Goal: Task Accomplishment & Management: Manage account settings

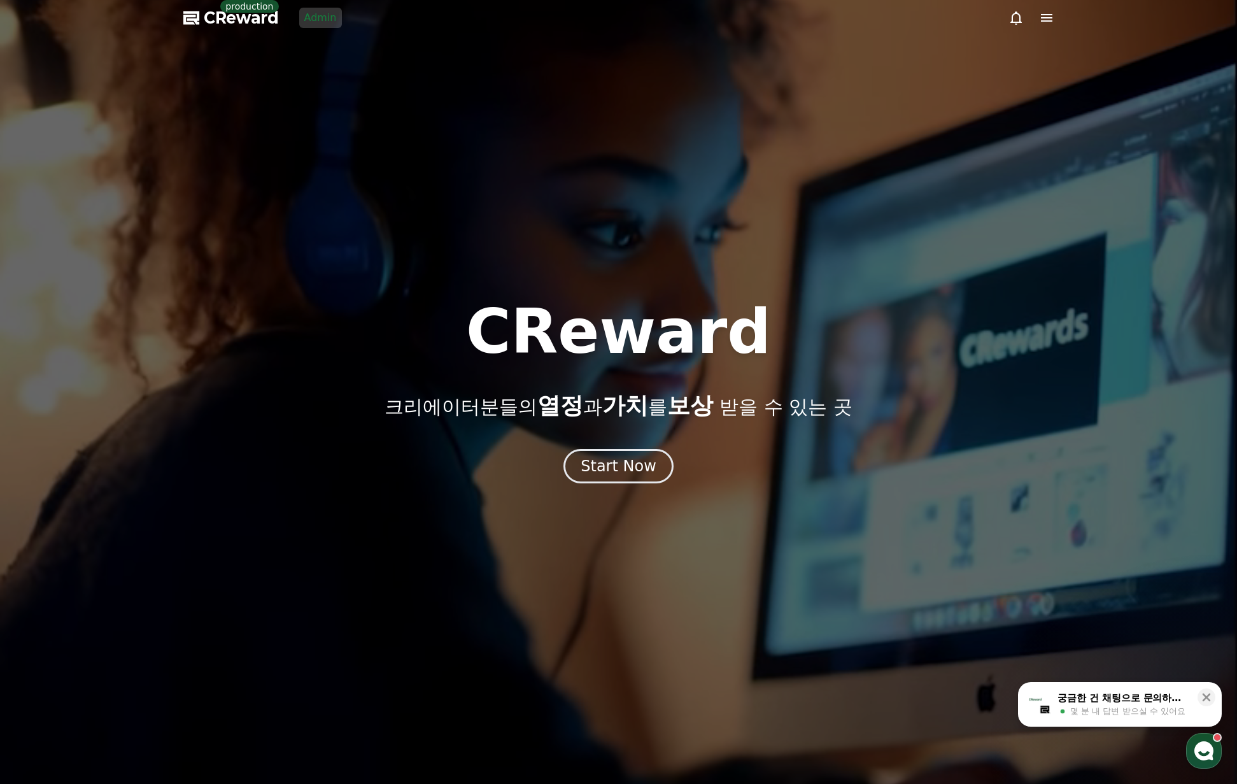
click at [316, 18] on link "Admin" at bounding box center [320, 18] width 43 height 20
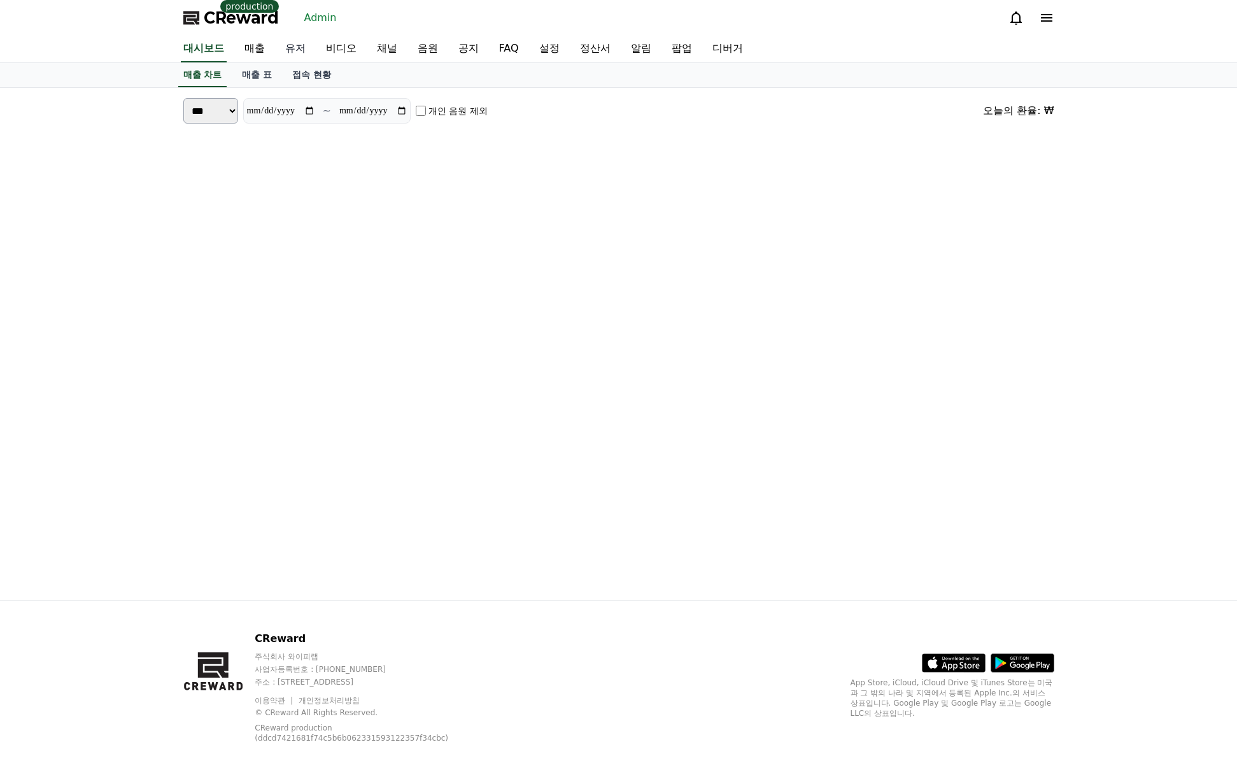
click at [289, 50] on link "유저" at bounding box center [295, 49] width 41 height 27
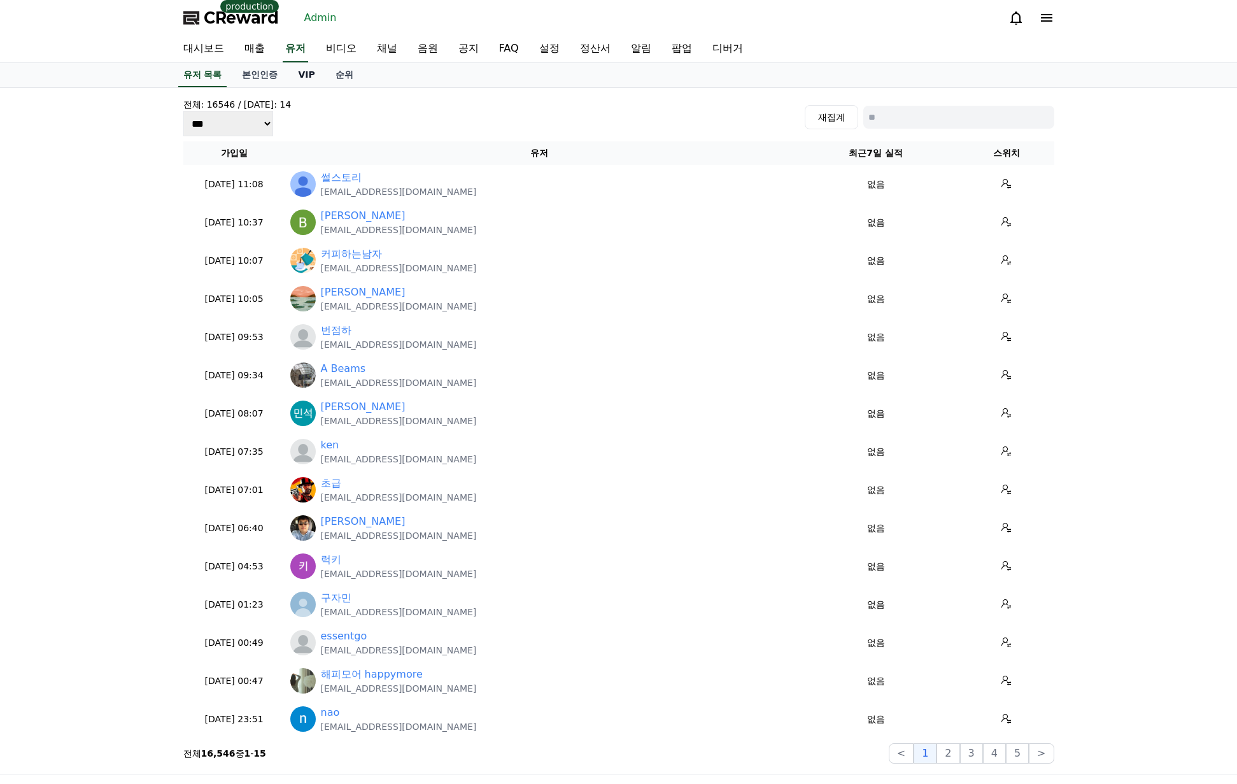
click at [304, 85] on link "VIP" at bounding box center [306, 75] width 37 height 24
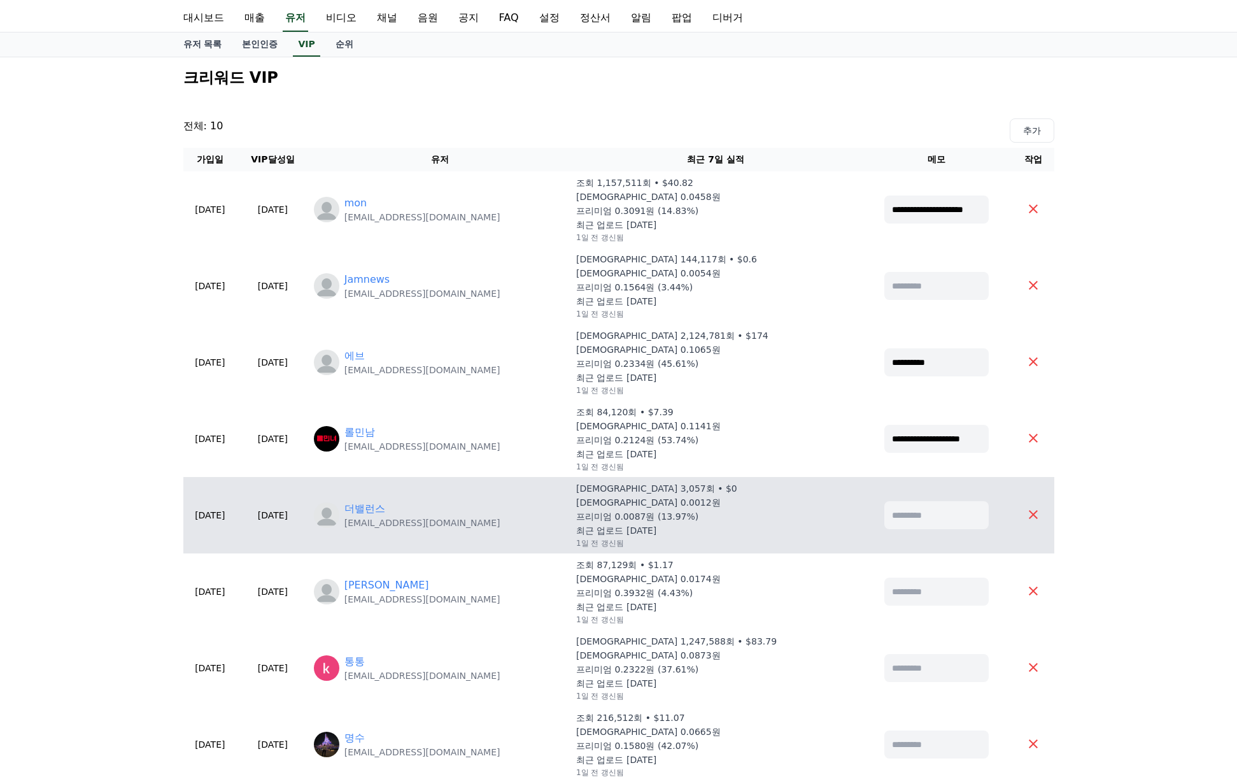
scroll to position [127, 0]
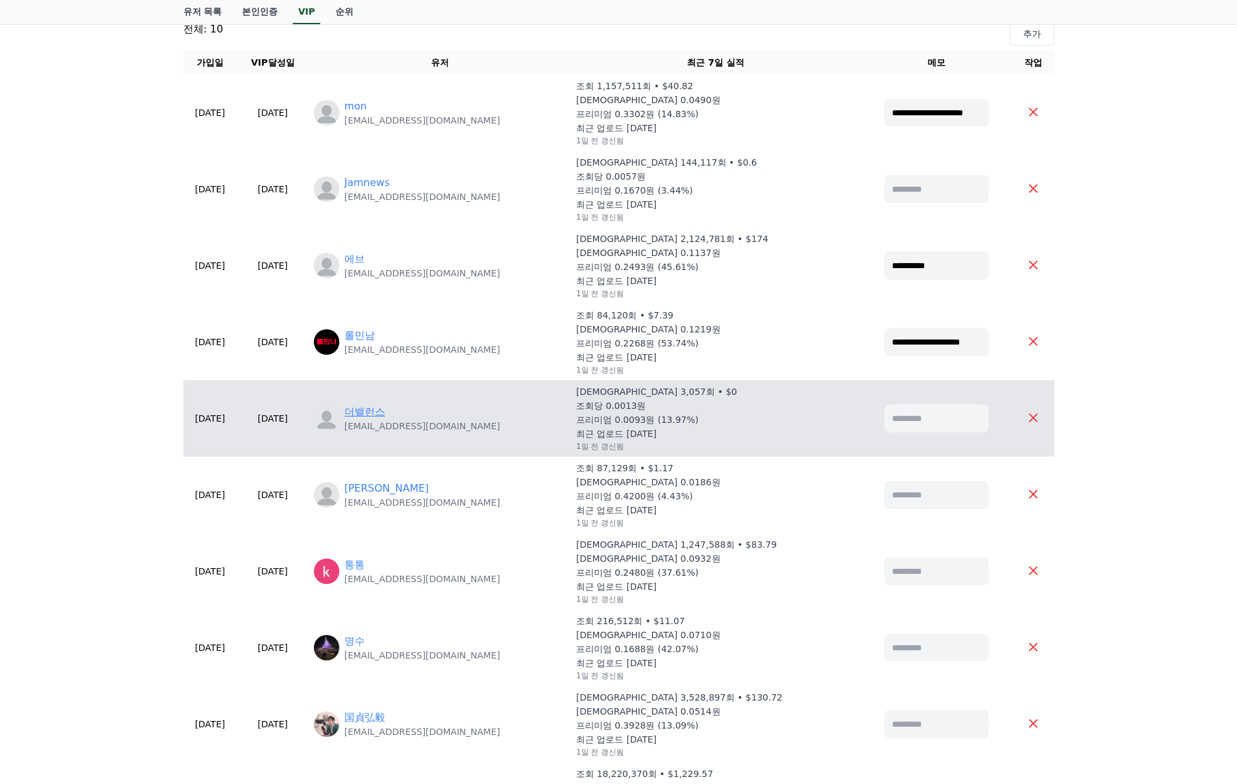
click at [385, 417] on link "더밸런스" at bounding box center [364, 411] width 41 height 15
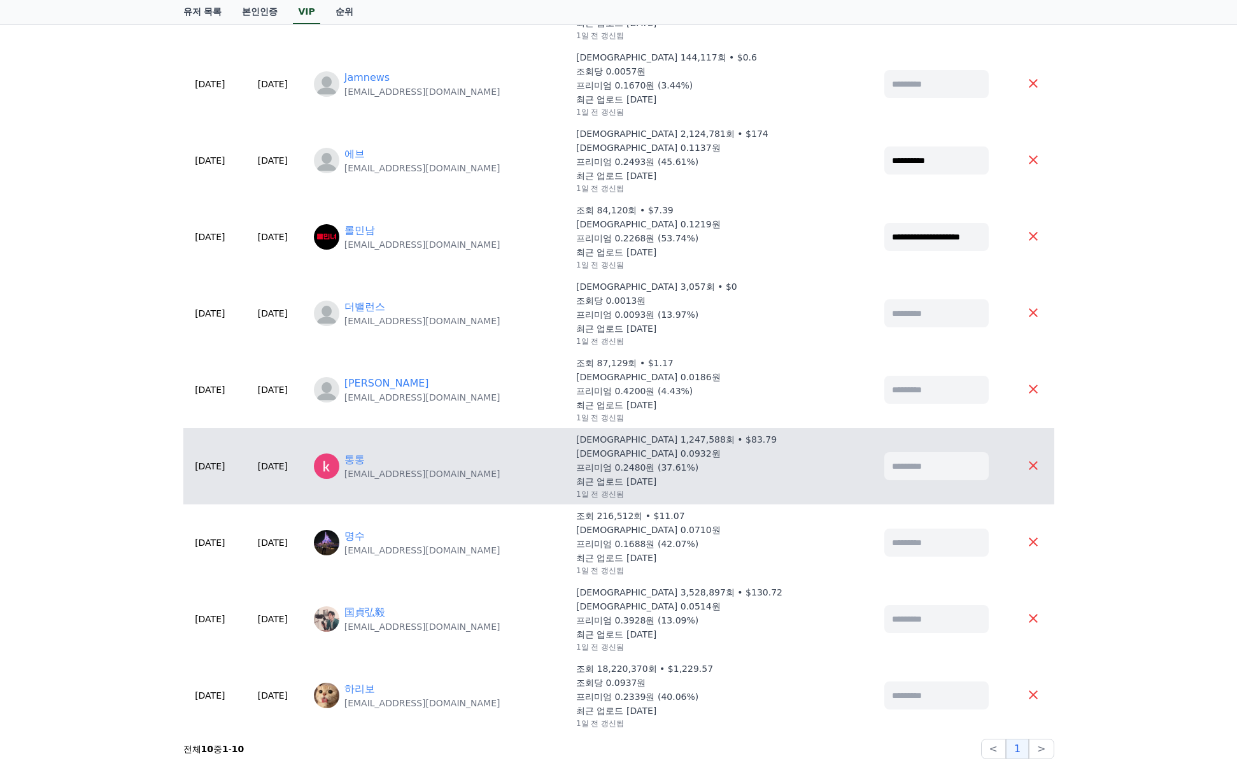
scroll to position [255, 0]
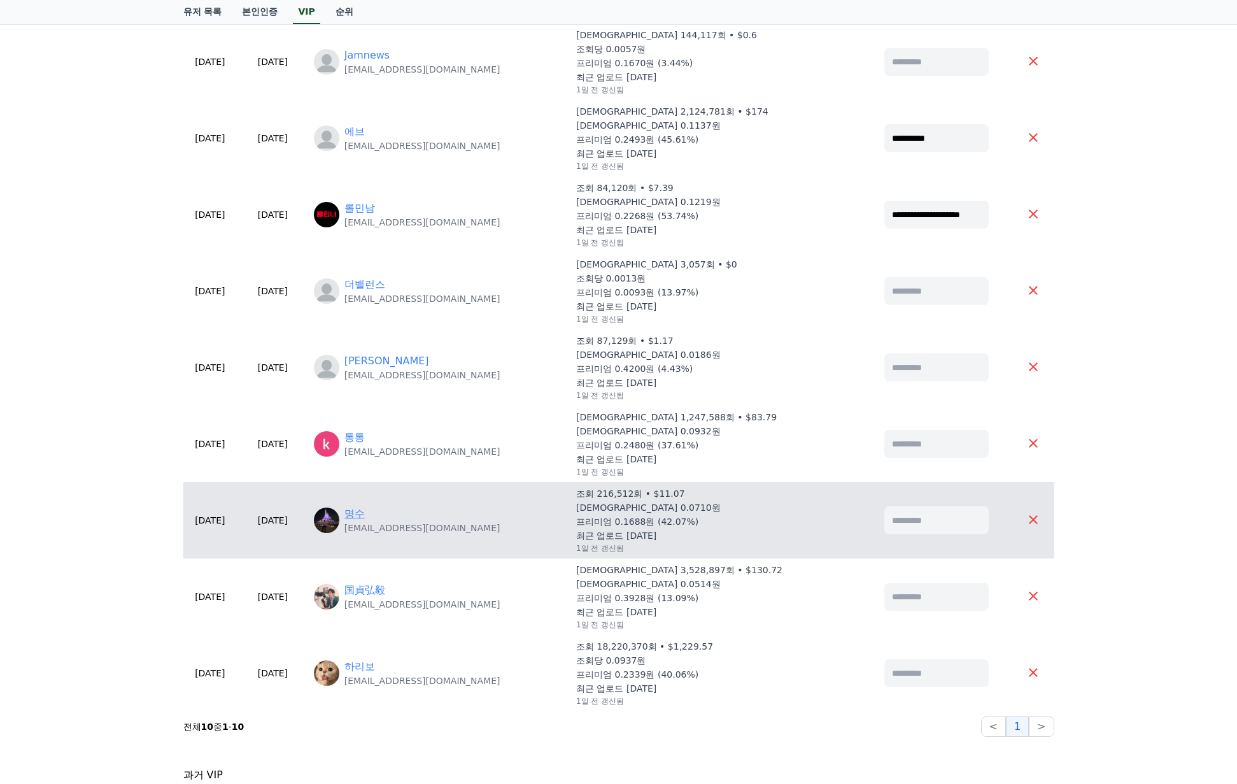
click at [365, 511] on link "명수" at bounding box center [354, 513] width 20 height 15
click at [365, 514] on link "명수" at bounding box center [354, 513] width 20 height 15
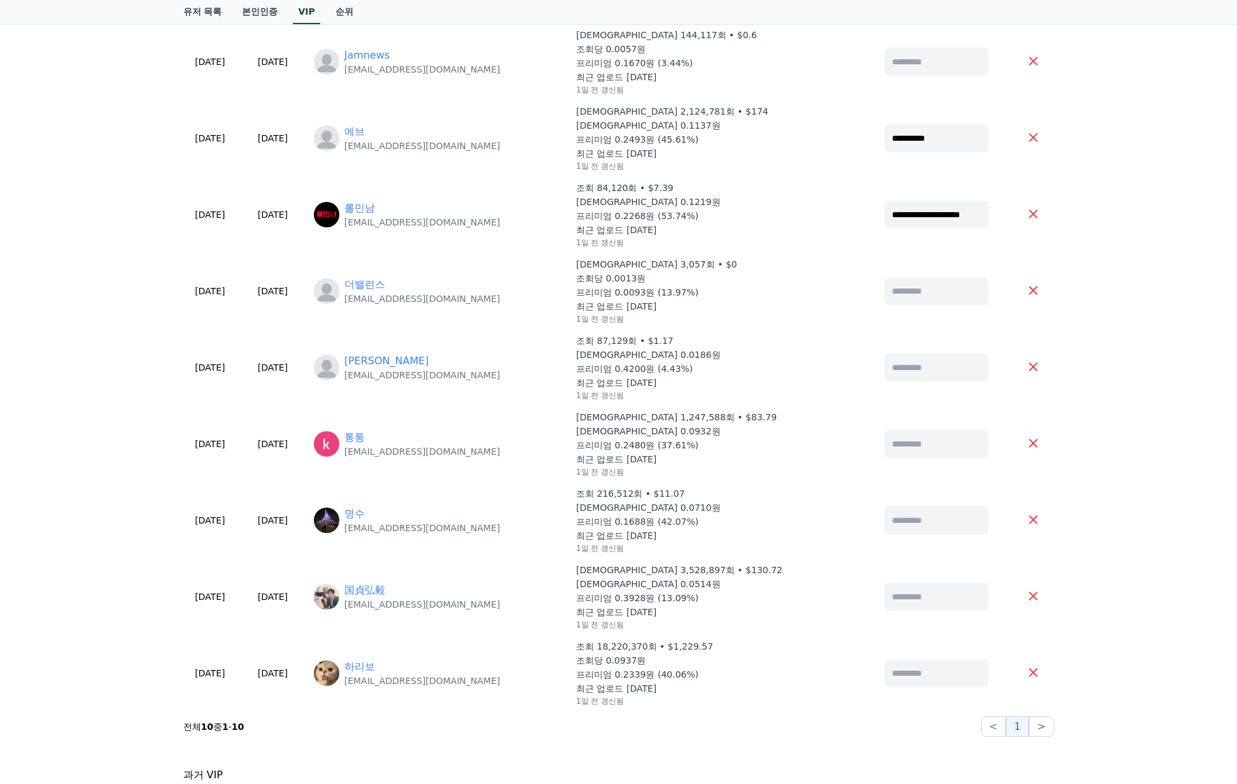
scroll to position [0, 0]
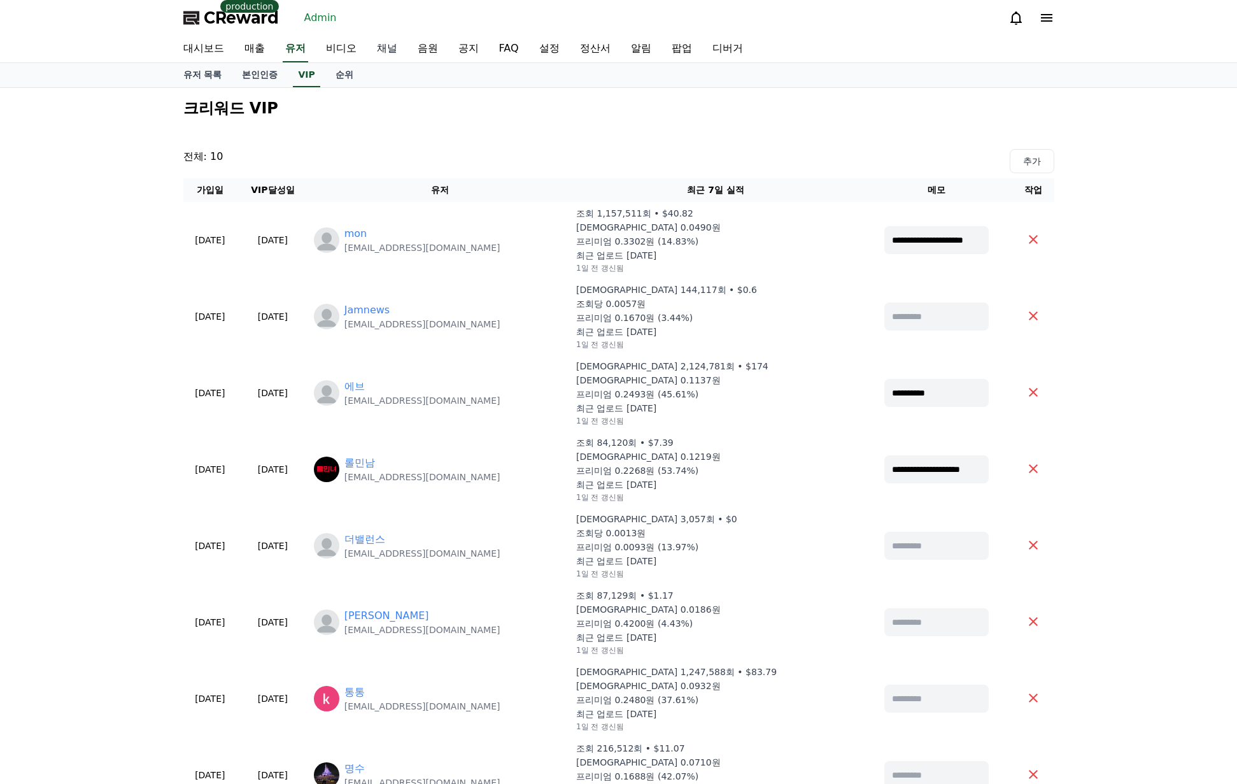
click at [383, 52] on link "채널" at bounding box center [387, 49] width 41 height 27
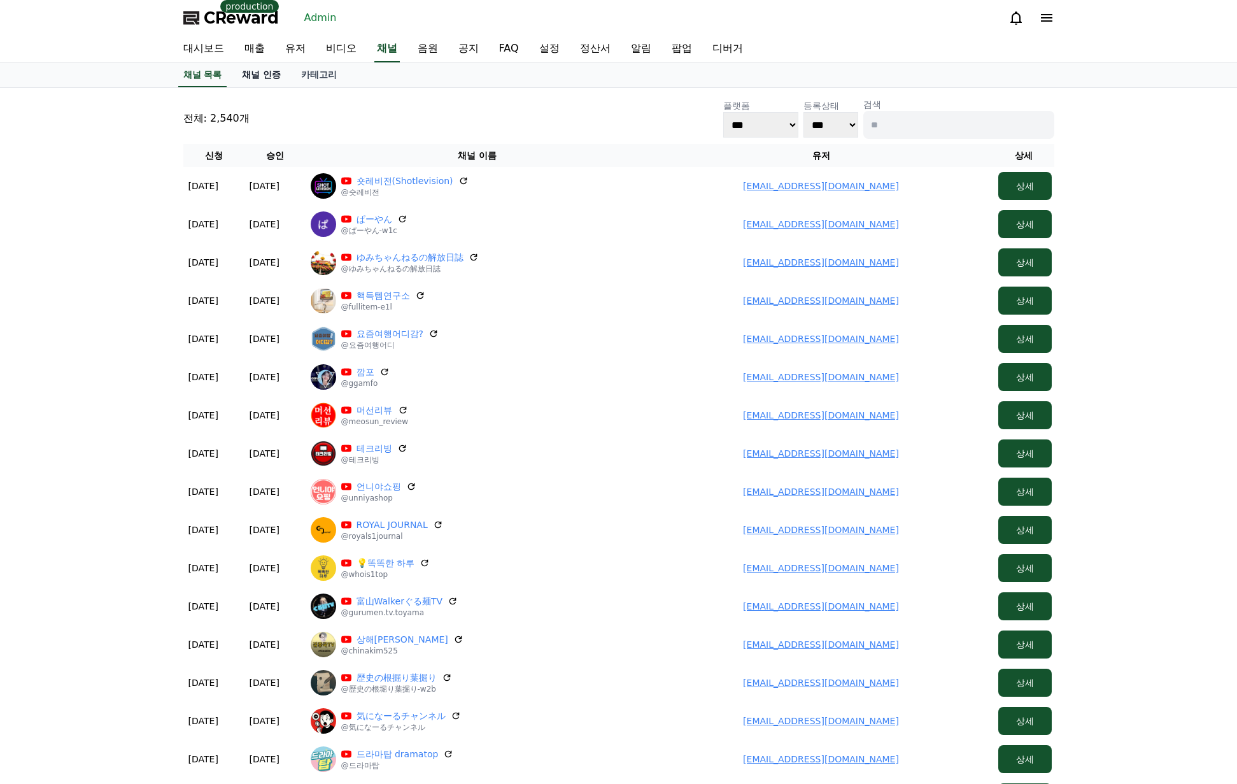
click at [272, 76] on link "채널 인증" at bounding box center [261, 75] width 59 height 24
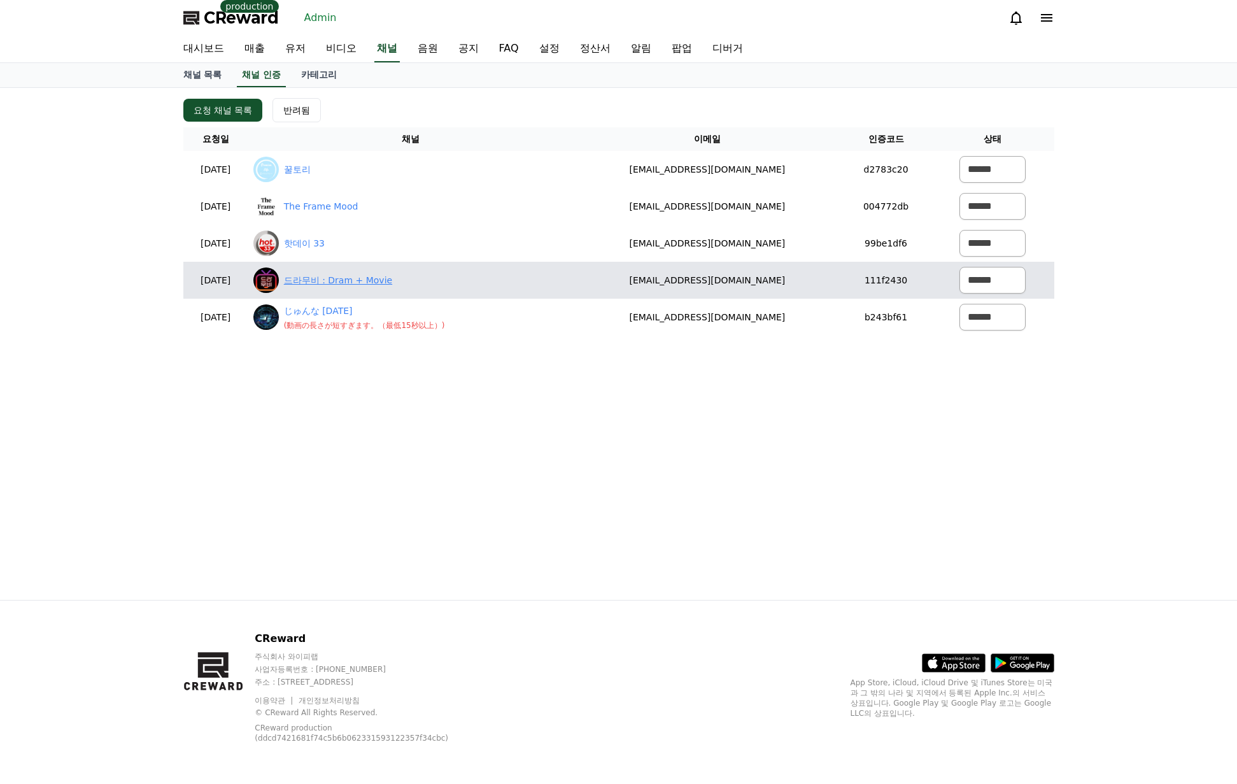
click at [354, 284] on link "드라무비 : Dram + Movie" at bounding box center [338, 280] width 108 height 13
click at [984, 274] on select "****** *** ***" at bounding box center [993, 280] width 66 height 27
select select "********"
click at [960, 267] on select "****** *** ***" at bounding box center [993, 280] width 66 height 27
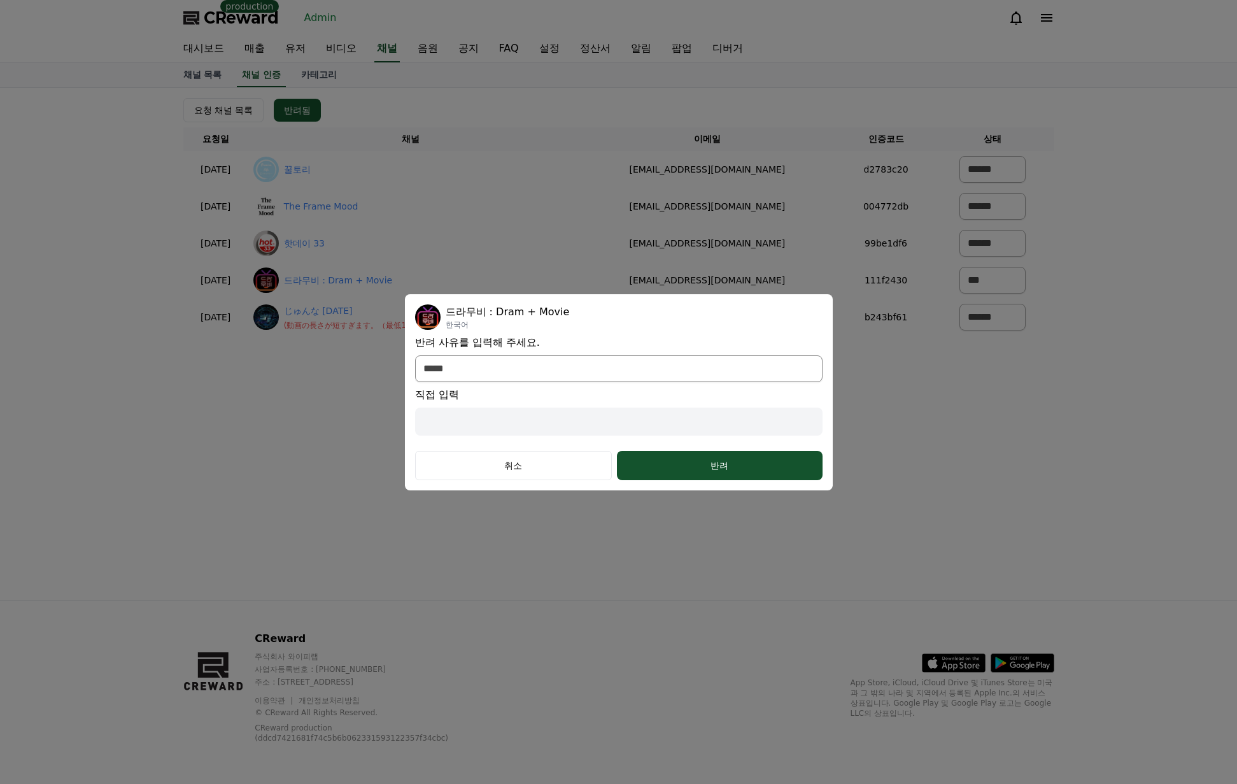
click at [581, 385] on div "**********" at bounding box center [619, 392] width 408 height 176
click at [550, 358] on select "**********" at bounding box center [619, 368] width 408 height 27
select select "*******"
click at [415, 381] on select "**********" at bounding box center [619, 368] width 408 height 27
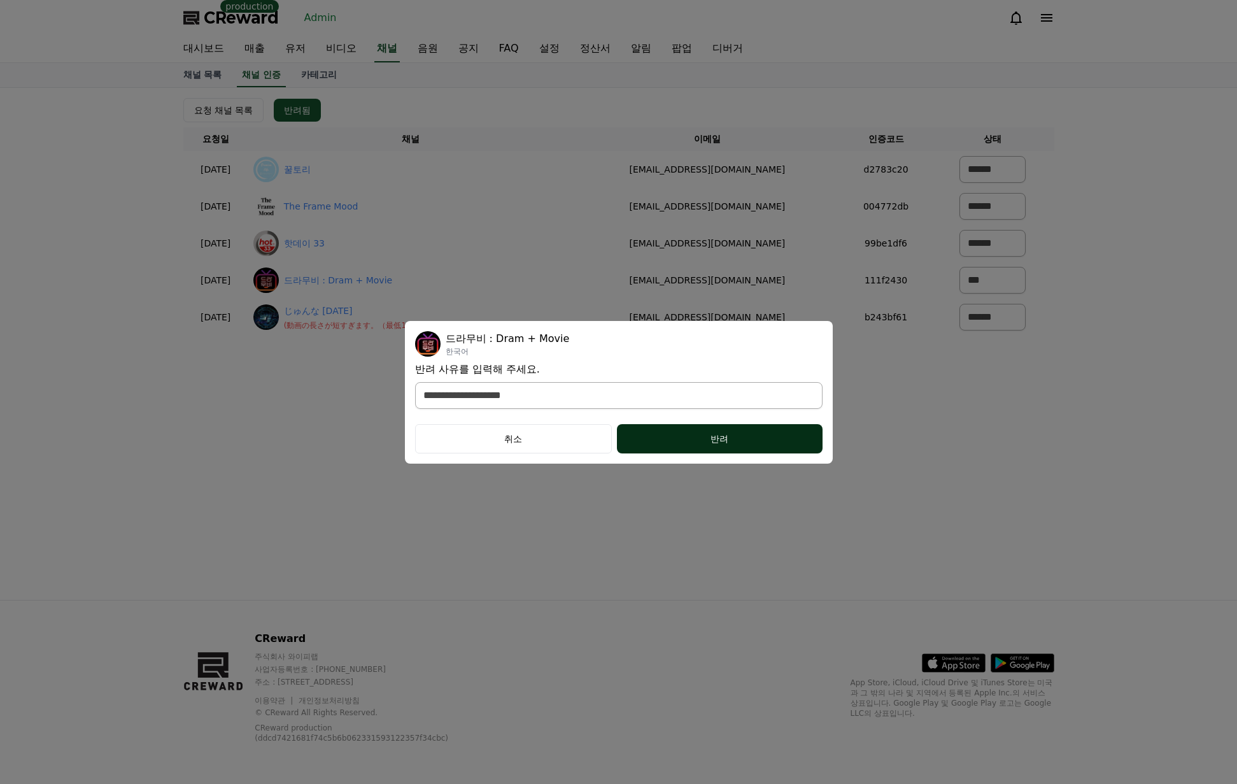
click at [676, 443] on div "반려" at bounding box center [719, 438] width 154 height 13
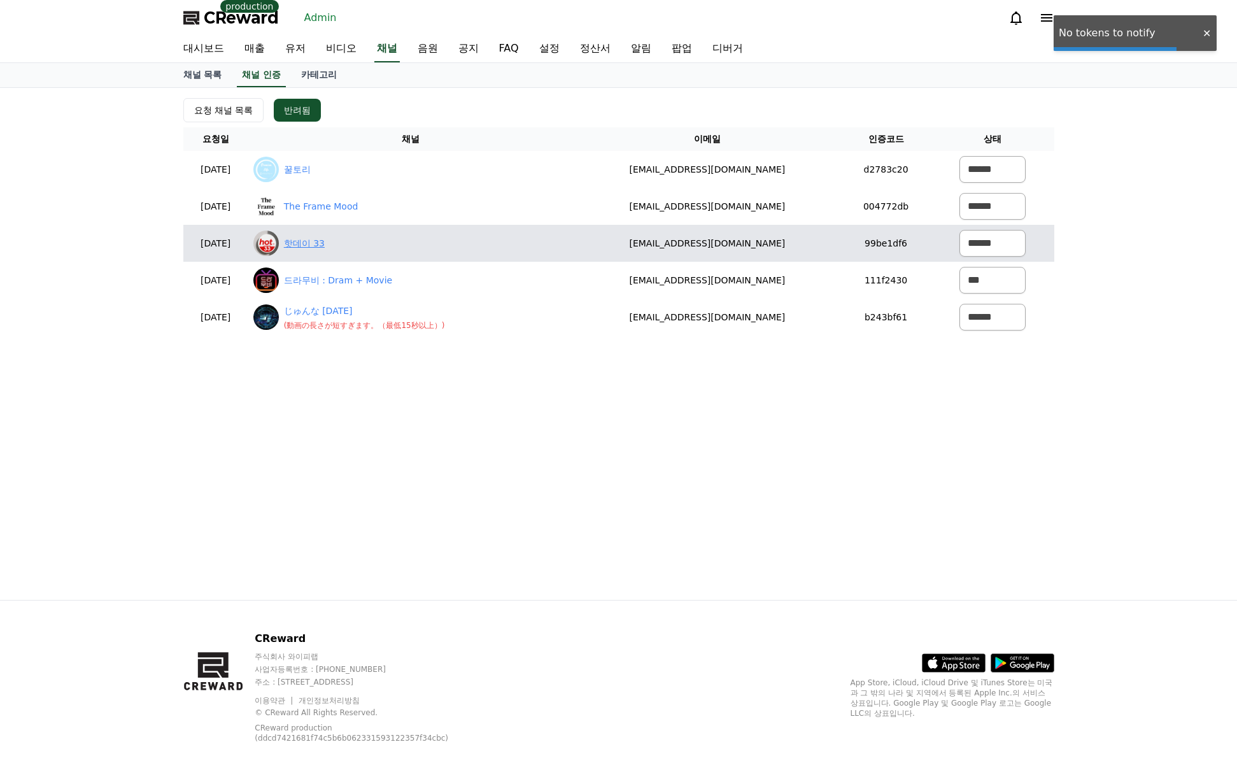
click at [325, 245] on link "핫데이 33" at bounding box center [304, 243] width 41 height 13
click at [981, 240] on select "****** *** ***" at bounding box center [993, 243] width 66 height 27
select select "********"
click at [960, 230] on select "****** *** ***" at bounding box center [993, 243] width 66 height 27
select select "*******"
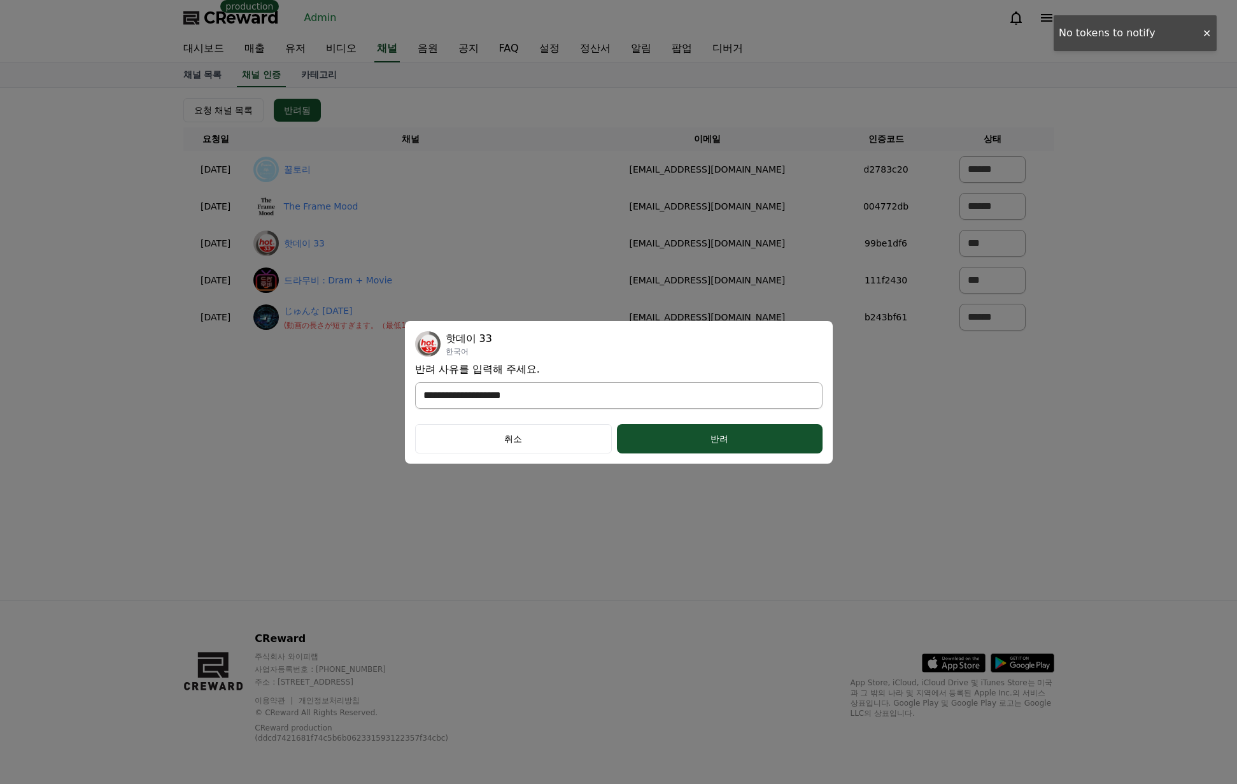
click at [566, 385] on select "**********" at bounding box center [619, 395] width 408 height 27
click at [415, 382] on select "**********" at bounding box center [619, 395] width 408 height 27
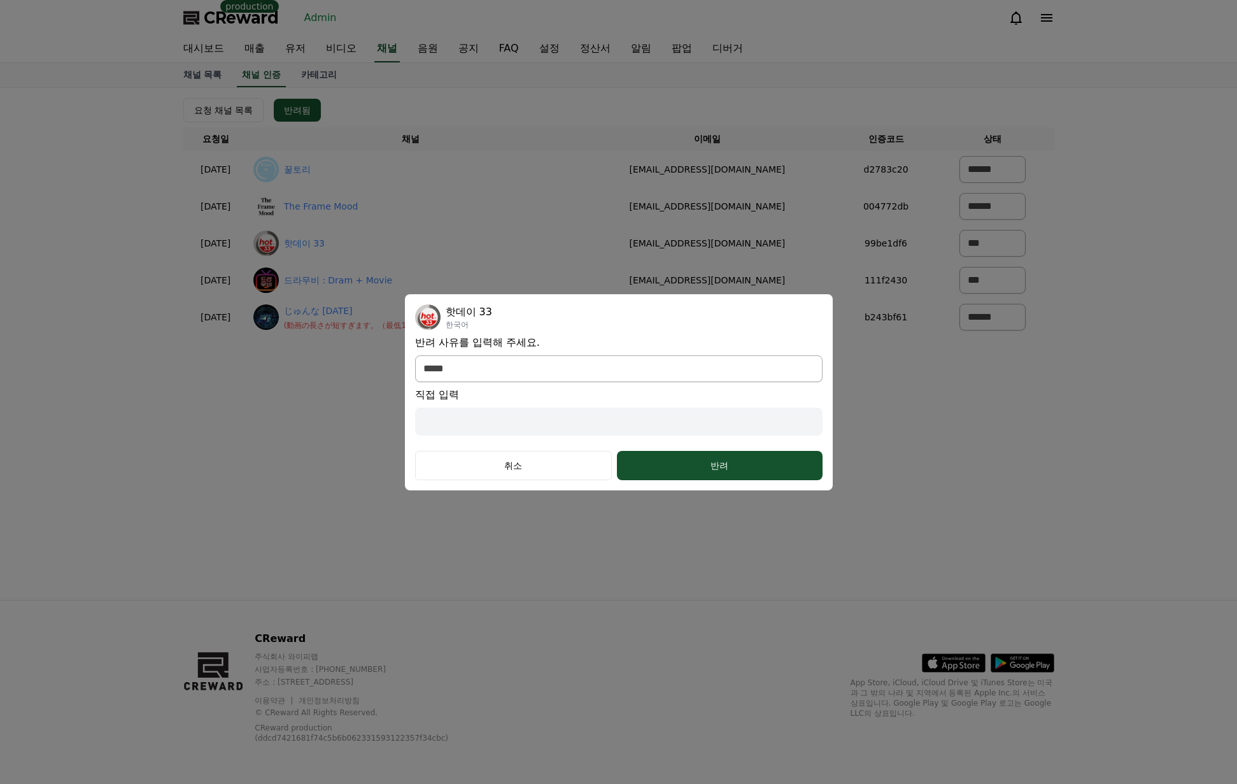
click at [569, 423] on input "modal" at bounding box center [619, 422] width 408 height 28
select select "modal"
type input "*"
select select "modal"
type input "**"
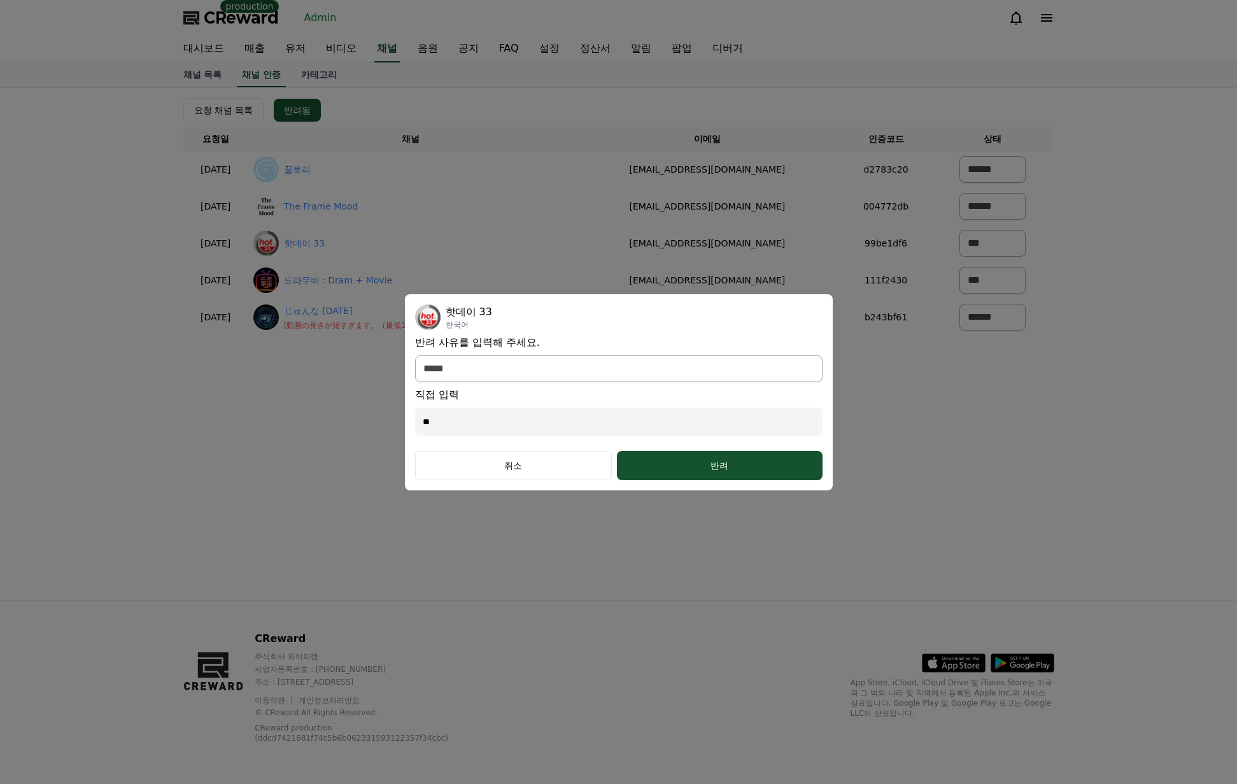
select select "modal"
type input "***"
select select "modal"
type input "****"
select select "modal"
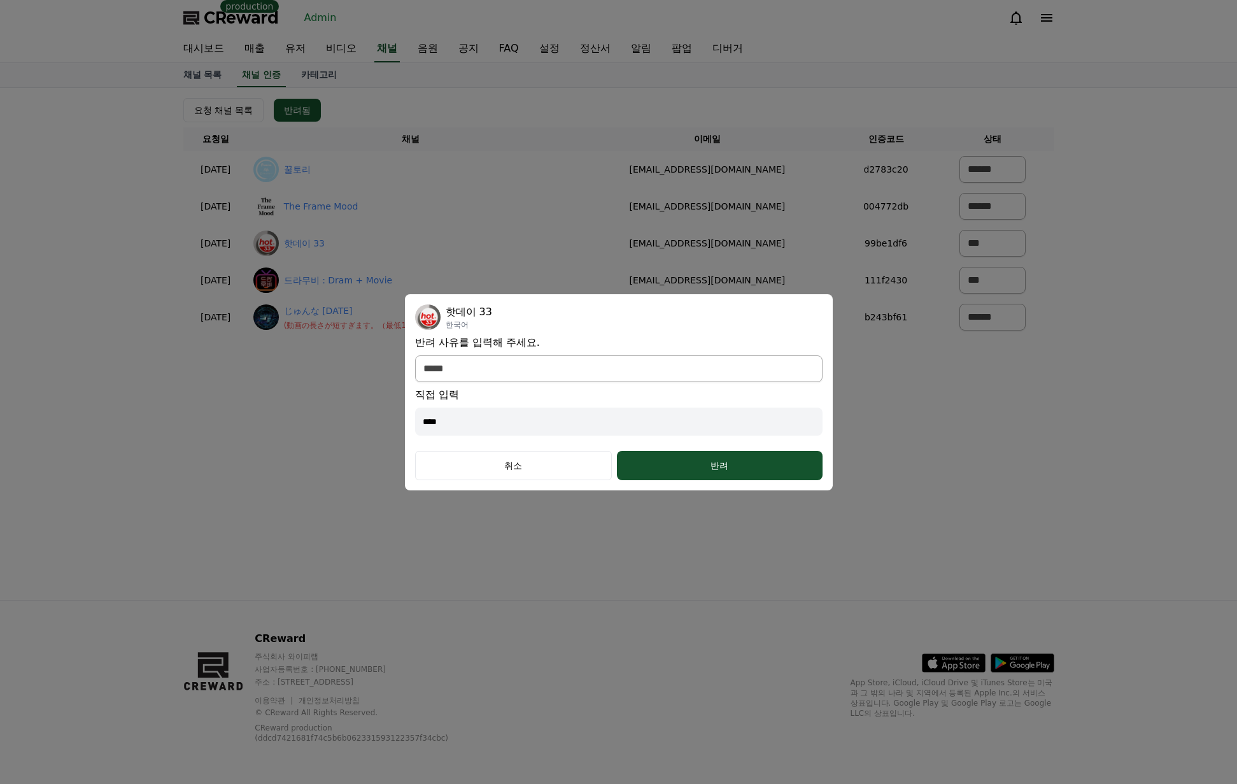
type input "*****"
select select "modal"
type input "******"
select select "modal"
type input "*****"
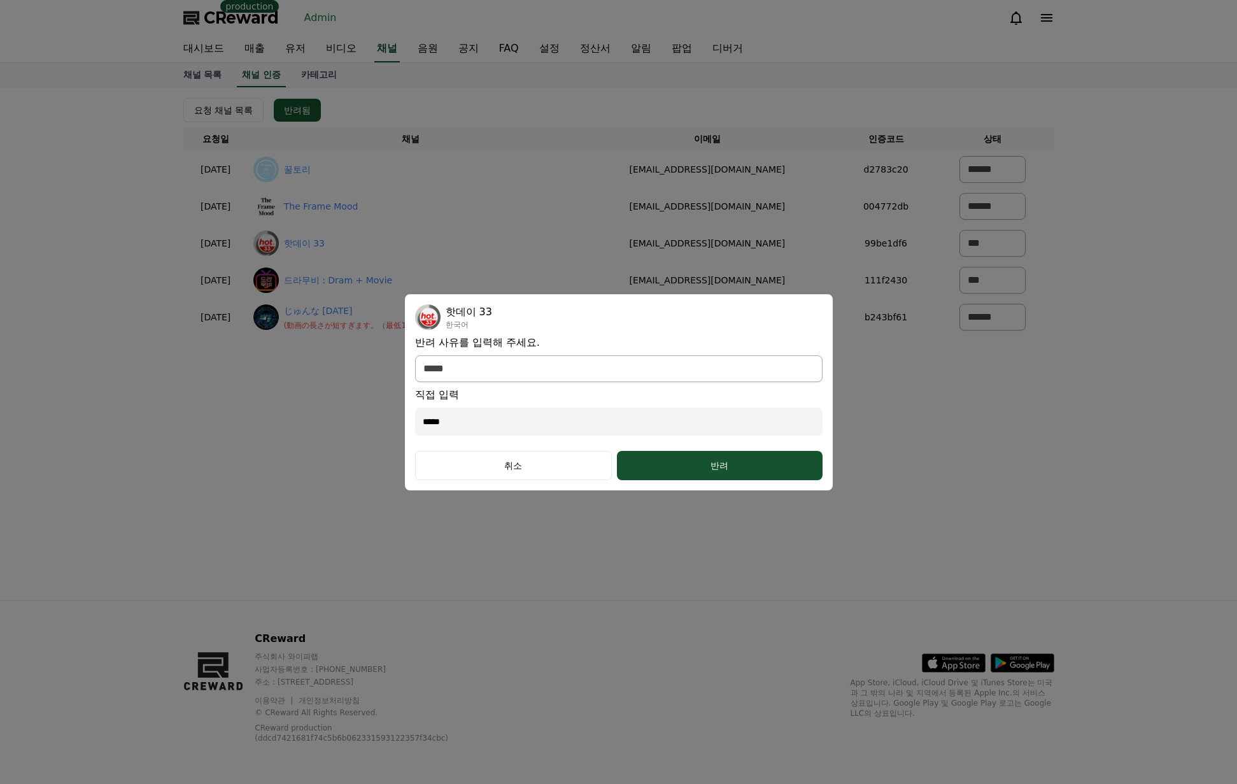
select select "modal"
type input "****"
select select "modal"
type input "***"
select select "modal"
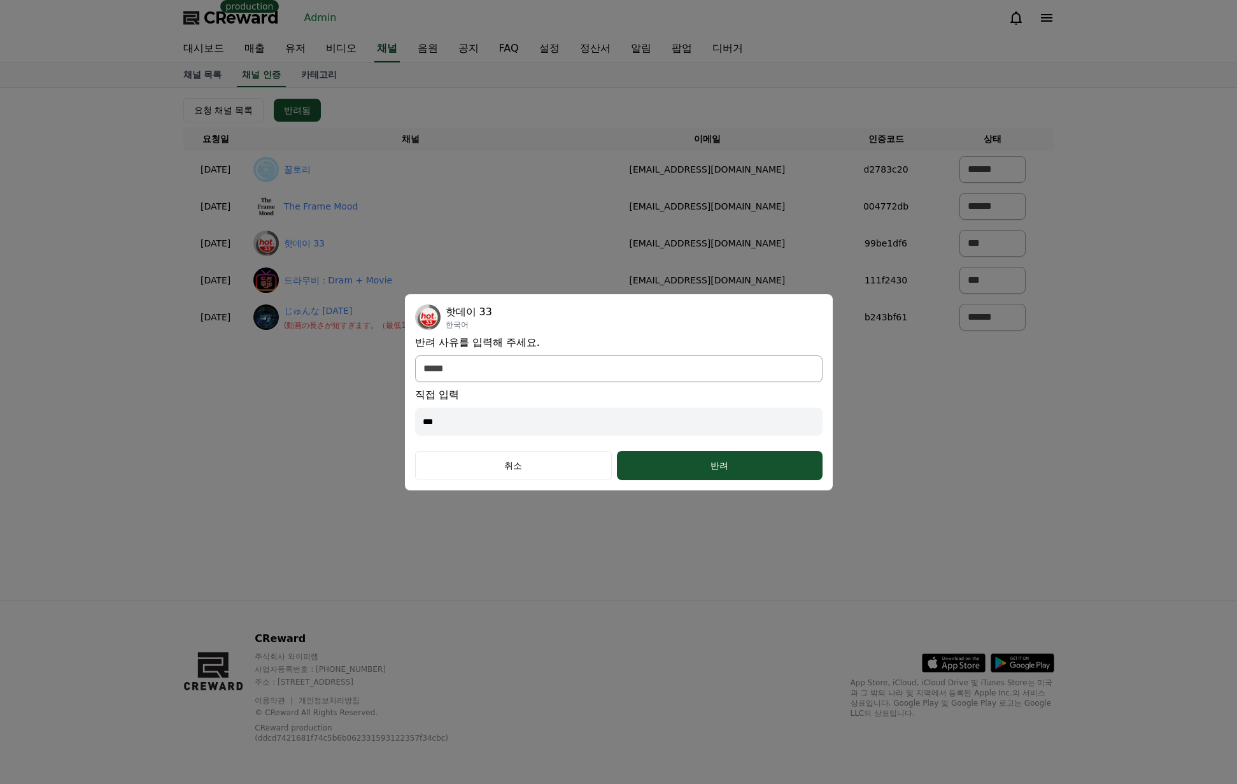
type input "**"
select select "modal"
type input "*"
select select "modal"
type input "*"
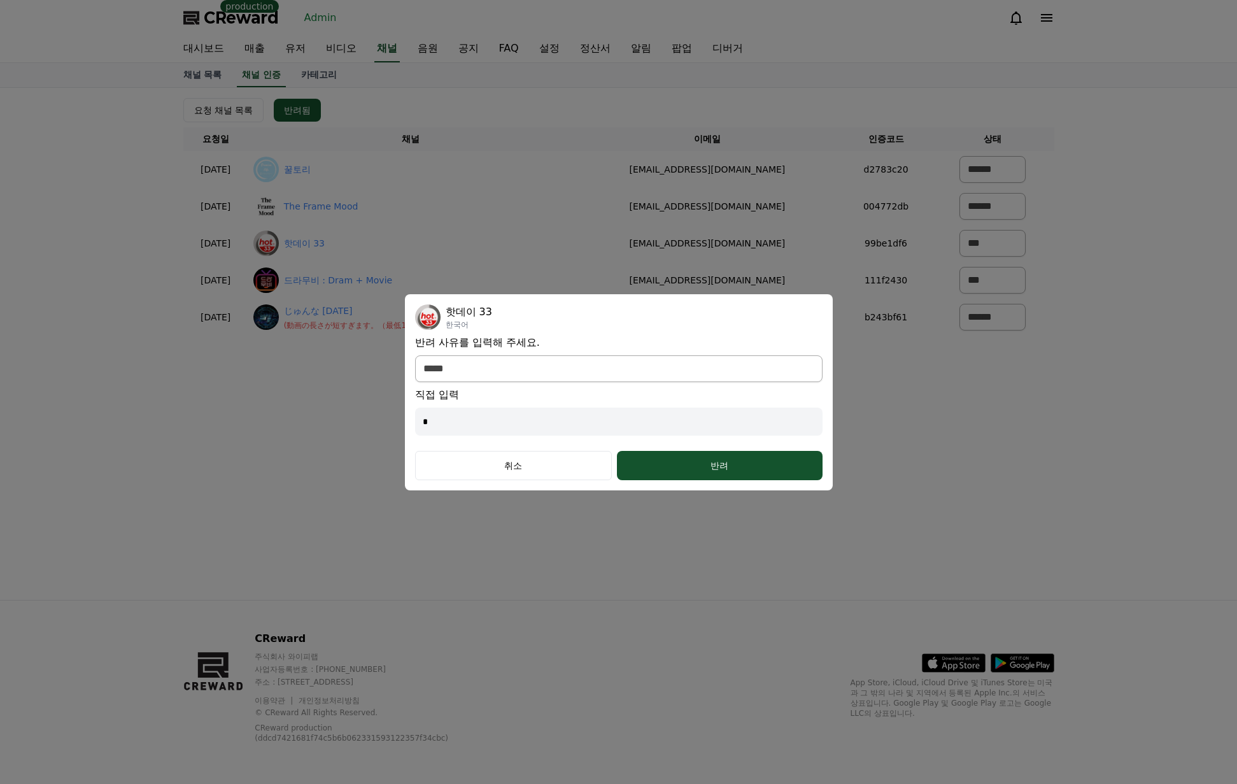
select select "modal"
type input "*"
select select "modal"
type input "*"
select select "modal"
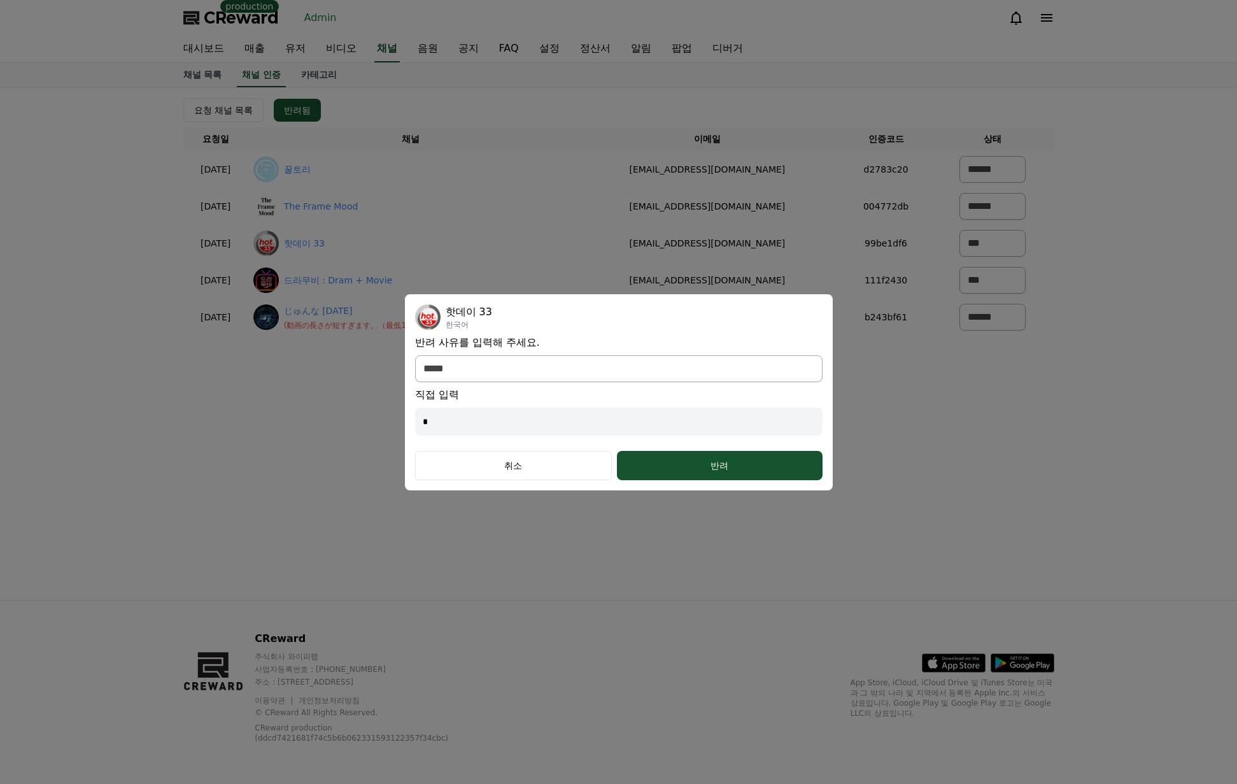
type input "**"
select select "modal"
type input "**"
select select "modal"
type input "**"
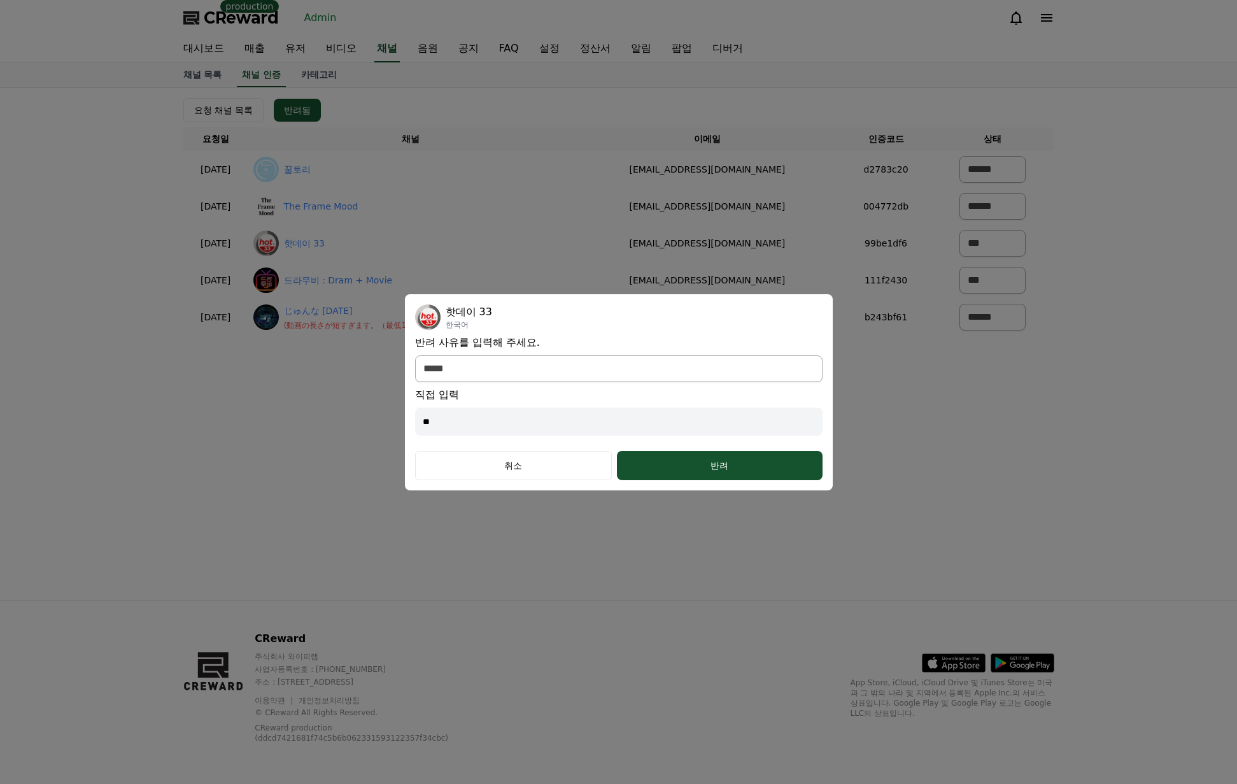
select select "modal"
type input "***"
select select "modal"
type input "***"
select select "modal"
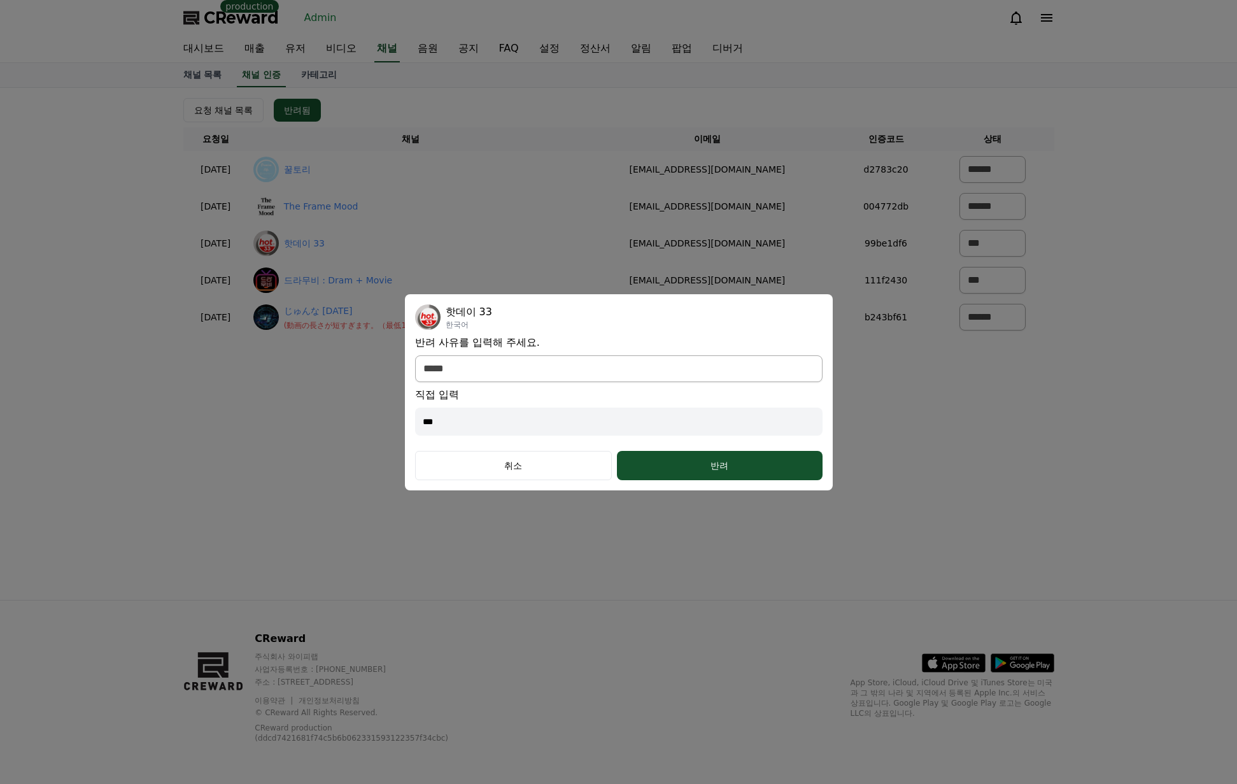
type input "***"
select select "modal"
type input "*****"
select select "modal"
type input "*****"
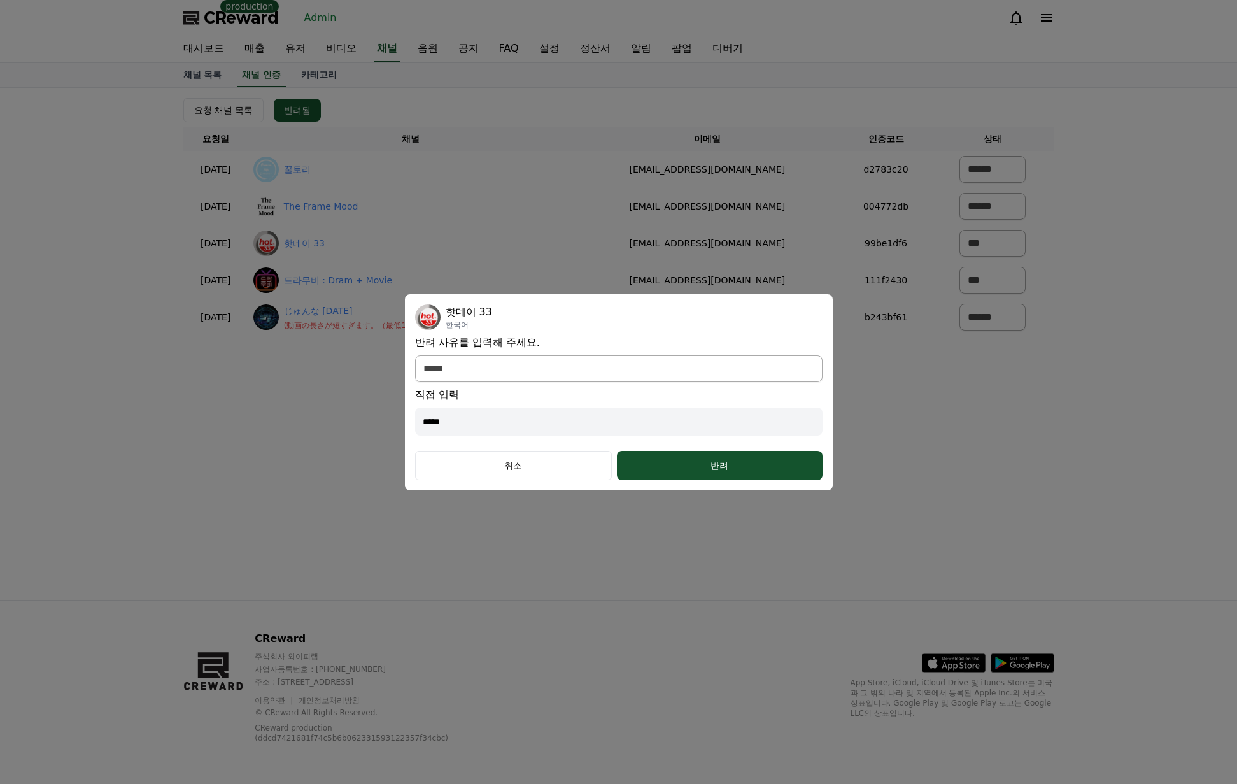
select select "modal"
type input "******"
select select "modal"
type input "******"
select select "modal"
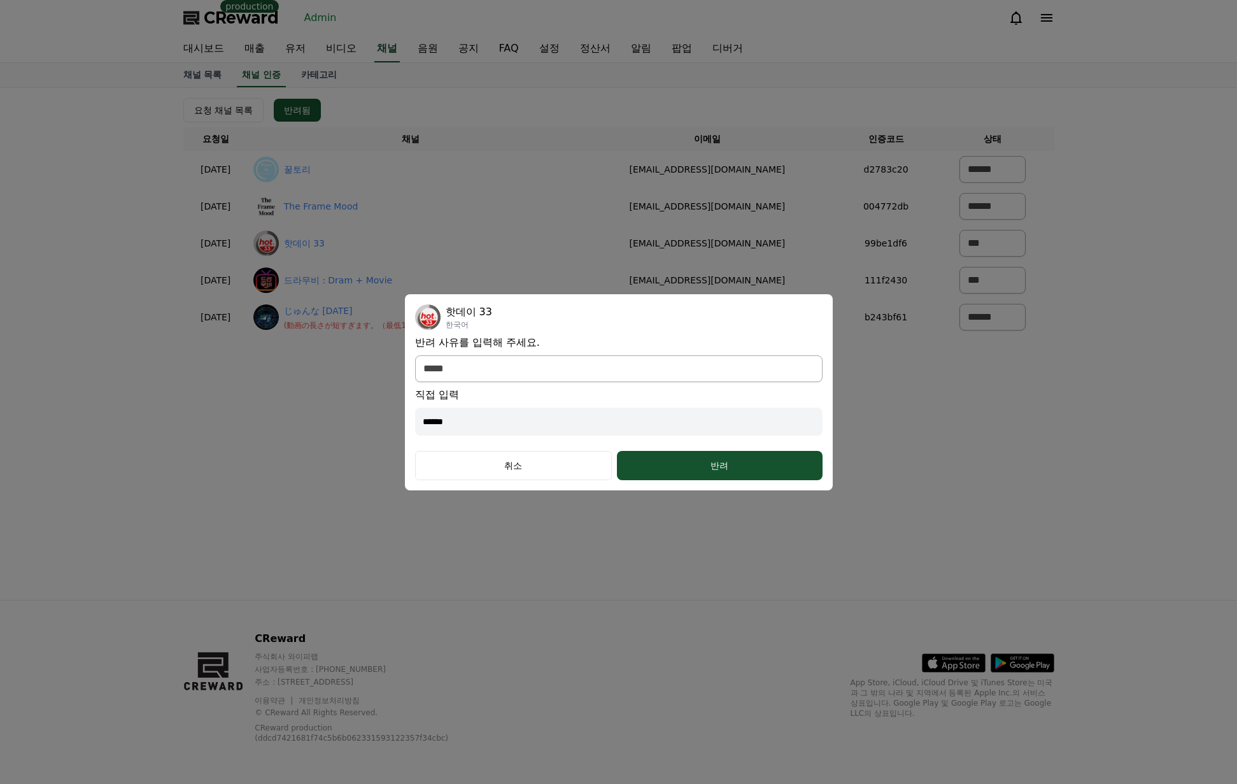
type input "******"
select select "modal"
type input "*******"
select select "modal"
type input "*******"
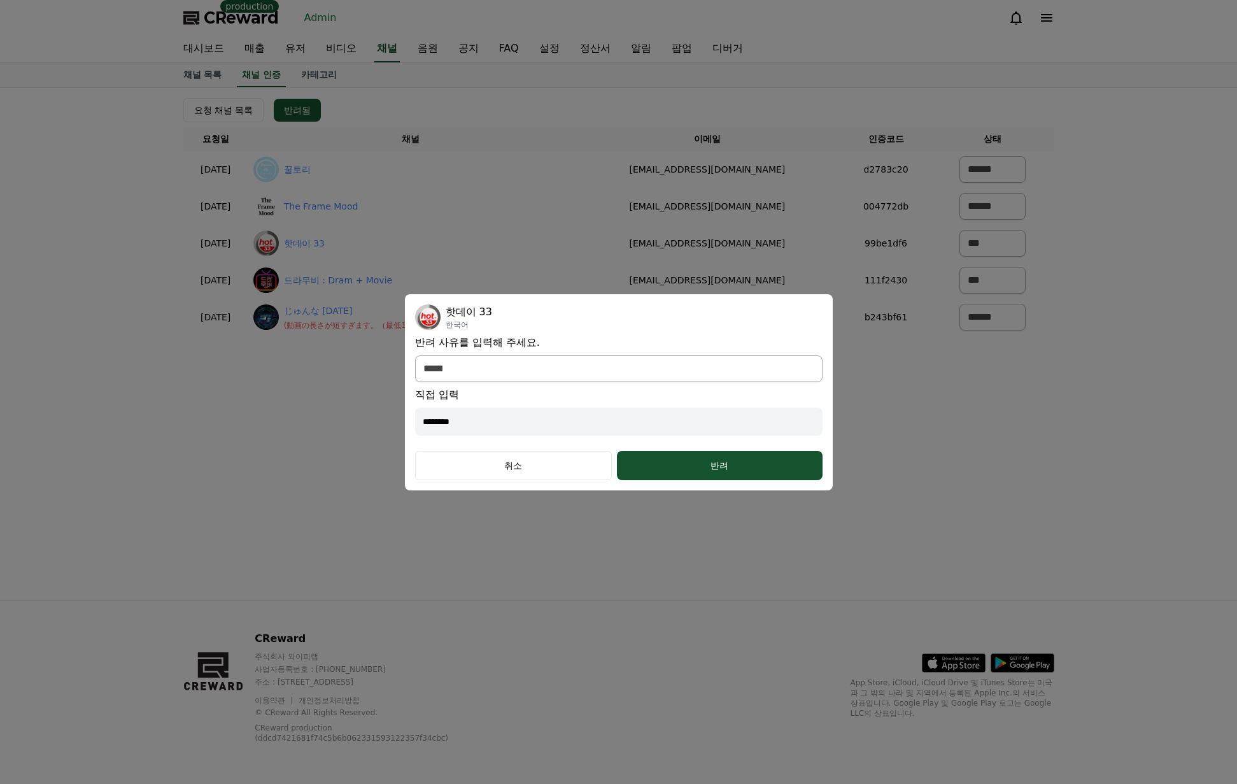
select select "modal"
type input "*********"
select select "modal"
type input "*********"
select select "modal"
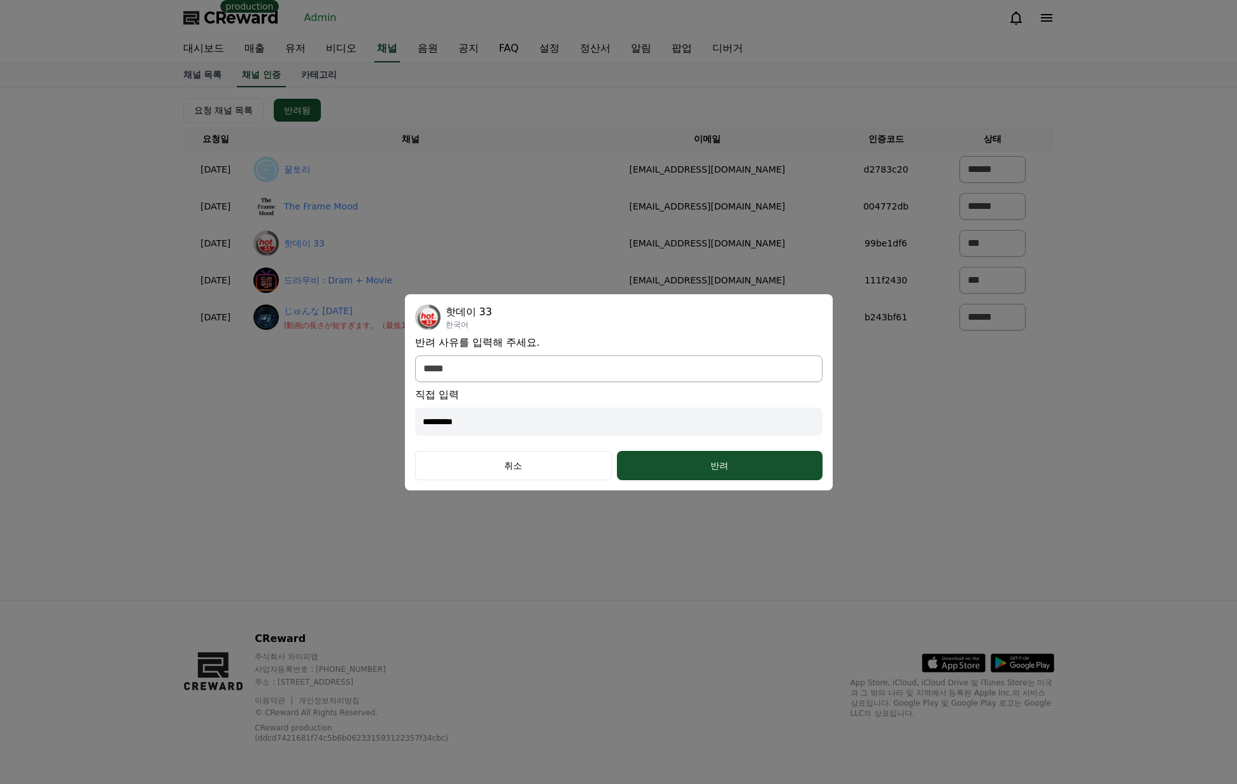
type input "*********"
select select "modal"
type input "**********"
select select "modal"
type input "**********"
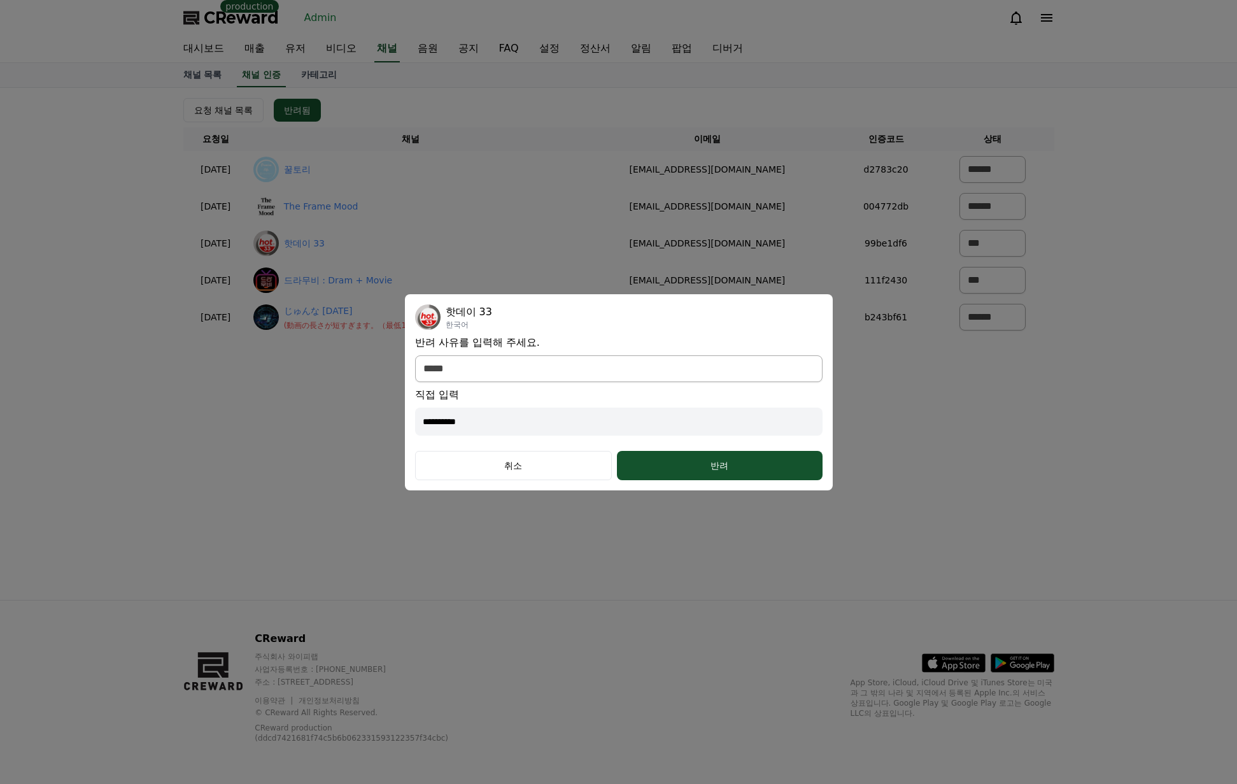
select select "modal"
type input "**********"
select select "modal"
type input "**********"
select select "modal"
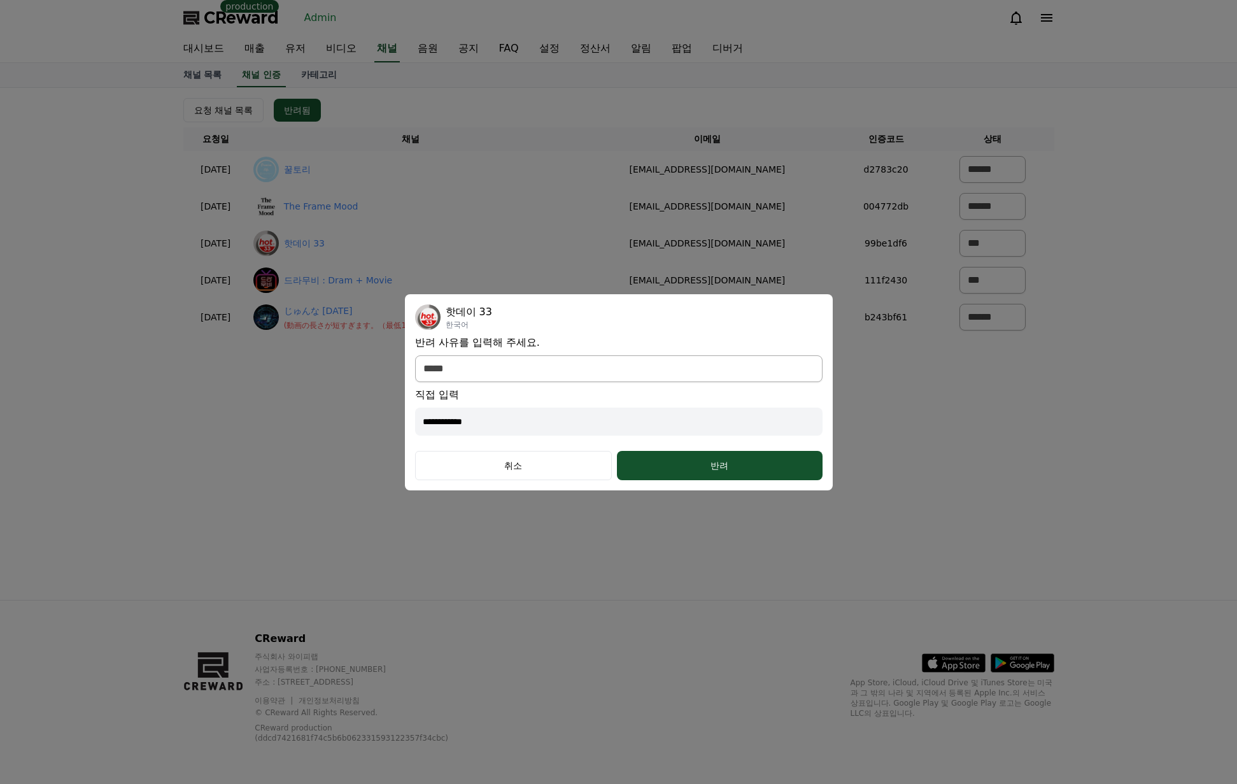
type input "**********"
select select "modal"
type input "**********"
select select "modal"
type input "**********"
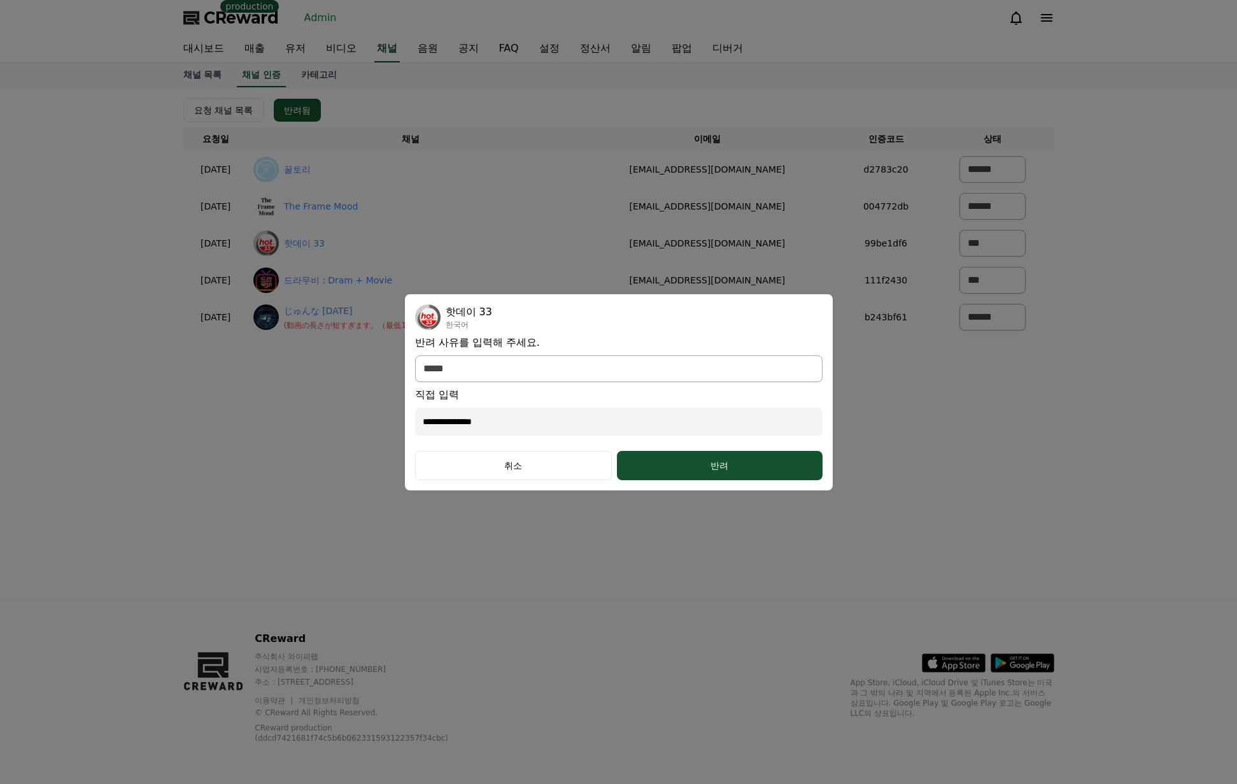
select select "modal"
type input "**********"
select select "modal"
type input "**********"
select select "modal"
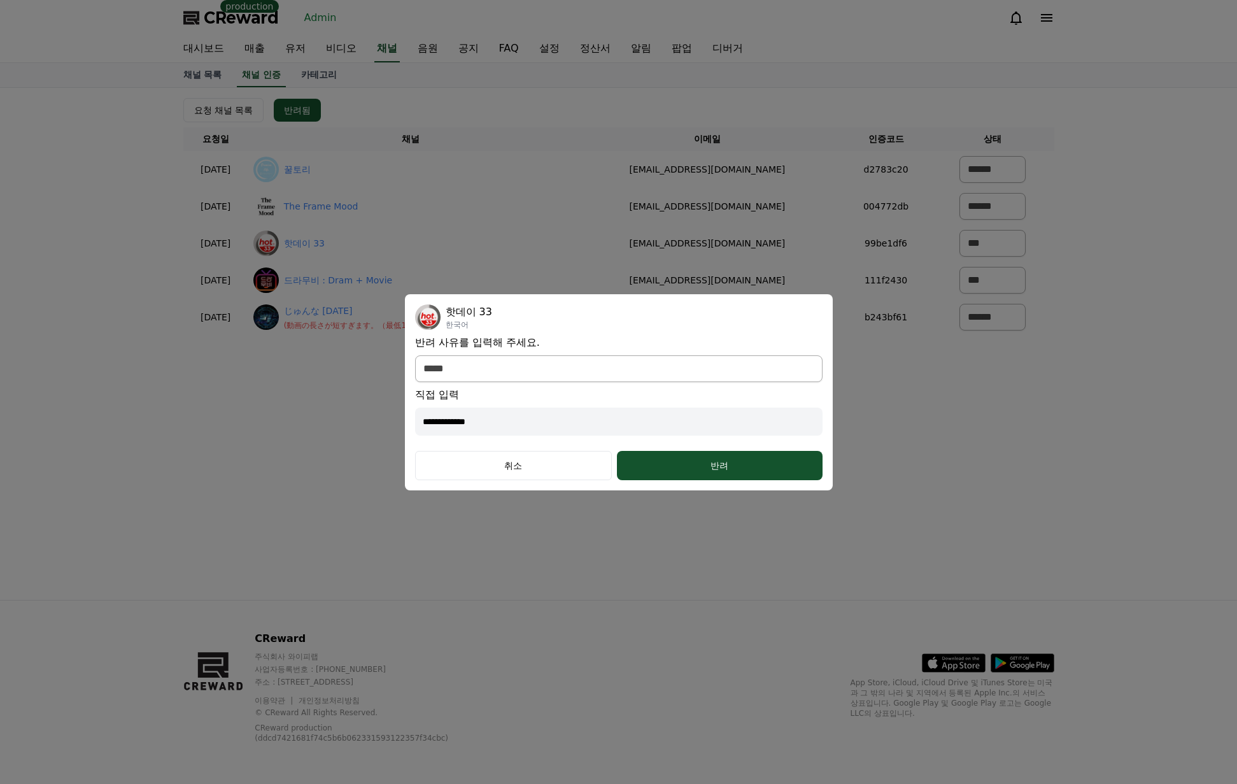
type input "**********"
select select "modal"
type input "**********"
select select "modal"
type input "**********"
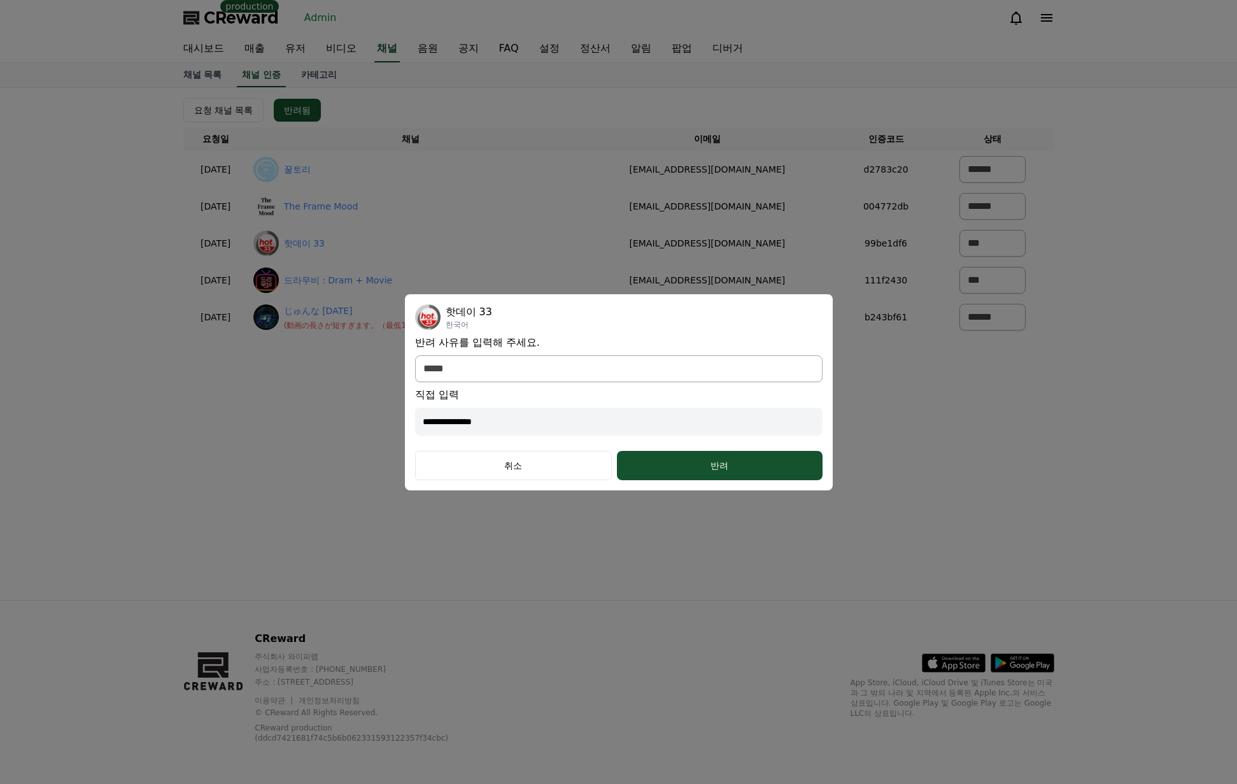
select select "modal"
type input "**********"
select select "modal"
type input "**********"
select select "modal"
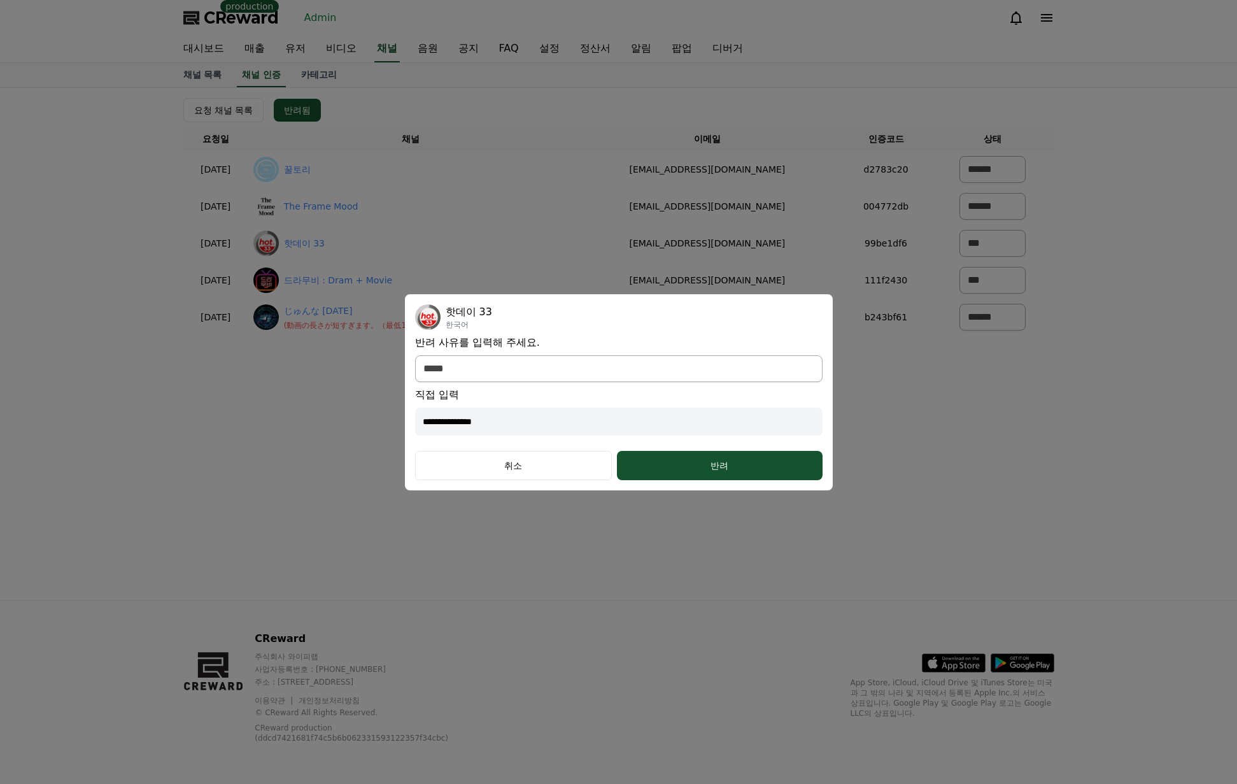
type input "**********"
select select "modal"
type input "**********"
select select "modal"
type input "**********"
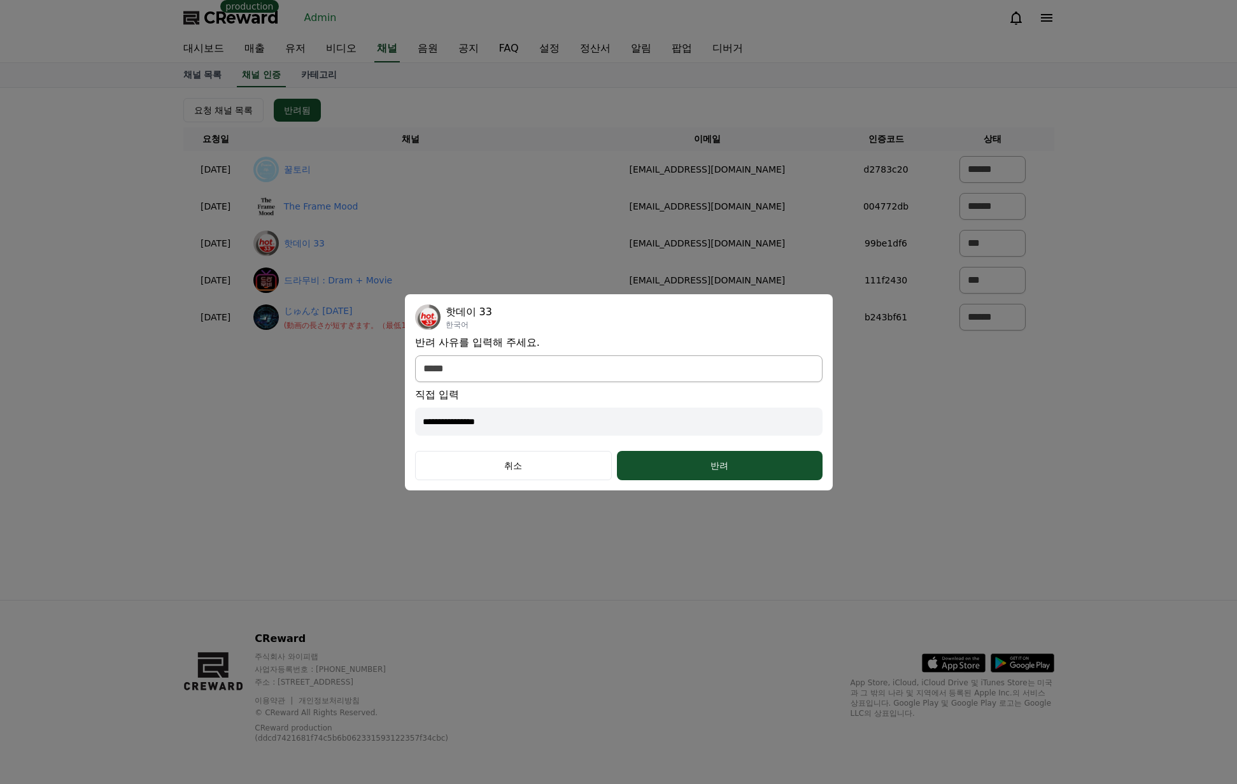
select select "modal"
type input "**********"
select select "modal"
type input "**********"
select select "modal"
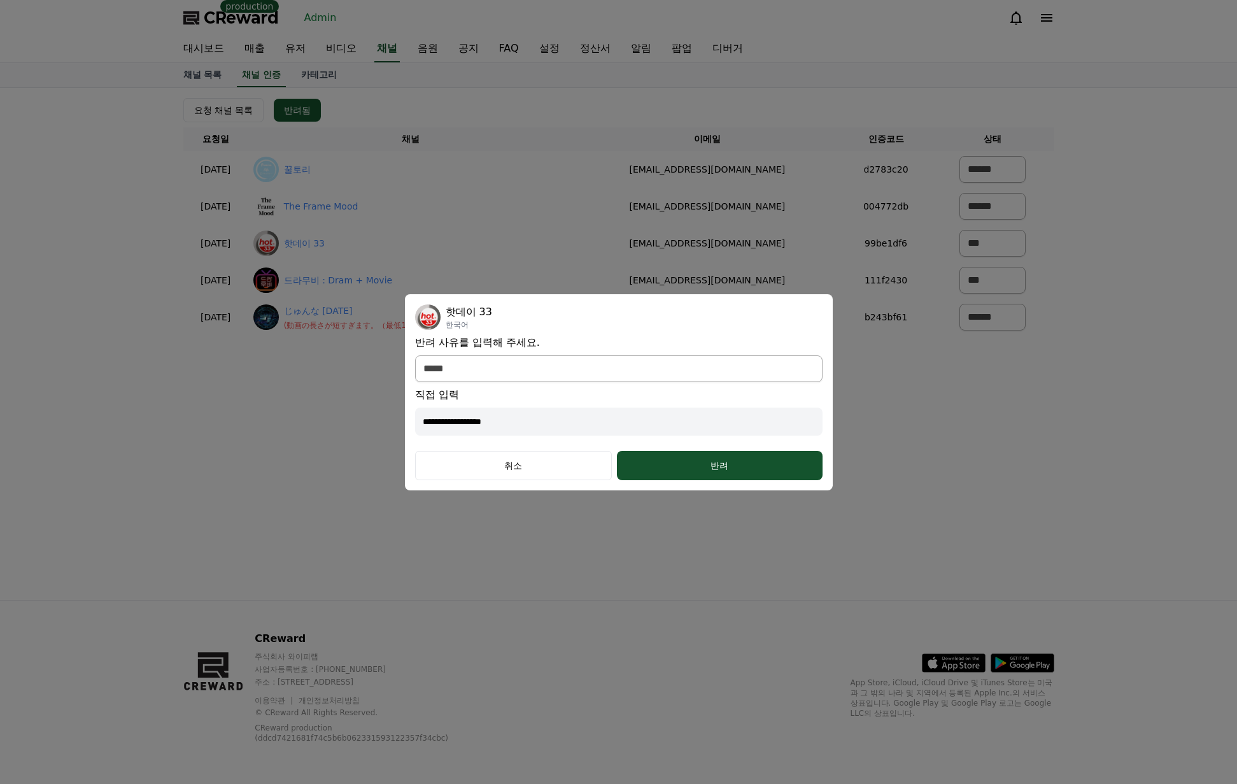
type input "**********"
select select "modal"
type input "**********"
select select "modal"
type input "**********"
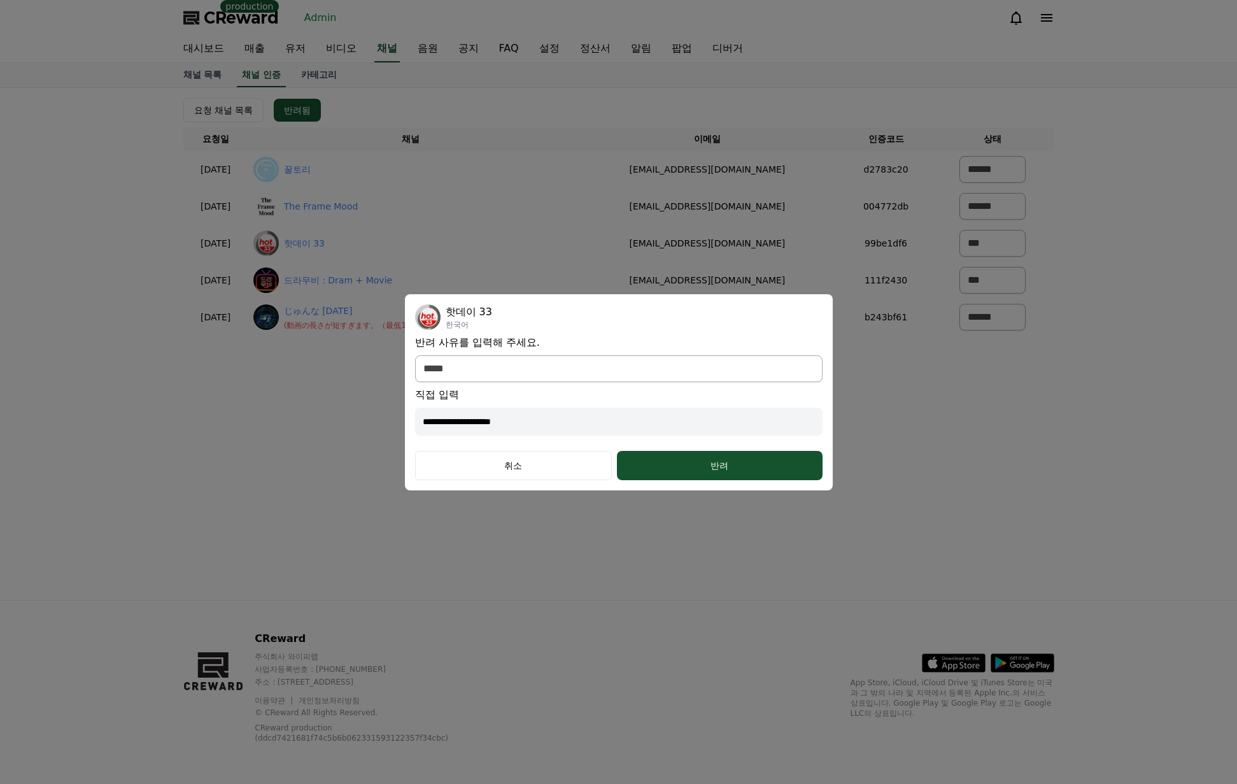
select select "modal"
type input "**********"
select select "modal"
type input "**********"
select select "modal"
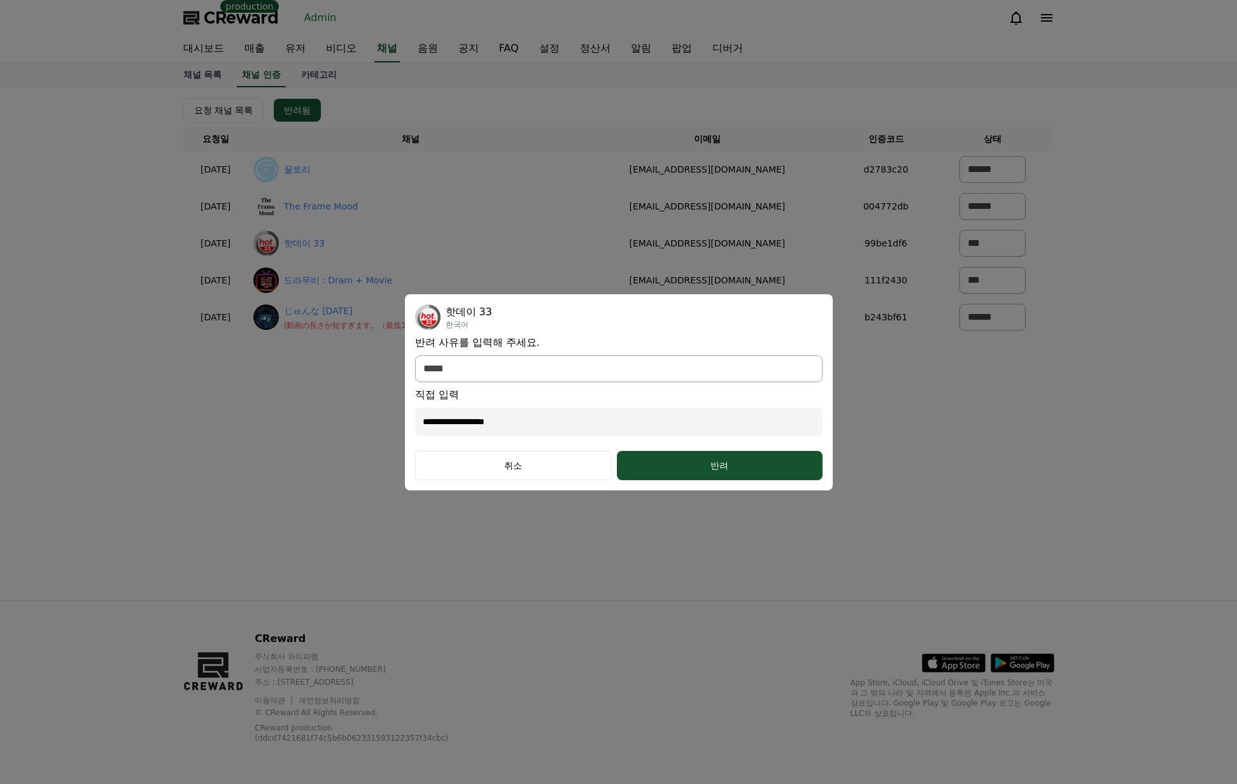
type input "**********"
select select "modal"
type input "**********"
select select "modal"
type input "**********"
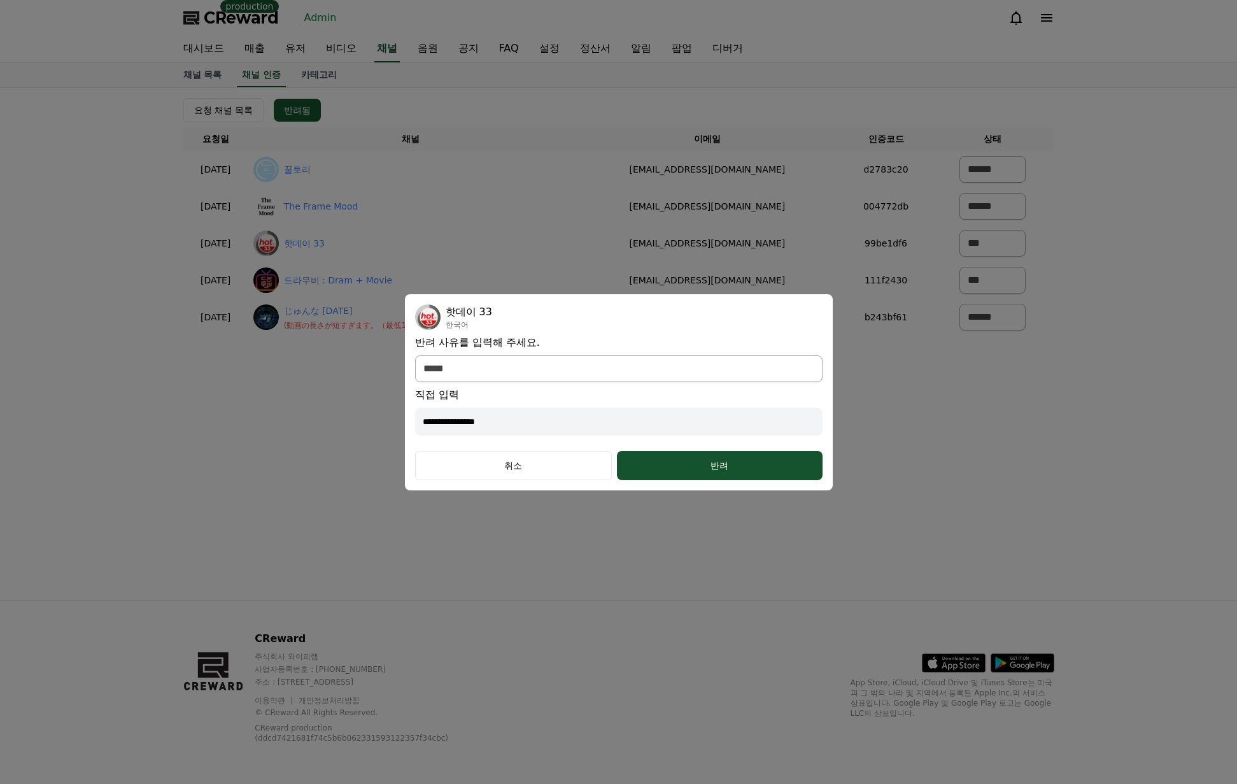
select select "modal"
type input "**********"
select select "modal"
type input "**********"
select select "modal"
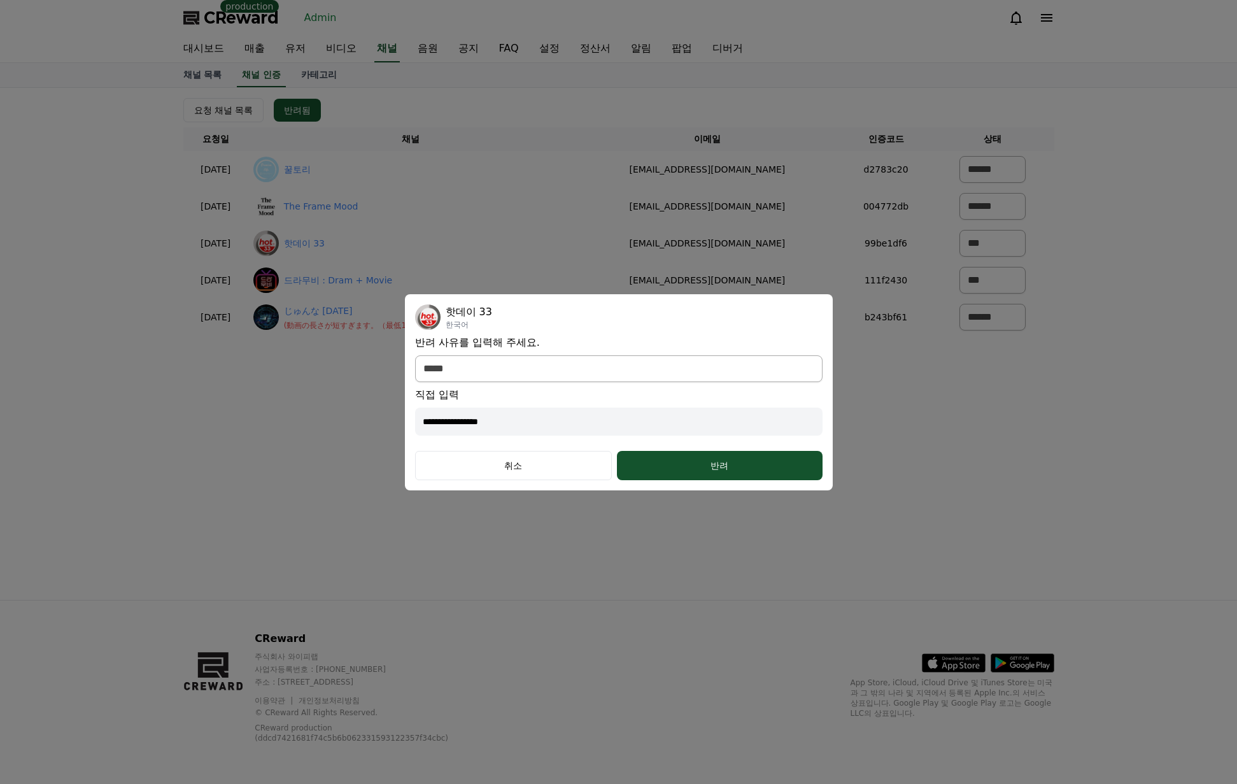
type input "**********"
select select "modal"
type input "**********"
select select "modal"
type input "**********"
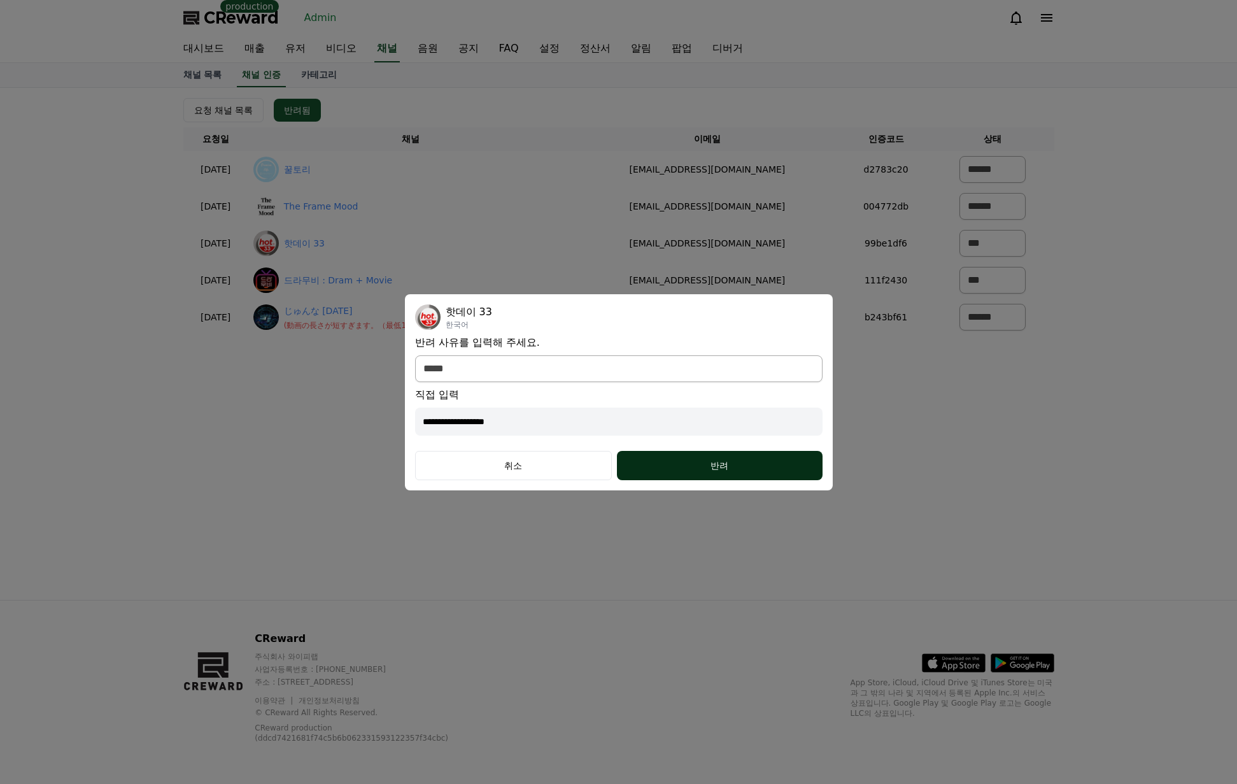
click at [651, 461] on div "반려" at bounding box center [719, 465] width 154 height 13
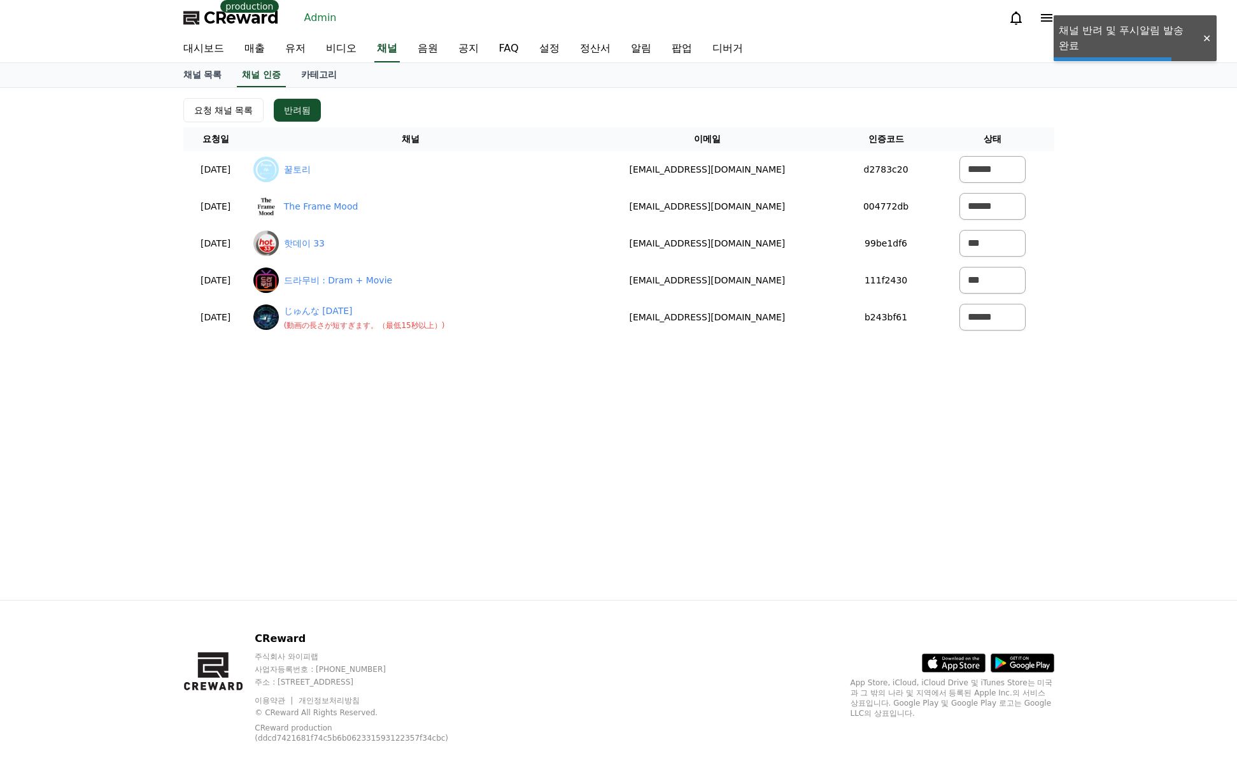
click at [346, 209] on link "The Frame Mood" at bounding box center [321, 206] width 74 height 13
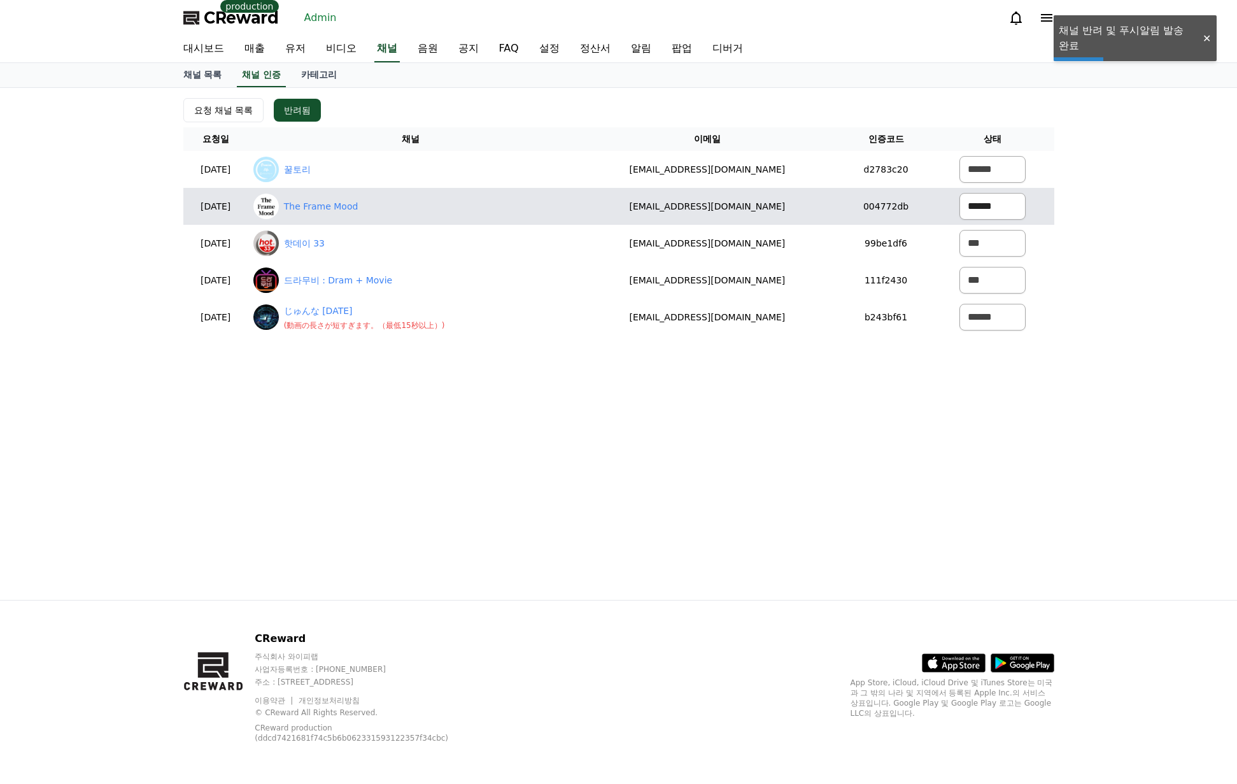
click at [1000, 206] on select "****** *** ***" at bounding box center [993, 206] width 66 height 27
select select "********"
click at [960, 193] on select "****** *** ***" at bounding box center [993, 206] width 66 height 27
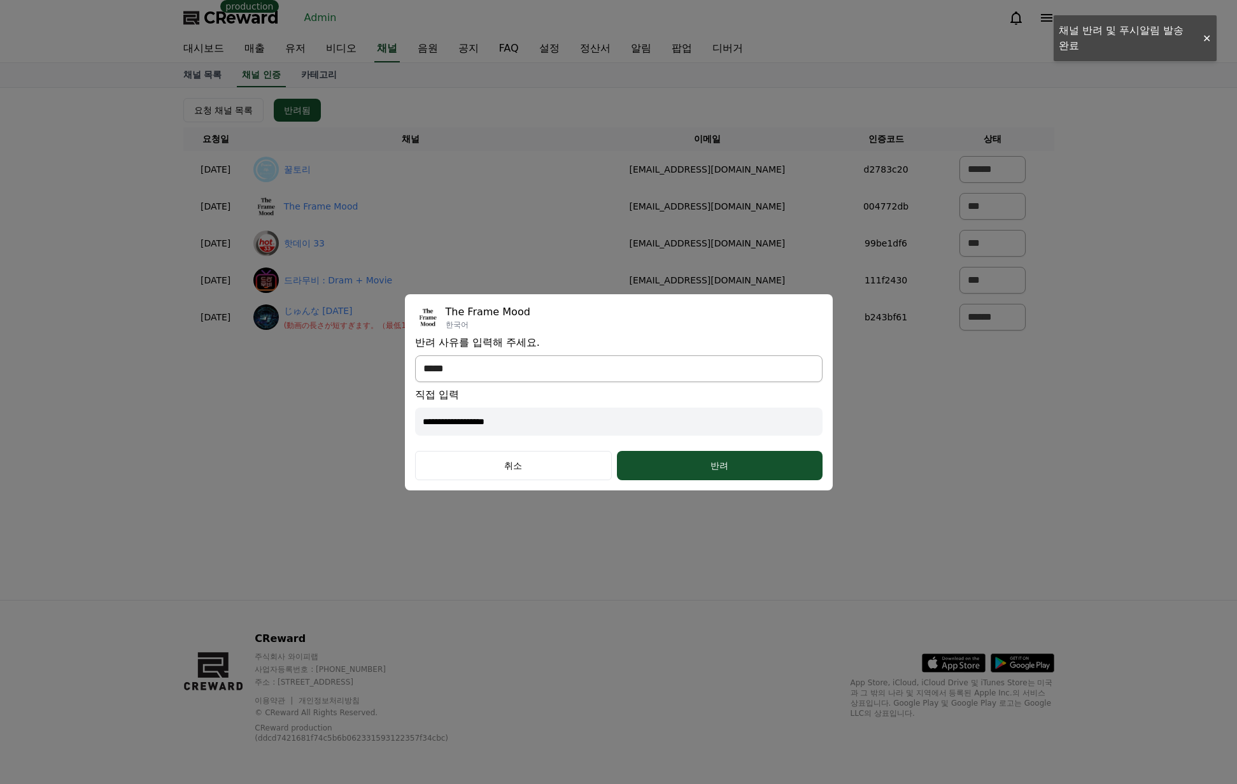
drag, startPoint x: 536, startPoint y: 364, endPoint x: 527, endPoint y: 381, distance: 19.4
click at [534, 364] on select "**********" at bounding box center [619, 368] width 408 height 27
select select "*******"
click at [415, 381] on select "**********" at bounding box center [619, 368] width 408 height 27
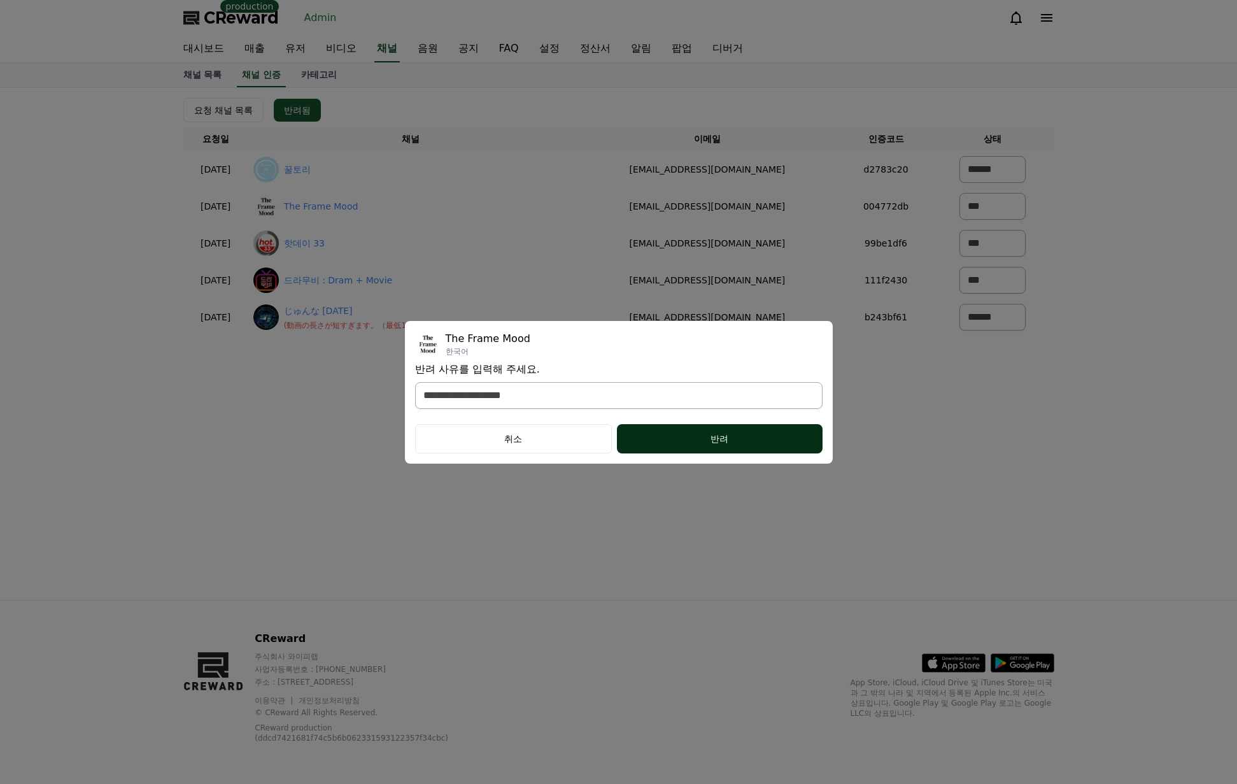
click at [697, 440] on div "반려" at bounding box center [719, 438] width 154 height 13
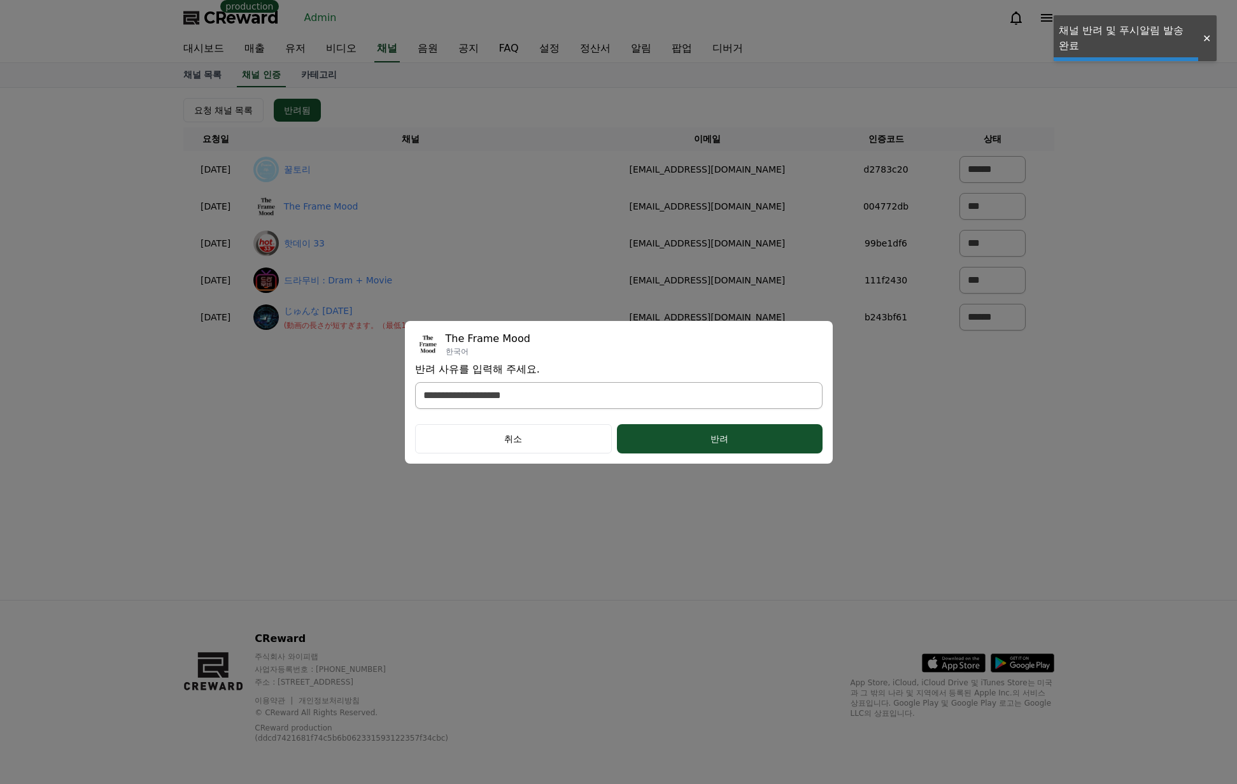
click at [311, 173] on link "꿀토리" at bounding box center [297, 169] width 27 height 13
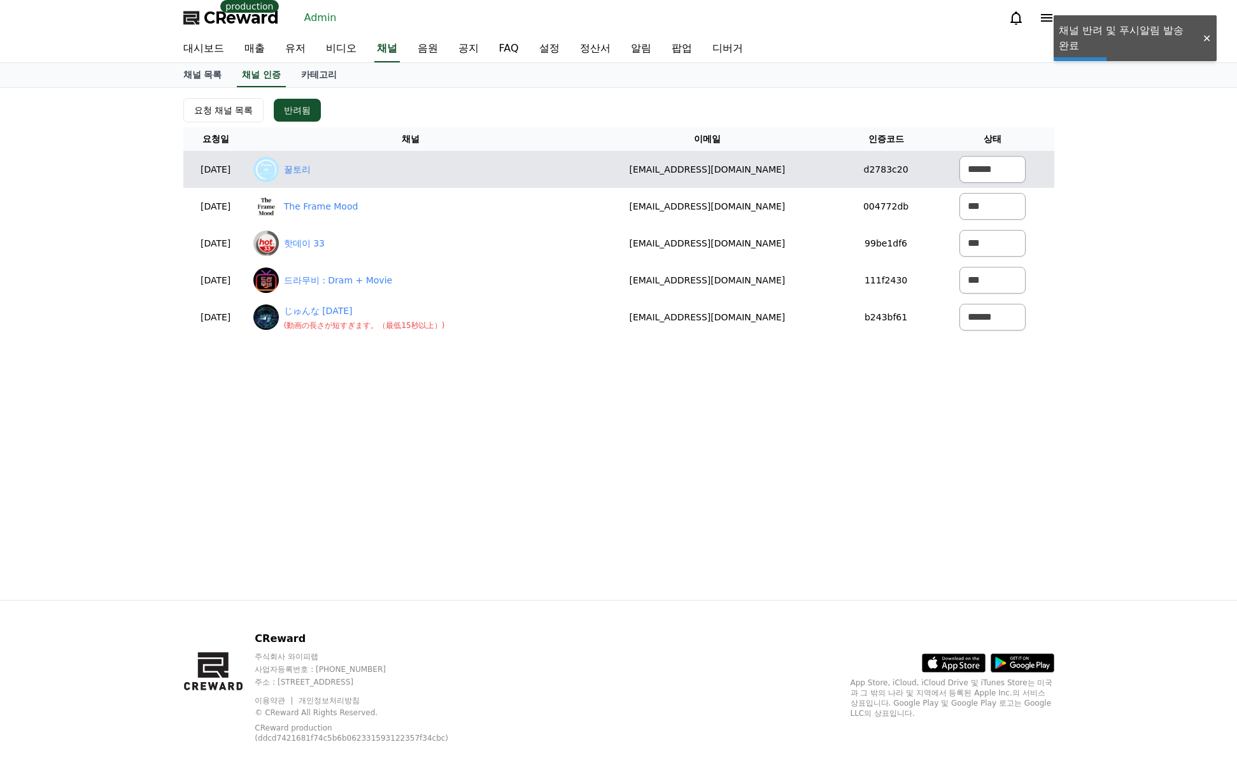
drag, startPoint x: 803, startPoint y: 173, endPoint x: 668, endPoint y: 169, distance: 135.0
click at [665, 171] on td "pl84798119@gmail.com" at bounding box center [708, 169] width 268 height 37
copy td "pl84798119@gmail.com"
drag, startPoint x: 985, startPoint y: 170, endPoint x: 988, endPoint y: 182, distance: 12.4
click at [985, 170] on select "****** *** ***" at bounding box center [993, 169] width 66 height 27
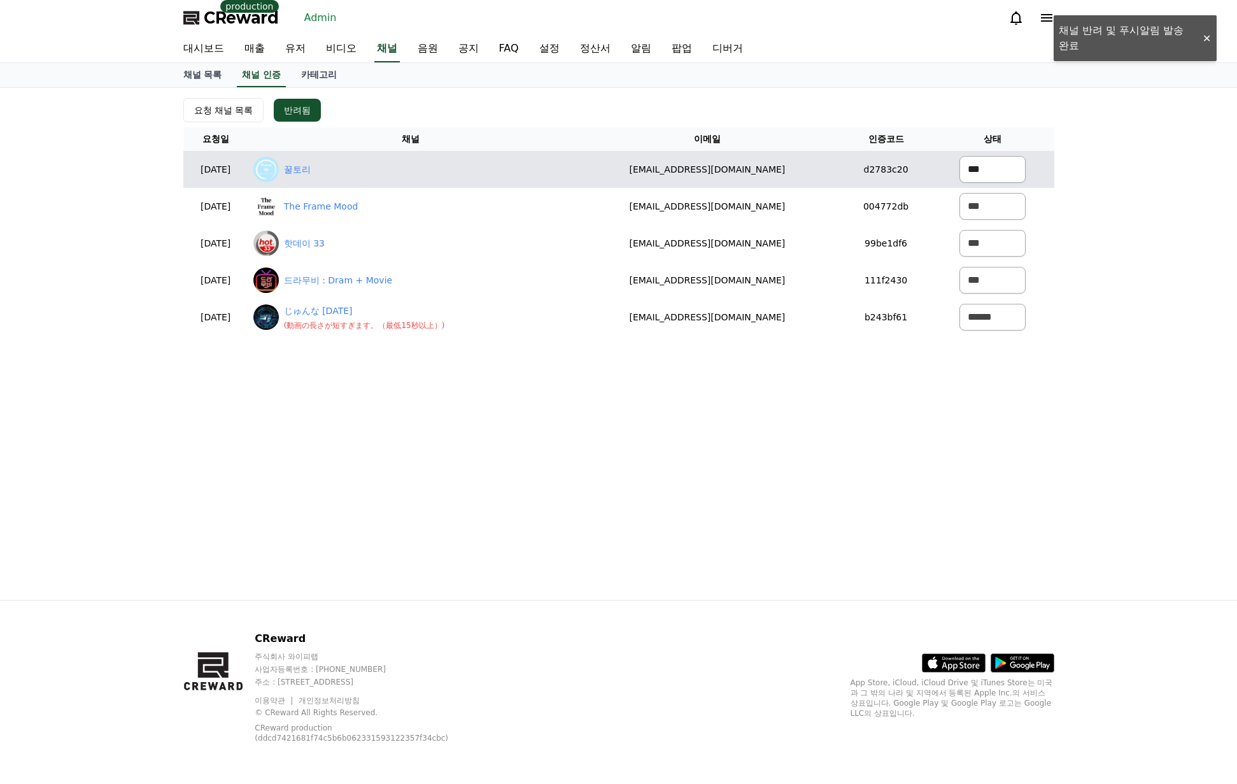
click at [960, 156] on select "****** *** ***" at bounding box center [993, 169] width 66 height 27
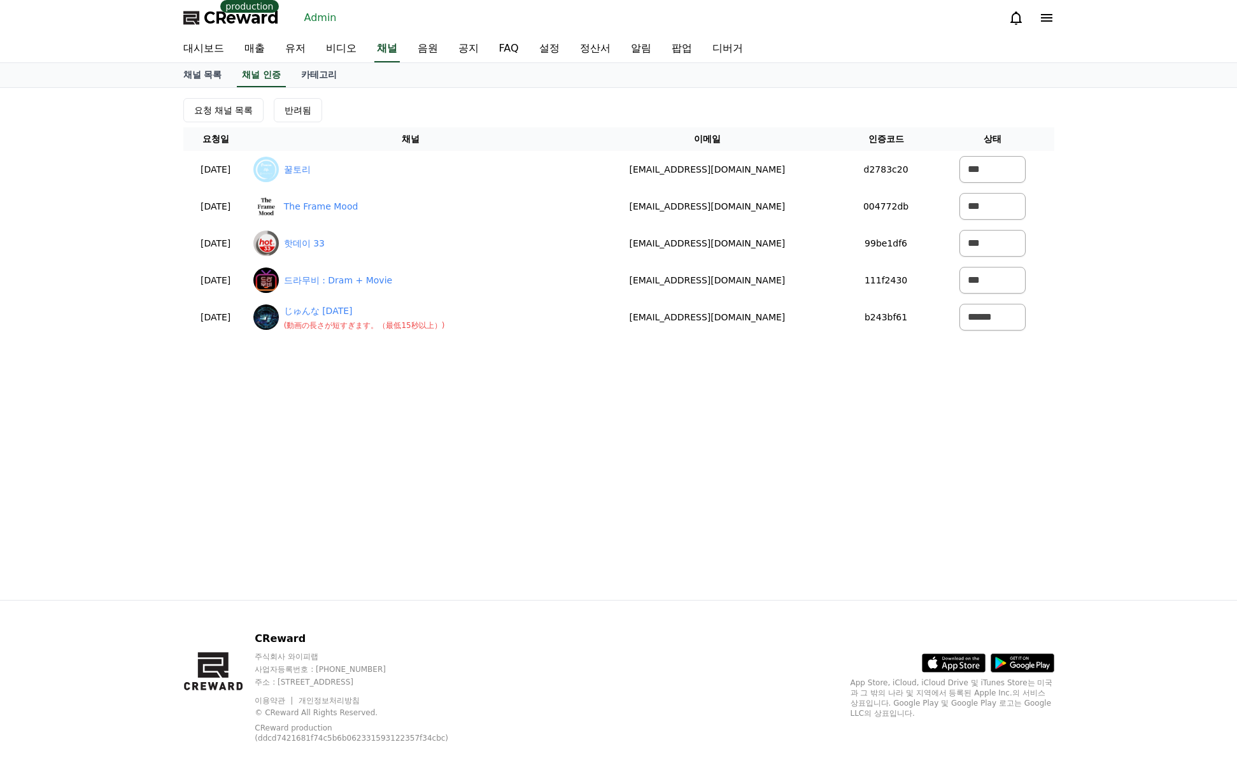
select select "********"
select select "*******"
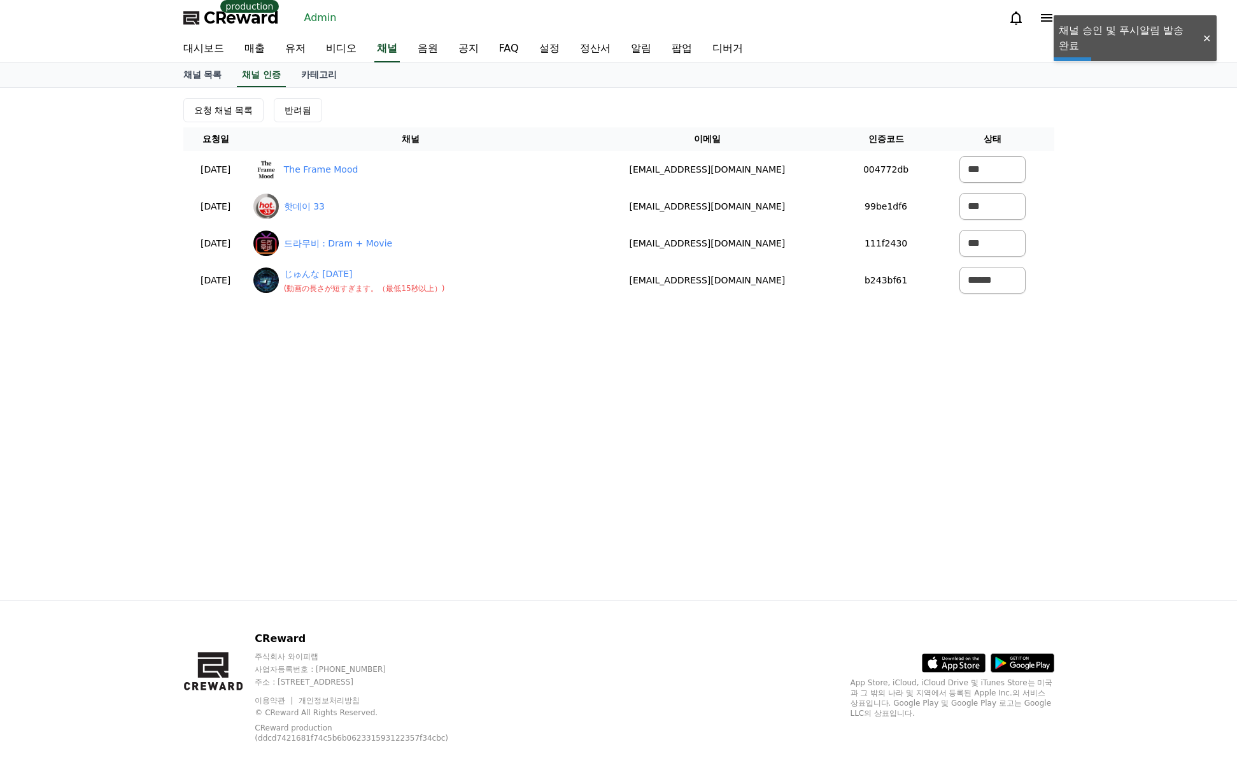
click at [527, 409] on div "요청 채널 목록 반려됨 요청일 채널 이메일 인증코드 상태 2025-08-26 08-26 The Frame Mood wpfflqlxm@gmail…" at bounding box center [618, 344] width 891 height 512
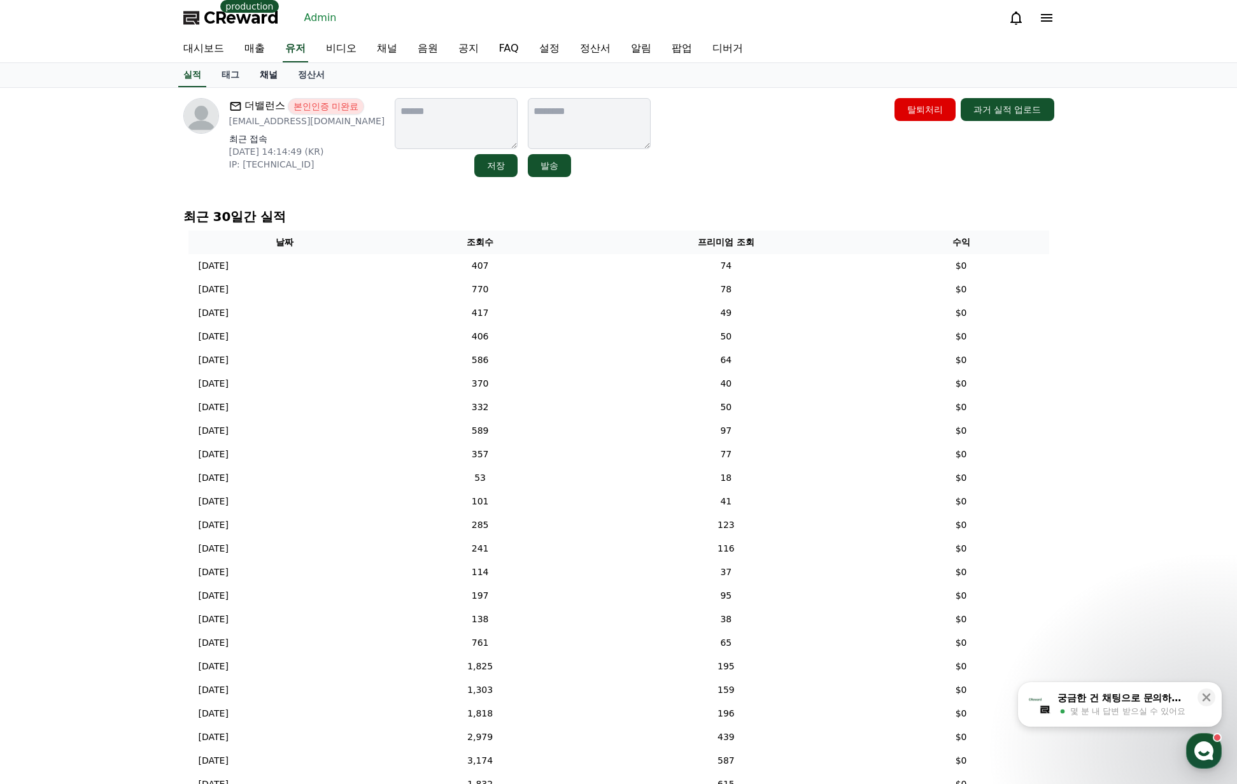
click at [274, 82] on link "채널" at bounding box center [269, 75] width 38 height 24
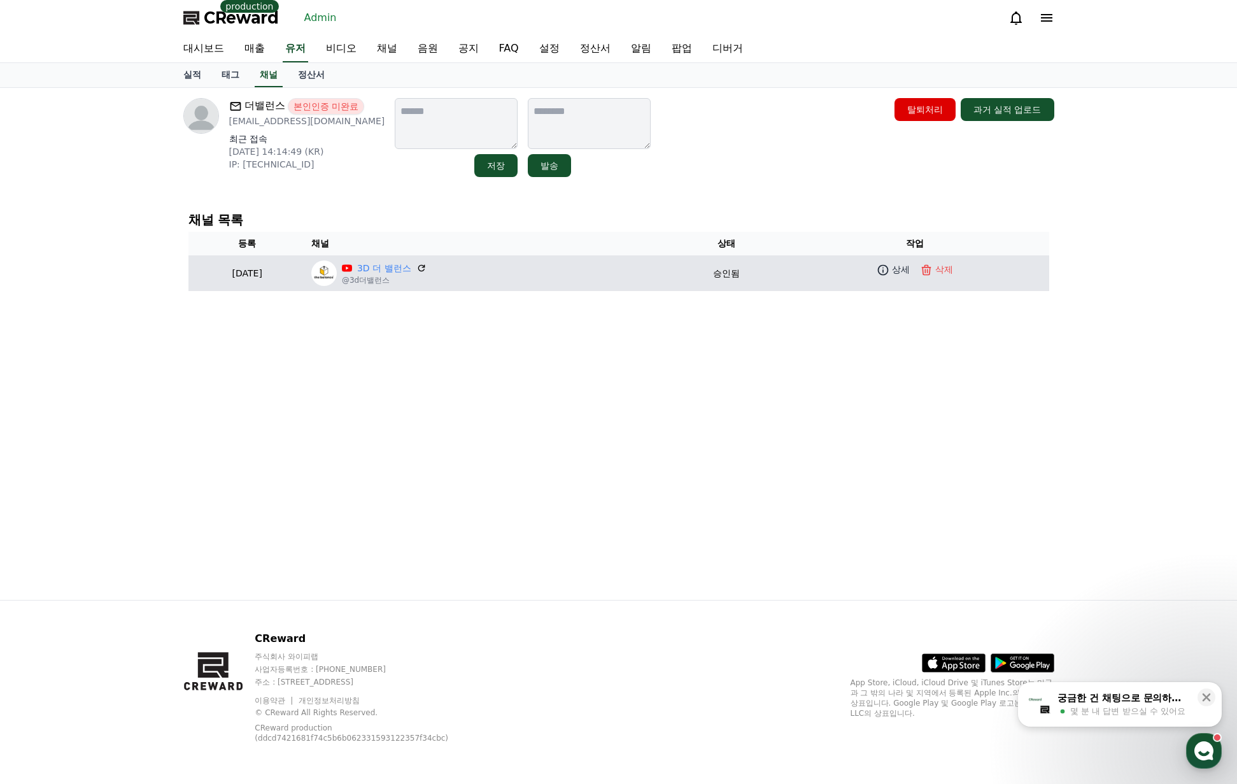
click at [411, 257] on td "3D 더 밸런스 @3d더밸런스" at bounding box center [489, 273] width 366 height 36
click at [411, 263] on link "3D 더 밸런스" at bounding box center [384, 268] width 54 height 13
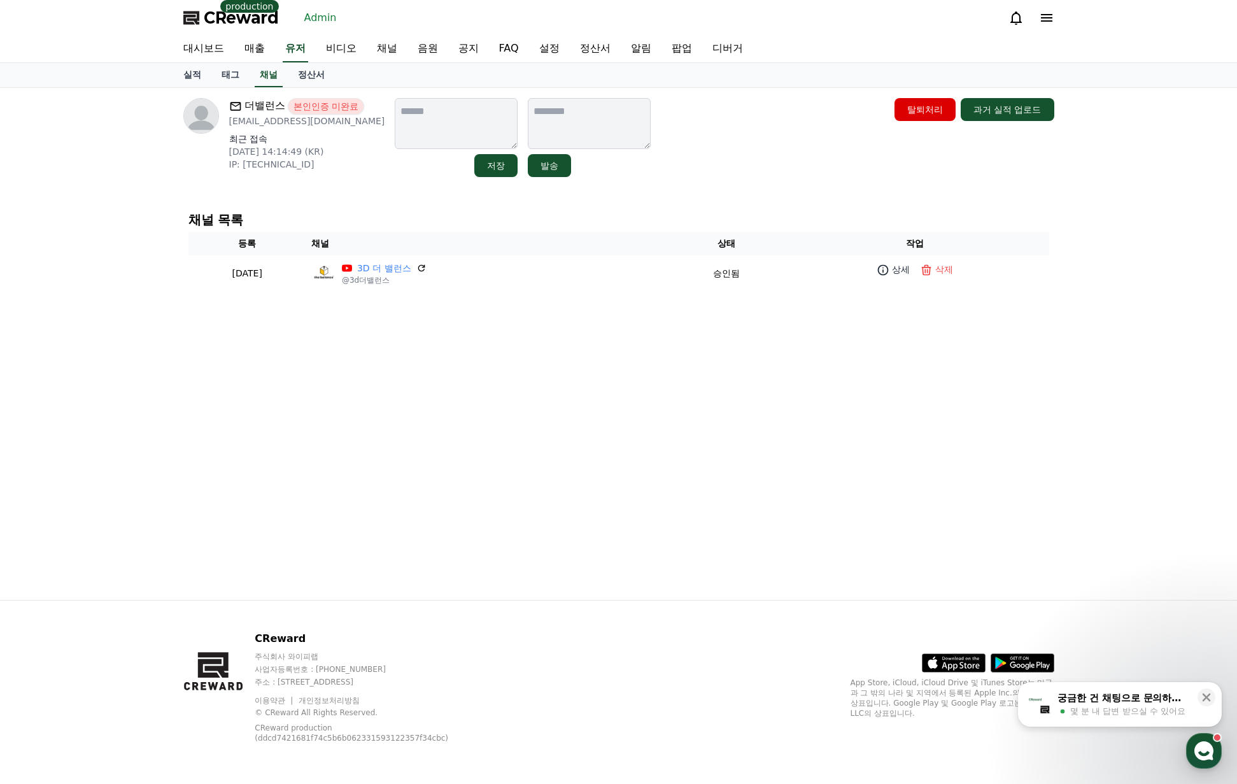
click at [856, 151] on div "더밸런스 본인인증 미완료 tjwnsgus11@naver.com 최근 접속 2025-07-18 14:14:49 (KR) IP: 175.194.1…" at bounding box center [618, 137] width 871 height 79
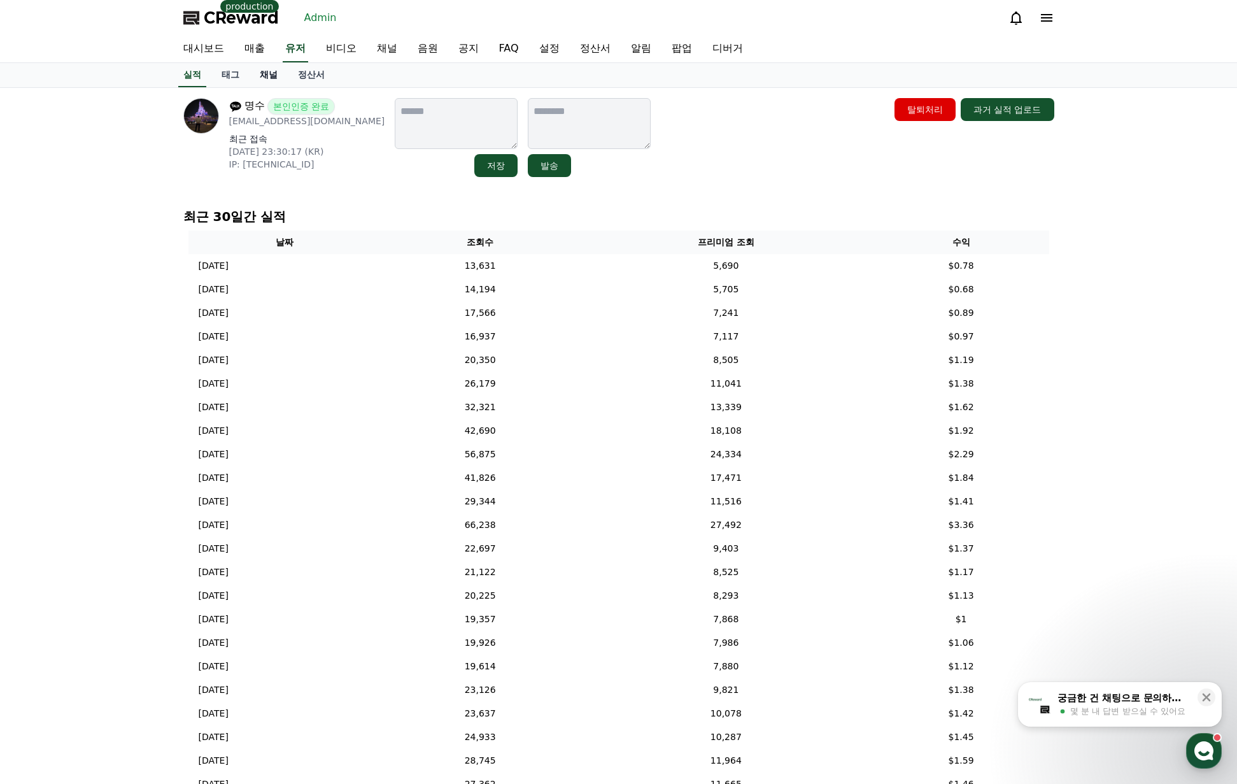
click at [266, 76] on link "채널" at bounding box center [269, 75] width 38 height 24
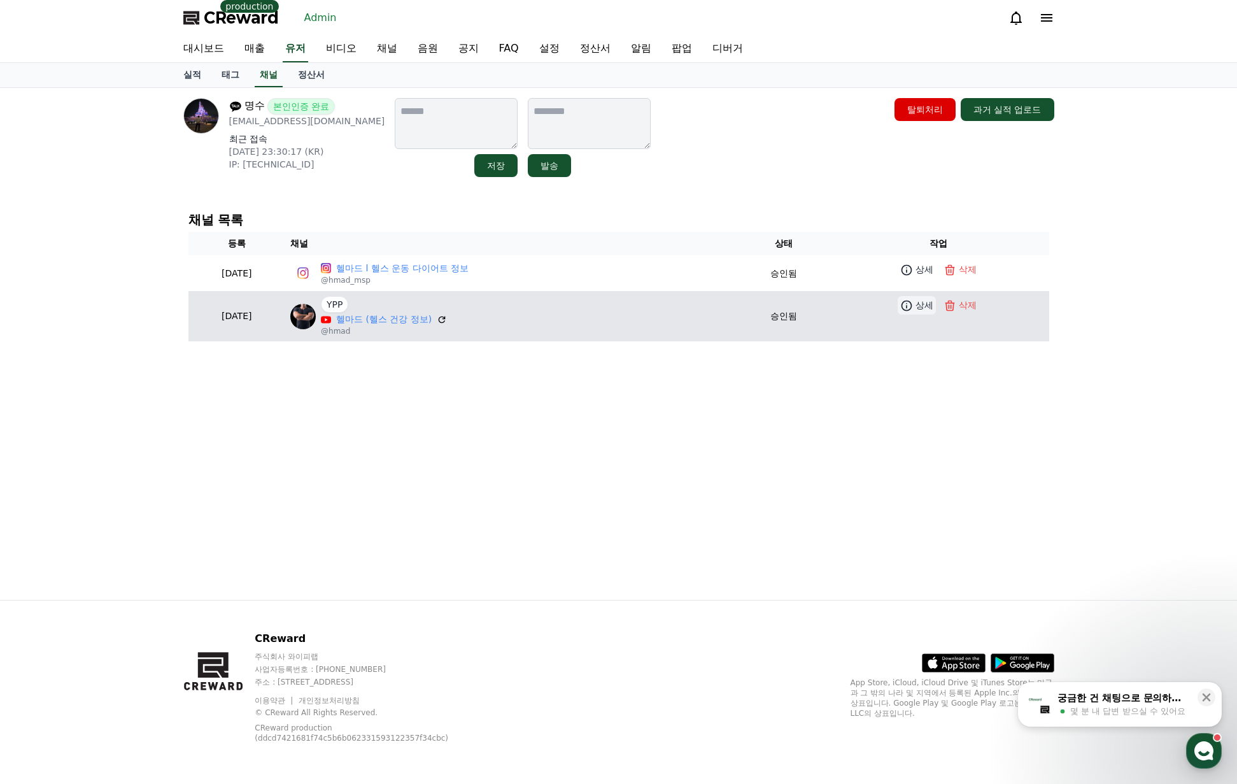
click at [913, 300] on icon at bounding box center [906, 305] width 13 height 13
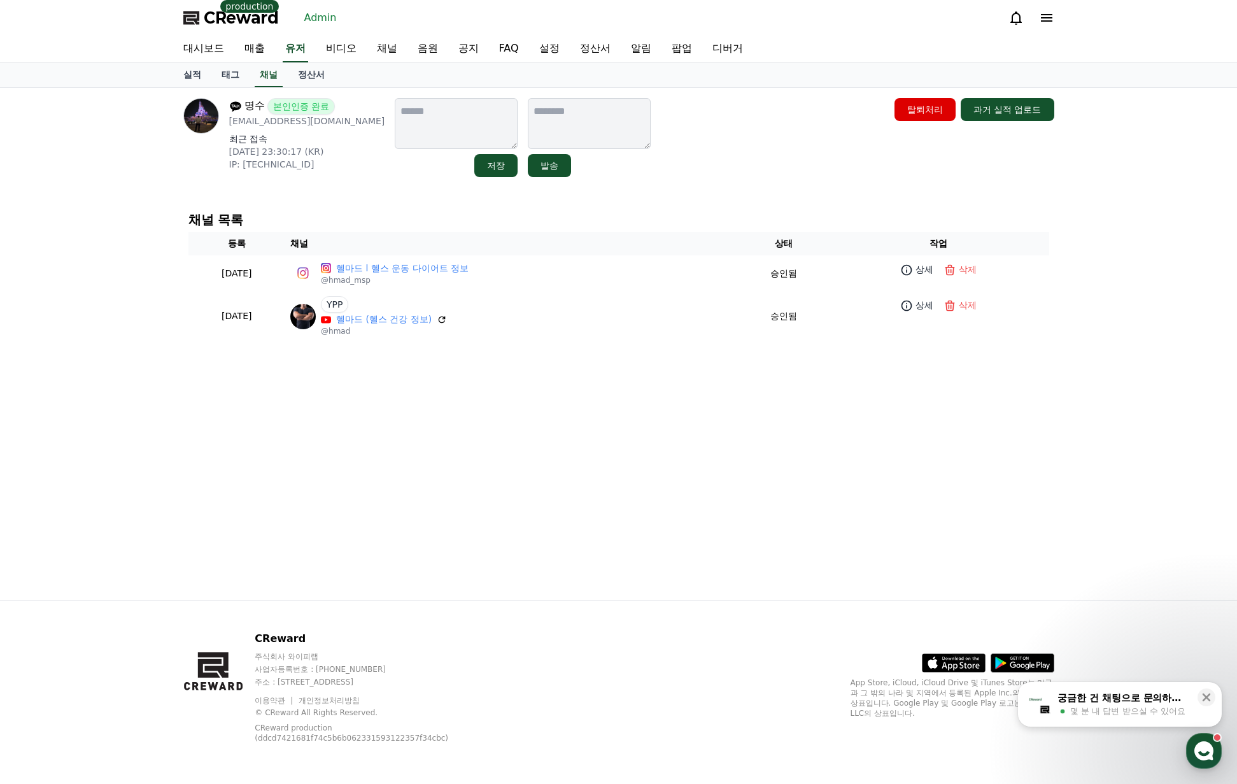
click at [252, 73] on div "실적 태그 채널 정산서" at bounding box center [618, 75] width 891 height 24
click at [261, 74] on link "채널" at bounding box center [269, 75] width 28 height 24
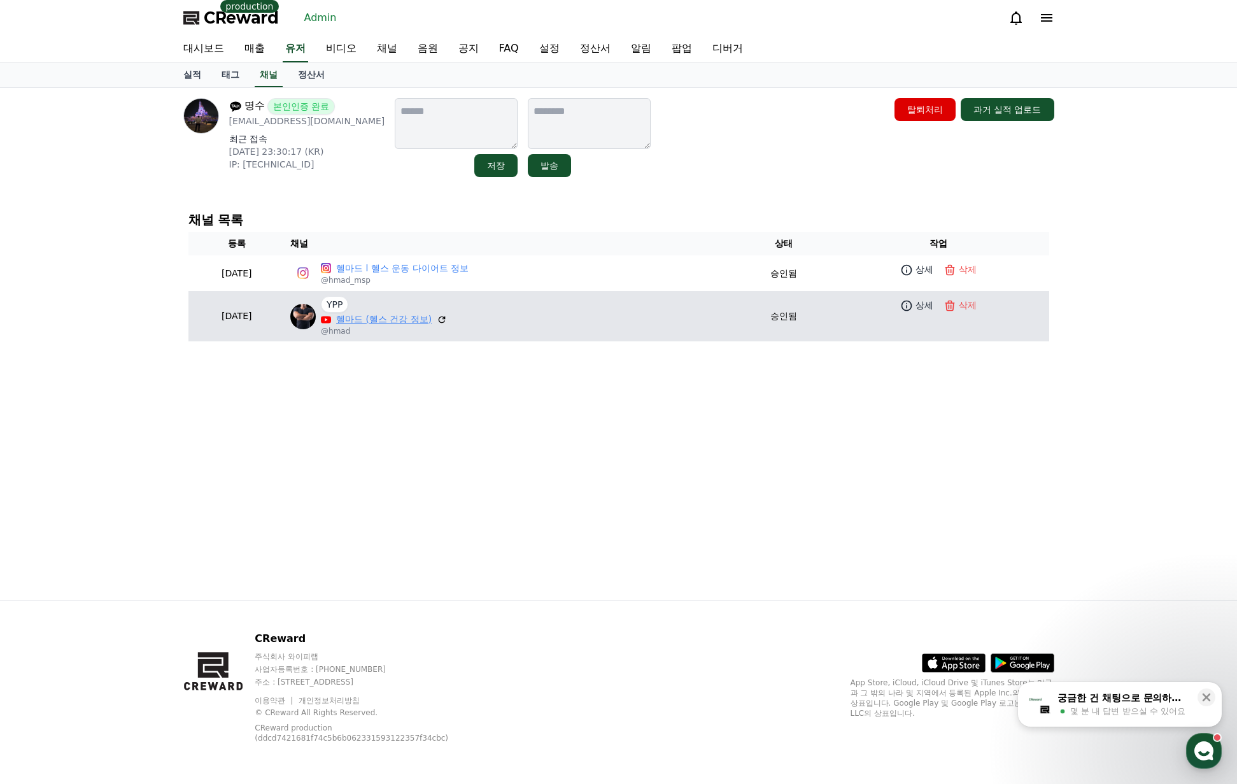
click at [410, 317] on link "헬마드 (헬스 건강 정보)" at bounding box center [384, 319] width 96 height 13
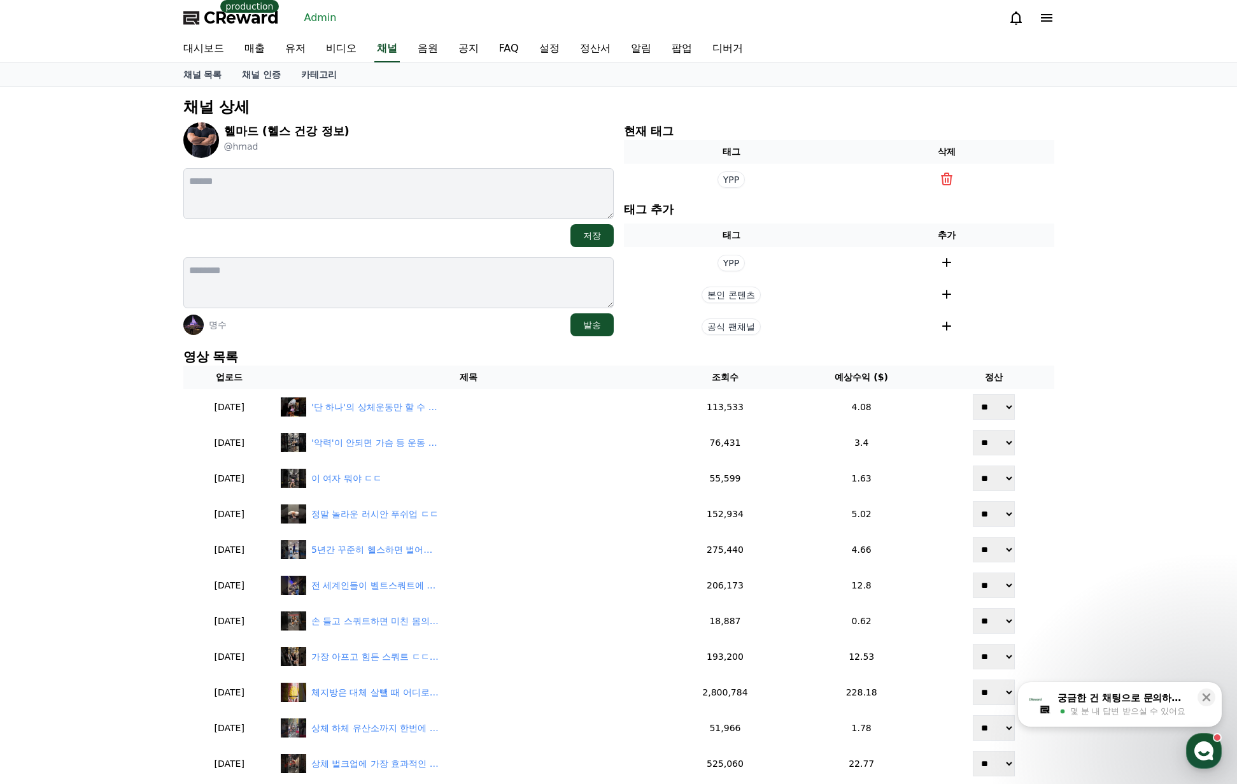
click at [371, 339] on div "헬마드 (헬스 건강 정보) @hmad 저장 명수 발송" at bounding box center [398, 232] width 430 height 220
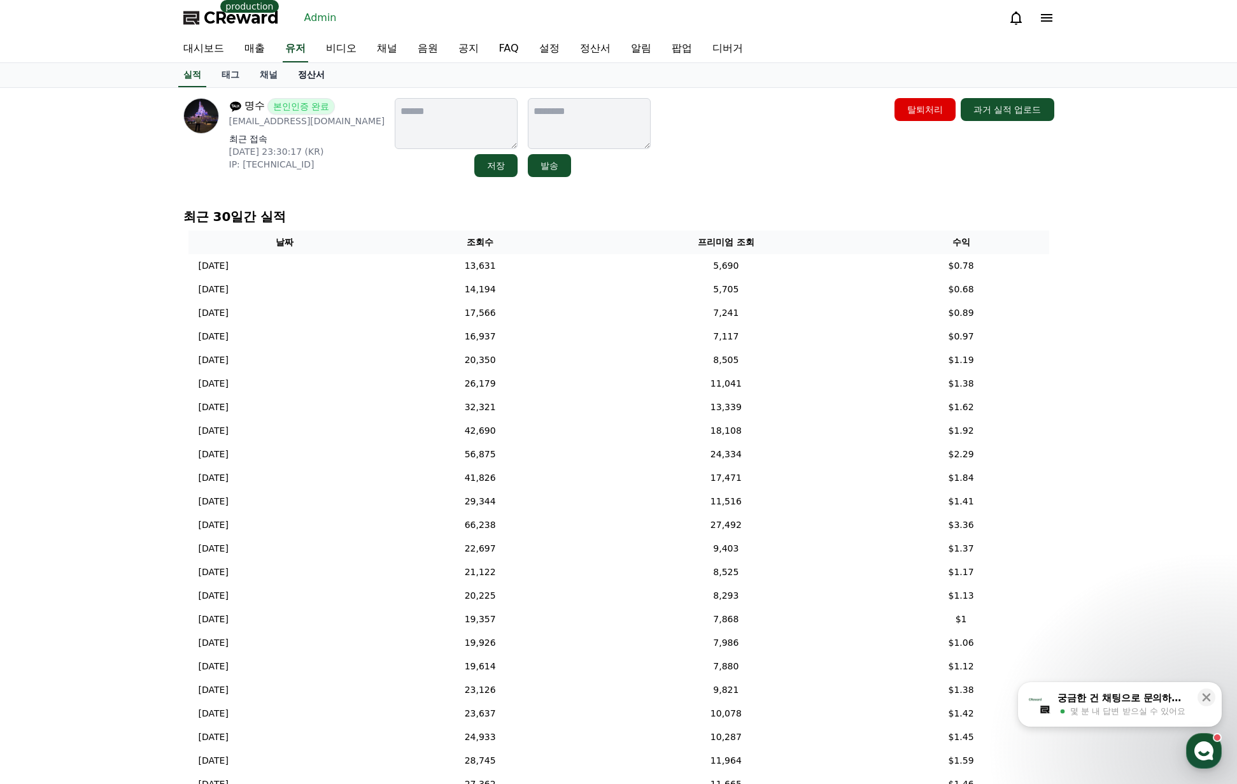
click at [311, 75] on link "정산서" at bounding box center [311, 75] width 47 height 24
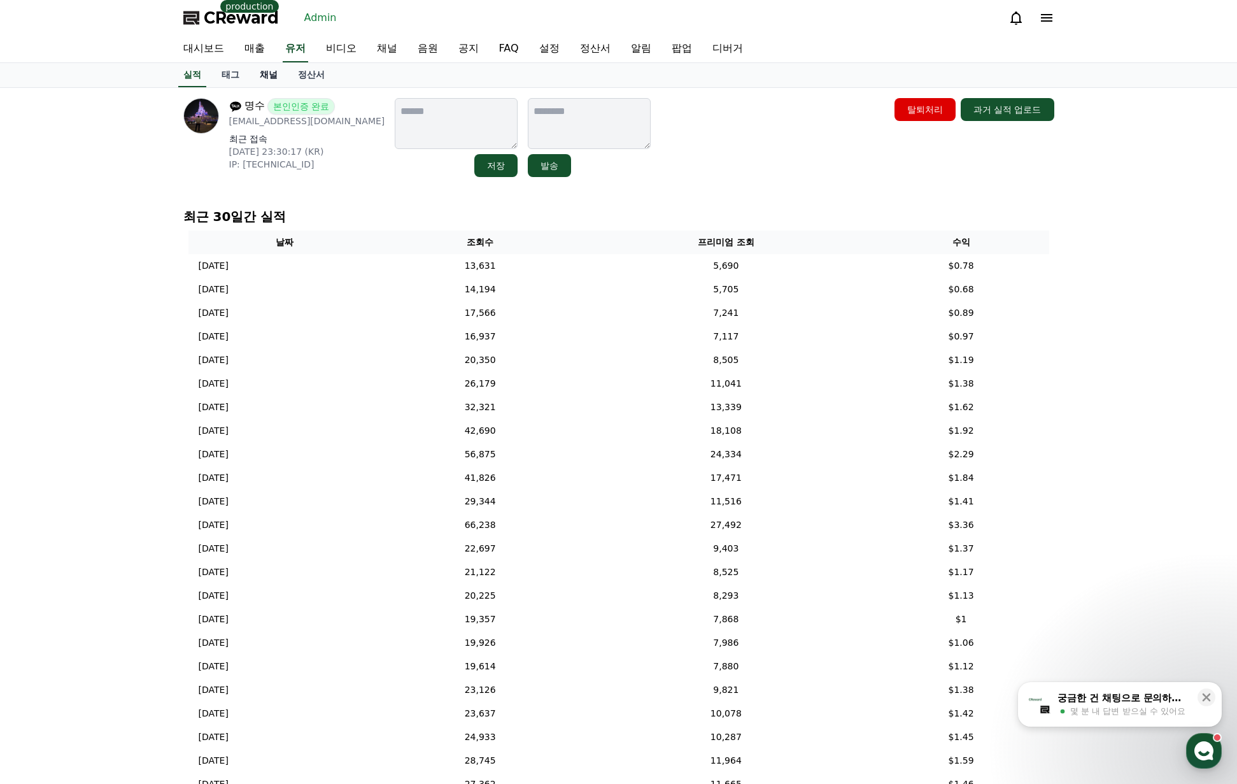
click at [262, 79] on link "채널" at bounding box center [269, 75] width 38 height 24
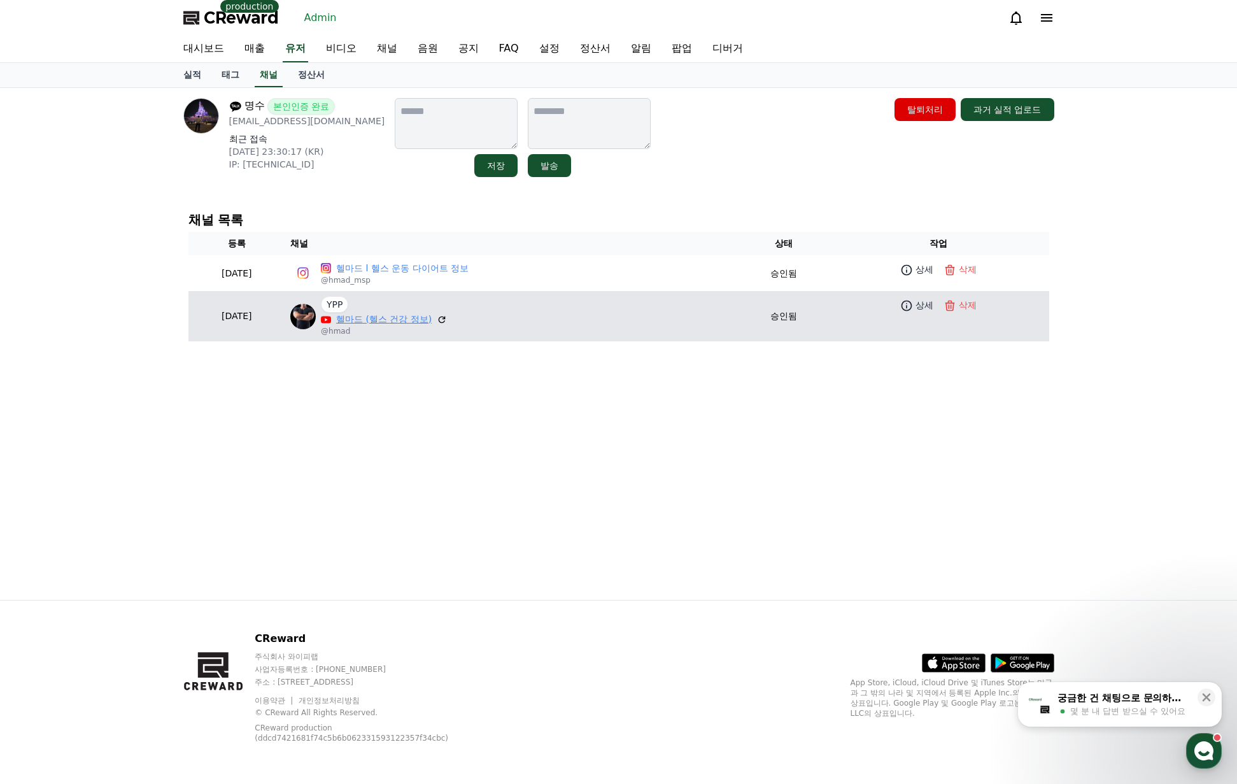
click at [426, 317] on link "헬마드 (헬스 건강 정보)" at bounding box center [384, 319] width 96 height 13
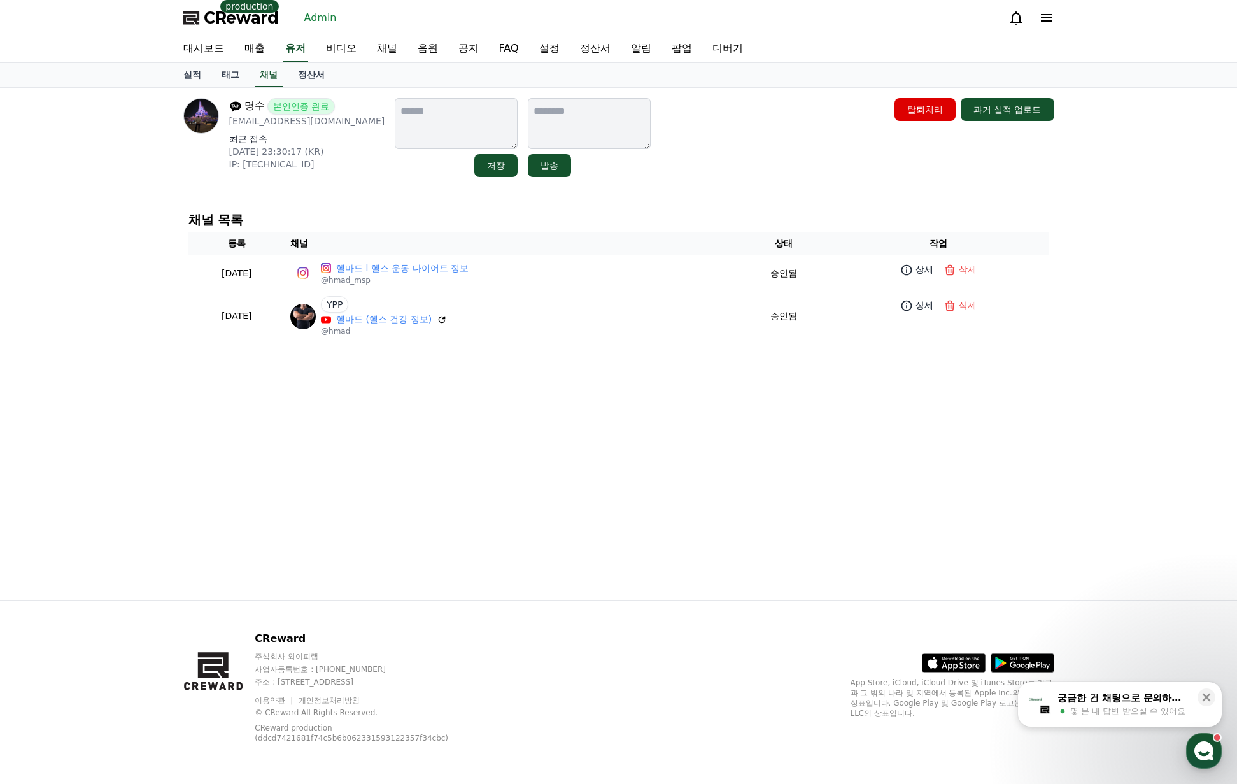
click at [1089, 138] on div "명수 본인인증 완료 healthmad@kakao.com 최근 접속 2025-08-17 23:30:17 (KR) IP: 220.76.100.13…" at bounding box center [618, 344] width 1237 height 512
click at [295, 48] on link "유저" at bounding box center [295, 49] width 25 height 27
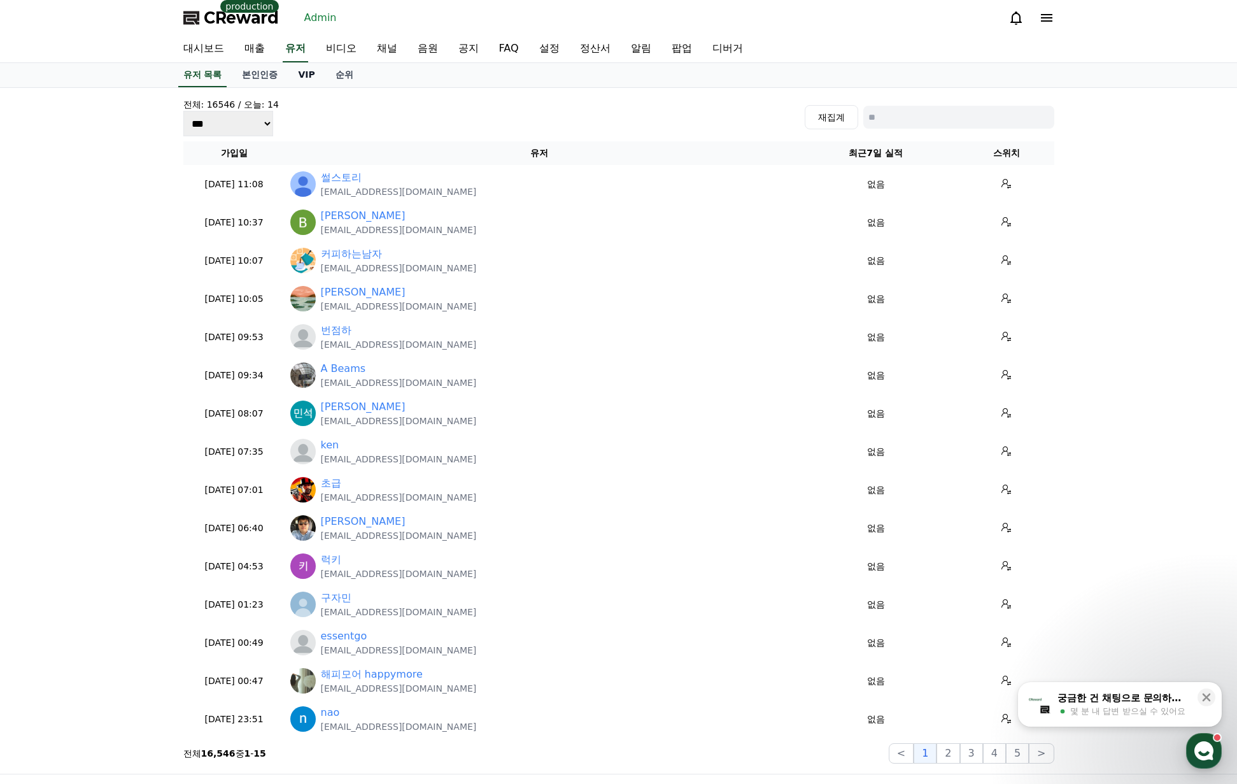
click at [302, 76] on link "VIP" at bounding box center [306, 75] width 37 height 24
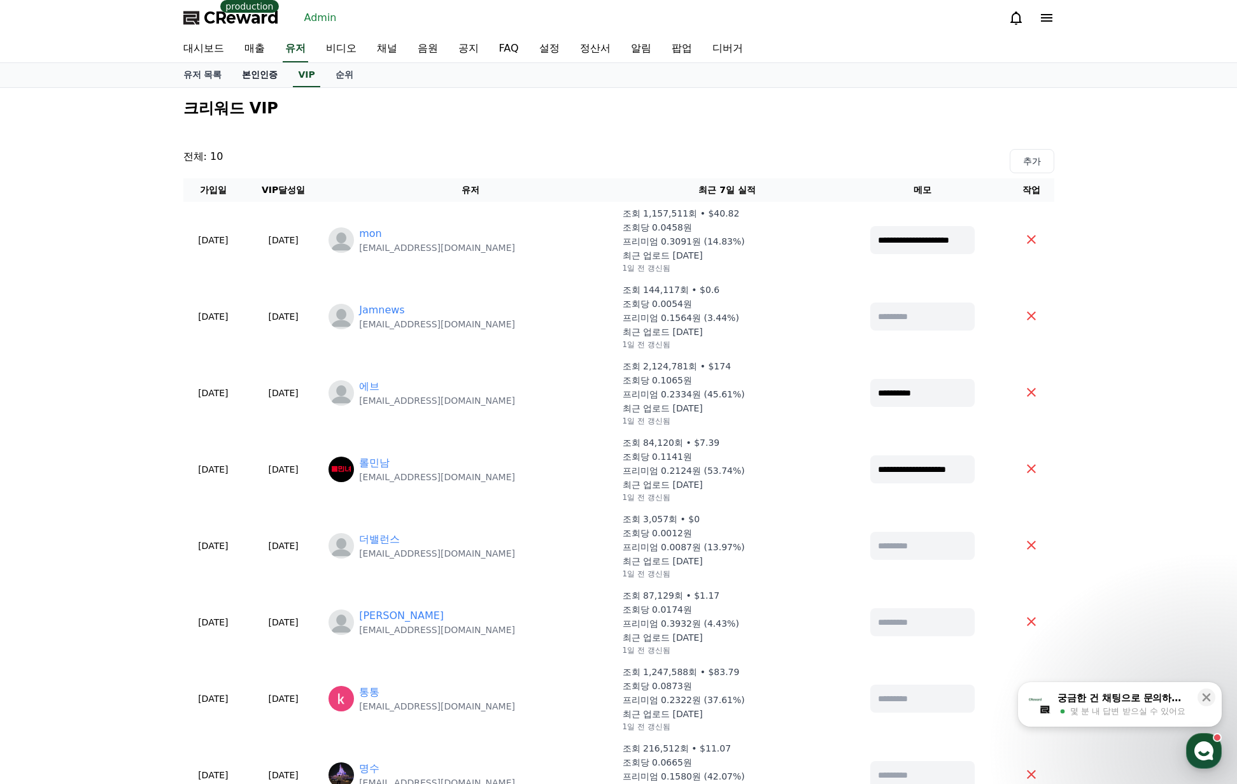
click at [275, 78] on link "본인인증" at bounding box center [260, 75] width 56 height 24
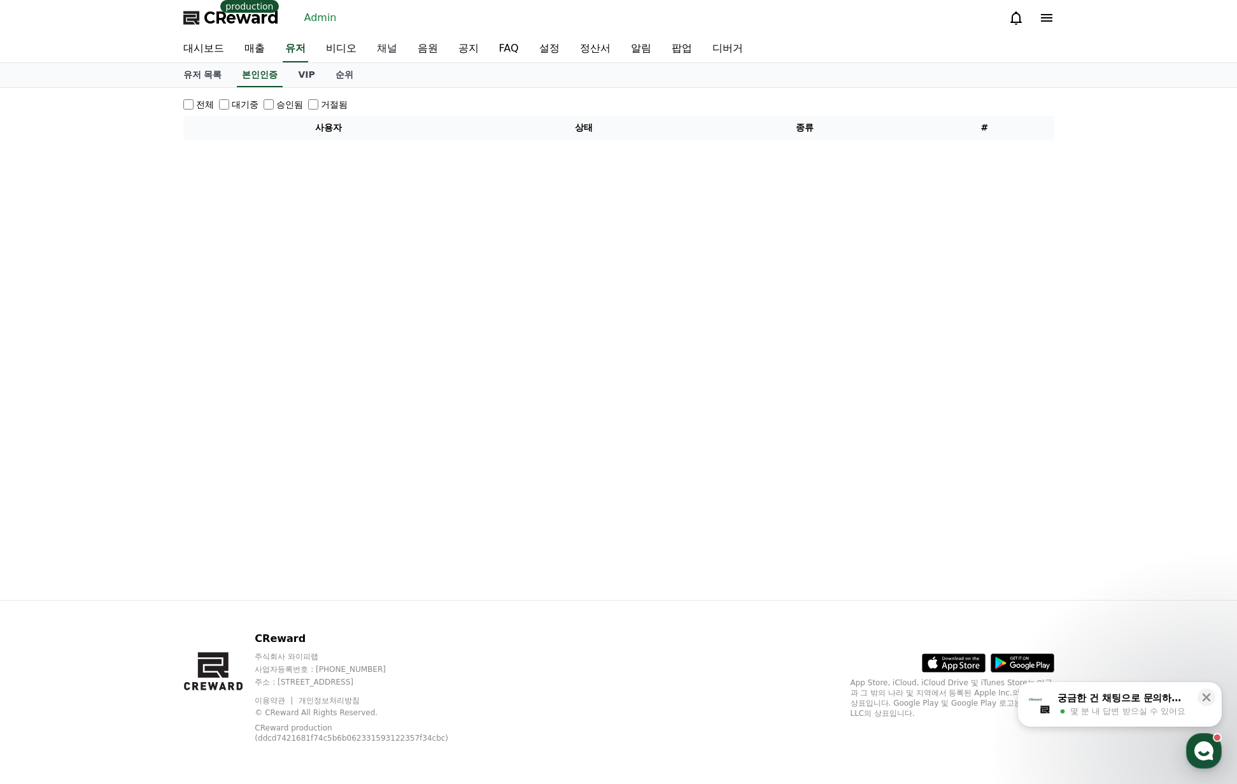
click at [378, 53] on link "채널" at bounding box center [387, 49] width 41 height 27
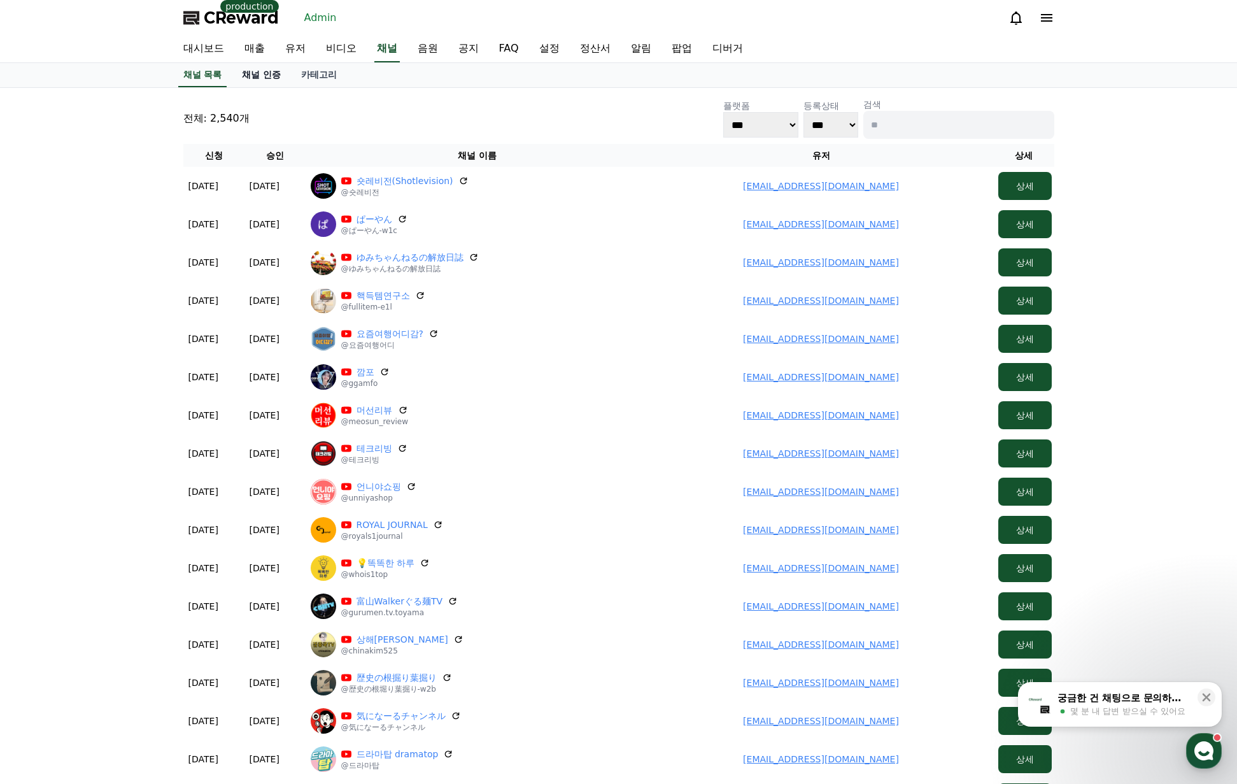
click at [271, 76] on link "채널 인증" at bounding box center [261, 75] width 59 height 24
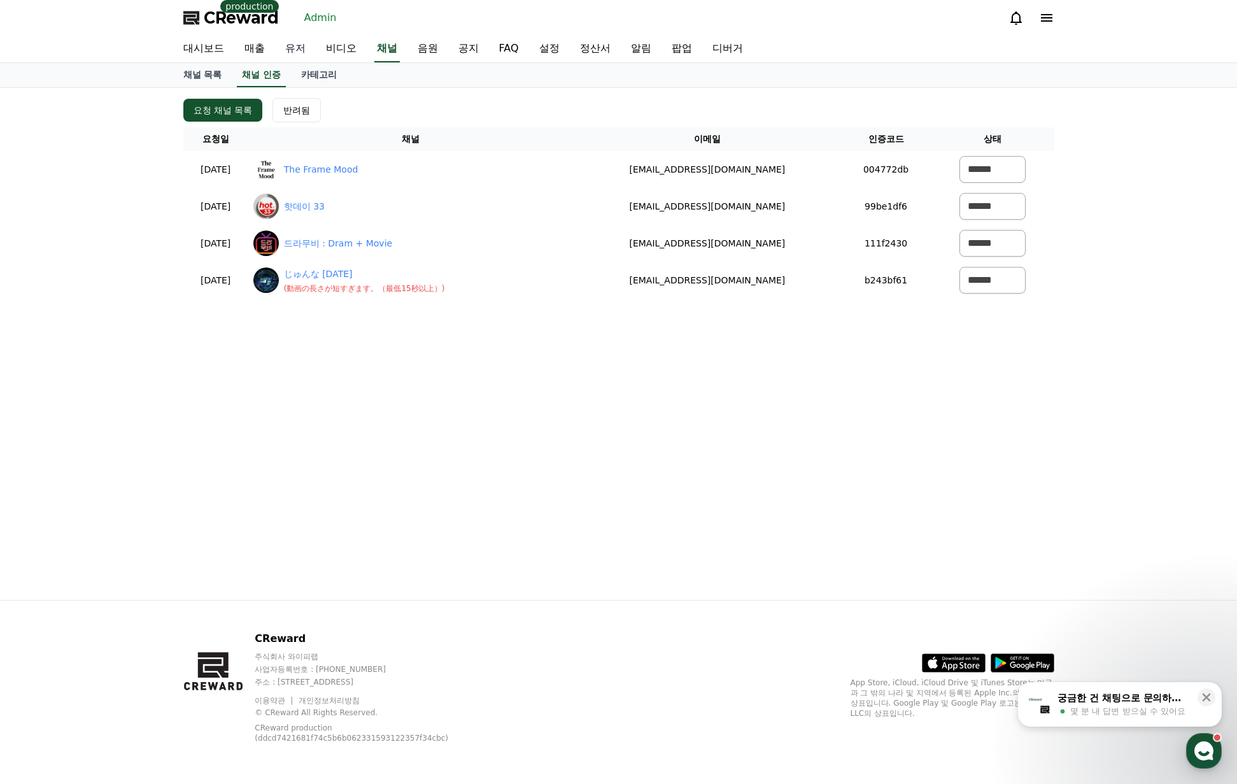
click at [286, 51] on link "유저" at bounding box center [295, 49] width 41 height 27
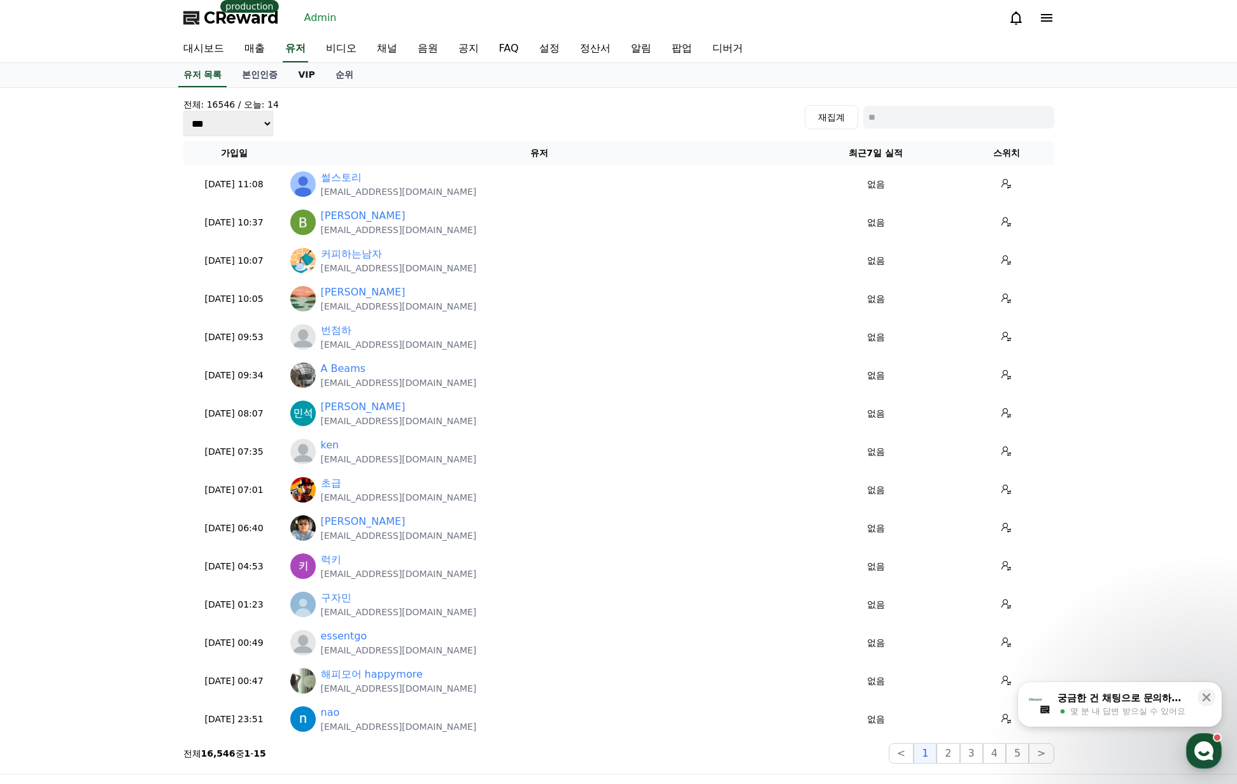
click at [293, 79] on link "VIP" at bounding box center [306, 75] width 37 height 24
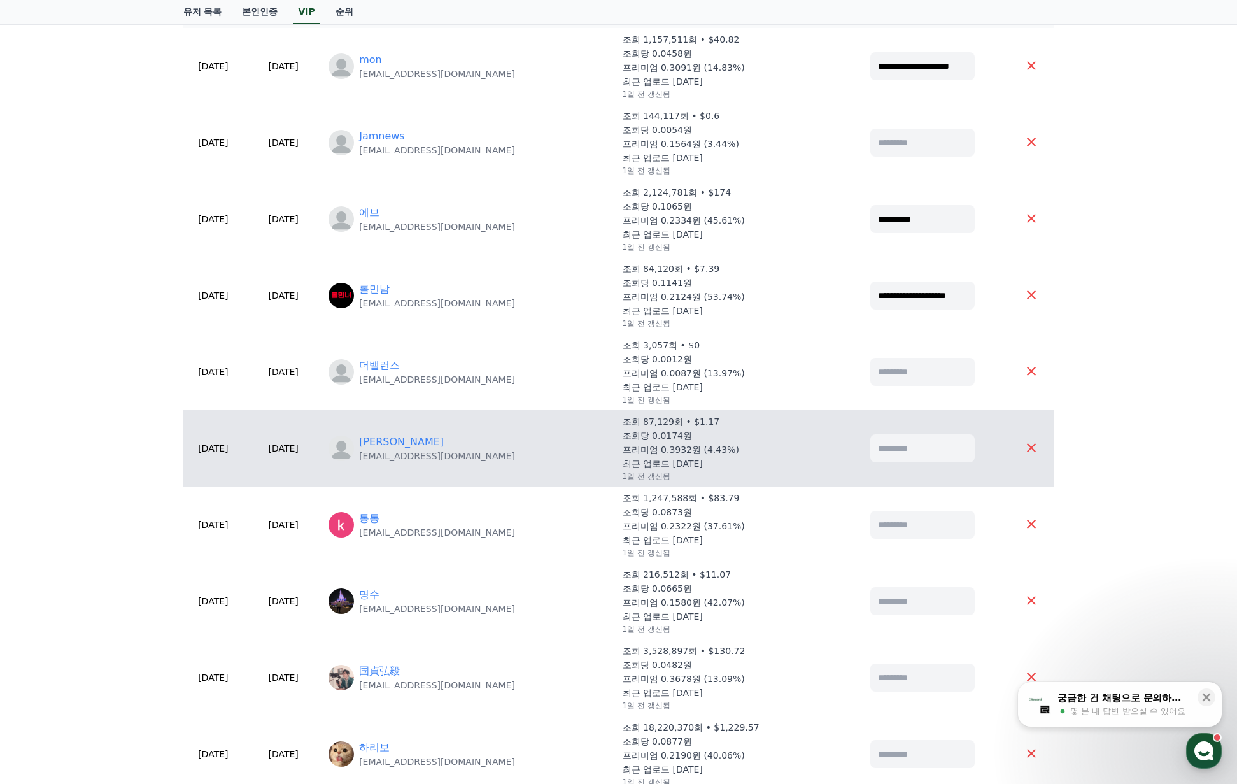
scroll to position [191, 0]
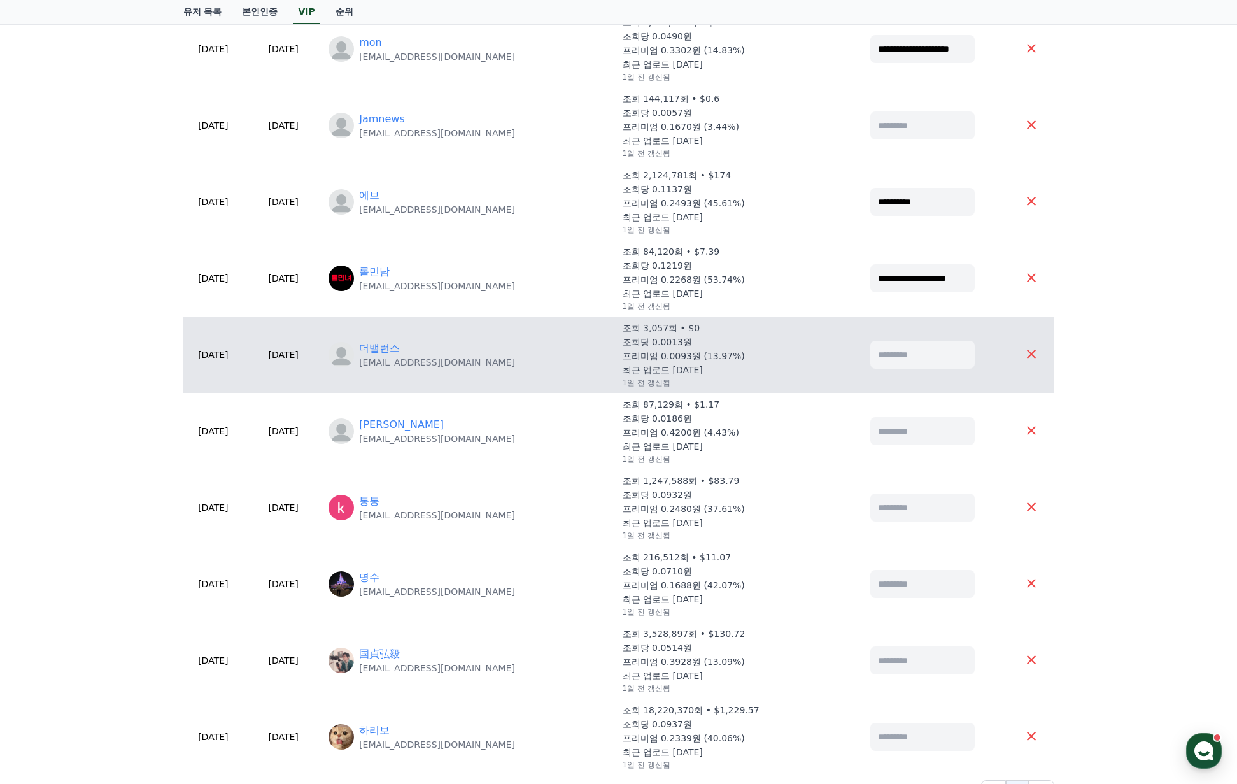
click at [404, 356] on p "tjwnsgus11@naver.com" at bounding box center [437, 362] width 156 height 13
click at [400, 345] on link "더밸런스" at bounding box center [379, 348] width 41 height 15
click at [436, 351] on div "더밸런스" at bounding box center [437, 348] width 156 height 15
click at [400, 351] on link "더밸런스" at bounding box center [379, 348] width 41 height 15
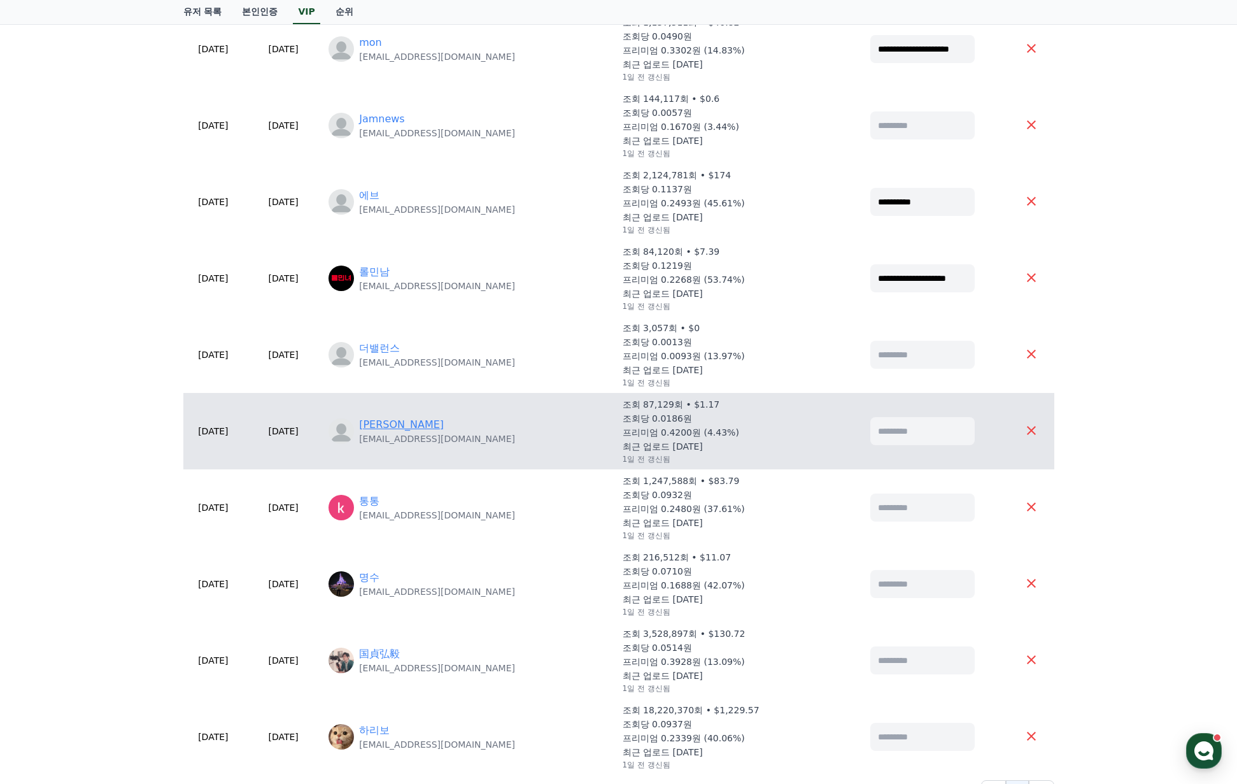
click at [405, 422] on link "[PERSON_NAME]" at bounding box center [401, 424] width 85 height 15
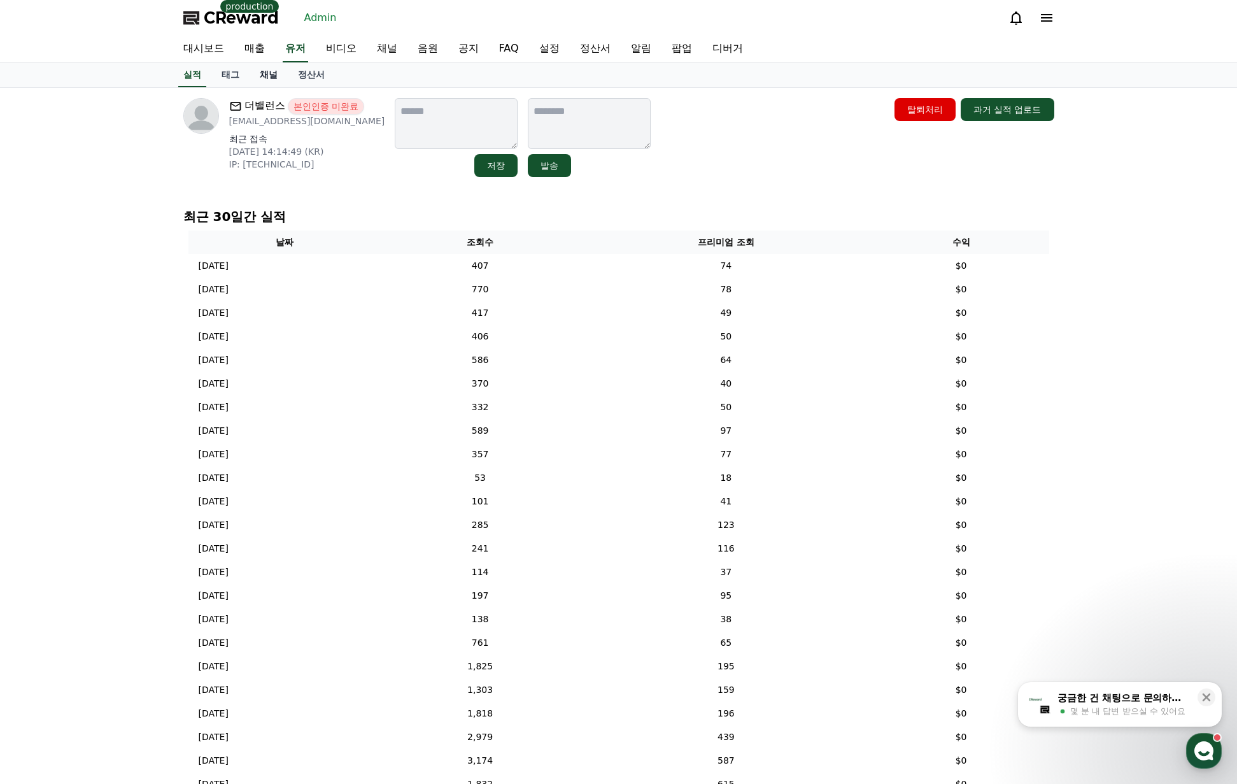
click at [278, 73] on link "채널" at bounding box center [269, 75] width 38 height 24
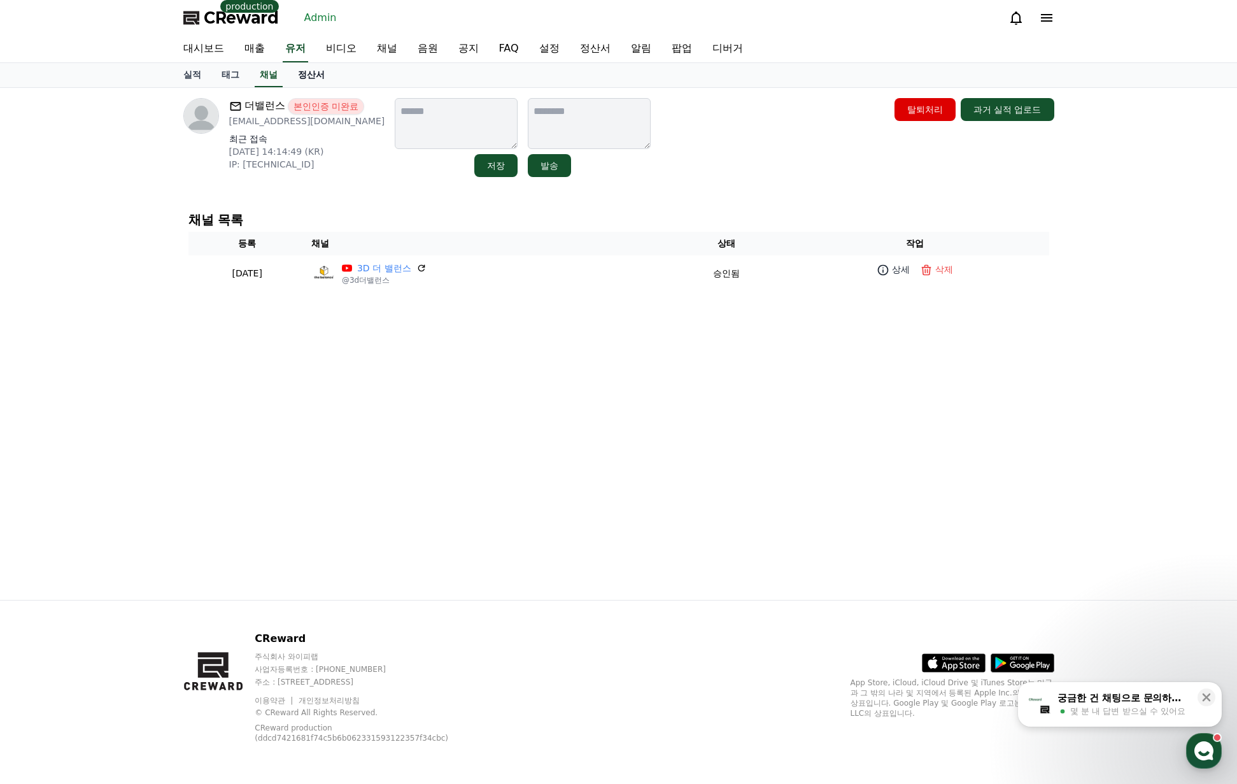
click at [318, 82] on link "정산서" at bounding box center [311, 75] width 47 height 24
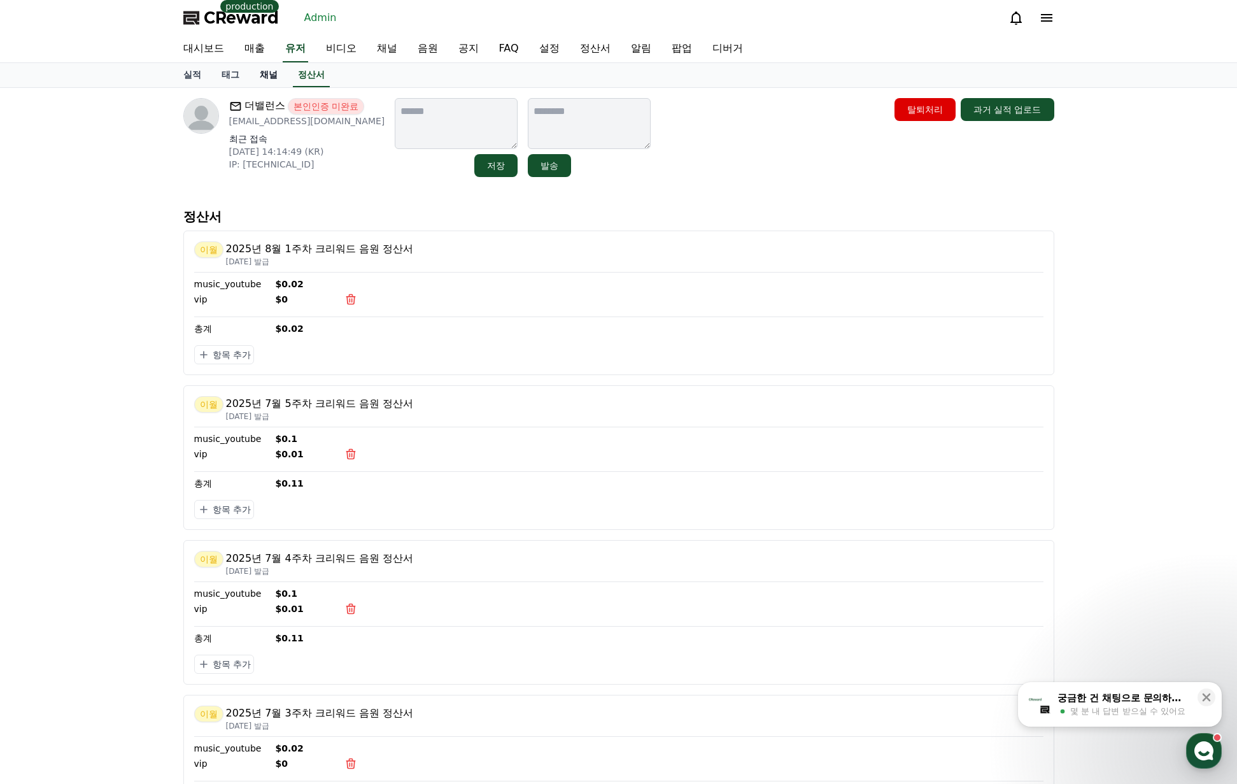
click at [273, 73] on link "채널" at bounding box center [269, 75] width 38 height 24
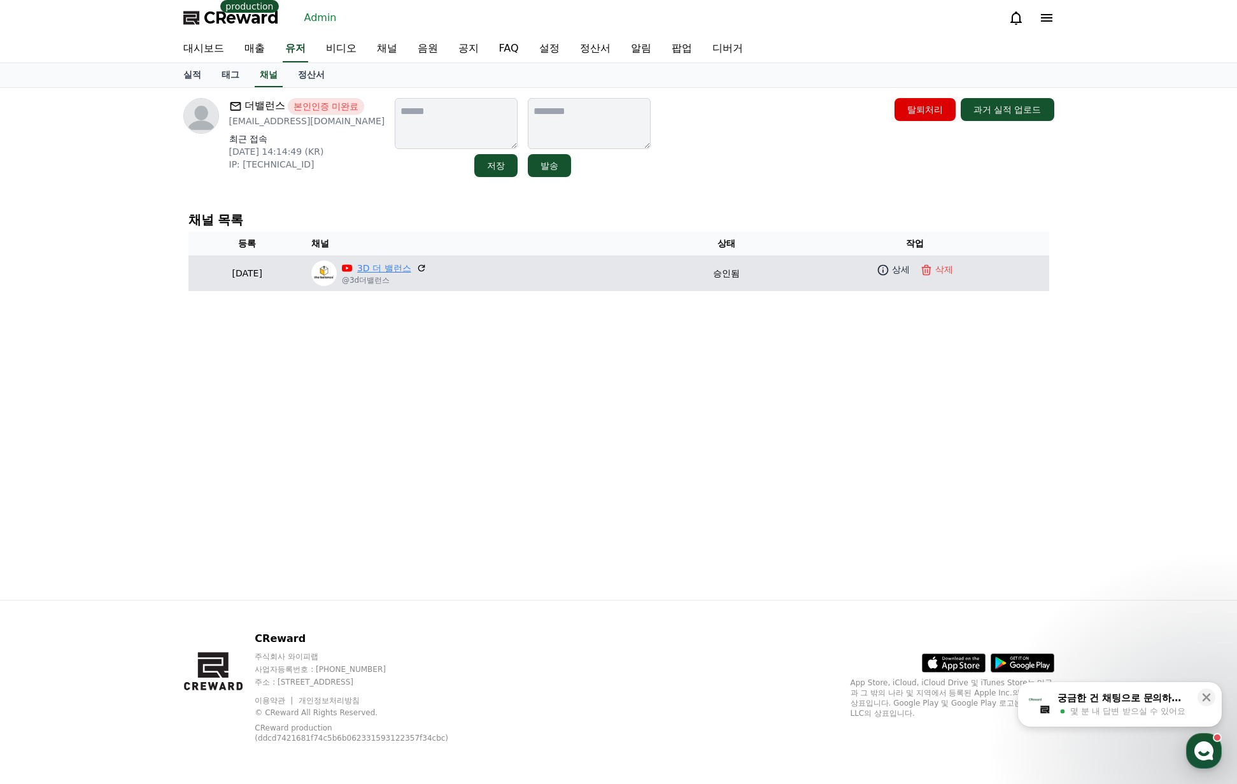
click at [411, 274] on link "3D 더 밸런스" at bounding box center [384, 268] width 54 height 13
click at [890, 266] on icon at bounding box center [883, 270] width 13 height 13
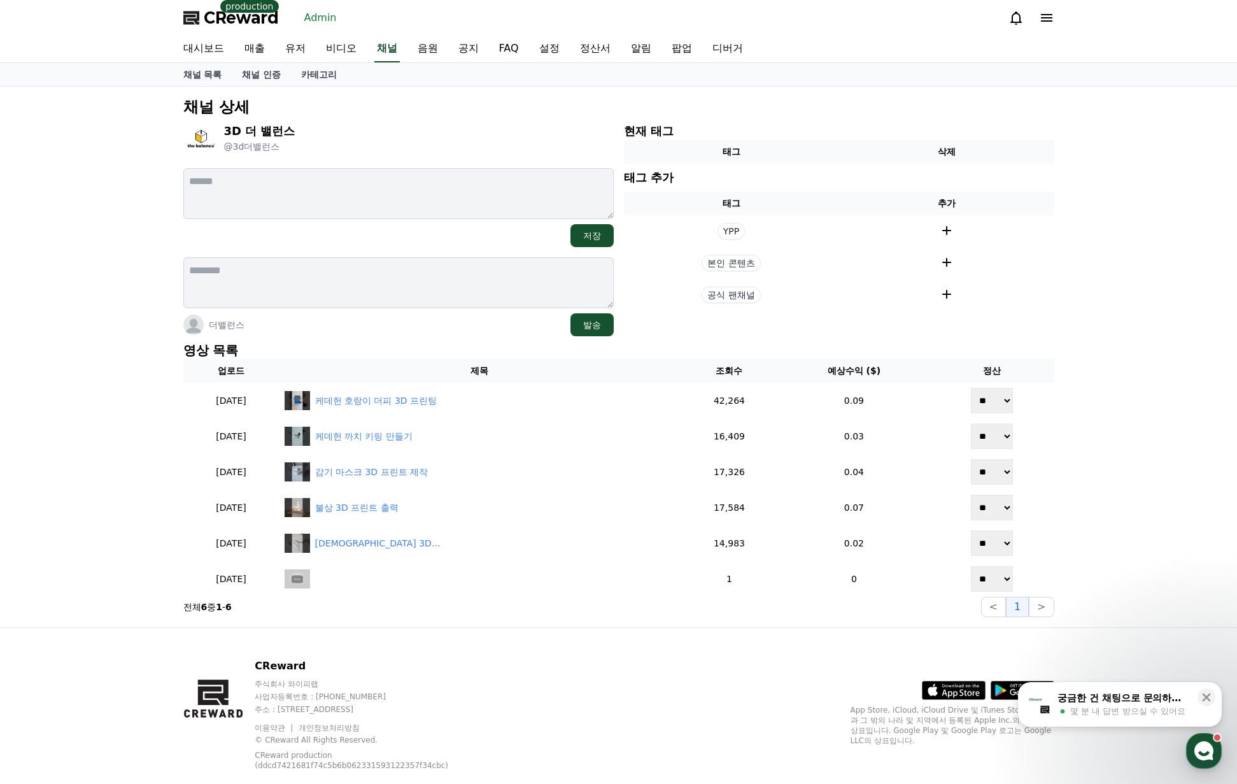
click at [1118, 351] on div "채널 상세 3D 더 밸런스 @3d더밸런스 저장 더밸런스 발송 현재 태그 태그 삭제 태그 추가 태그 추가 YPP 본인 콘텐츠 공식 팬채널 영상 …" at bounding box center [618, 357] width 1237 height 541
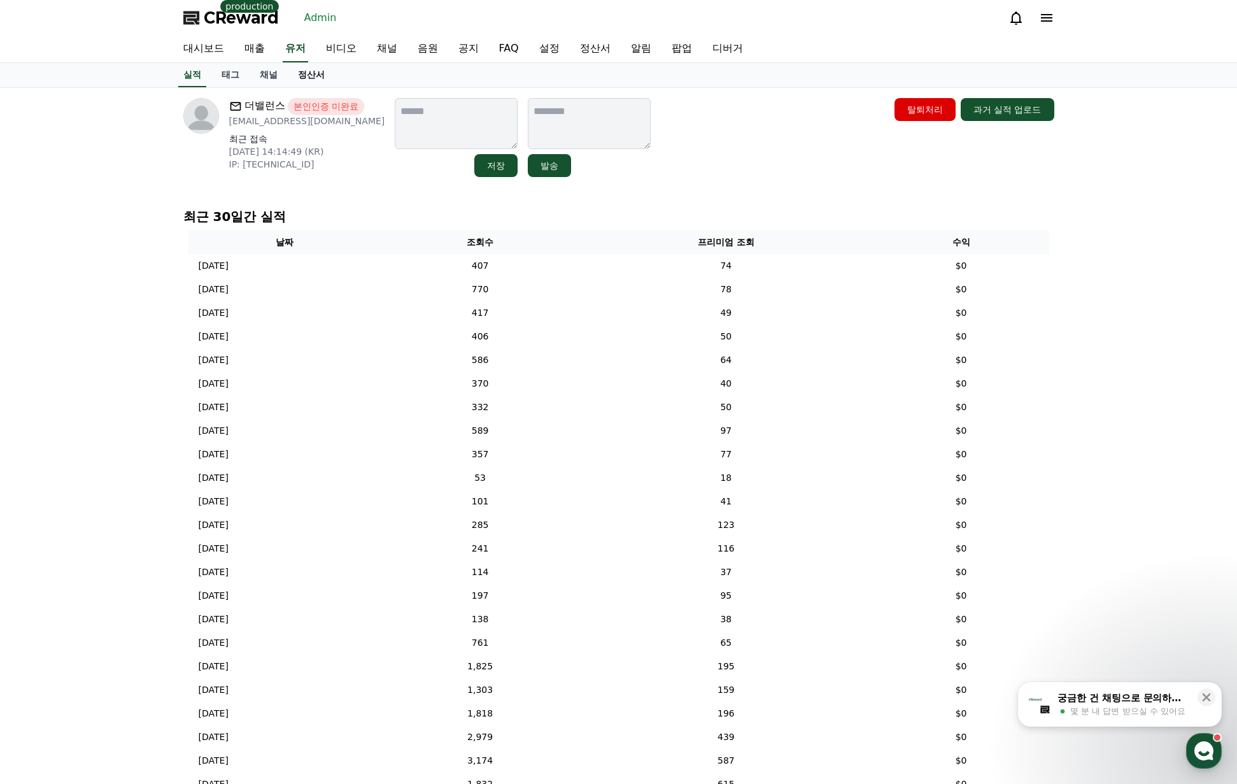
click at [307, 84] on link "정산서" at bounding box center [311, 75] width 47 height 24
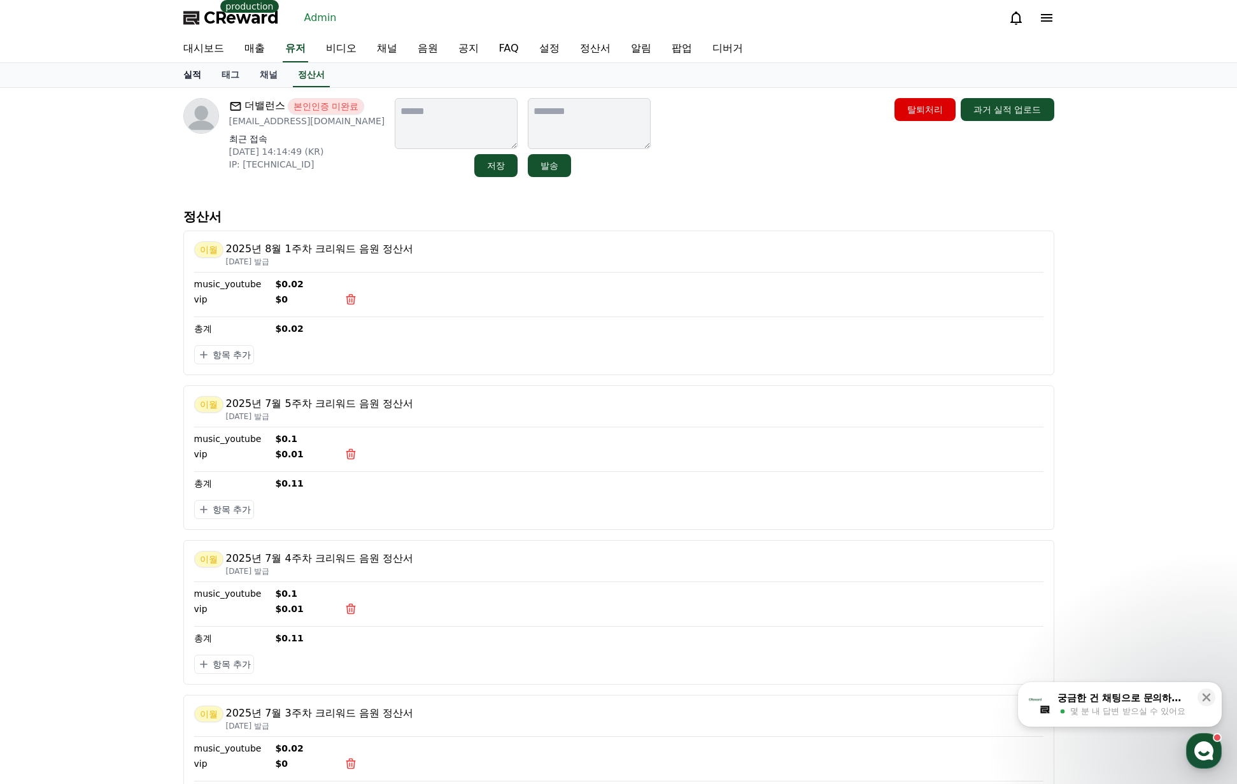
click at [209, 76] on link "실적" at bounding box center [192, 75] width 38 height 24
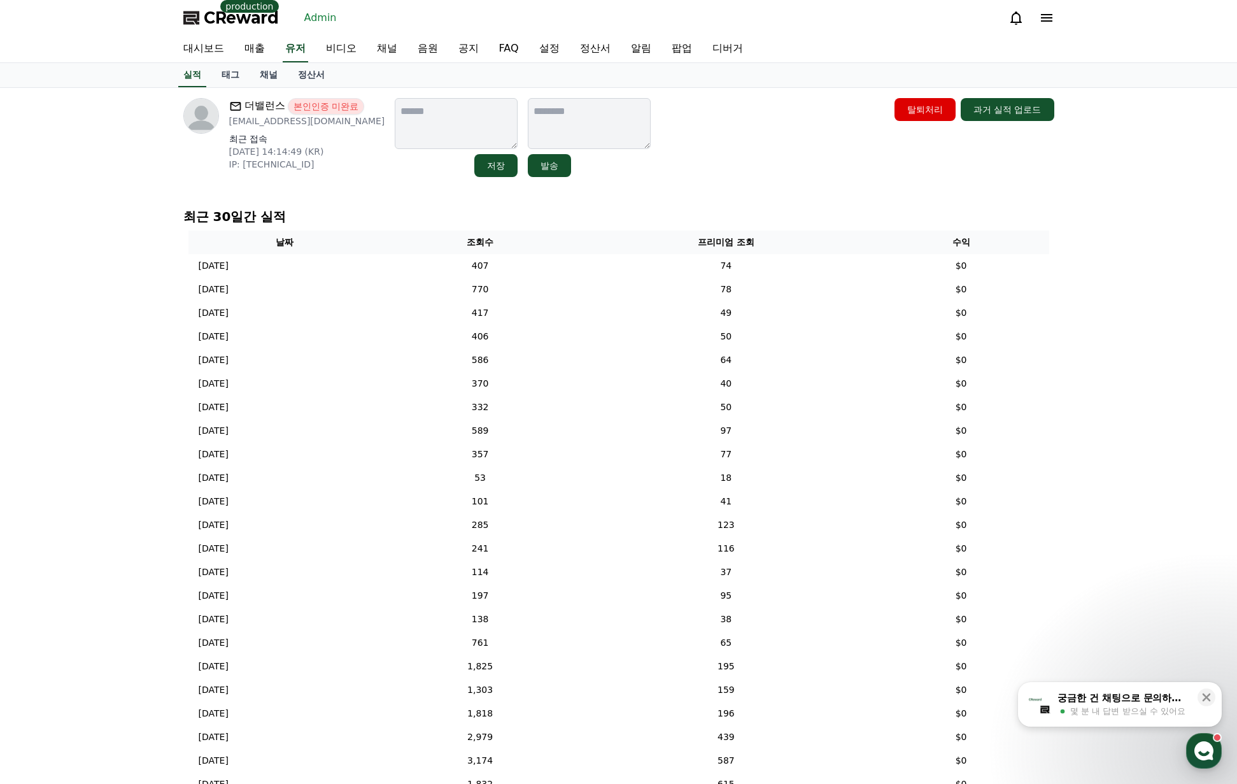
click at [802, 196] on div "더밸런스 본인인증 미완료 tjwnsgus11@naver.com 최근 접속 2025-07-18 14:14:49 (KR) IP: 175.194.1…" at bounding box center [618, 453] width 891 height 731
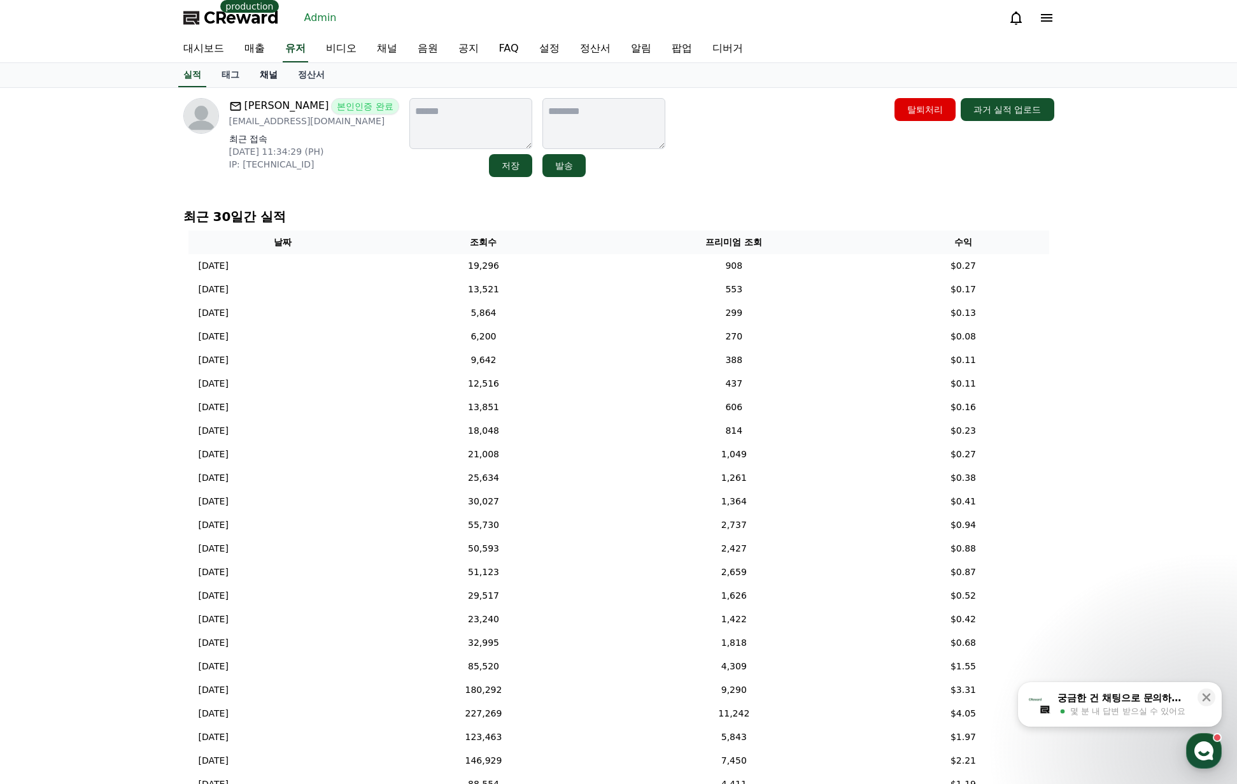
click at [269, 73] on link "채널" at bounding box center [269, 75] width 38 height 24
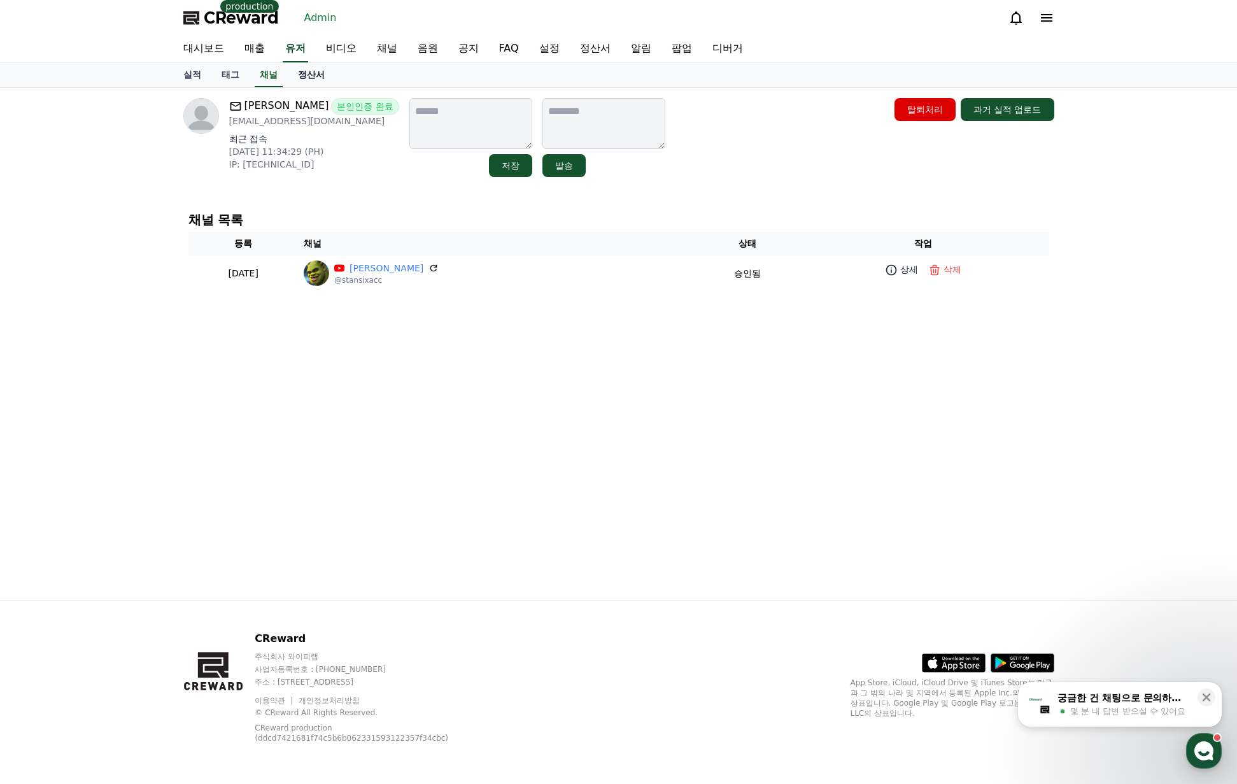
click at [307, 73] on link "정산서" at bounding box center [311, 75] width 47 height 24
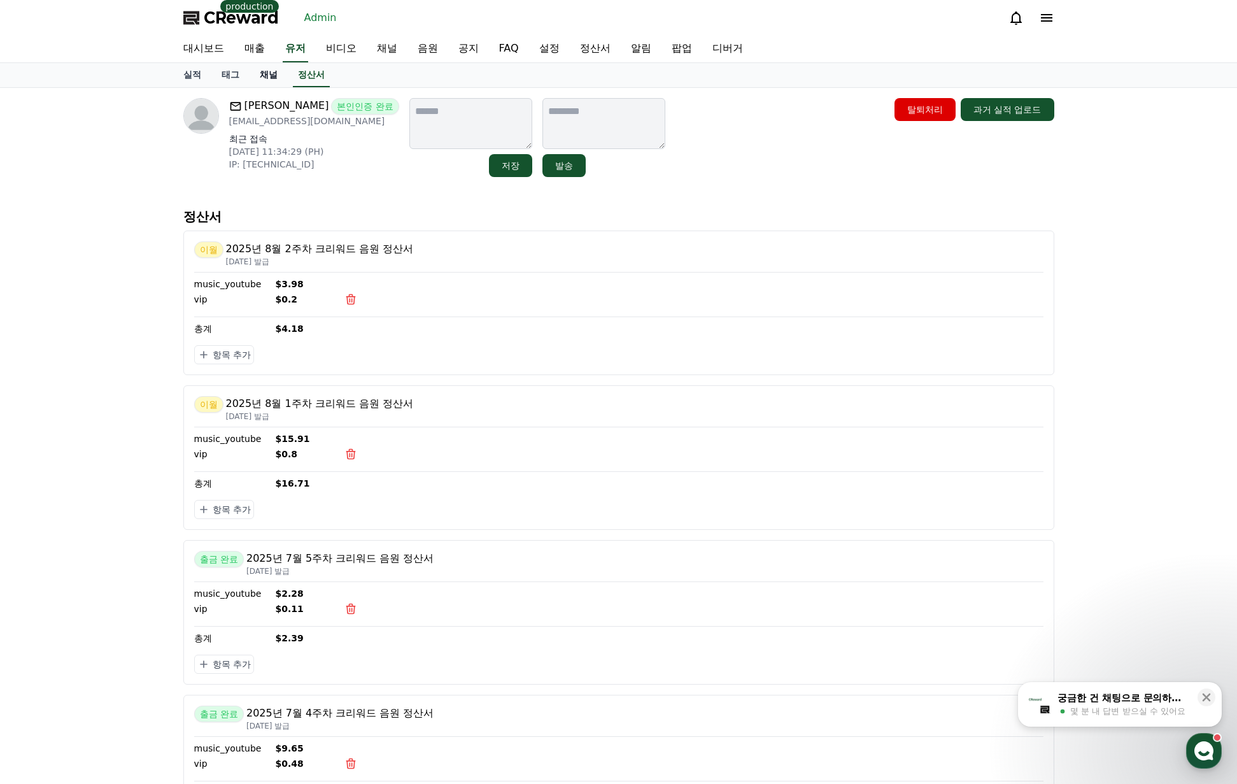
click at [266, 78] on link "채널" at bounding box center [269, 75] width 38 height 24
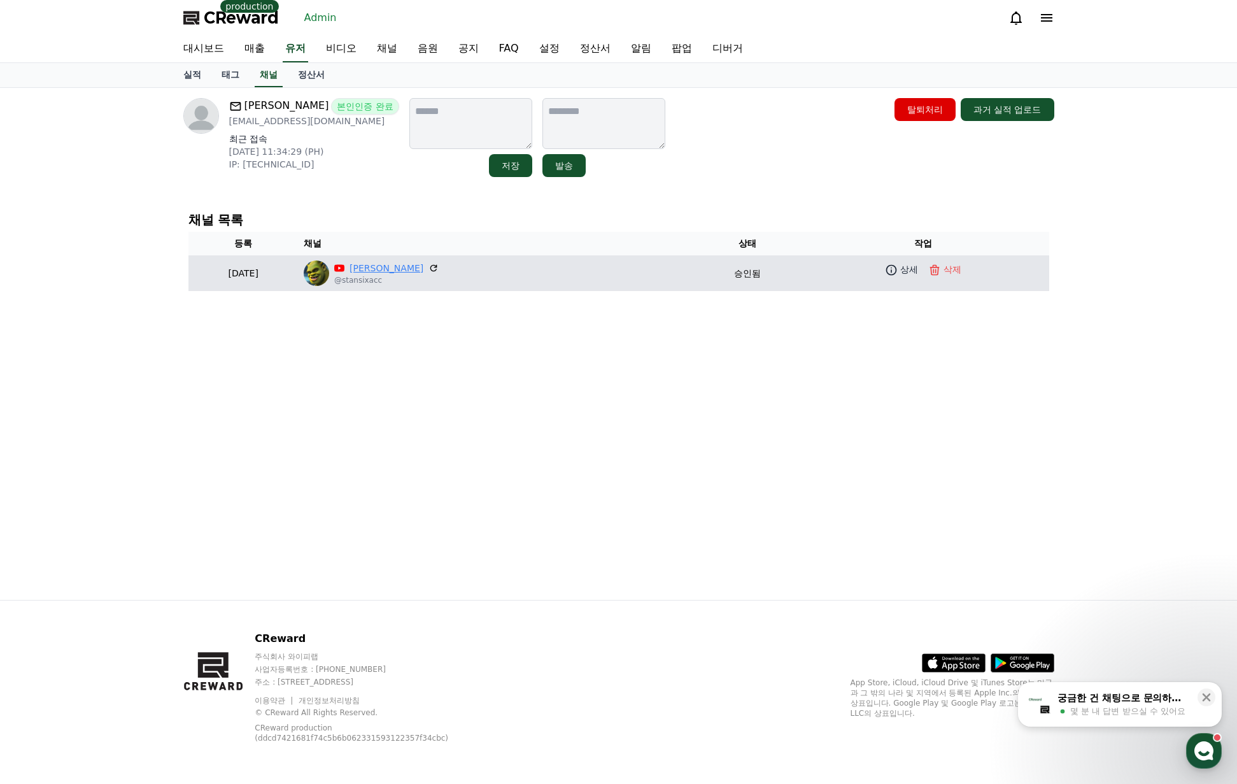
click at [423, 267] on link "[PERSON_NAME]" at bounding box center [387, 268] width 74 height 13
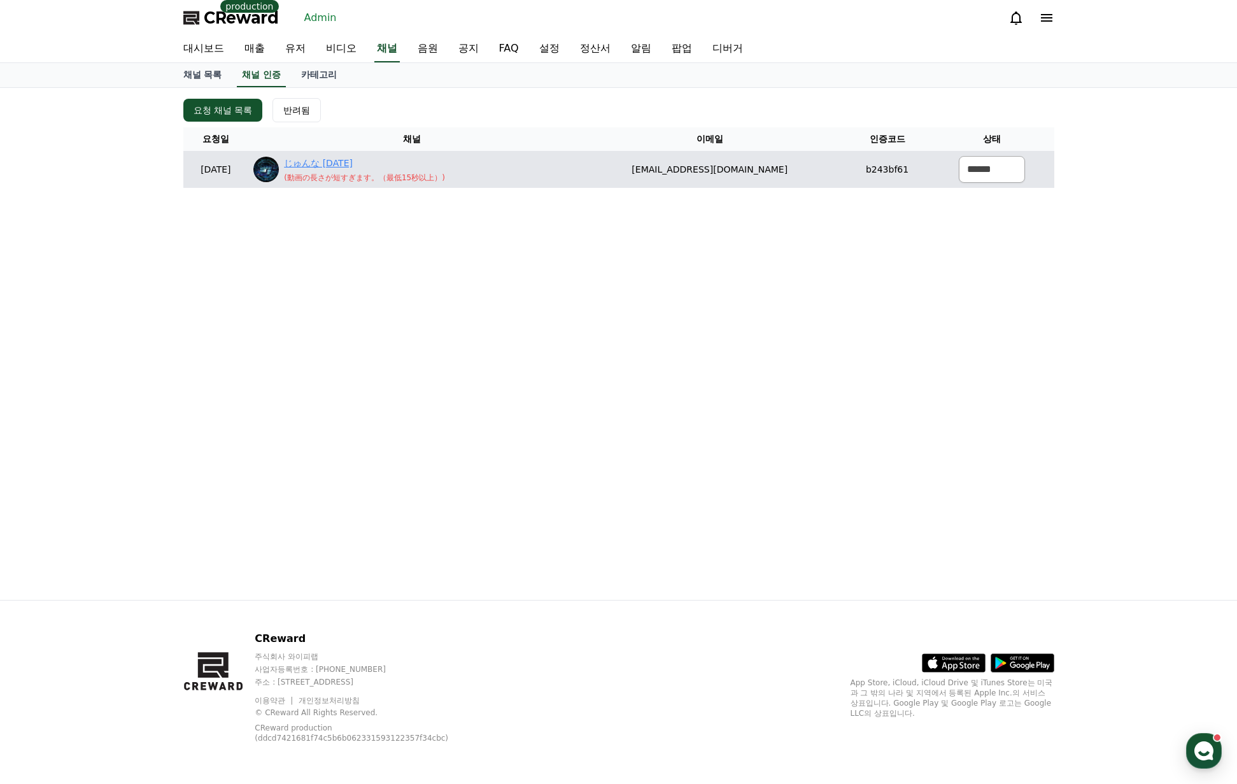
click at [355, 161] on link "じゅんな Jun7" at bounding box center [364, 163] width 161 height 13
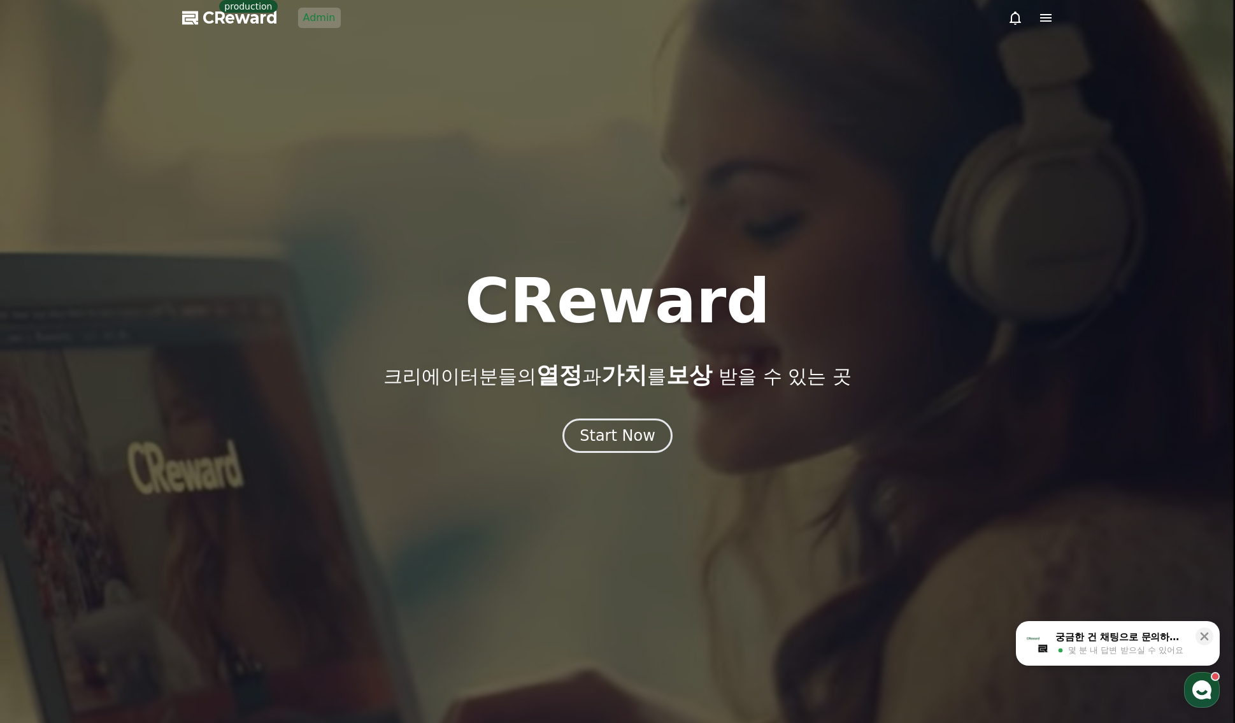
click at [324, 28] on div at bounding box center [617, 361] width 1235 height 723
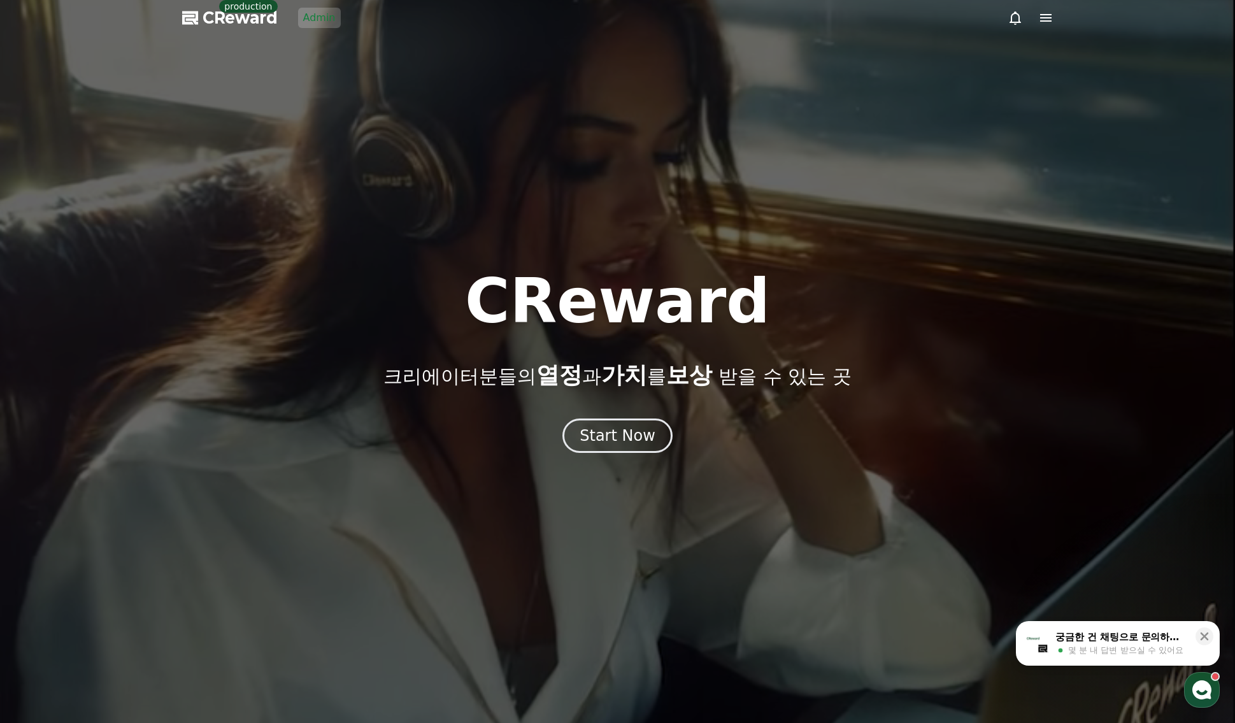
click at [320, 19] on link "Admin" at bounding box center [319, 18] width 43 height 20
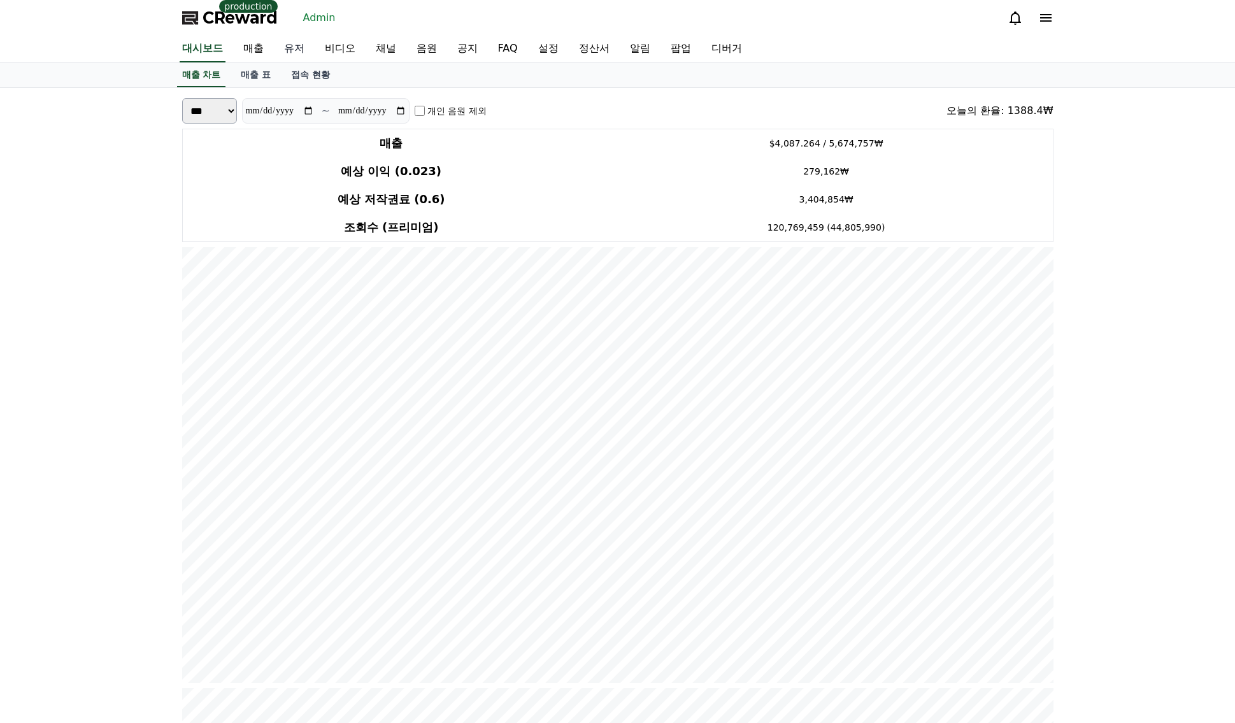
click at [292, 48] on link "유저" at bounding box center [294, 49] width 41 height 27
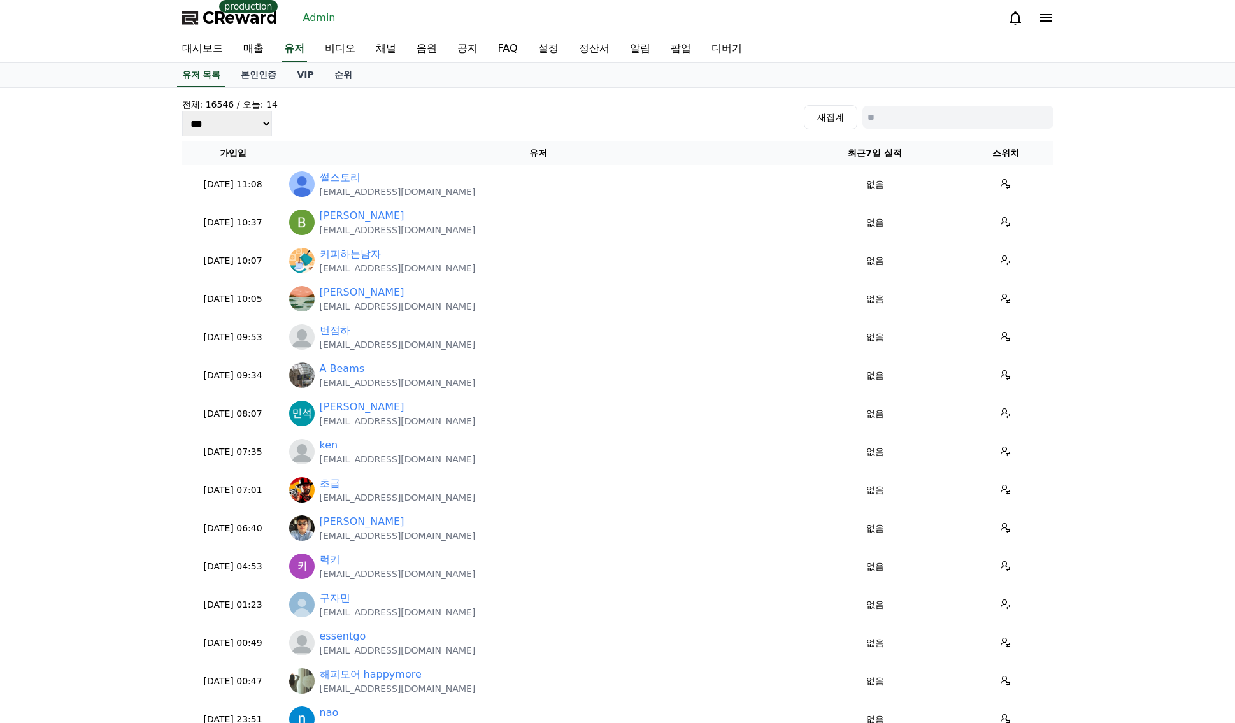
click at [932, 111] on input at bounding box center [957, 117] width 191 height 23
paste input "**********"
type input "**********"
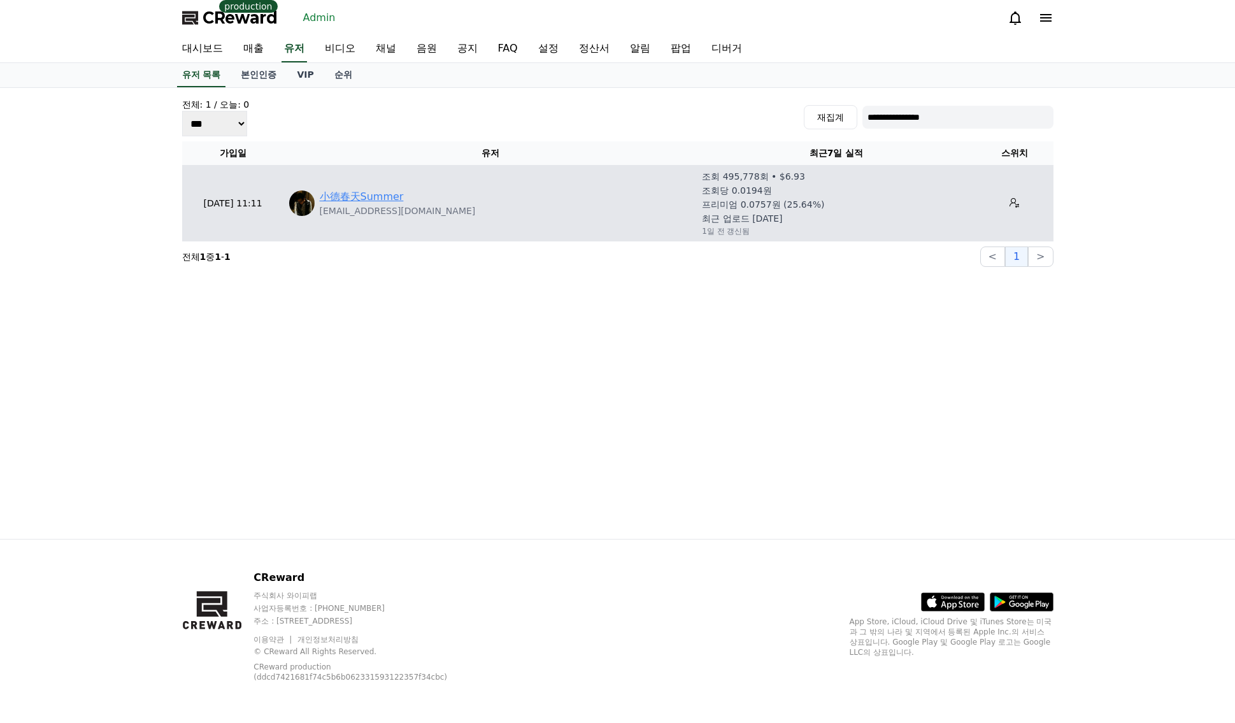
click at [395, 204] on link "小德春天Summer" at bounding box center [362, 196] width 84 height 15
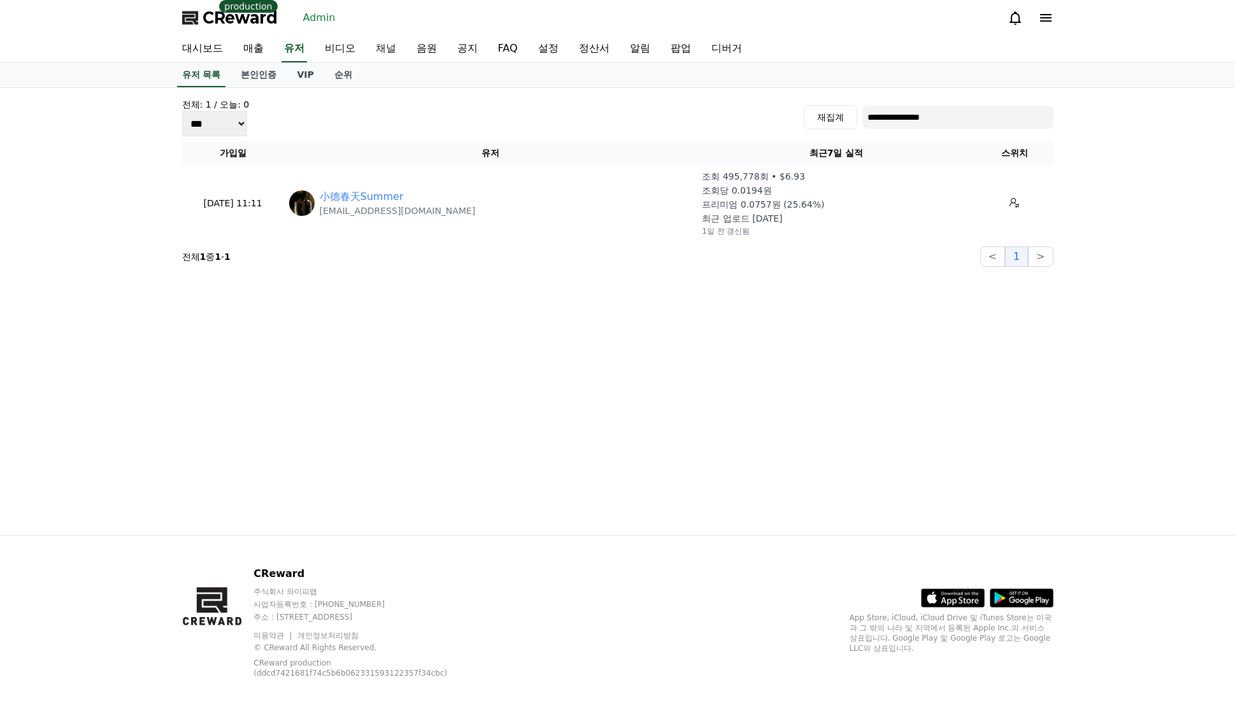
click at [378, 50] on link "채널" at bounding box center [385, 49] width 41 height 27
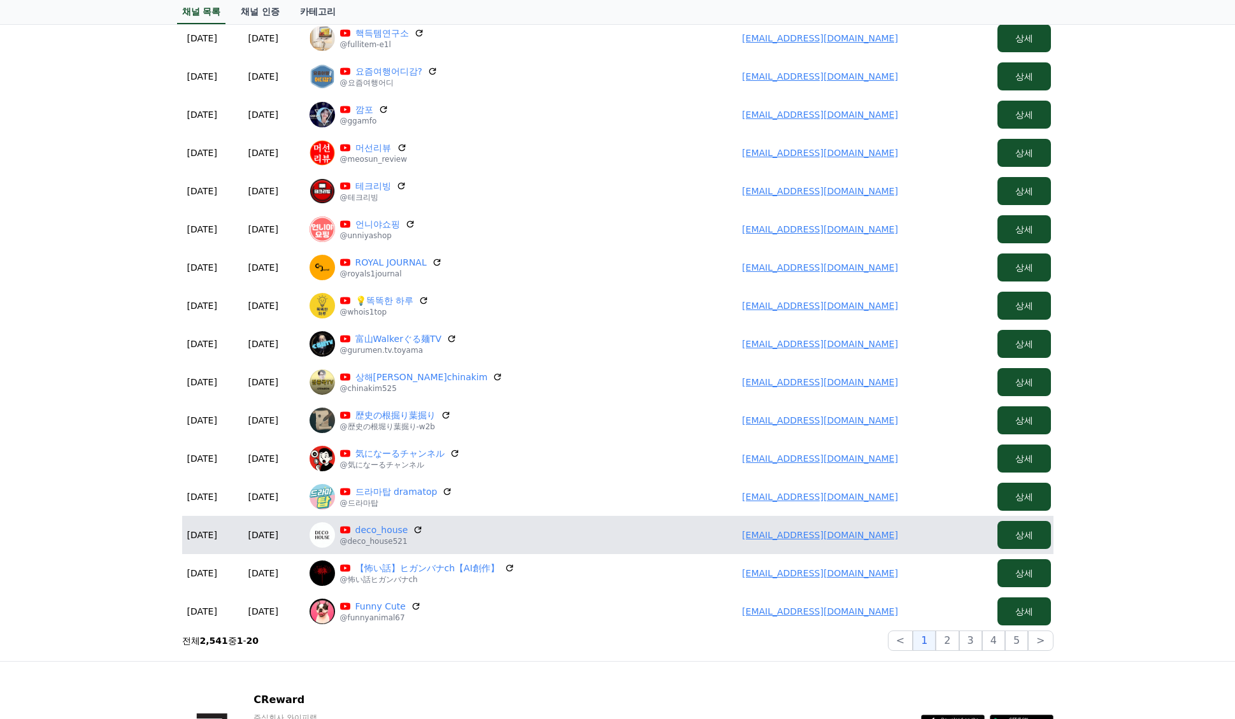
scroll to position [382, 0]
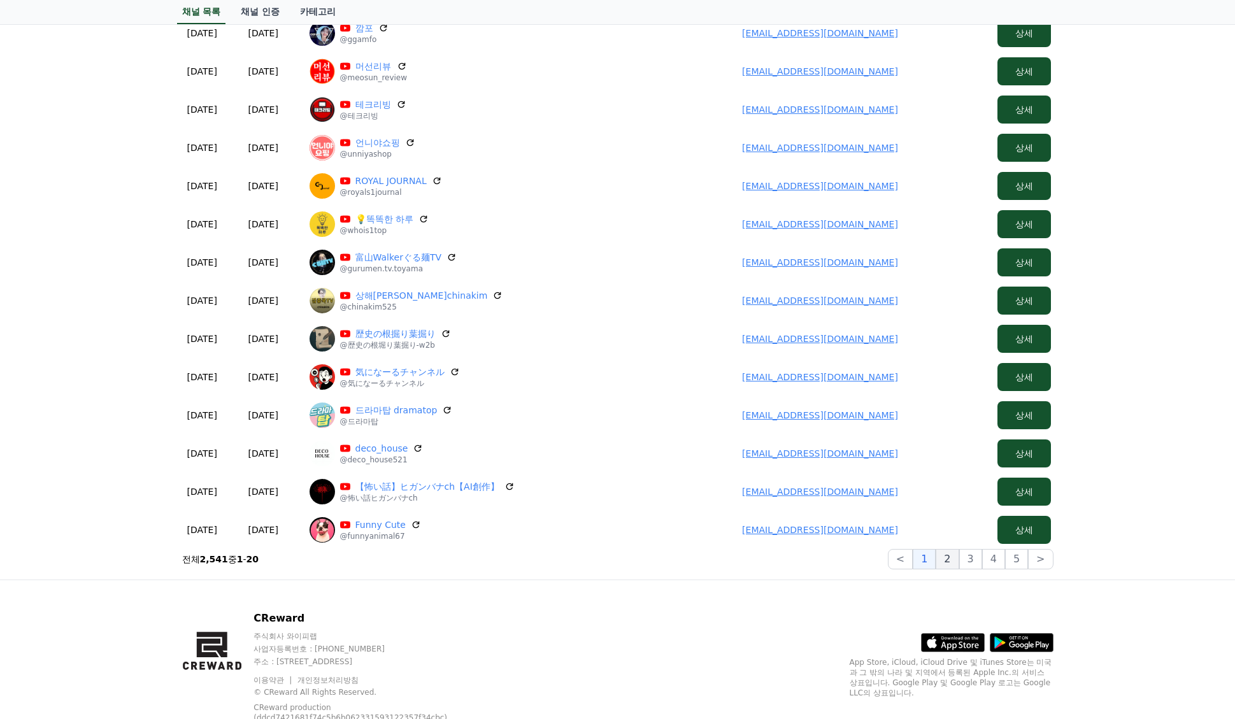
click at [947, 564] on button "2" at bounding box center [946, 559] width 23 height 20
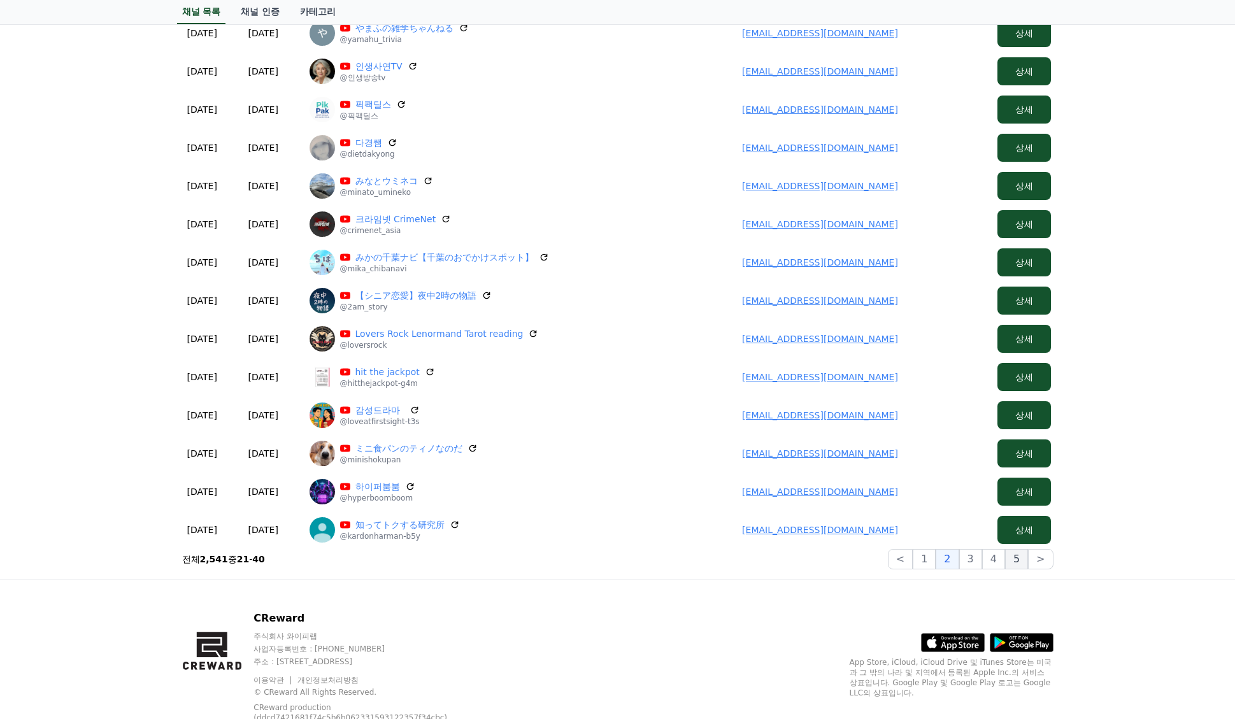
click at [1017, 564] on button "5" at bounding box center [1016, 559] width 23 height 20
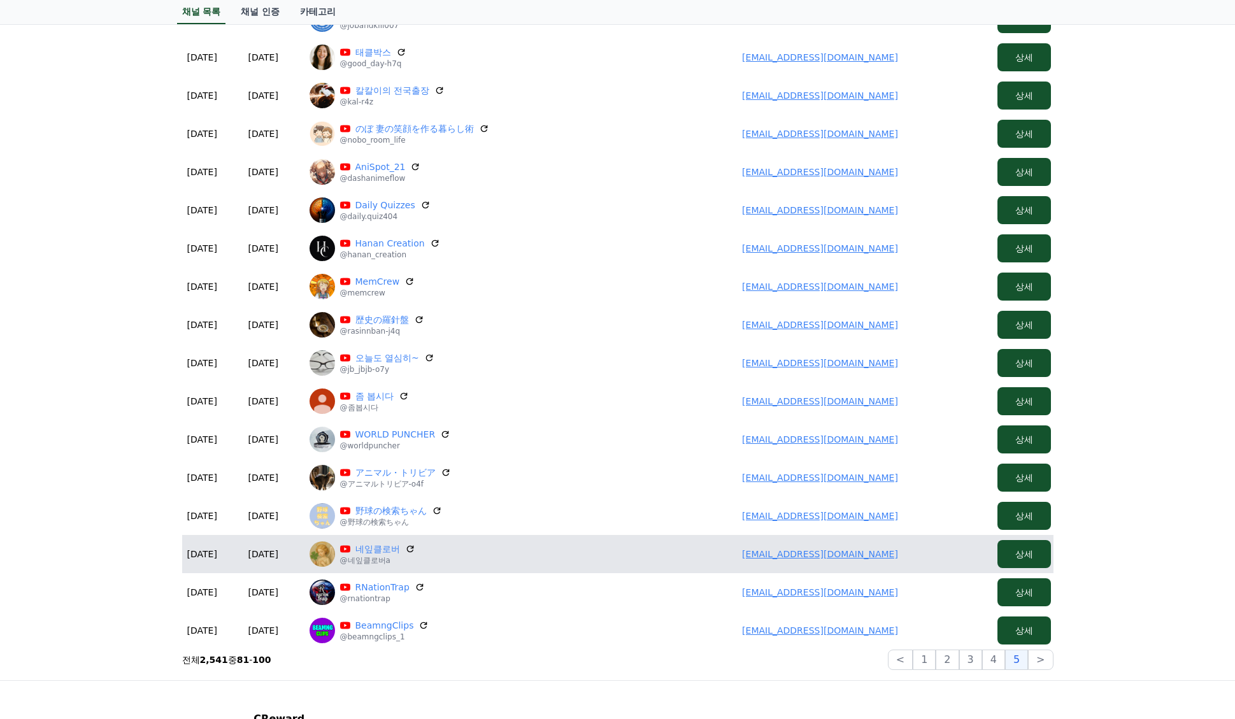
scroll to position [318, 0]
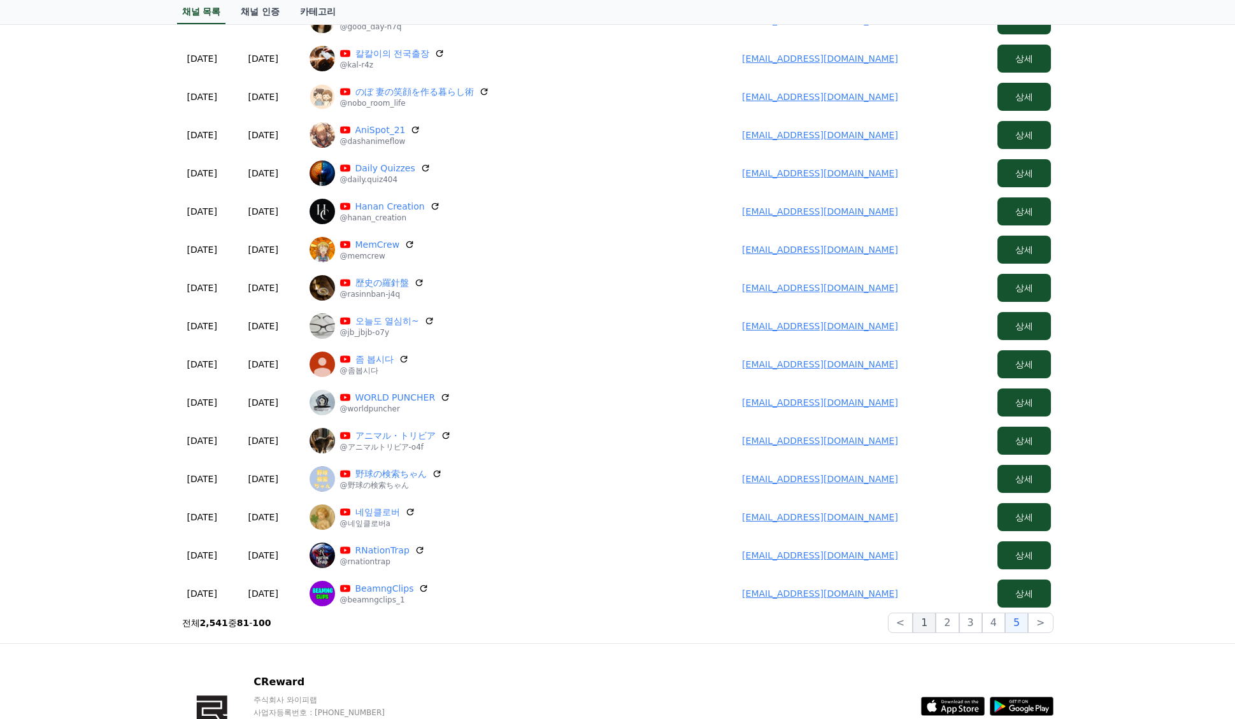
click at [933, 625] on button "1" at bounding box center [923, 623] width 23 height 20
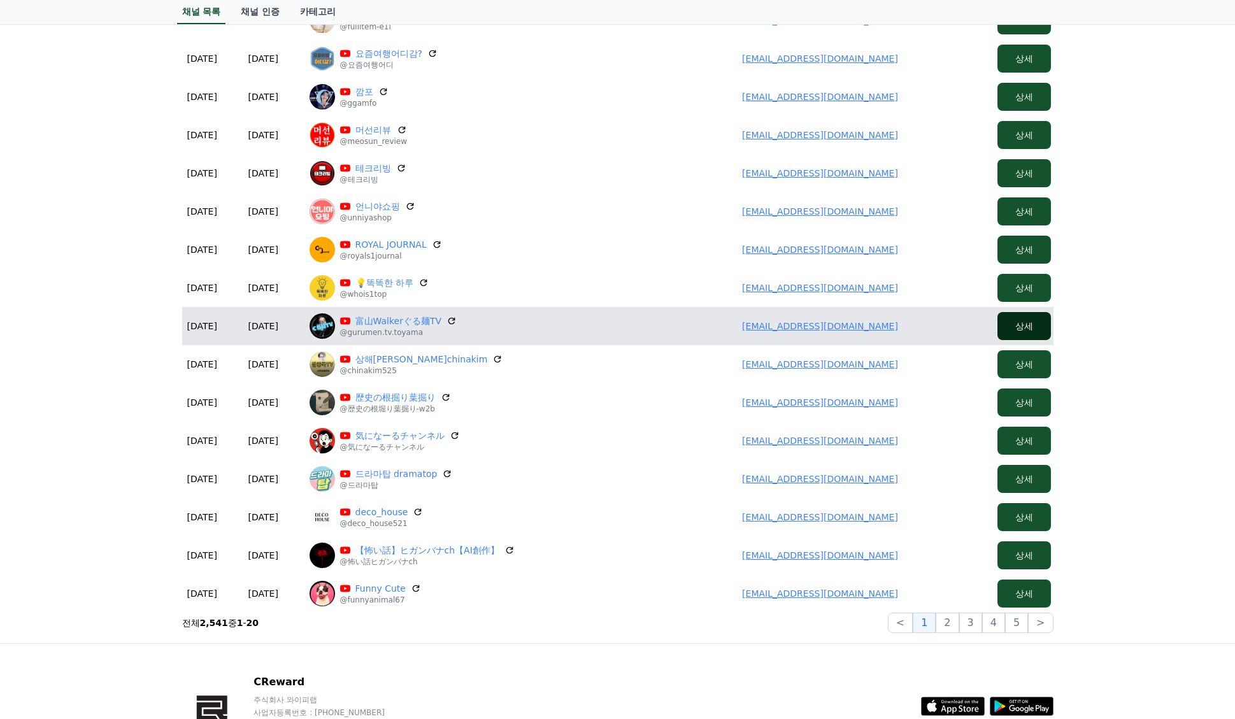
drag, startPoint x: 1111, startPoint y: 298, endPoint x: 1040, endPoint y: 325, distance: 76.4
click at [1111, 299] on div "전체: 2,541개 플랫폼 *** ***** **** 등록상태 *** *** 검색 신청 승인 채널 이름 유저 상세 2025-08-26 08-2…" at bounding box center [617, 206] width 1235 height 874
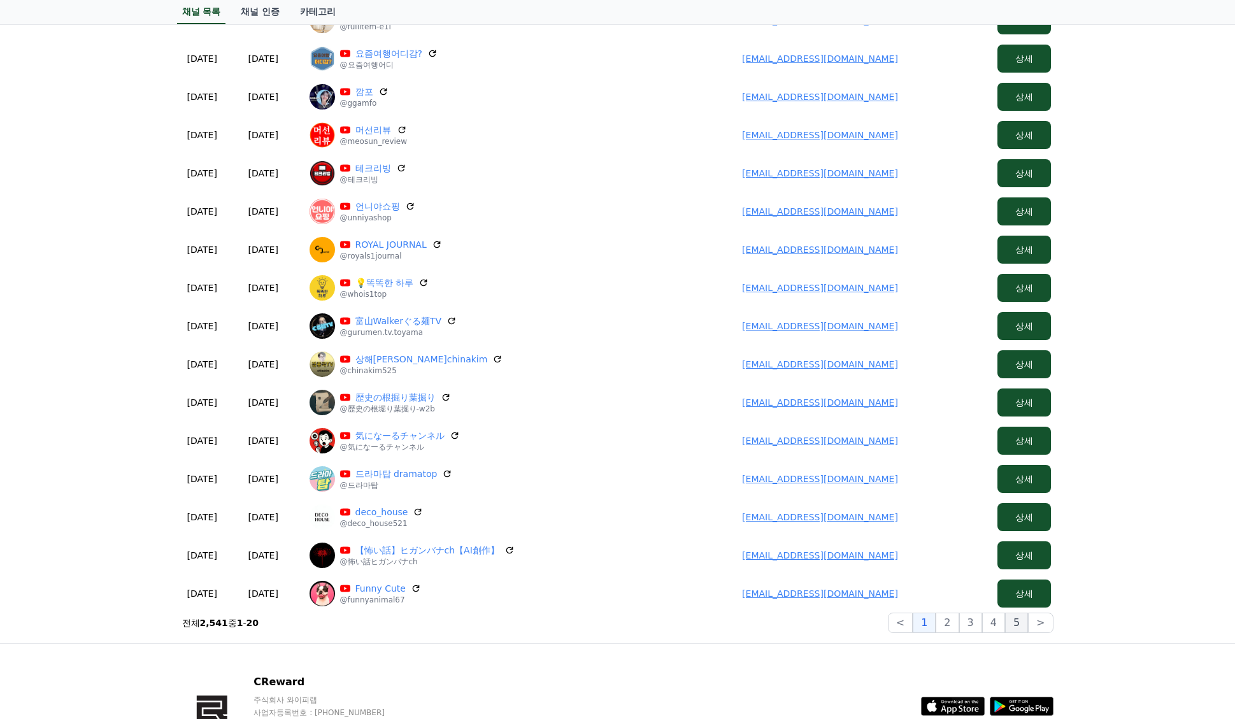
click at [1010, 623] on button "5" at bounding box center [1016, 623] width 23 height 20
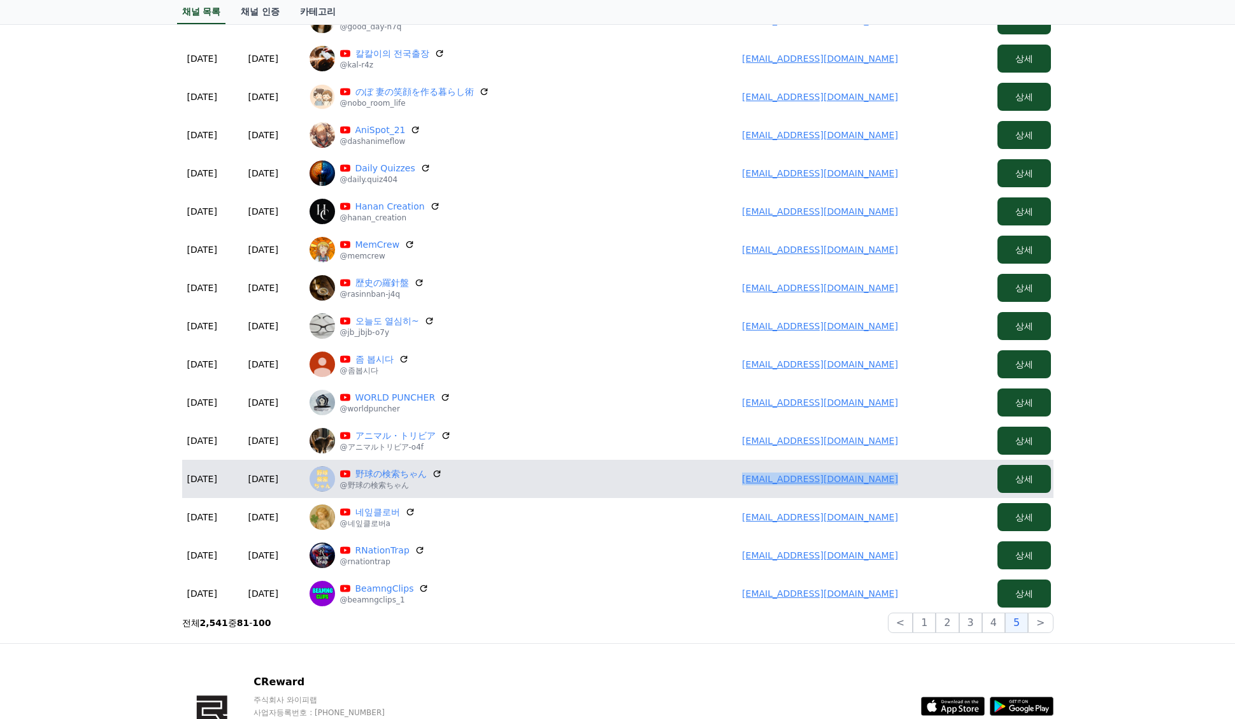
drag, startPoint x: 933, startPoint y: 482, endPoint x: 716, endPoint y: 478, distance: 217.2
click at [716, 478] on td "moto_tomo_motoya@yahoo.co.jp" at bounding box center [820, 479] width 344 height 38
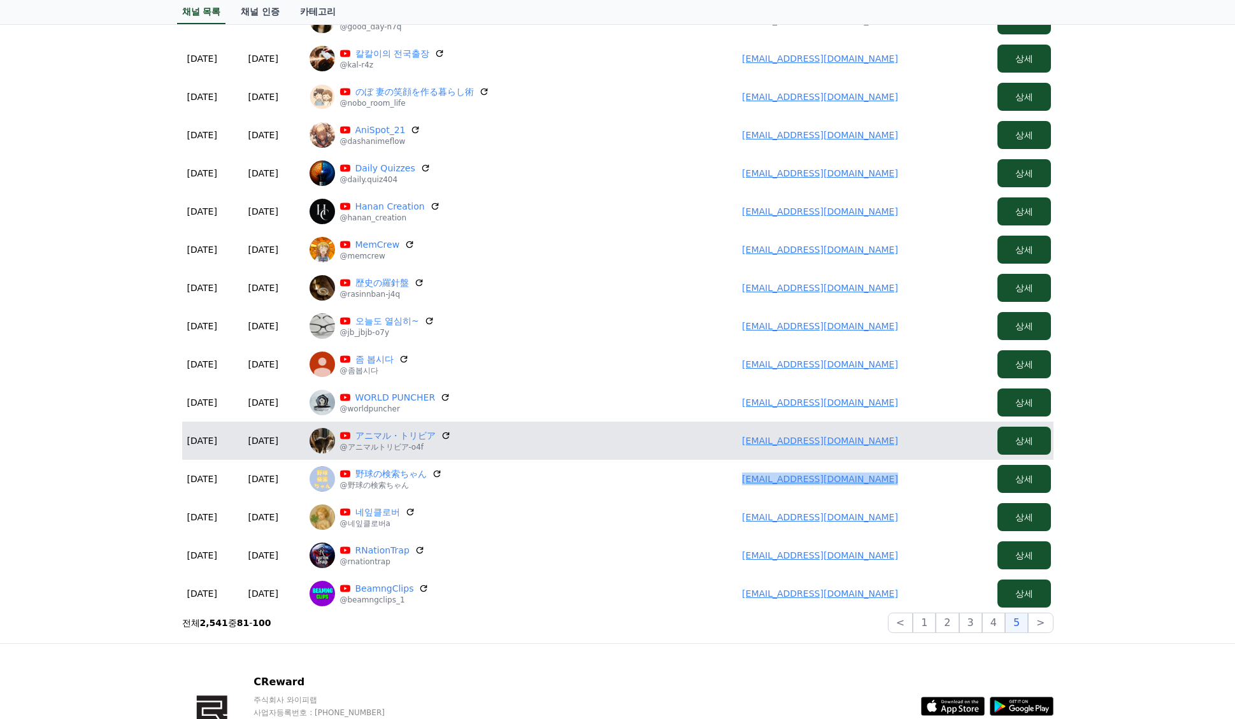
copy link "moto_tomo_motoya@yahoo.co.jp"
drag, startPoint x: 911, startPoint y: 439, endPoint x: 742, endPoint y: 439, distance: 168.1
click at [742, 439] on td "uzura1023555@gmail.com" at bounding box center [820, 441] width 344 height 38
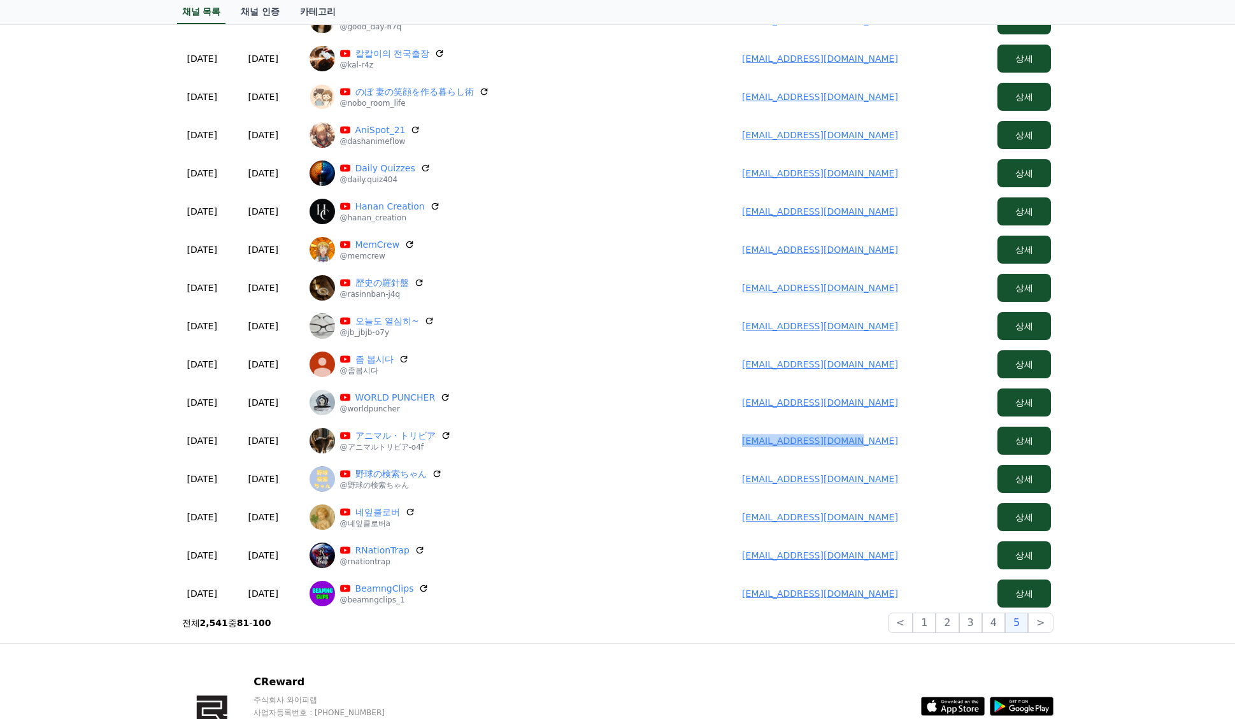
copy link "uzura1023555@gmail.com"
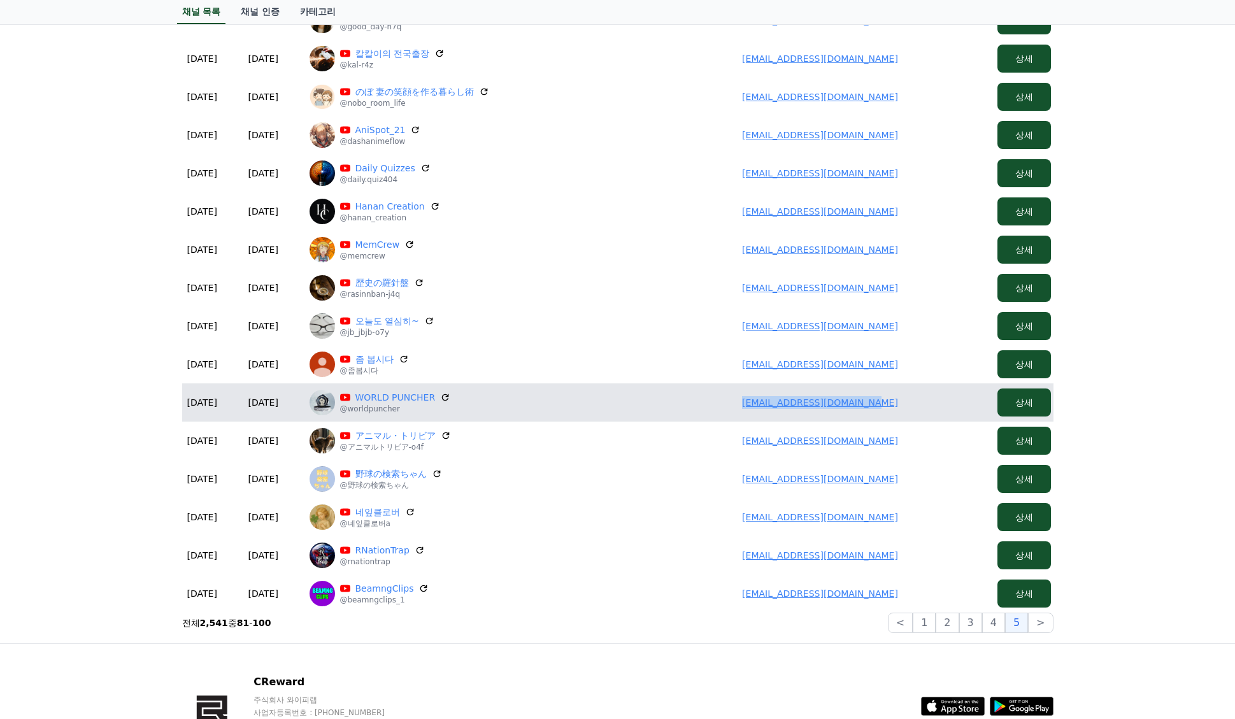
drag, startPoint x: 915, startPoint y: 403, endPoint x: 718, endPoint y: 415, distance: 197.7
click at [718, 415] on td "worldpuncher111@gmail.com" at bounding box center [820, 402] width 344 height 38
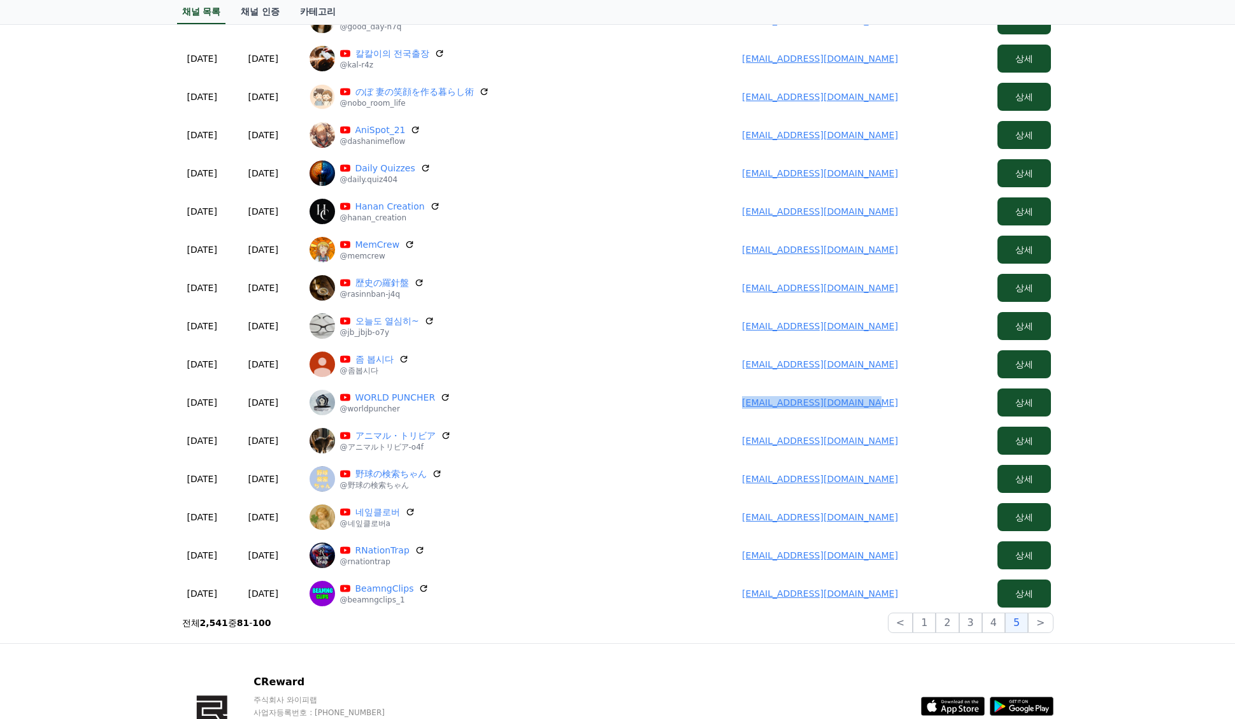
copy link "worldpuncher111@gmail.com"
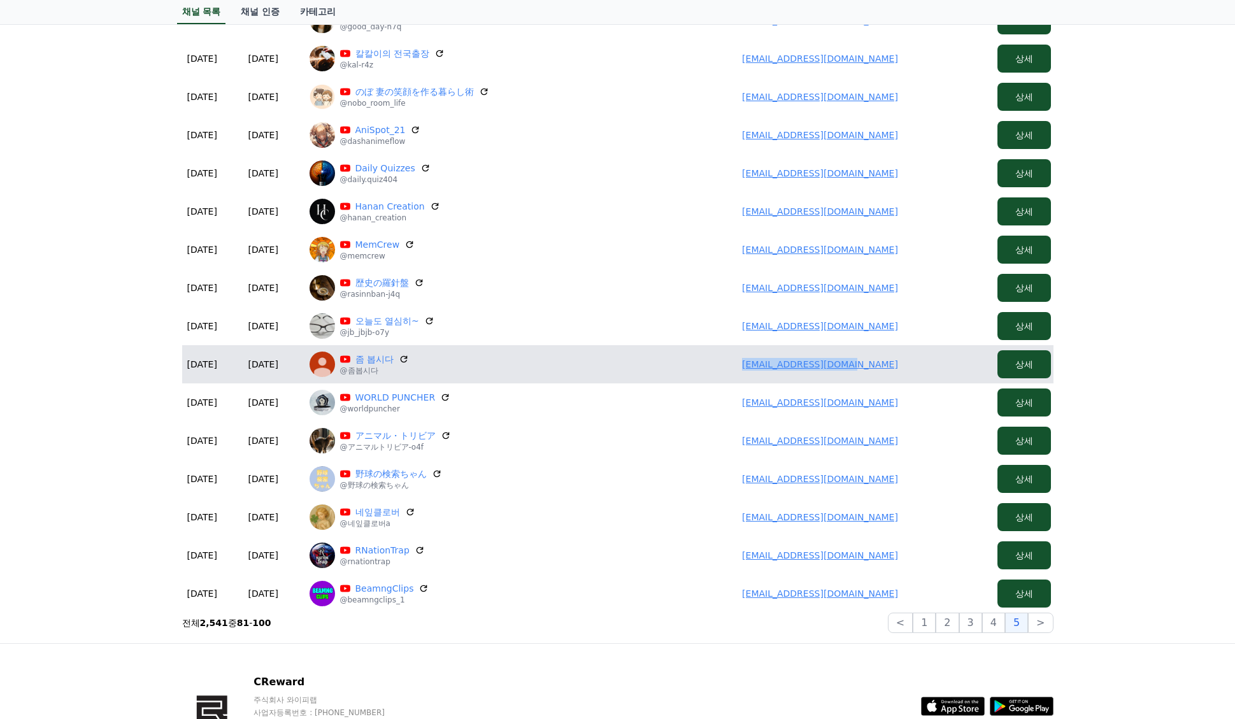
drag, startPoint x: 905, startPoint y: 362, endPoint x: 760, endPoint y: 363, distance: 144.5
click at [760, 363] on td "jby13984085@gmail.com" at bounding box center [820, 364] width 344 height 38
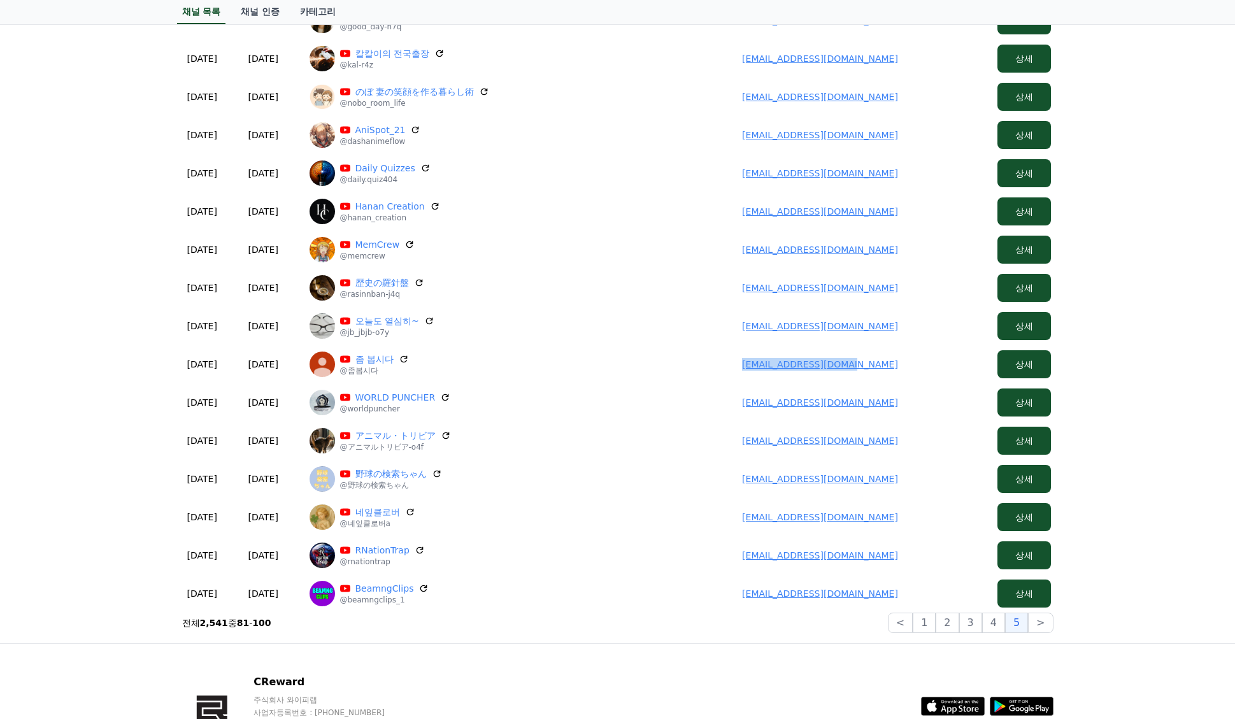
copy link "jby13984085@gmail.com"
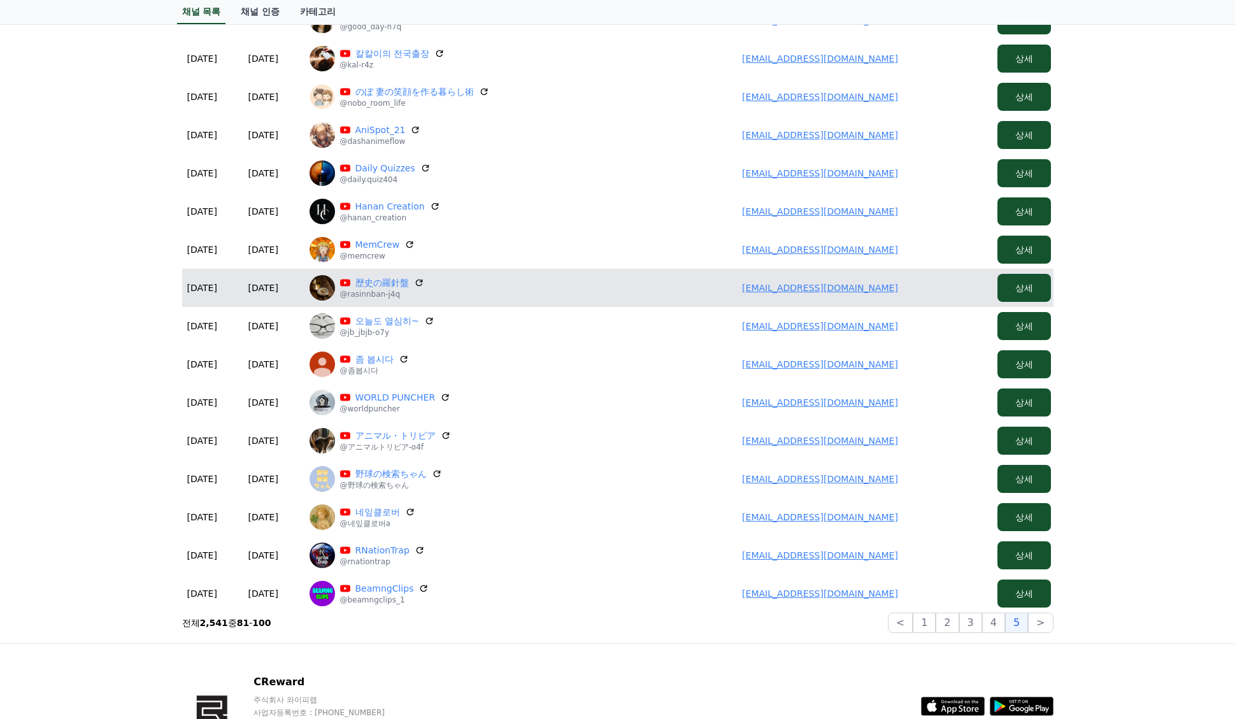
click at [911, 284] on td "uzura1023555@gmail.com" at bounding box center [820, 288] width 344 height 38
drag, startPoint x: 896, startPoint y: 287, endPoint x: 722, endPoint y: 292, distance: 173.9
click at [722, 292] on td "uzura1023555@gmail.com" at bounding box center [820, 288] width 344 height 38
copy link "uzura1023555@gmail.com"
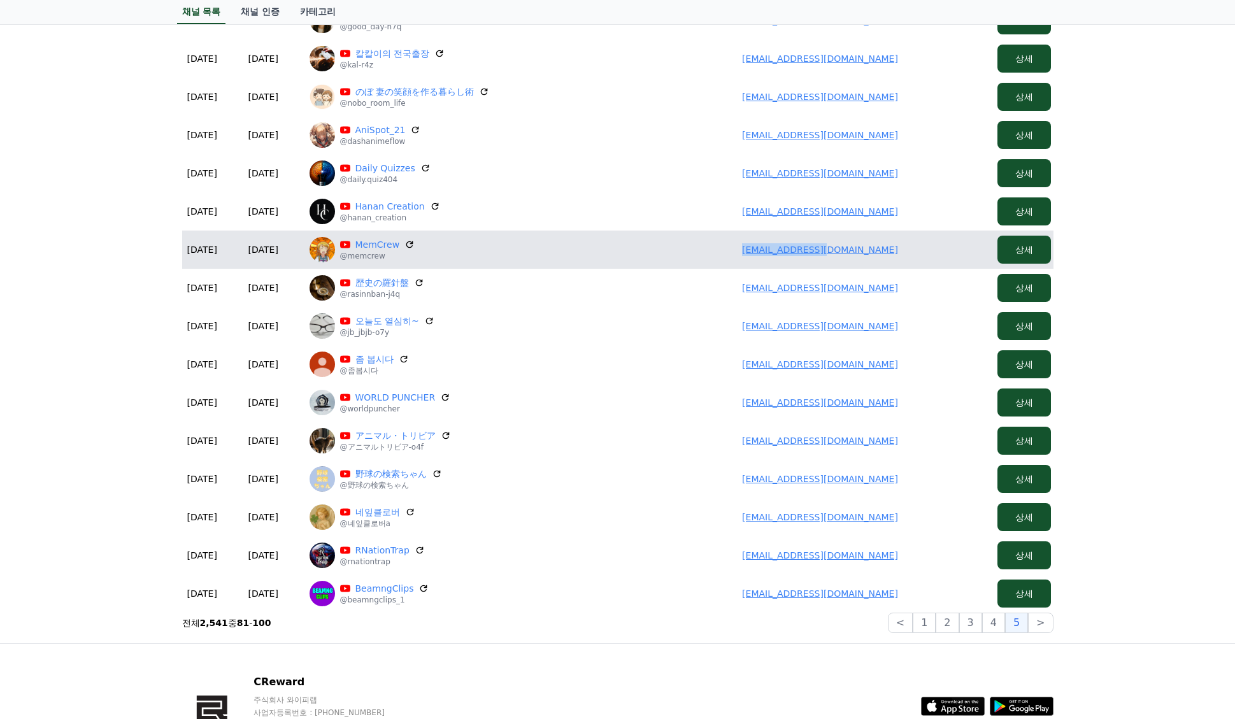
drag, startPoint x: 894, startPoint y: 251, endPoint x: 728, endPoint y: 247, distance: 165.6
click at [728, 247] on td "grim.mad@mail.ru" at bounding box center [820, 250] width 344 height 38
copy link "grim.mad@mail.ru"
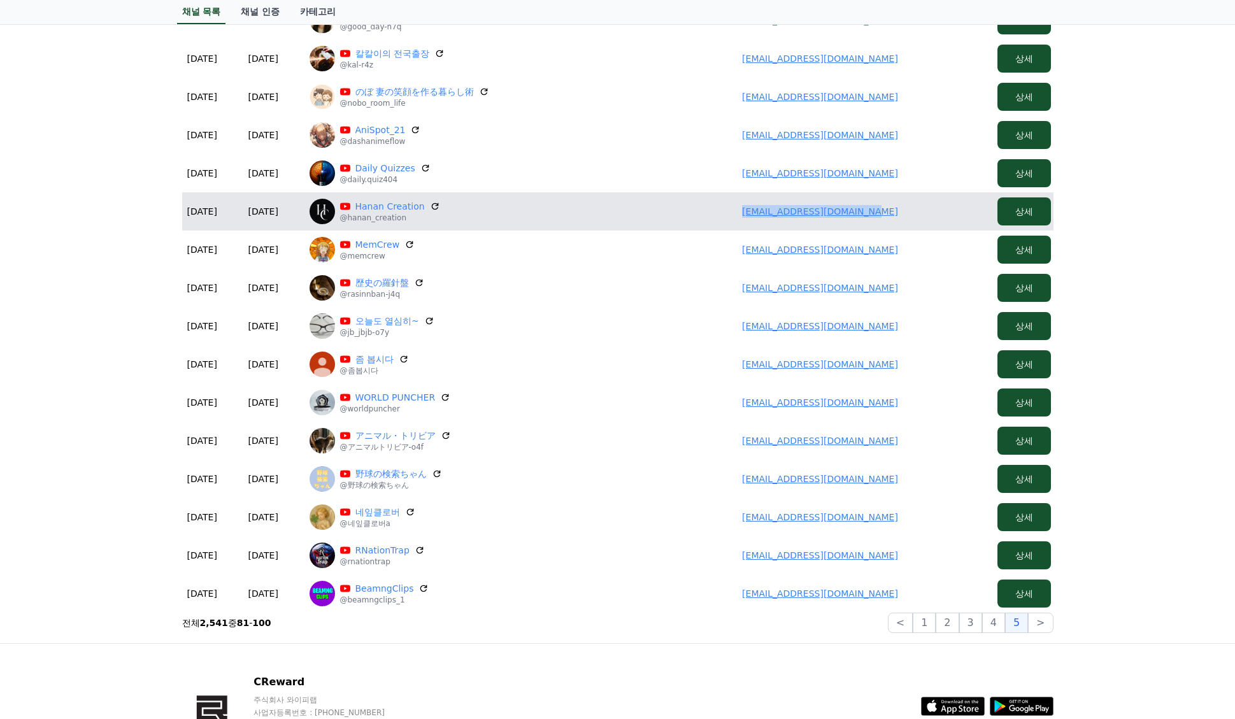
drag, startPoint x: 904, startPoint y: 211, endPoint x: 713, endPoint y: 214, distance: 191.1
click at [713, 214] on td "editingshow0987@gmail.com" at bounding box center [820, 211] width 344 height 38
copy link "editingshow0987@gmail.com"
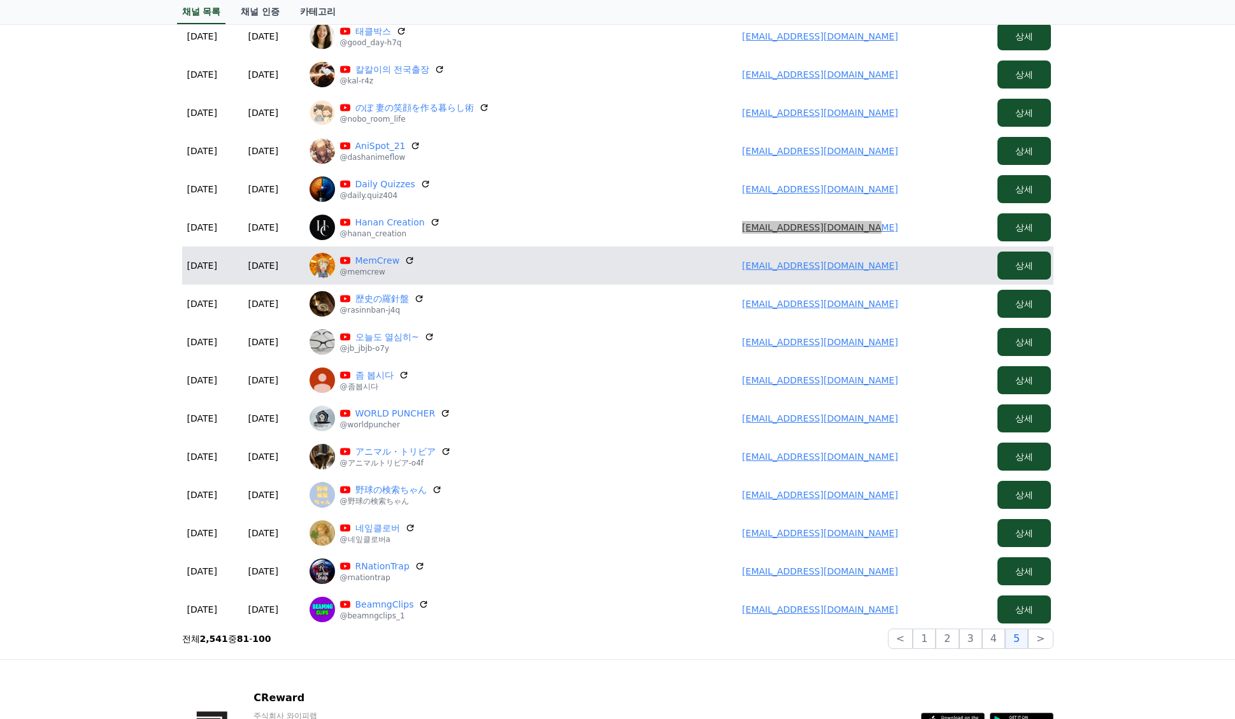
scroll to position [255, 0]
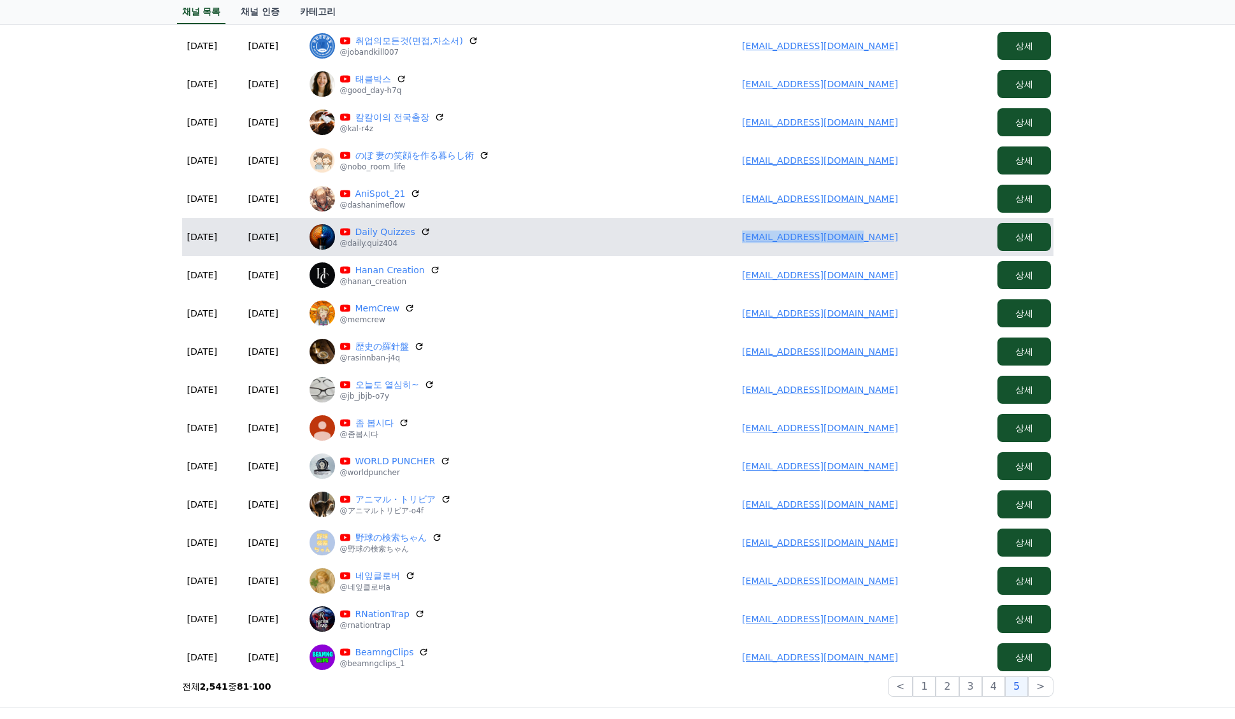
drag, startPoint x: 811, startPoint y: 239, endPoint x: 685, endPoint y: 239, distance: 126.7
click at [685, 239] on td "dailyquiz404@gmail.com" at bounding box center [820, 237] width 344 height 38
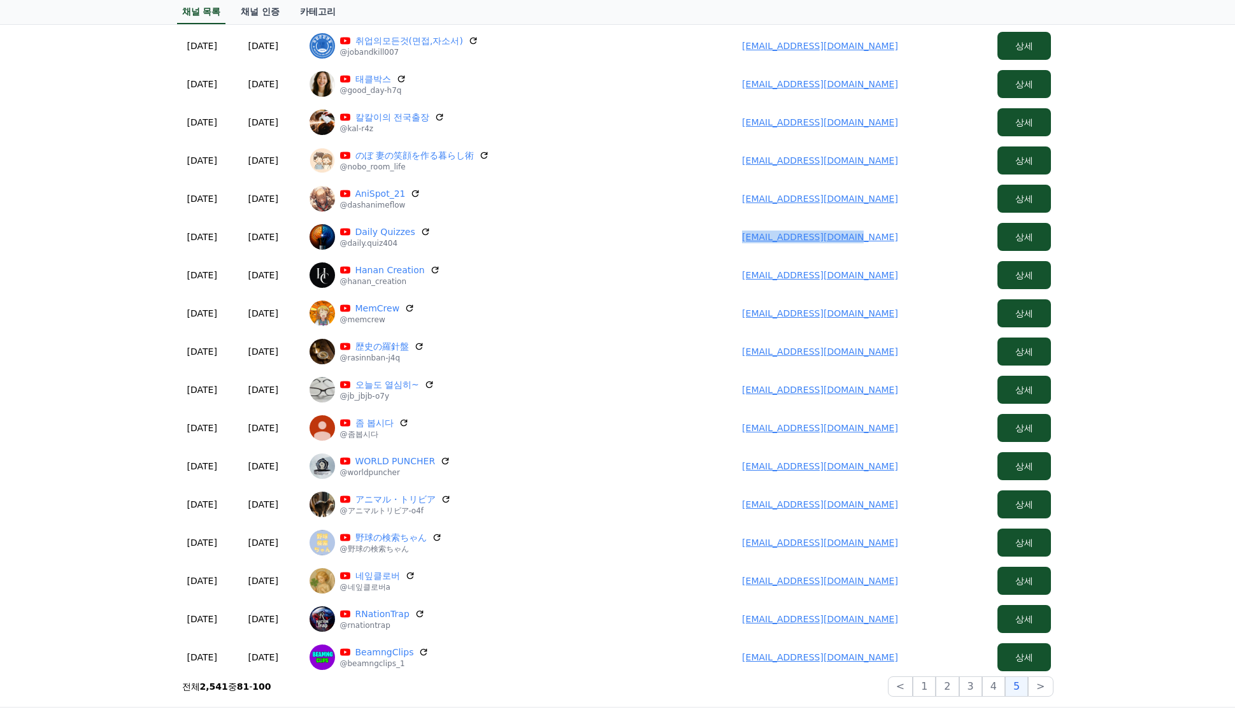
copy link "dailyquiz404@gmail.com"
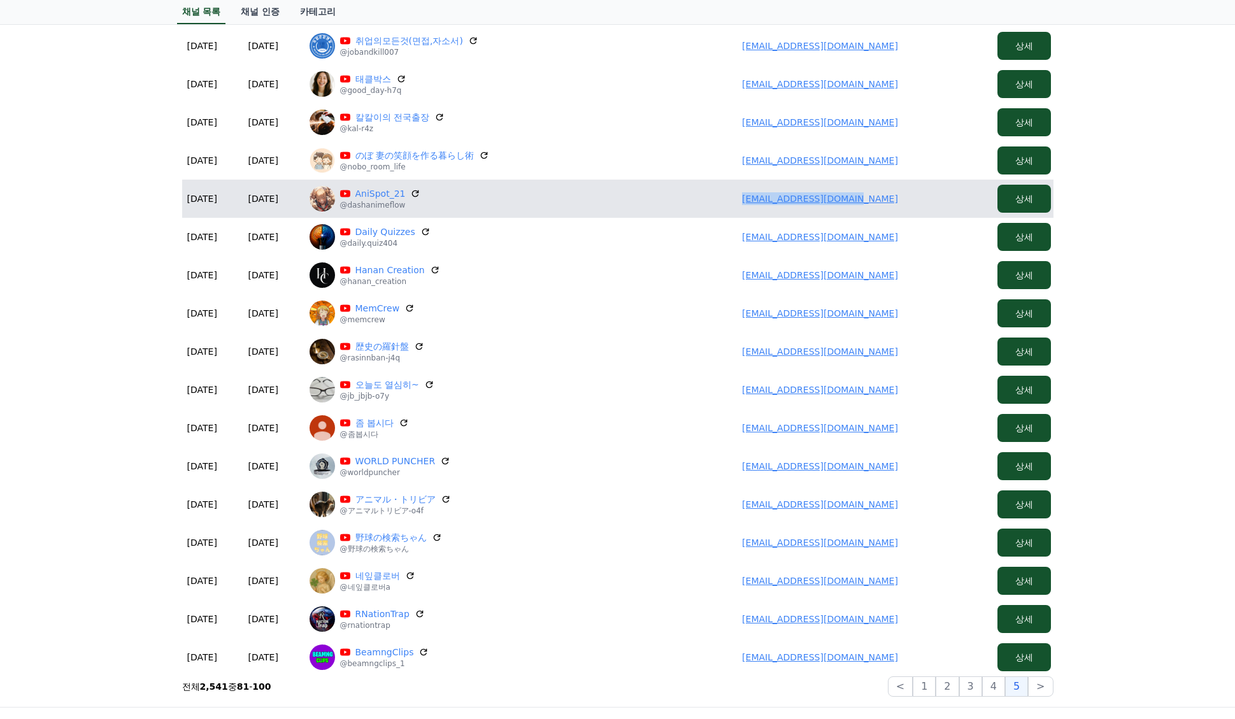
drag, startPoint x: 842, startPoint y: 202, endPoint x: 726, endPoint y: 204, distance: 116.5
click at [726, 204] on td "rdxdaniel222@gmail.com" at bounding box center [820, 199] width 344 height 38
copy link "rdxdaniel222@gmail.com"
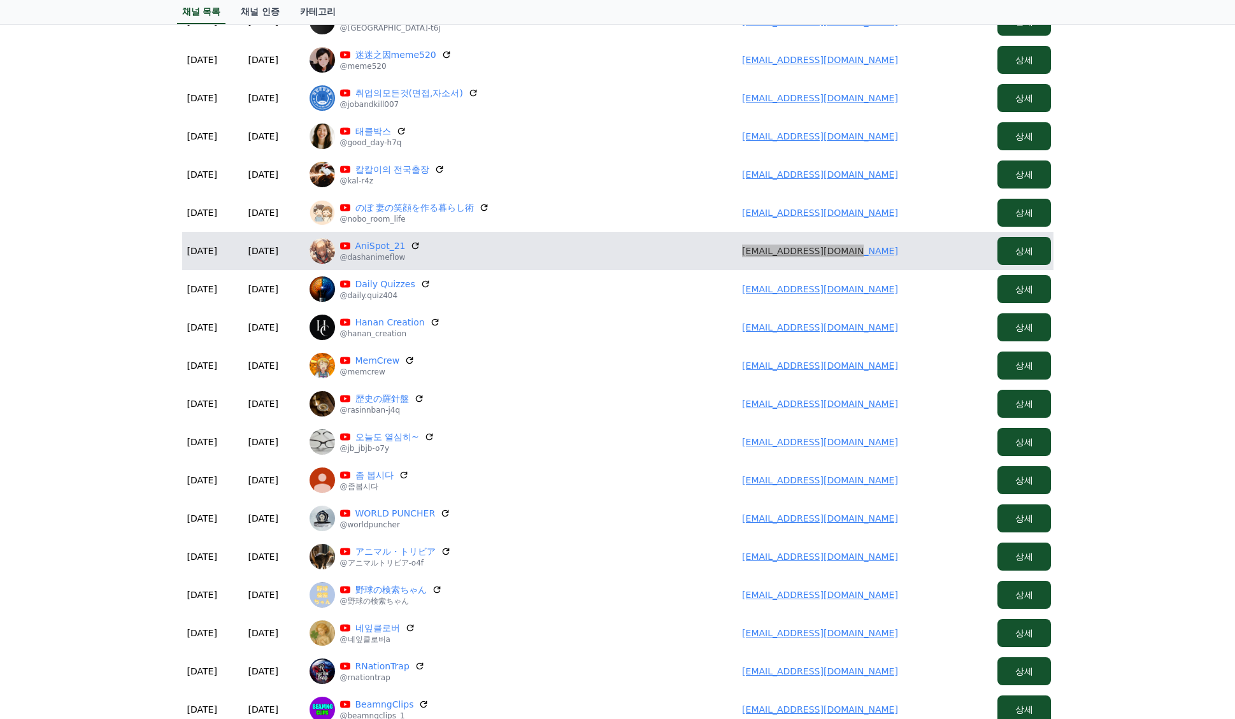
scroll to position [191, 0]
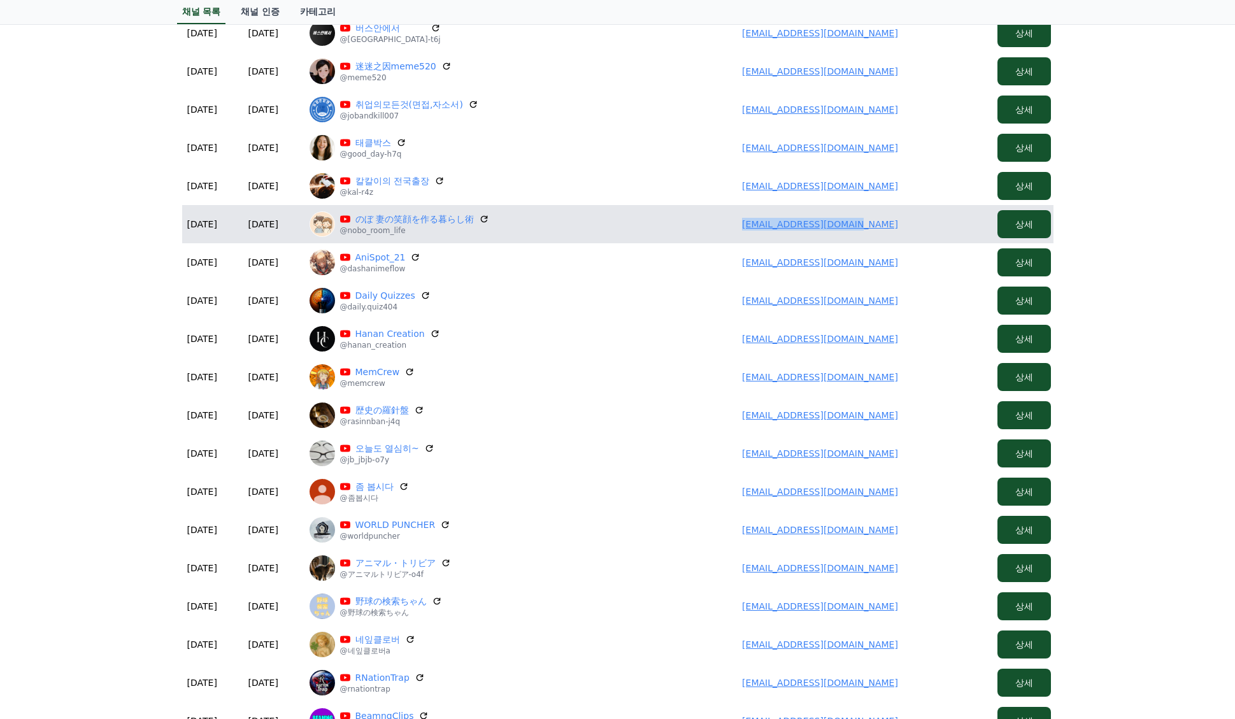
drag, startPoint x: 890, startPoint y: 220, endPoint x: 683, endPoint y: 223, distance: 206.3
click at [683, 223] on td "leno41bo52ru@gmail.com" at bounding box center [820, 224] width 344 height 38
copy link "leno41bo52ru@gmail.com"
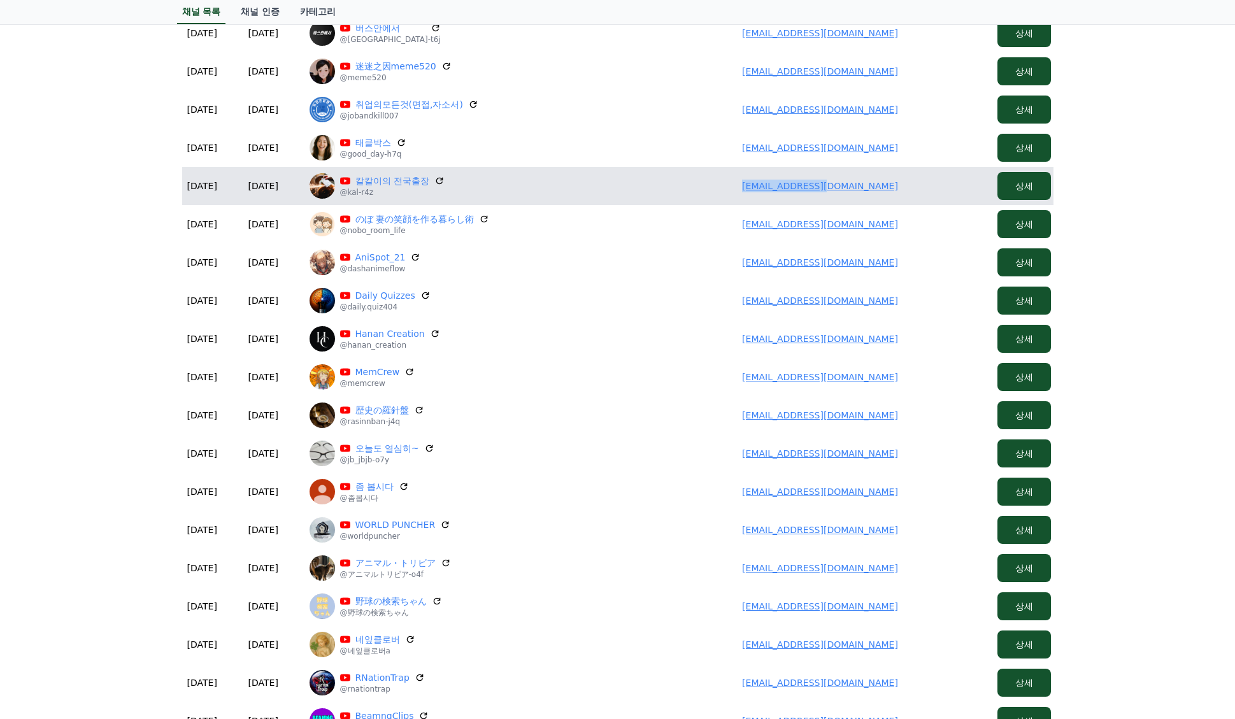
drag, startPoint x: 880, startPoint y: 186, endPoint x: 745, endPoint y: 186, distance: 135.0
click at [745, 186] on td "777kdh@gmail.com" at bounding box center [820, 186] width 344 height 38
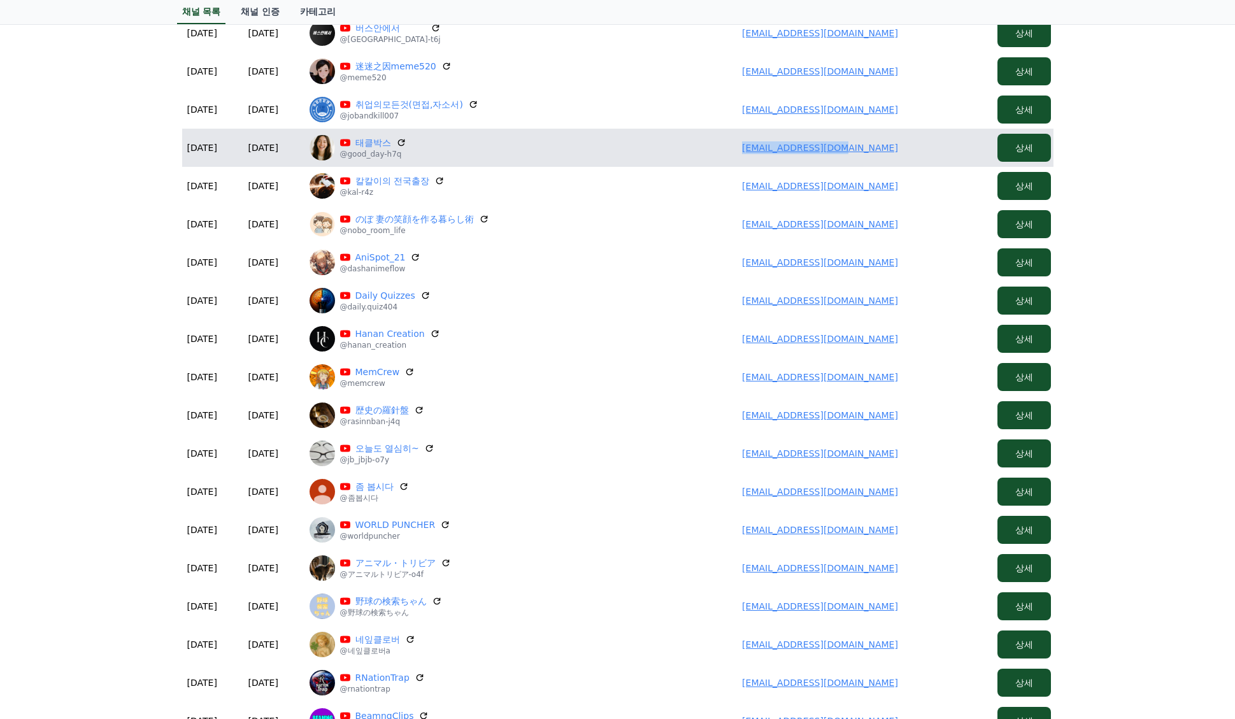
drag, startPoint x: 741, startPoint y: 148, endPoint x: 721, endPoint y: 150, distance: 19.8
click at [721, 150] on td "gtcamp001@gmail.com" at bounding box center [820, 148] width 344 height 38
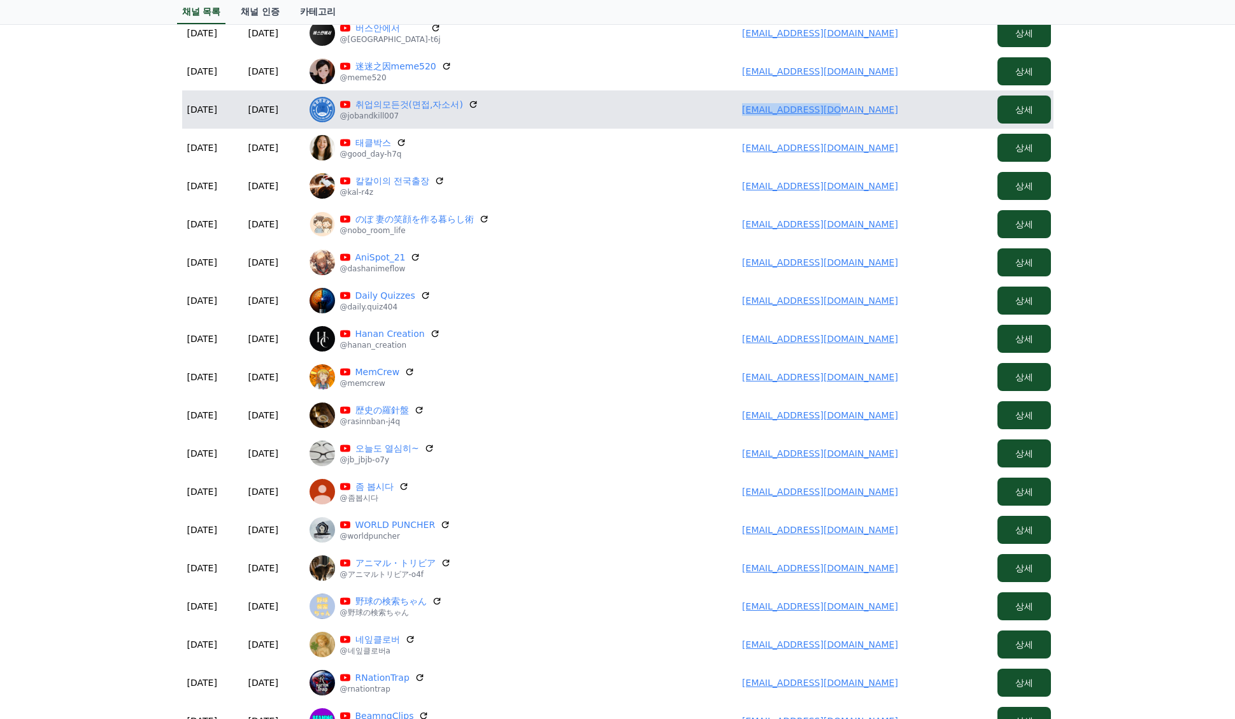
drag, startPoint x: 828, startPoint y: 115, endPoint x: 757, endPoint y: 118, distance: 71.4
click at [757, 118] on td "hitegisa@gmail.com" at bounding box center [820, 109] width 344 height 38
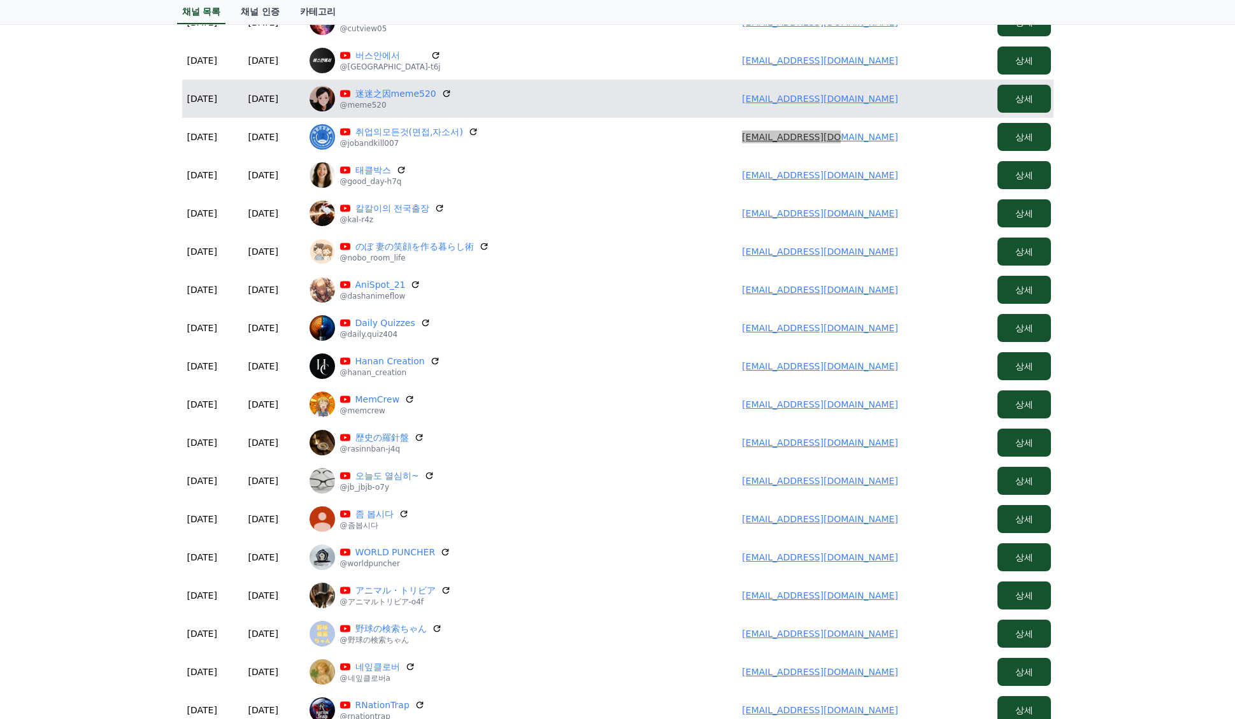
scroll to position [64, 0]
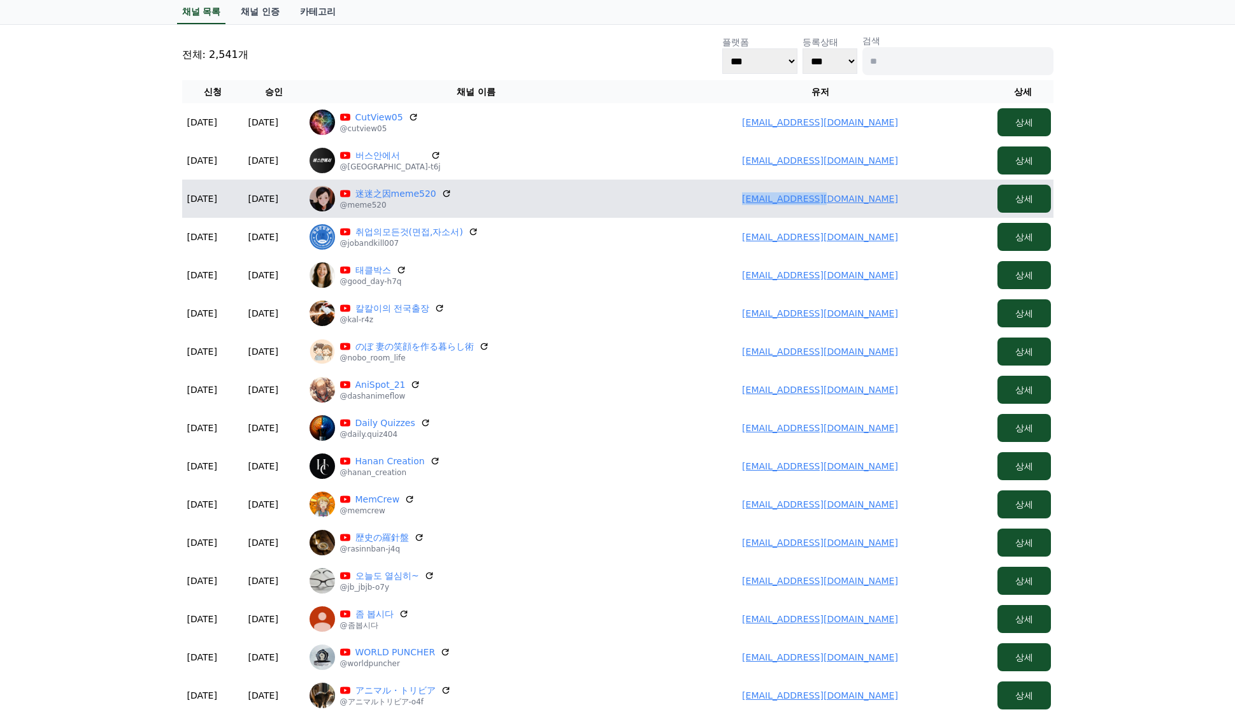
drag, startPoint x: 908, startPoint y: 206, endPoint x: 758, endPoint y: 202, distance: 150.3
click at [758, 202] on td "auq779@gmail.com" at bounding box center [820, 199] width 344 height 38
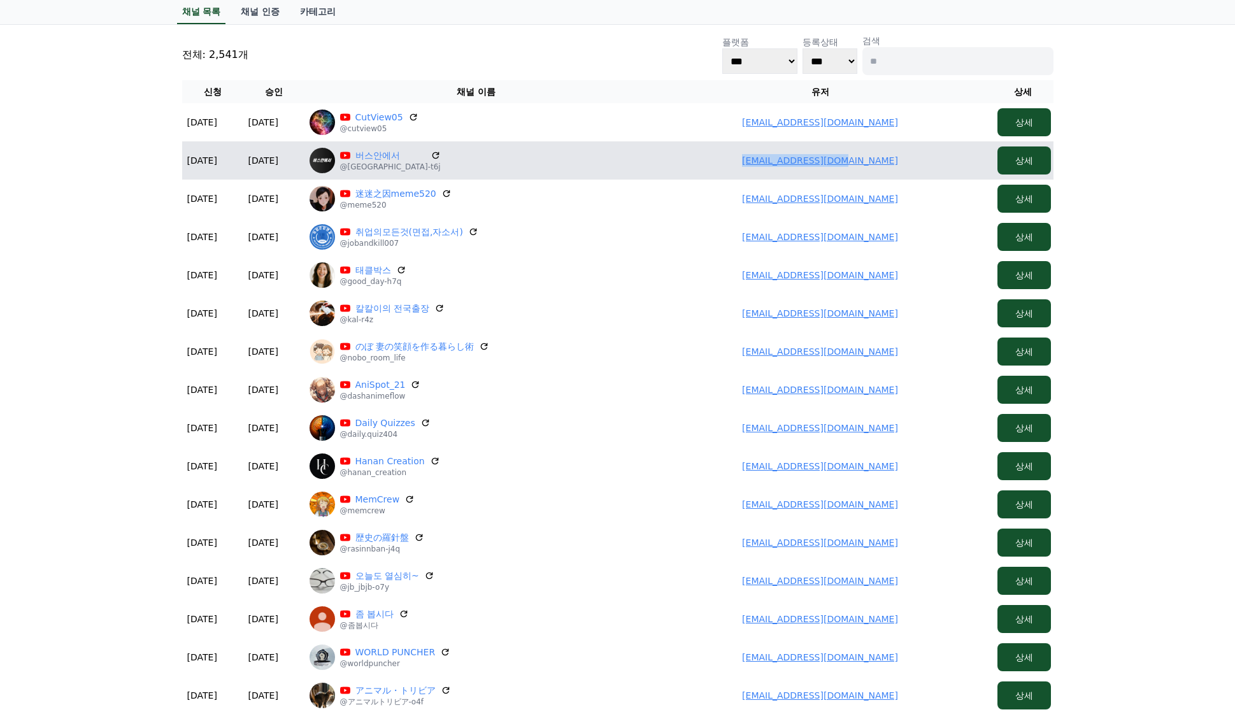
drag, startPoint x: 892, startPoint y: 156, endPoint x: 735, endPoint y: 162, distance: 157.4
click at [735, 162] on td "na9100123@gmail.com" at bounding box center [820, 160] width 344 height 38
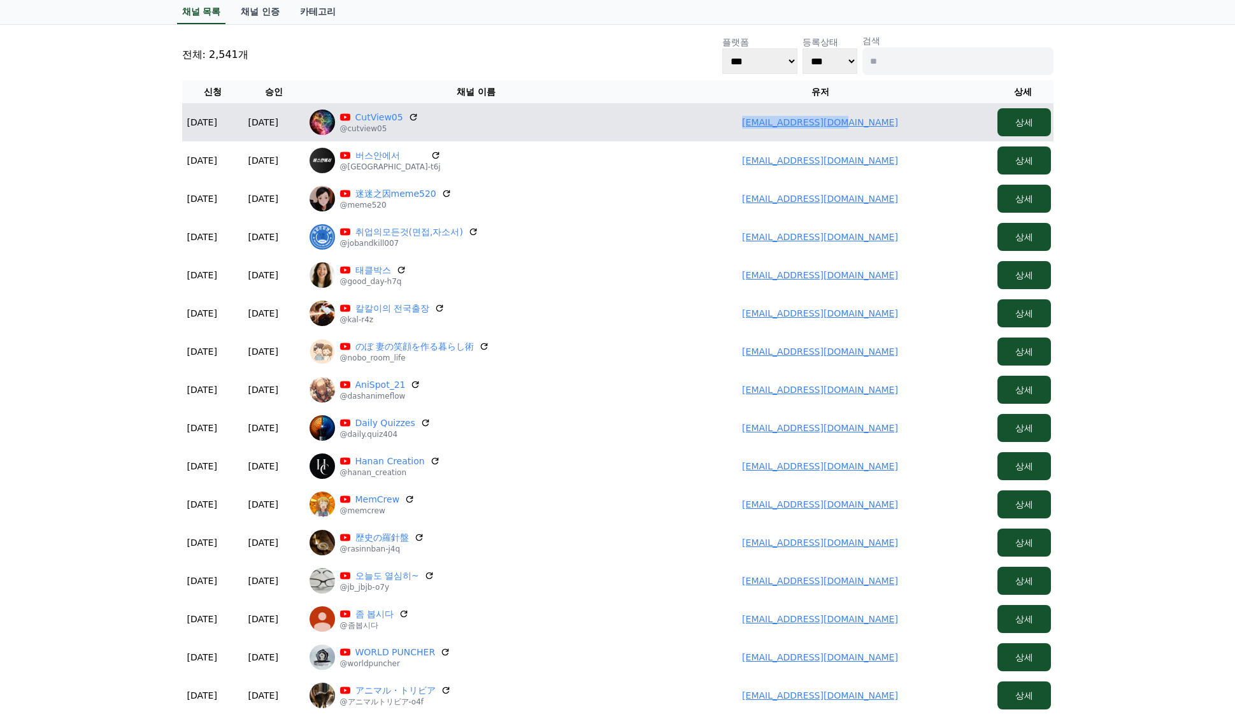
drag, startPoint x: 855, startPoint y: 118, endPoint x: 702, endPoint y: 119, distance: 152.8
click at [709, 122] on td "cutview05@gmail.com" at bounding box center [820, 122] width 344 height 38
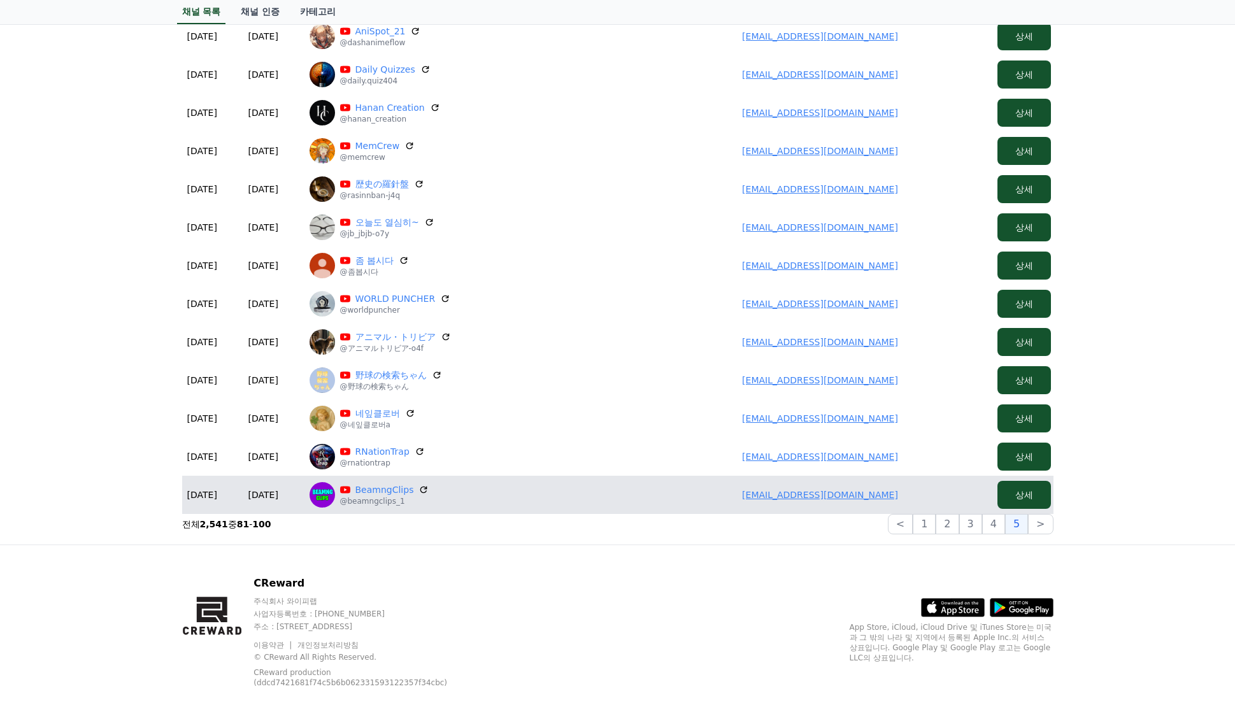
scroll to position [427, 0]
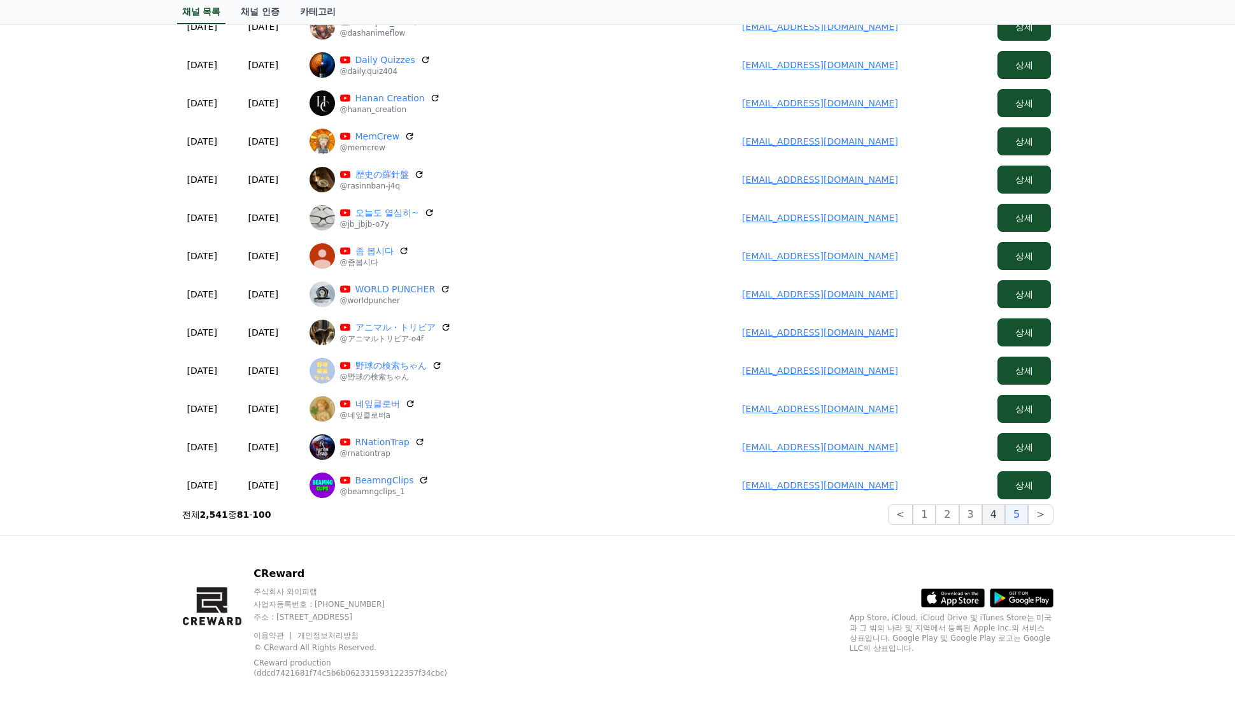
click at [990, 512] on button "4" at bounding box center [993, 514] width 23 height 20
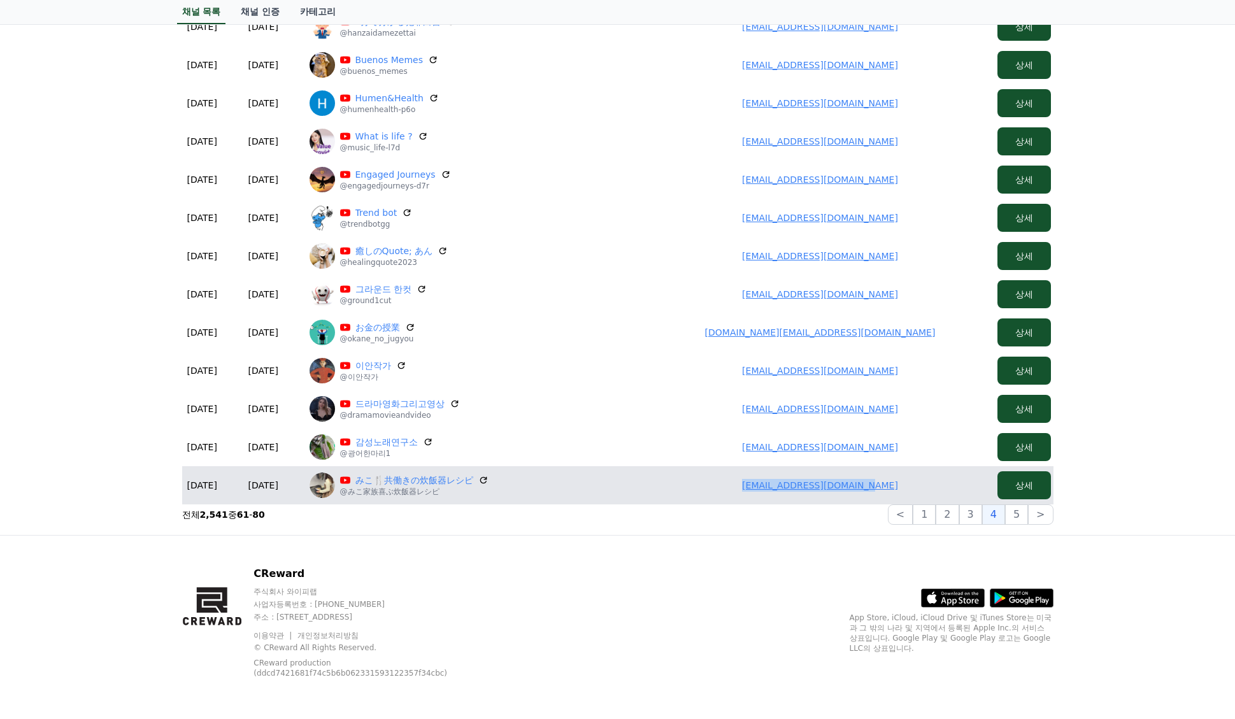
drag, startPoint x: 903, startPoint y: 490, endPoint x: 699, endPoint y: 488, distance: 203.8
click at [699, 488] on td "kumikomini3524@gmail.com" at bounding box center [820, 485] width 344 height 38
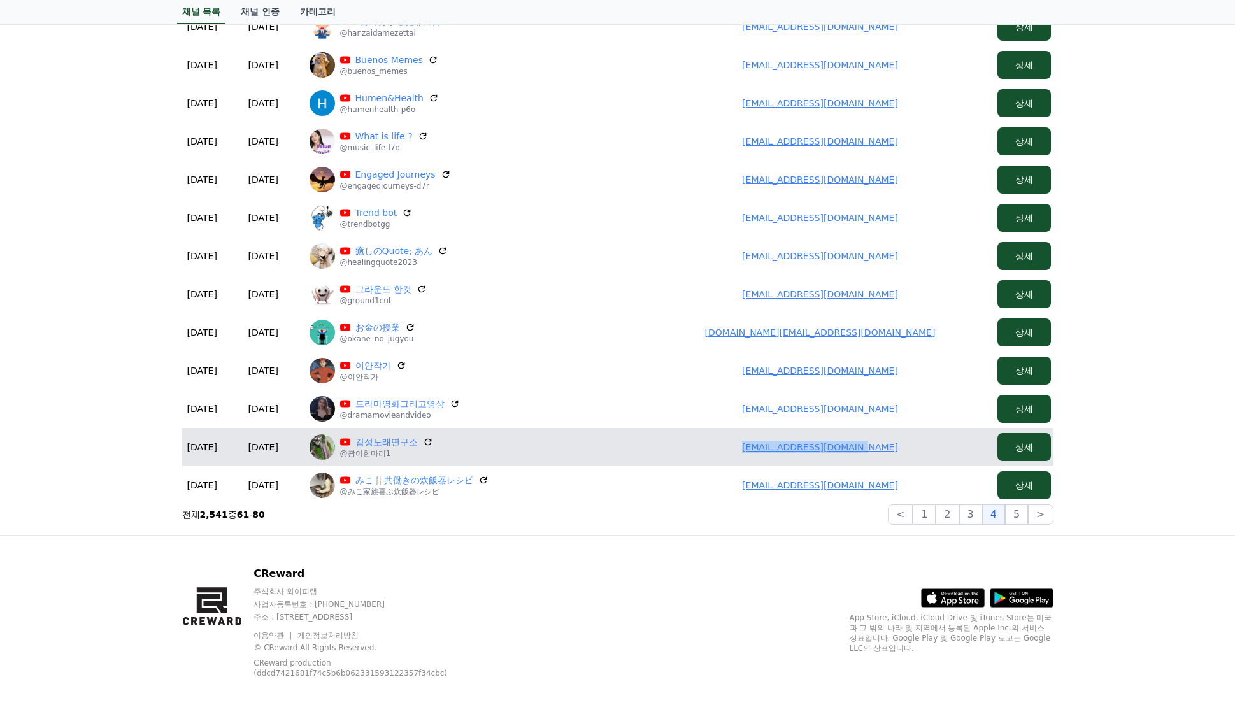
drag, startPoint x: 834, startPoint y: 448, endPoint x: 720, endPoint y: 443, distance: 114.1
click at [720, 443] on td "01024239986aa@gmail.com" at bounding box center [820, 447] width 344 height 38
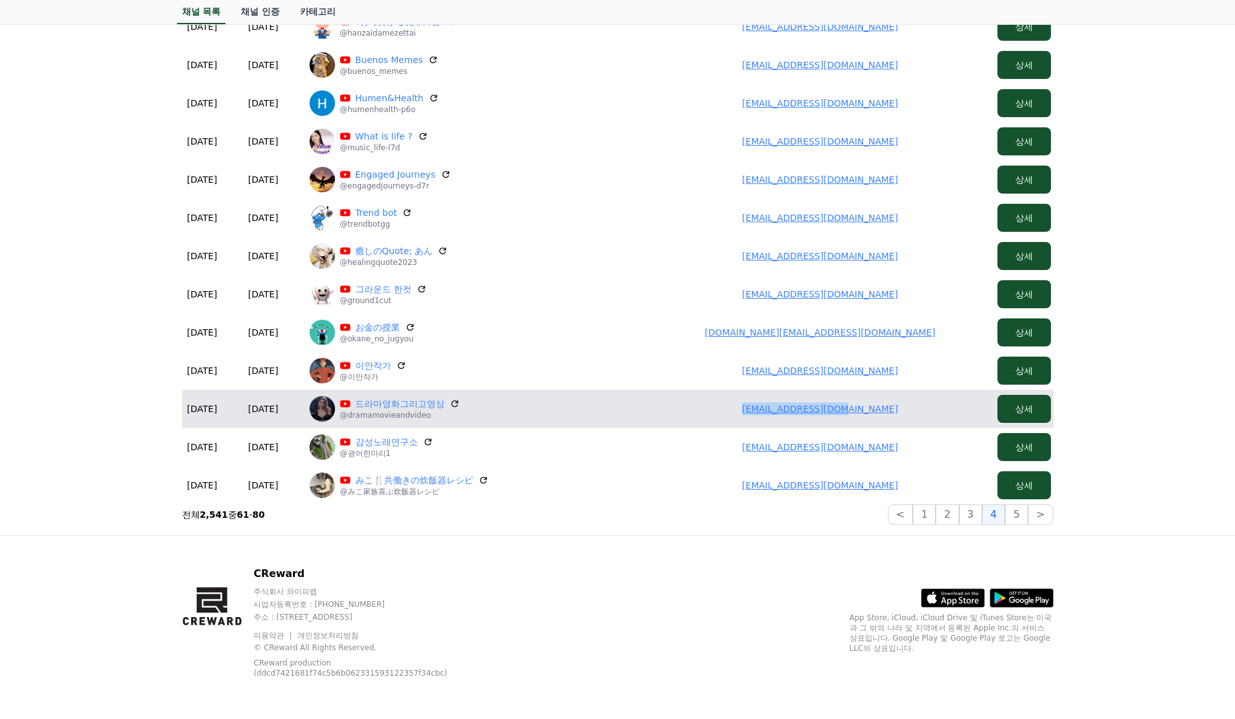
drag, startPoint x: 898, startPoint y: 409, endPoint x: 749, endPoint y: 406, distance: 149.7
click at [749, 406] on td "mjjohnkim@gmail.com" at bounding box center [820, 409] width 344 height 38
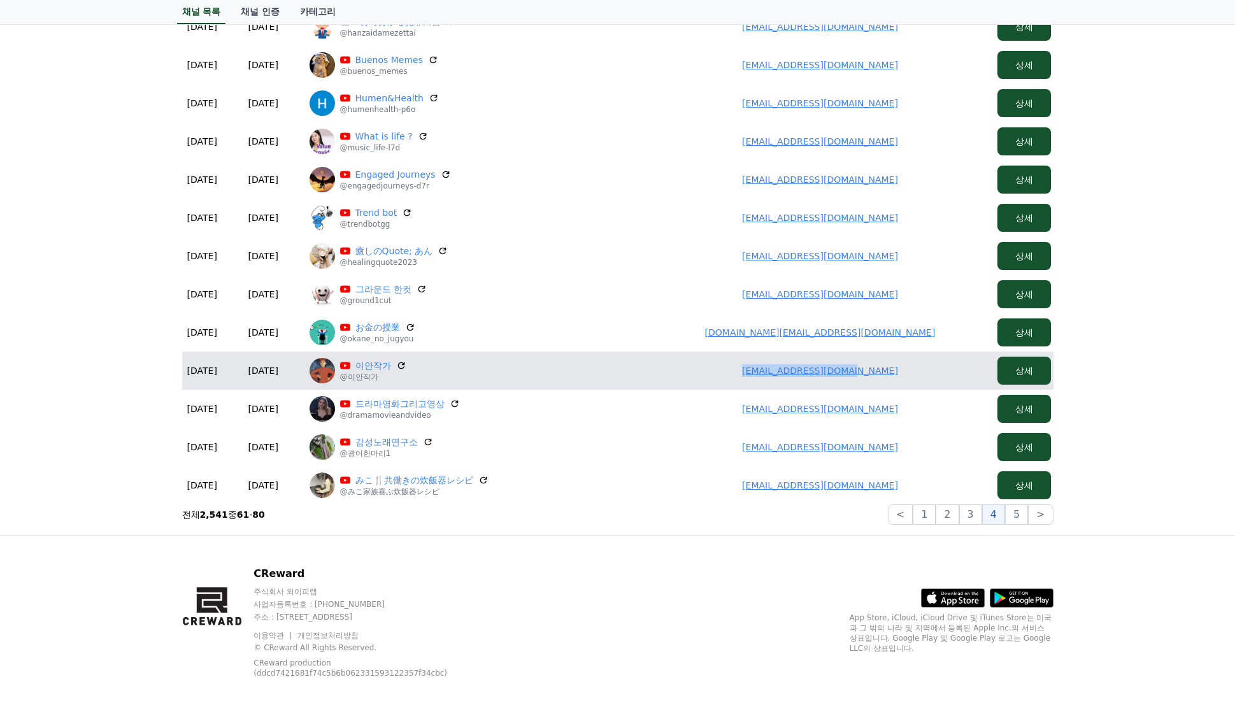
drag, startPoint x: 900, startPoint y: 371, endPoint x: 740, endPoint y: 364, distance: 160.0
click at [746, 366] on td "coollee8888@gmail.com" at bounding box center [820, 370] width 344 height 38
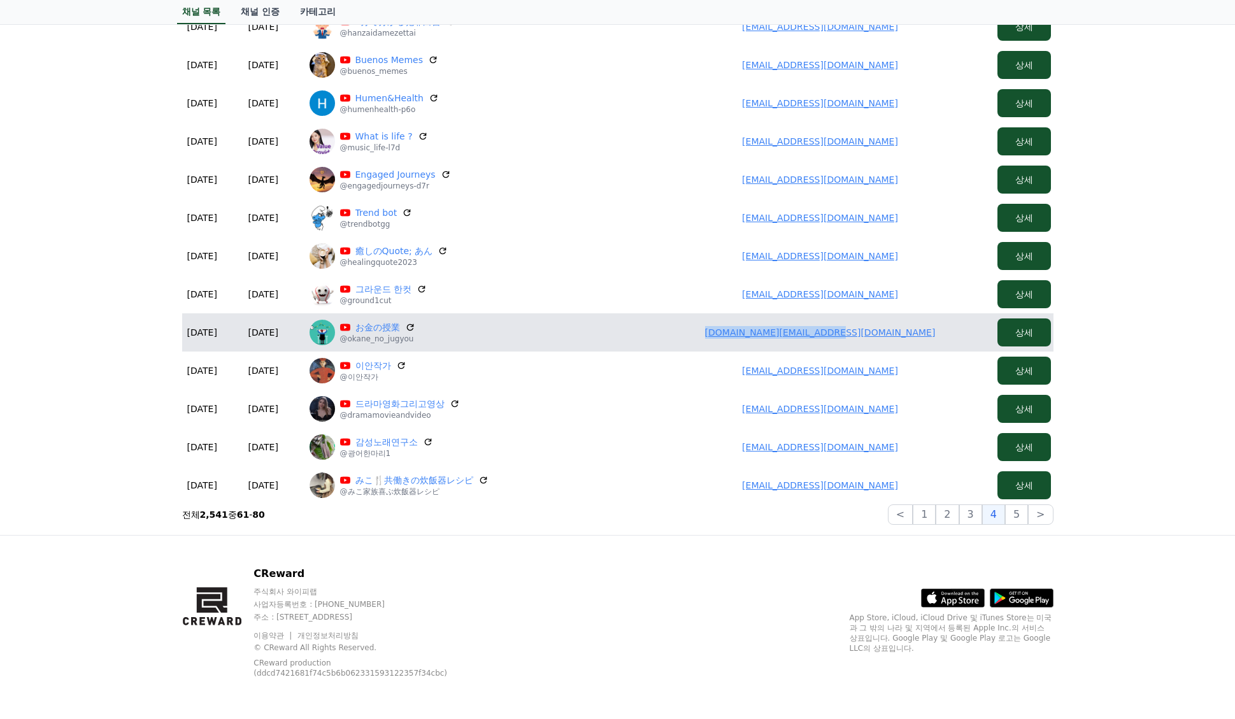
drag, startPoint x: 914, startPoint y: 342, endPoint x: 732, endPoint y: 334, distance: 182.3
click at [732, 334] on td "nari.affili.net@gmail.com" at bounding box center [820, 332] width 344 height 38
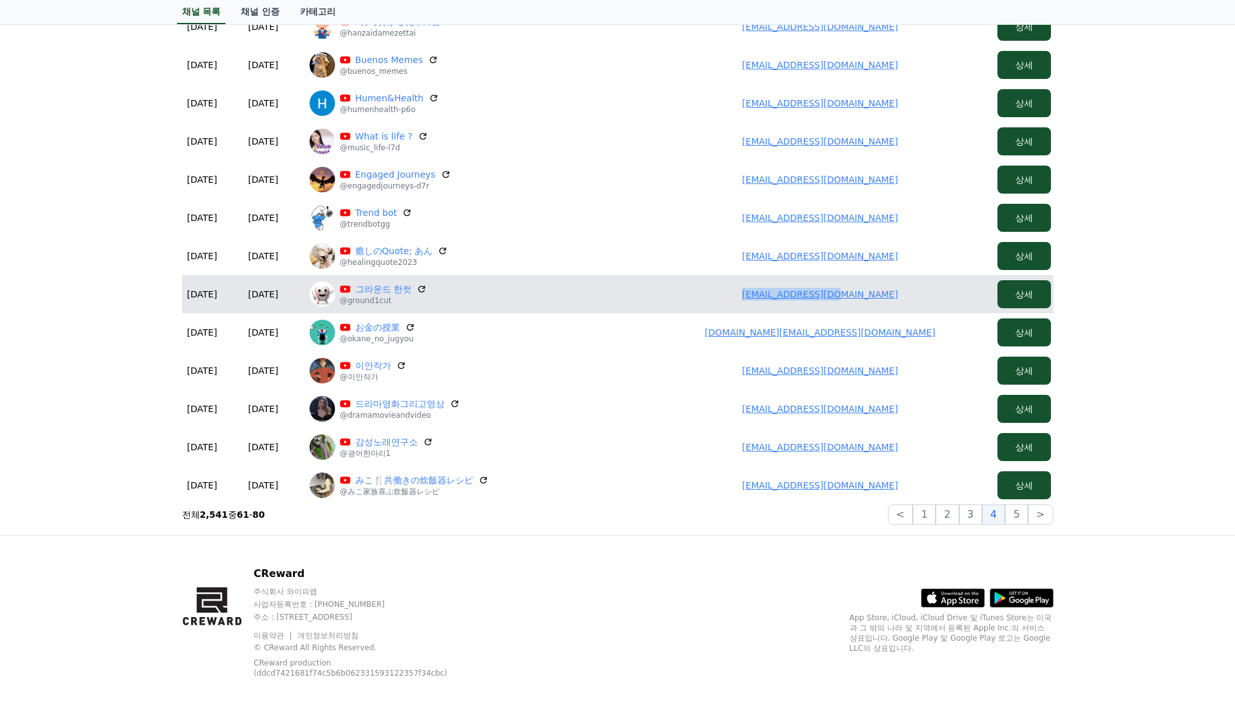
drag, startPoint x: 912, startPoint y: 290, endPoint x: 756, endPoint y: 290, distance: 155.4
click at [756, 290] on td "lynx4320@gmail.com" at bounding box center [820, 294] width 344 height 38
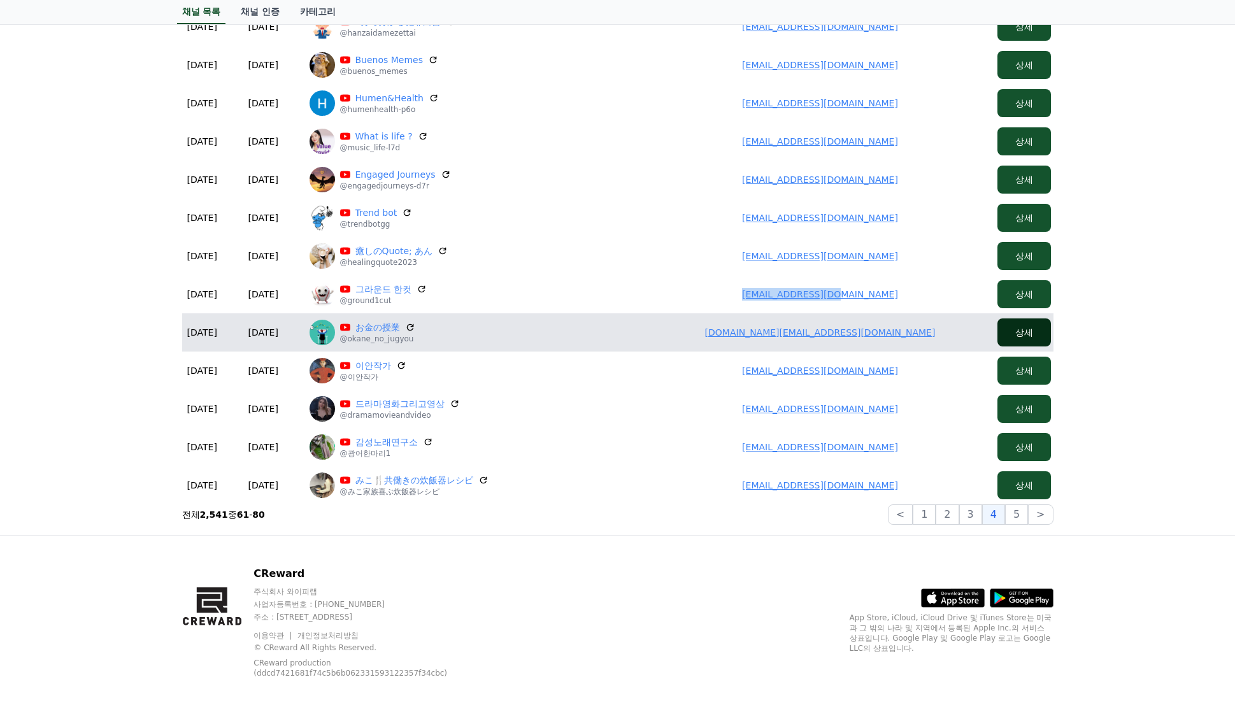
click at [1021, 332] on button "상세" at bounding box center [1023, 332] width 53 height 28
click at [828, 332] on link "nari.affili.net@gmail.com" at bounding box center [820, 332] width 231 height 10
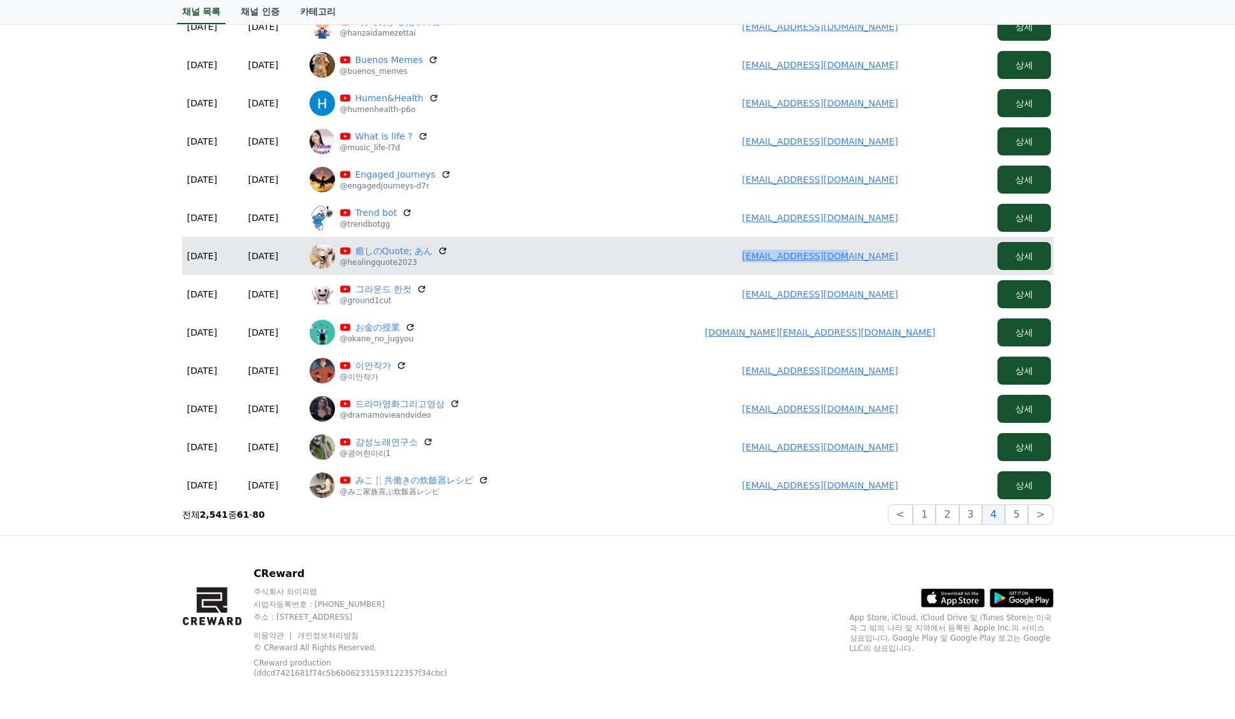
drag, startPoint x: 870, startPoint y: 253, endPoint x: 711, endPoint y: 258, distance: 159.2
click at [711, 258] on td "ipoipo512@gmail.com" at bounding box center [820, 256] width 344 height 38
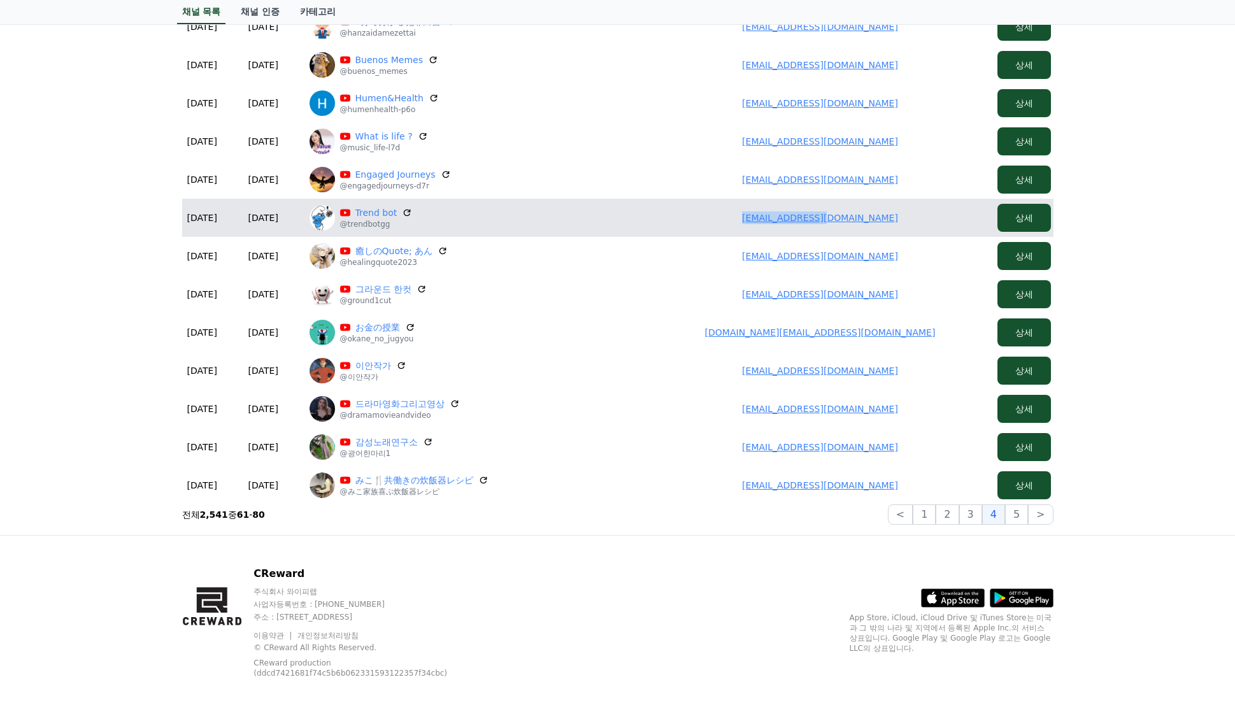
drag, startPoint x: 879, startPoint y: 223, endPoint x: 740, endPoint y: 224, distance: 138.8
click at [740, 224] on td "vtc564@gmail.com" at bounding box center [820, 218] width 344 height 38
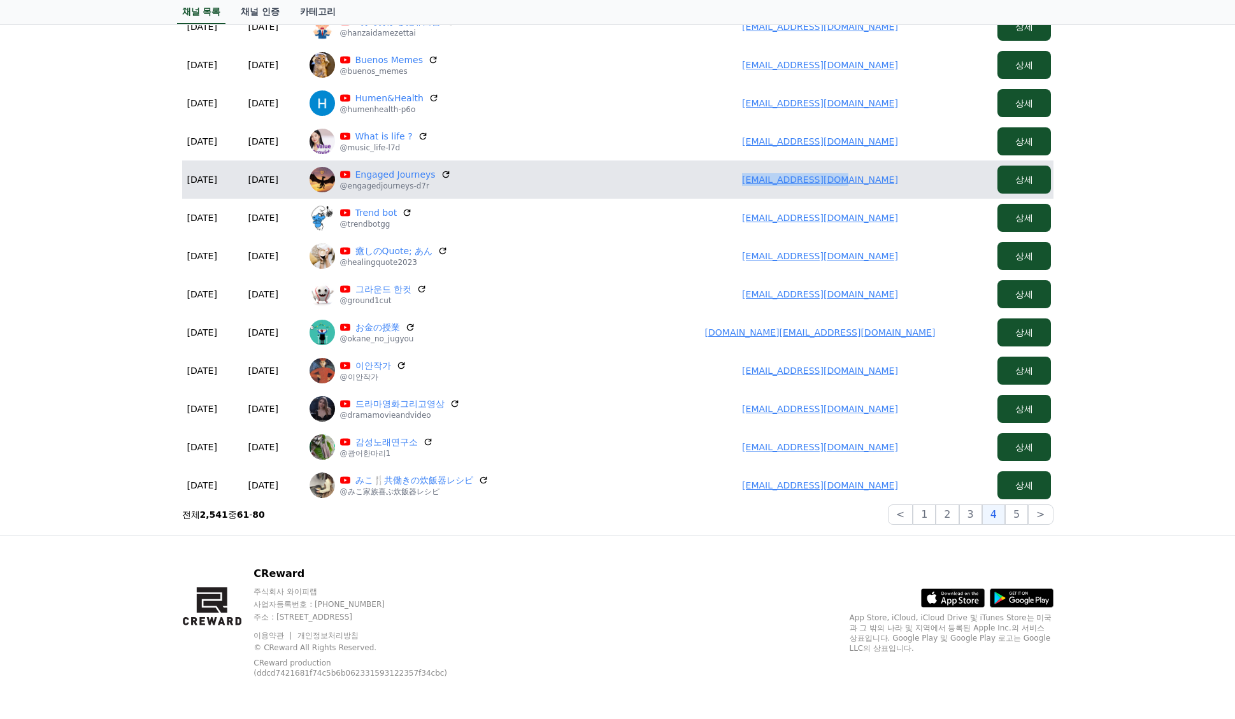
drag, startPoint x: 898, startPoint y: 178, endPoint x: 711, endPoint y: 178, distance: 187.2
click at [711, 178] on td "mjjohnkim@gmail.com" at bounding box center [820, 179] width 344 height 38
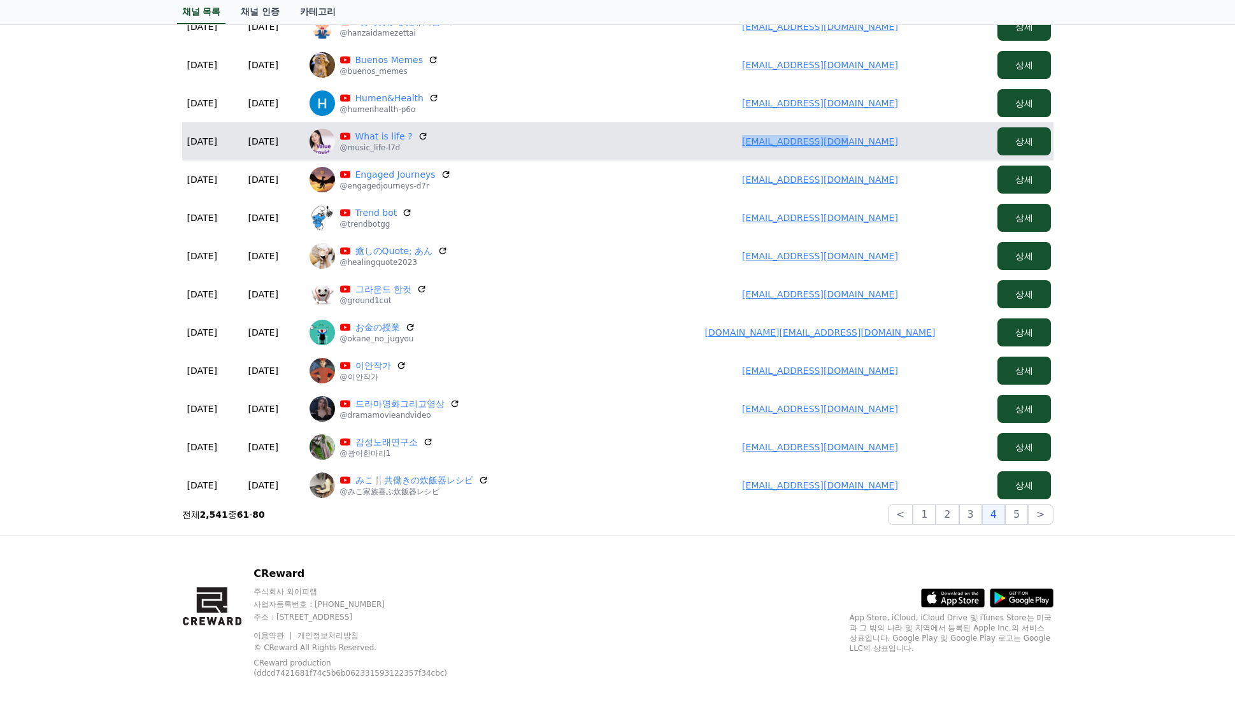
drag, startPoint x: 828, startPoint y: 138, endPoint x: 742, endPoint y: 139, distance: 86.0
click at [742, 139] on td "mjjohnkim@gmail.com" at bounding box center [820, 141] width 344 height 38
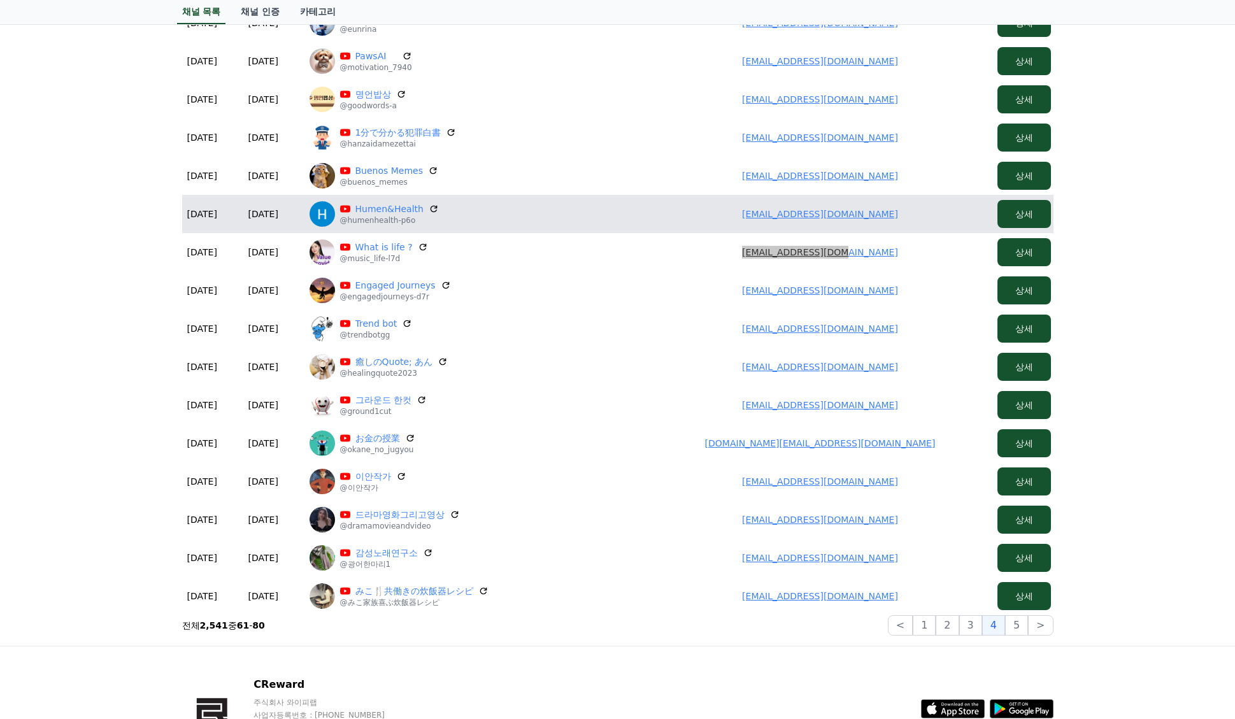
scroll to position [299, 0]
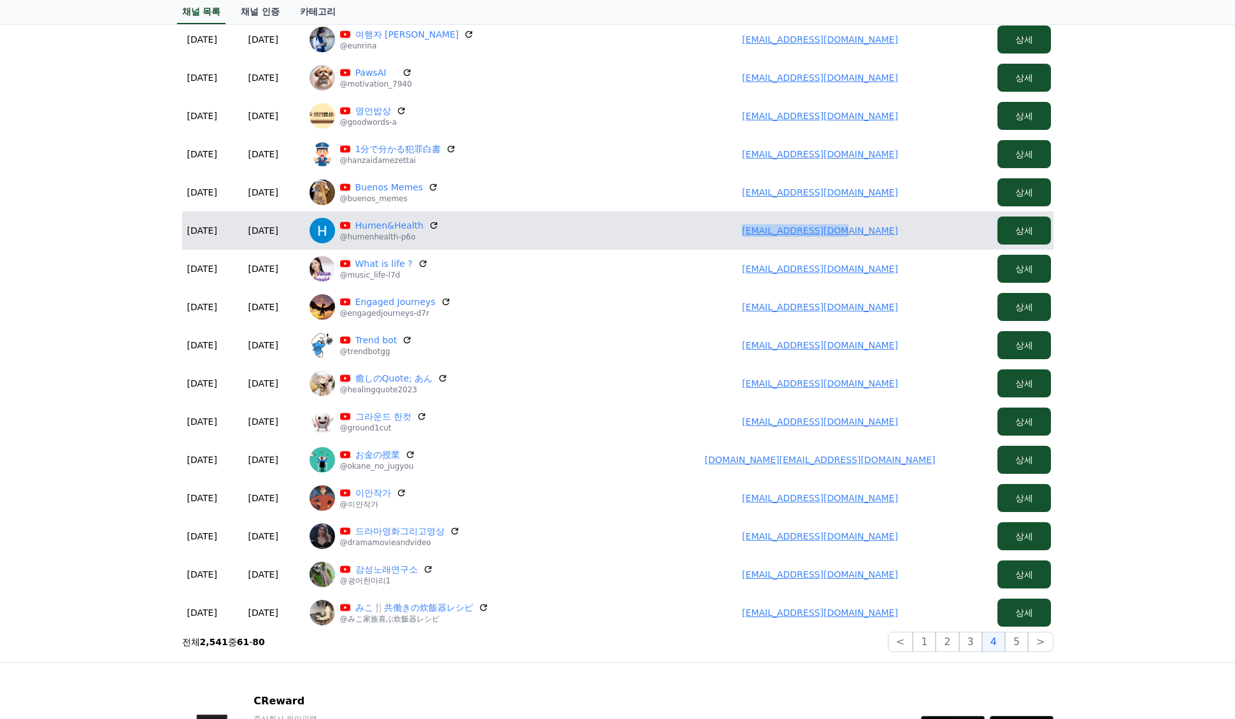
drag, startPoint x: 798, startPoint y: 228, endPoint x: 742, endPoint y: 232, distance: 56.8
click at [742, 232] on td "mjjohnkim@gmail.com" at bounding box center [820, 230] width 344 height 38
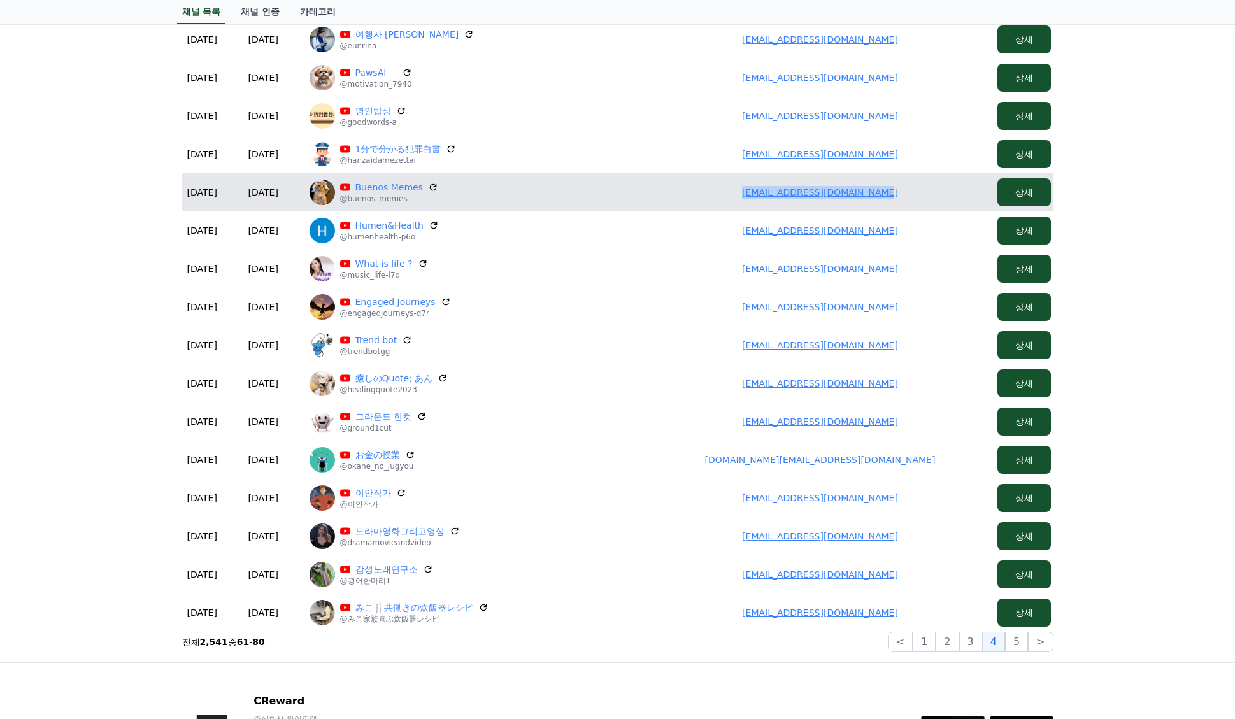
drag, startPoint x: 902, startPoint y: 195, endPoint x: 731, endPoint y: 191, distance: 170.7
click at [731, 191] on td "sosaredessociales@gmail.com" at bounding box center [820, 192] width 344 height 38
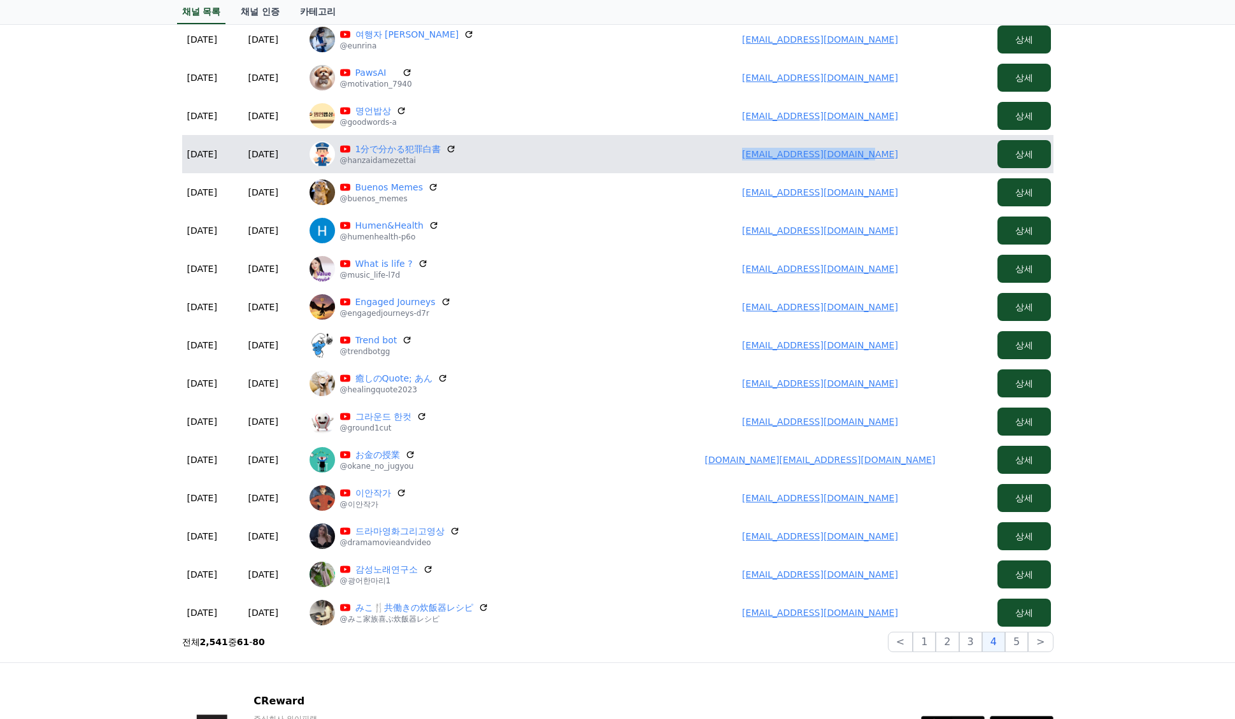
drag, startPoint x: 916, startPoint y: 156, endPoint x: 709, endPoint y: 156, distance: 206.9
click at [709, 156] on td "hanzaidamedayo@gmail.com" at bounding box center [820, 154] width 344 height 38
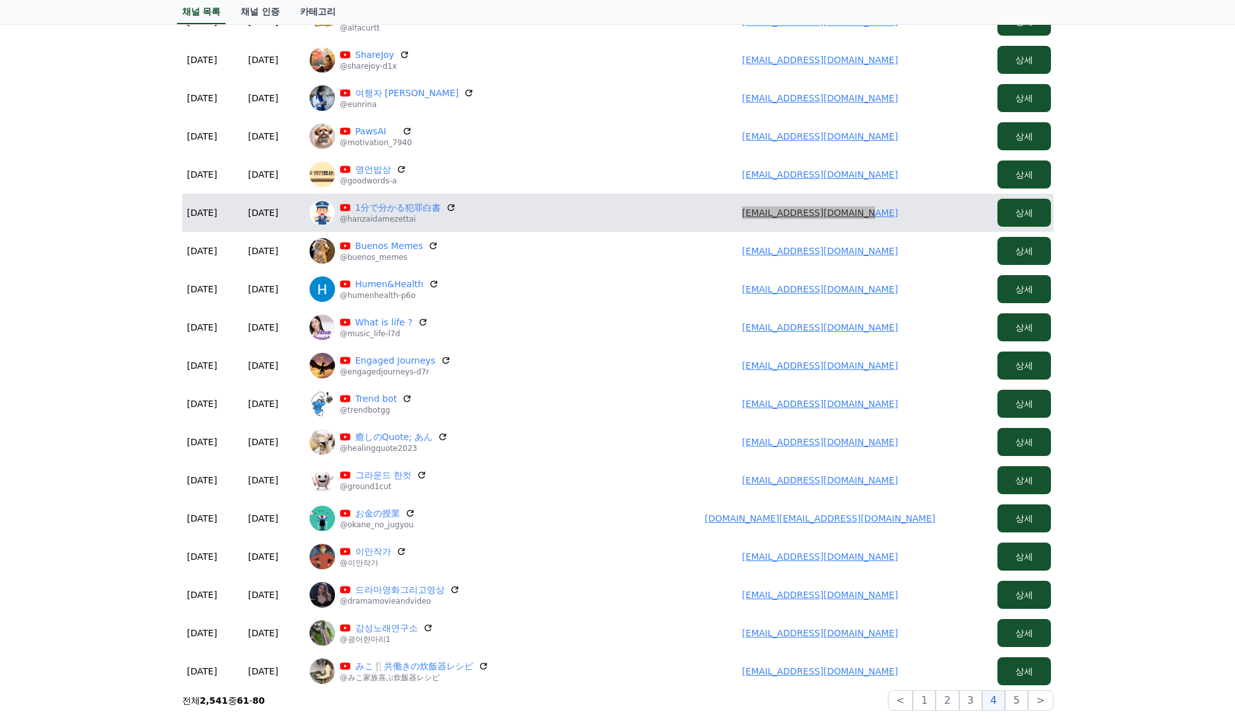
scroll to position [236, 0]
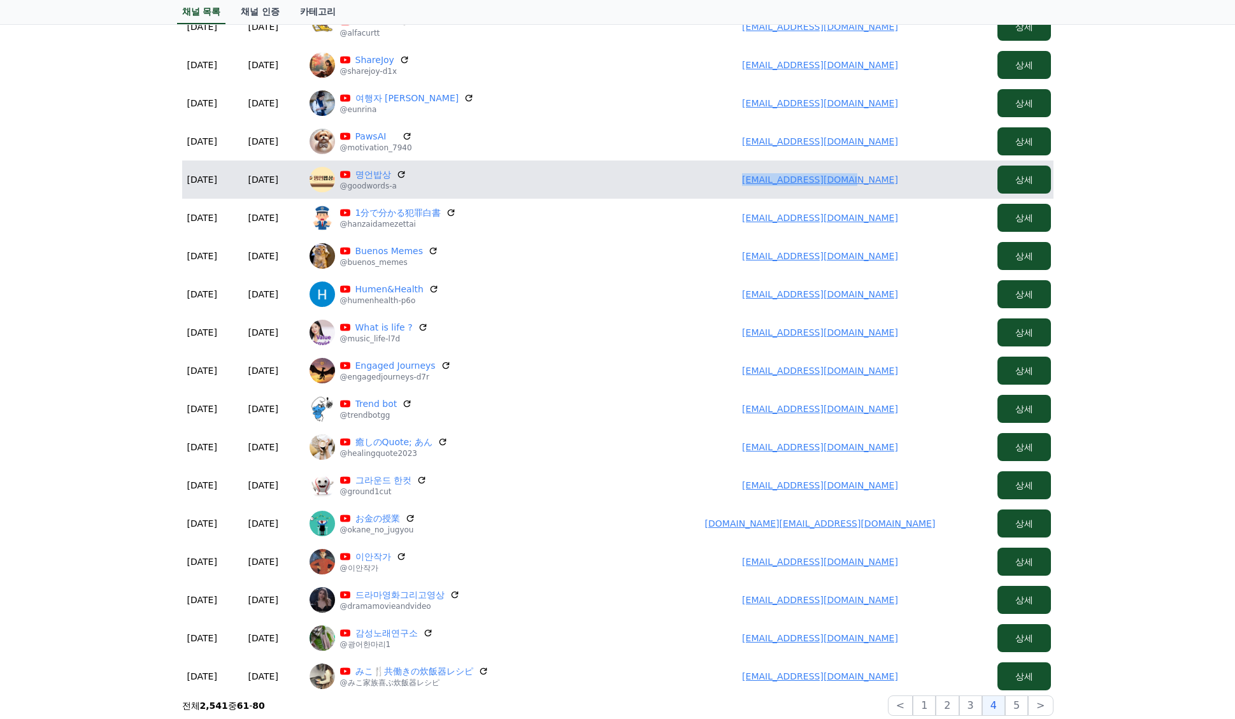
drag, startPoint x: 913, startPoint y: 178, endPoint x: 711, endPoint y: 178, distance: 202.5
click at [711, 178] on td "wegotoo0121@gmail.com" at bounding box center [820, 179] width 344 height 38
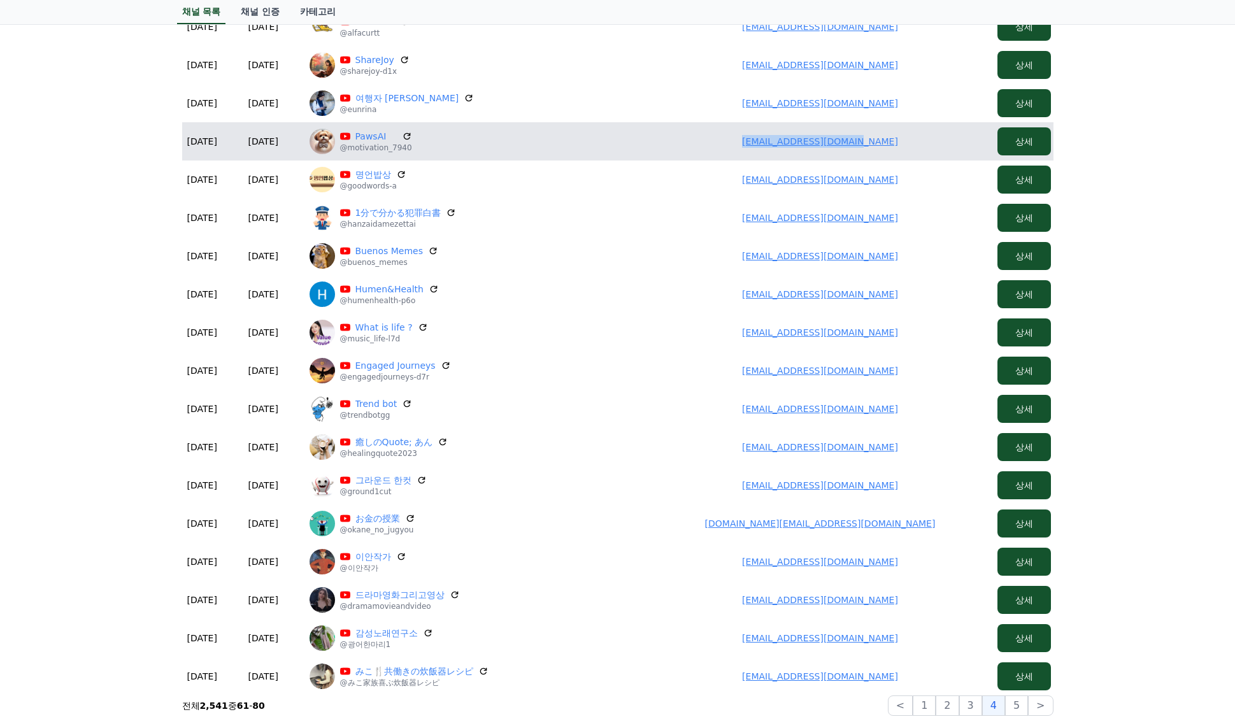
drag, startPoint x: 900, startPoint y: 141, endPoint x: 727, endPoint y: 138, distance: 173.2
click at [727, 138] on td "makadamia917@gmail.com" at bounding box center [820, 141] width 344 height 38
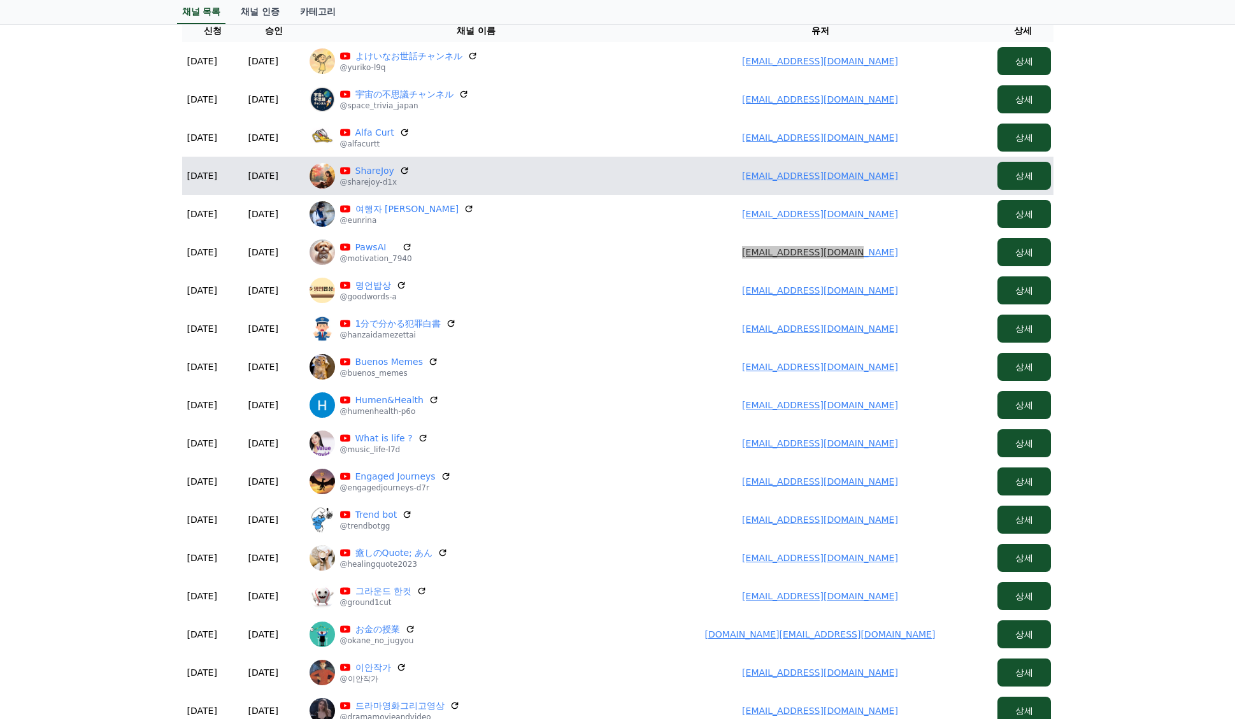
scroll to position [108, 0]
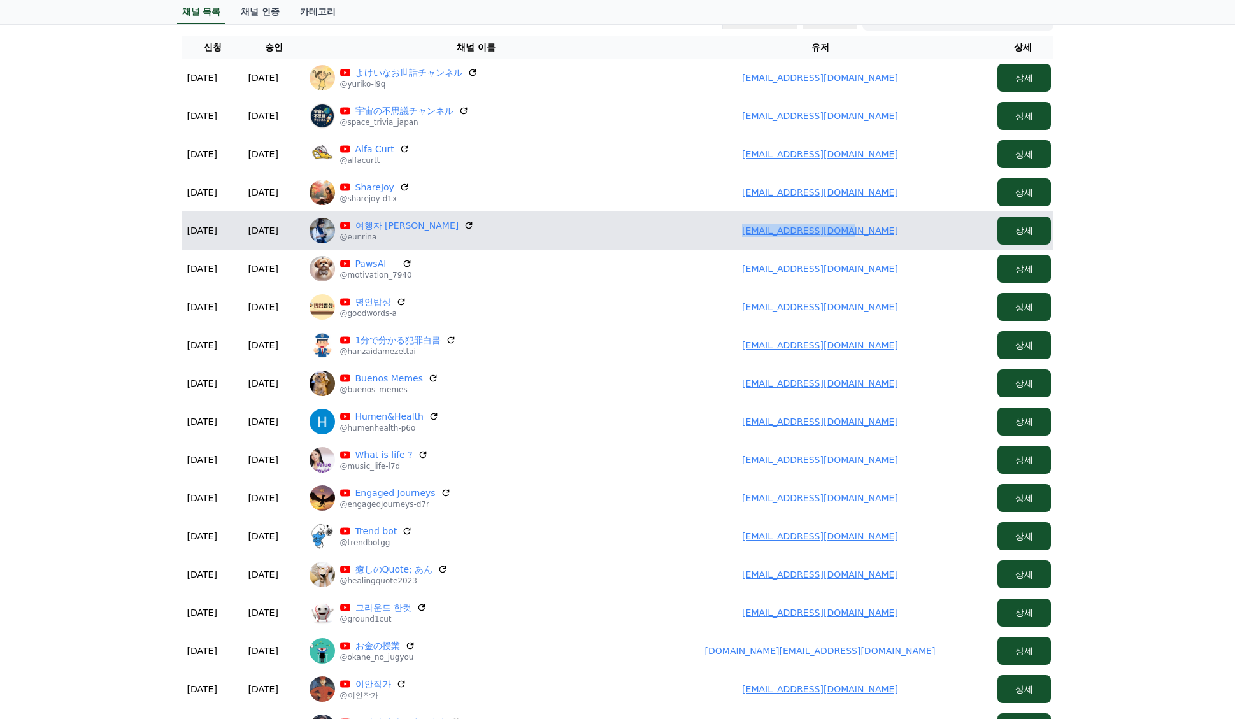
drag, startPoint x: 904, startPoint y: 222, endPoint x: 703, endPoint y: 222, distance: 201.2
click at [706, 225] on td "eunmyungju@gmail.com" at bounding box center [820, 230] width 344 height 38
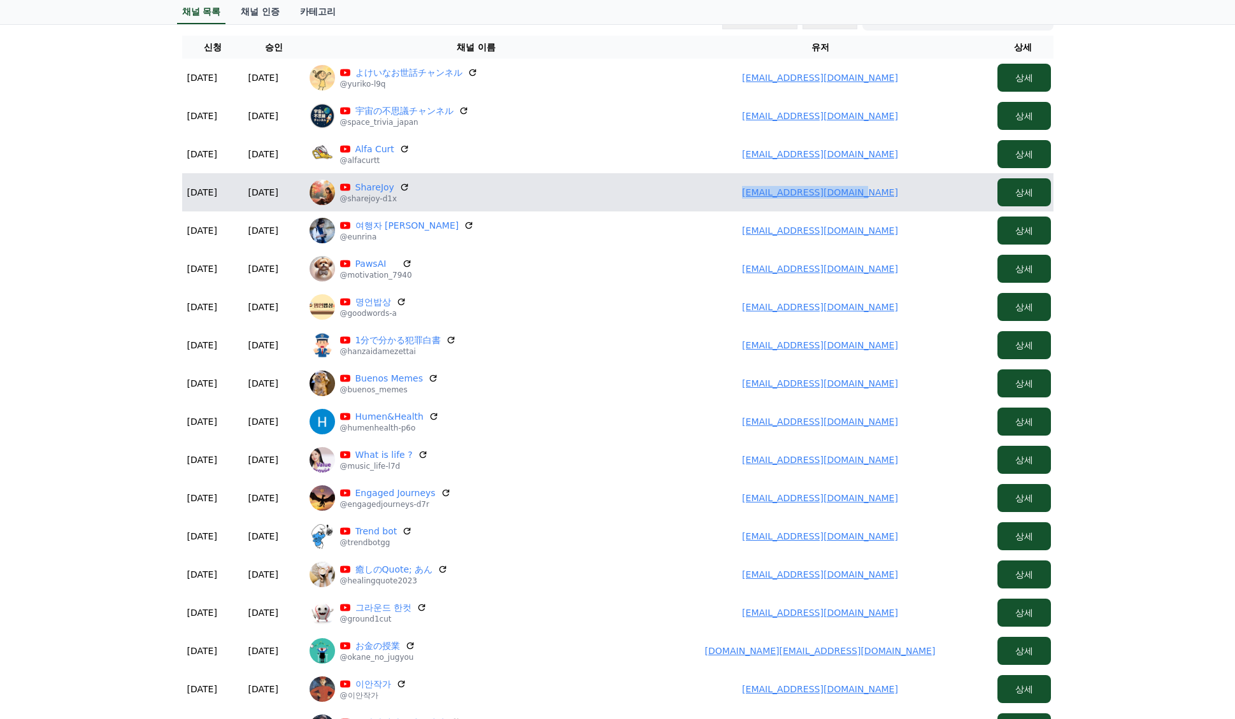
drag, startPoint x: 884, startPoint y: 190, endPoint x: 706, endPoint y: 181, distance: 179.1
click at [706, 181] on td "xl15090717013@gmail.com" at bounding box center [820, 192] width 344 height 38
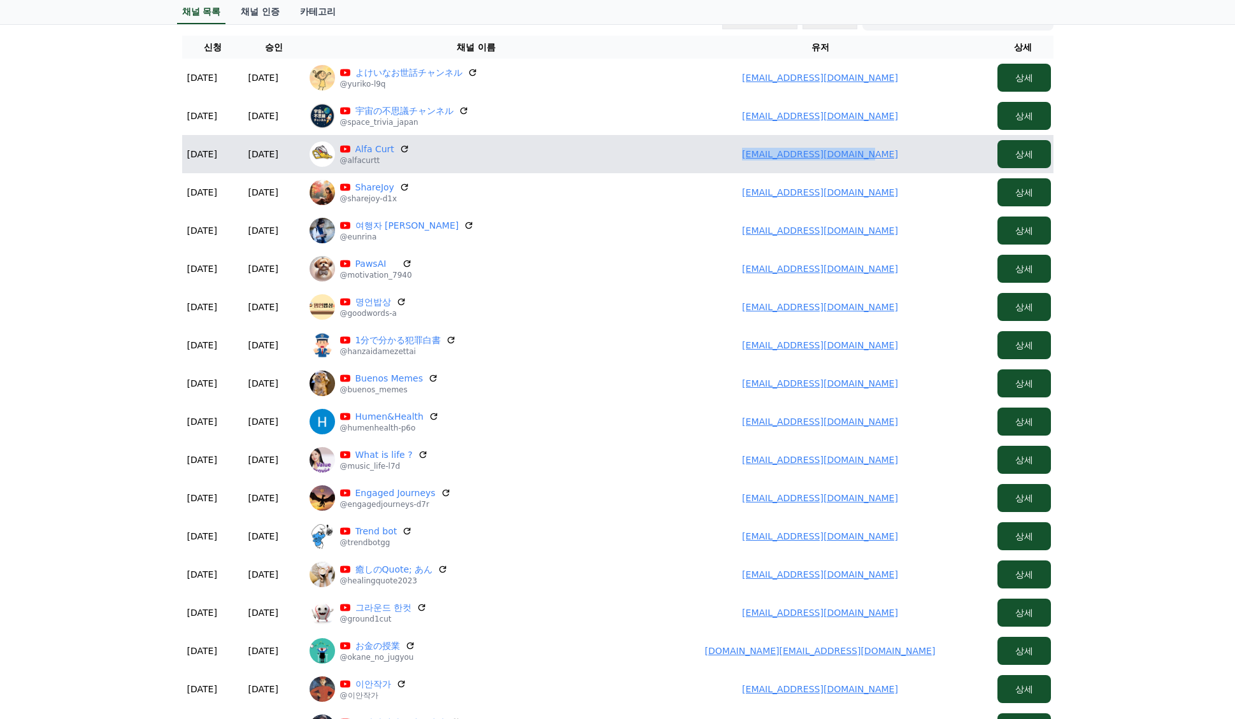
drag, startPoint x: 883, startPoint y: 155, endPoint x: 683, endPoint y: 153, distance: 200.6
click at [683, 153] on td "humorrdinamico@gmail.com" at bounding box center [820, 154] width 344 height 38
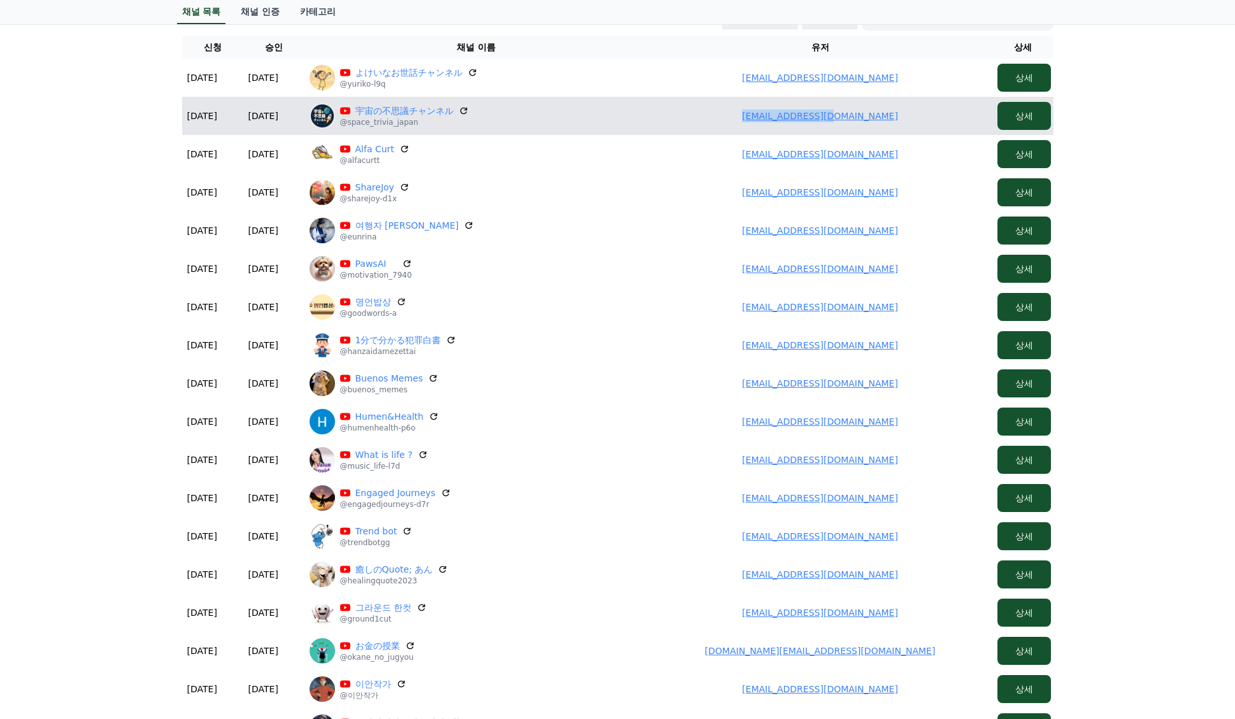
drag, startPoint x: 897, startPoint y: 118, endPoint x: 692, endPoint y: 124, distance: 205.8
click at [697, 123] on td "panby26@gmail.com" at bounding box center [820, 116] width 344 height 38
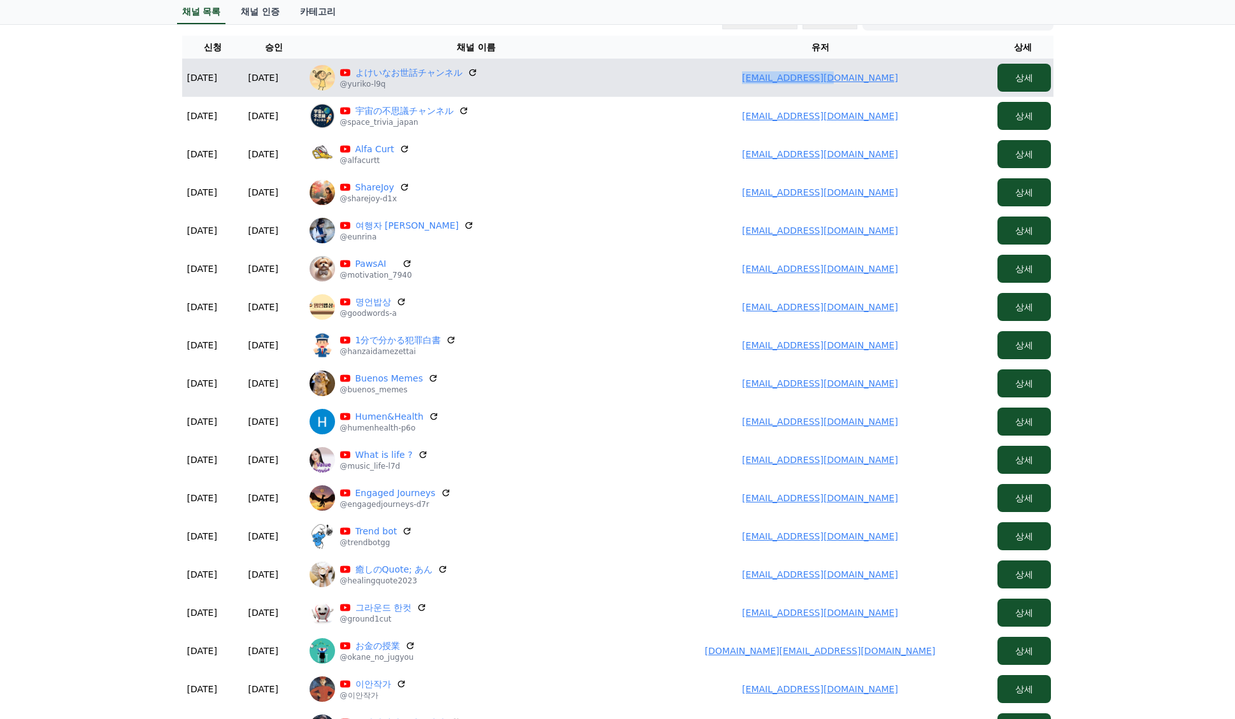
drag, startPoint x: 855, startPoint y: 82, endPoint x: 714, endPoint y: 83, distance: 141.4
click at [714, 83] on td "panby26@gmail.com" at bounding box center [820, 78] width 344 height 38
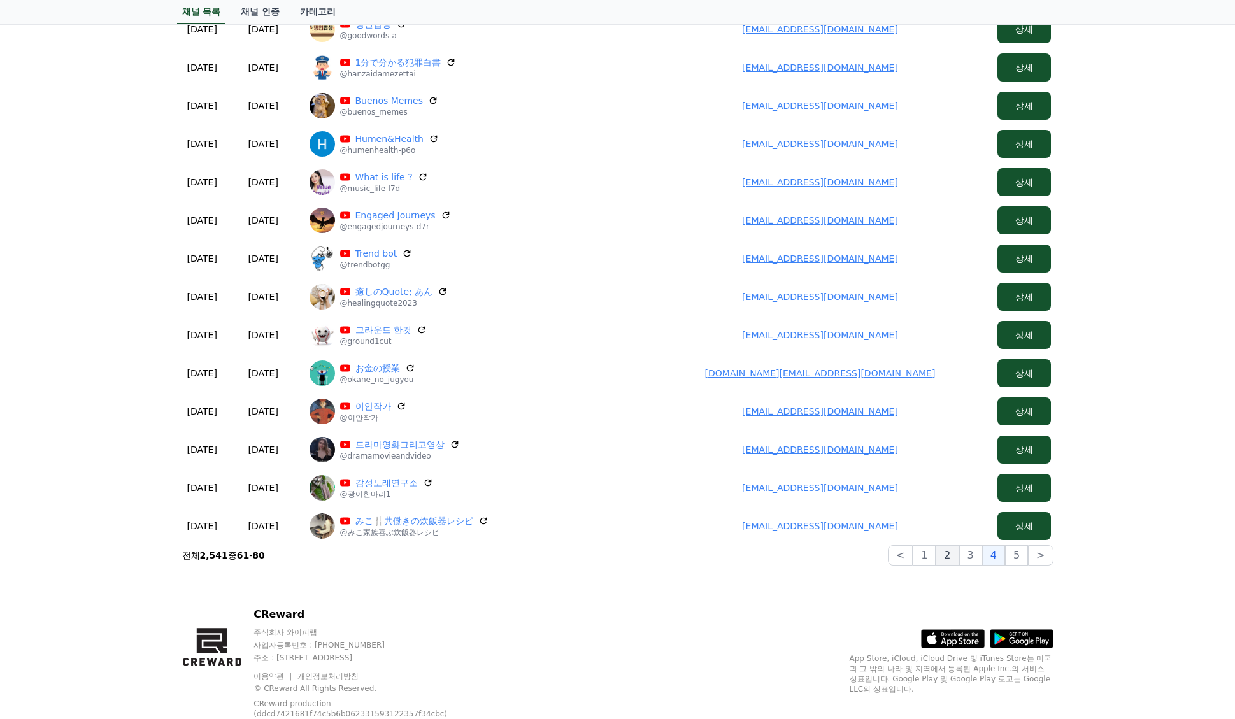
scroll to position [427, 0]
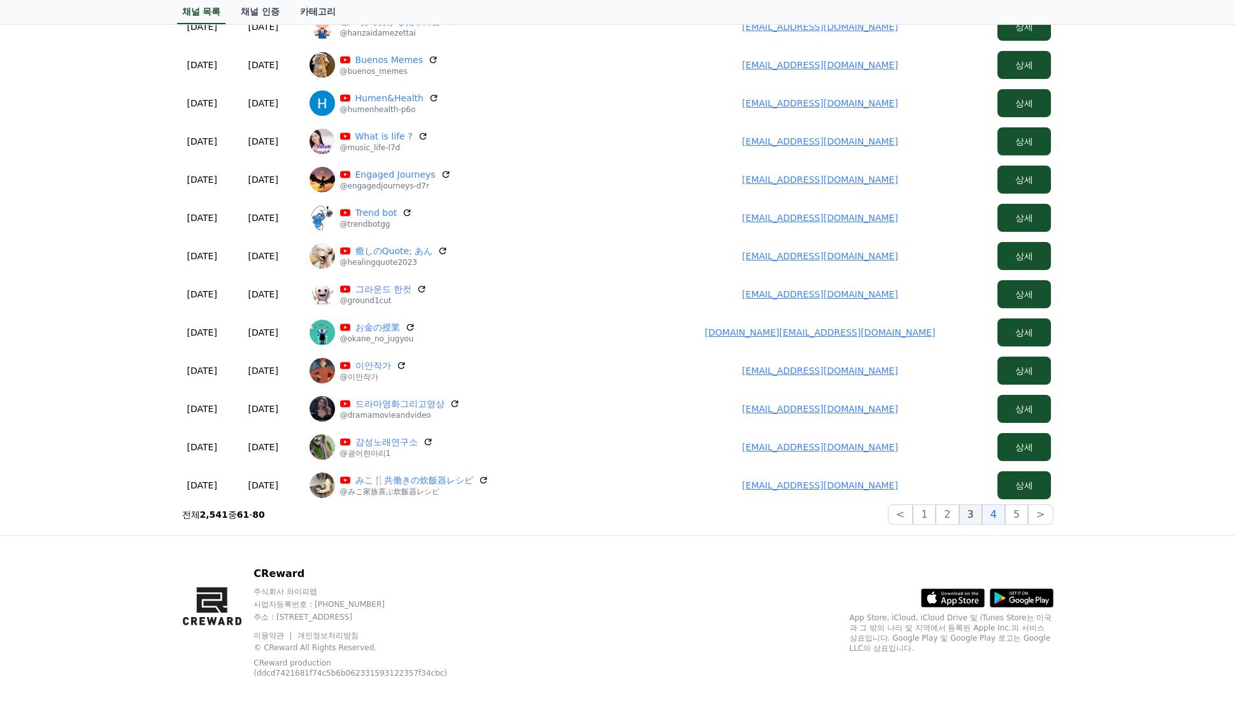
click at [979, 519] on button "3" at bounding box center [970, 514] width 23 height 20
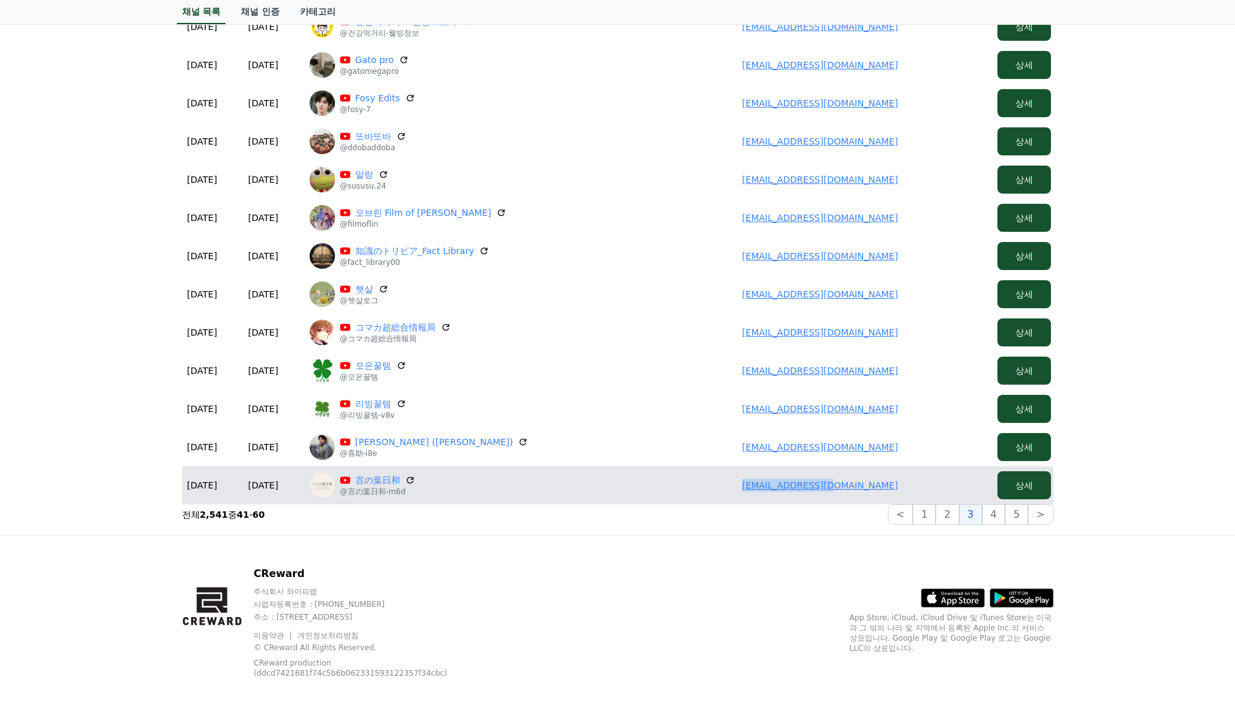
drag, startPoint x: 907, startPoint y: 488, endPoint x: 754, endPoint y: 479, distance: 153.8
click at [754, 479] on td "panby26@gmail.com" at bounding box center [820, 485] width 344 height 38
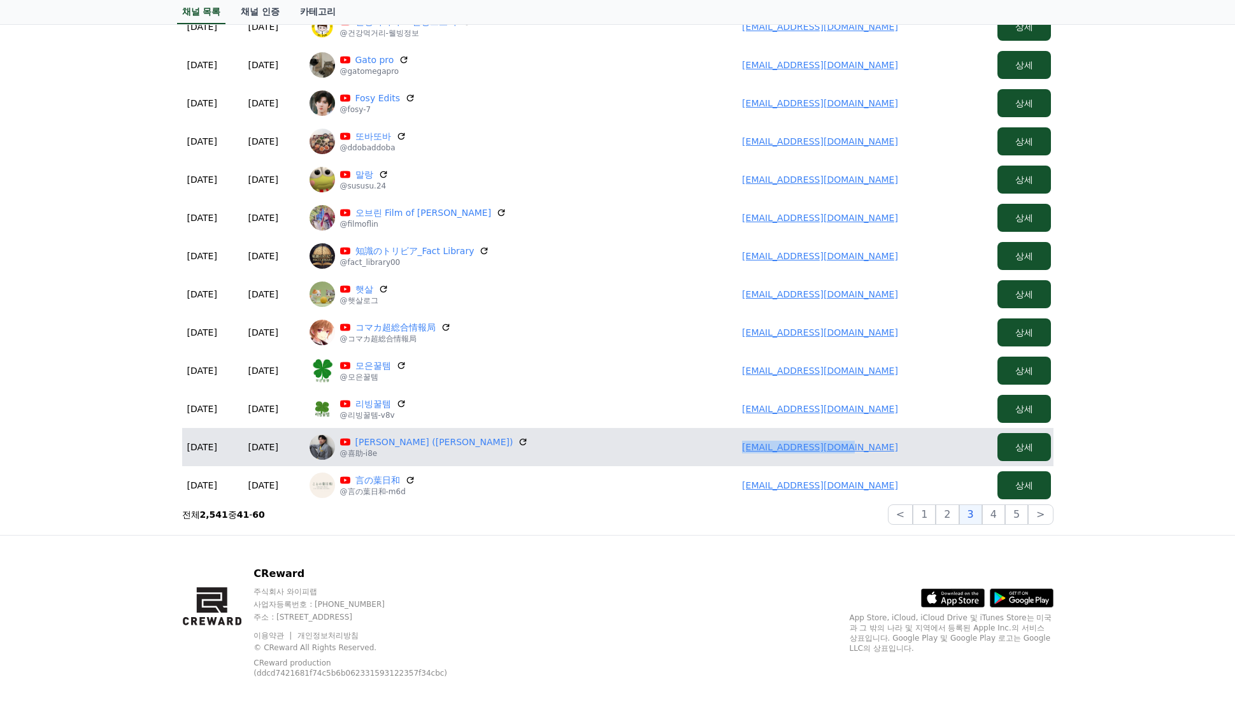
drag, startPoint x: 893, startPoint y: 448, endPoint x: 714, endPoint y: 441, distance: 179.1
click at [713, 442] on td "wtnbky0723@gmail.com" at bounding box center [820, 447] width 344 height 38
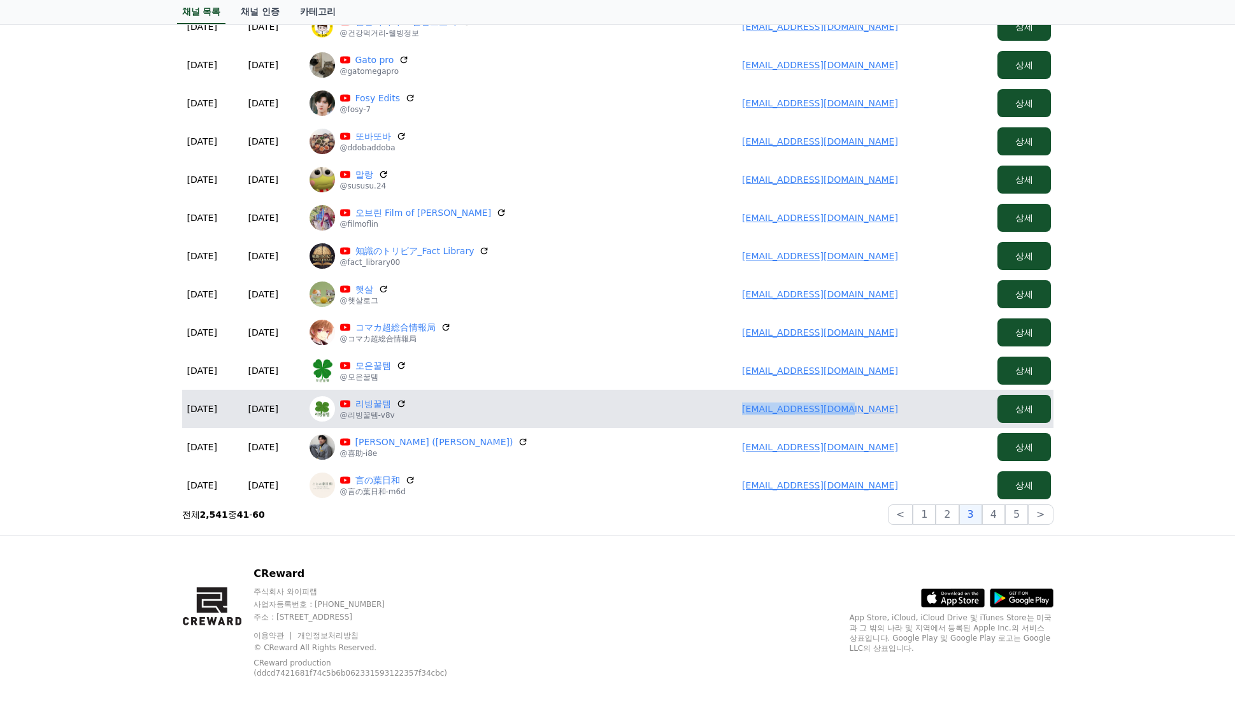
drag, startPoint x: 890, startPoint y: 411, endPoint x: 714, endPoint y: 414, distance: 175.8
click at [714, 414] on td "haven12414@gmail.com" at bounding box center [820, 409] width 344 height 38
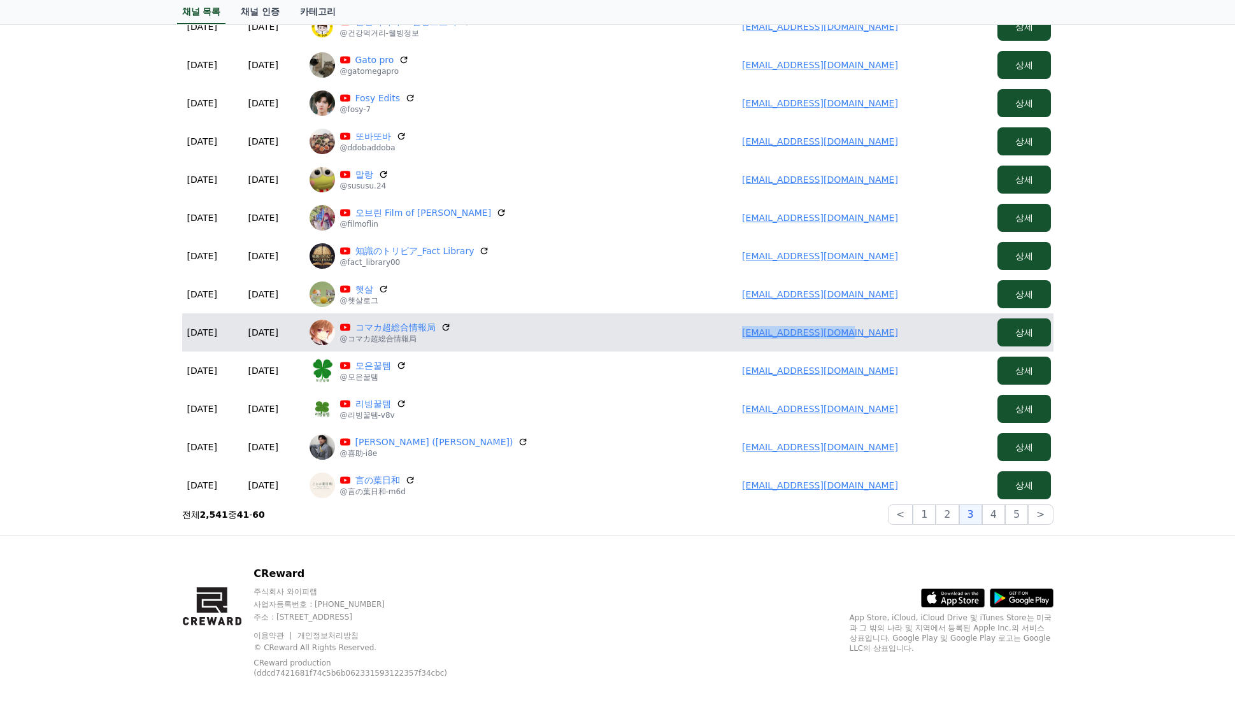
drag, startPoint x: 890, startPoint y: 329, endPoint x: 747, endPoint y: 332, distance: 143.3
click at [747, 332] on td "ibuki2345@icloud.com" at bounding box center [820, 332] width 344 height 38
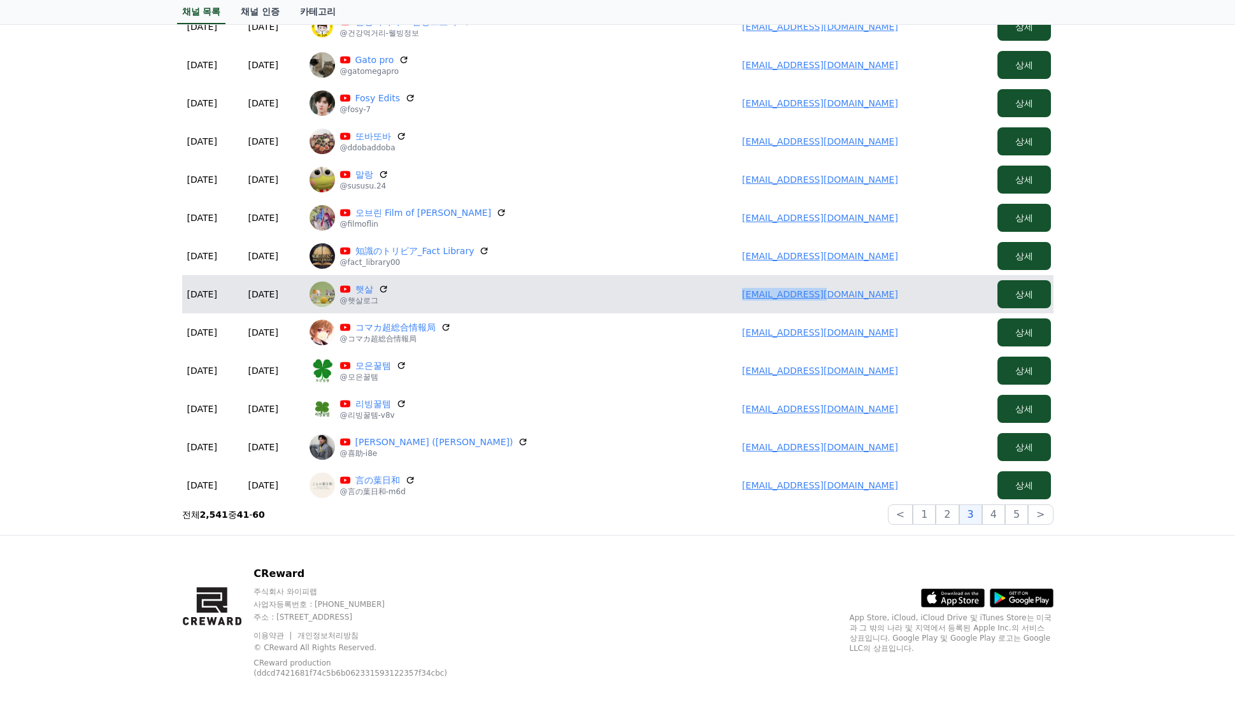
drag, startPoint x: 882, startPoint y: 295, endPoint x: 749, endPoint y: 290, distance: 132.5
click at [749, 290] on td "swhjhe@gmail.com" at bounding box center [820, 294] width 344 height 38
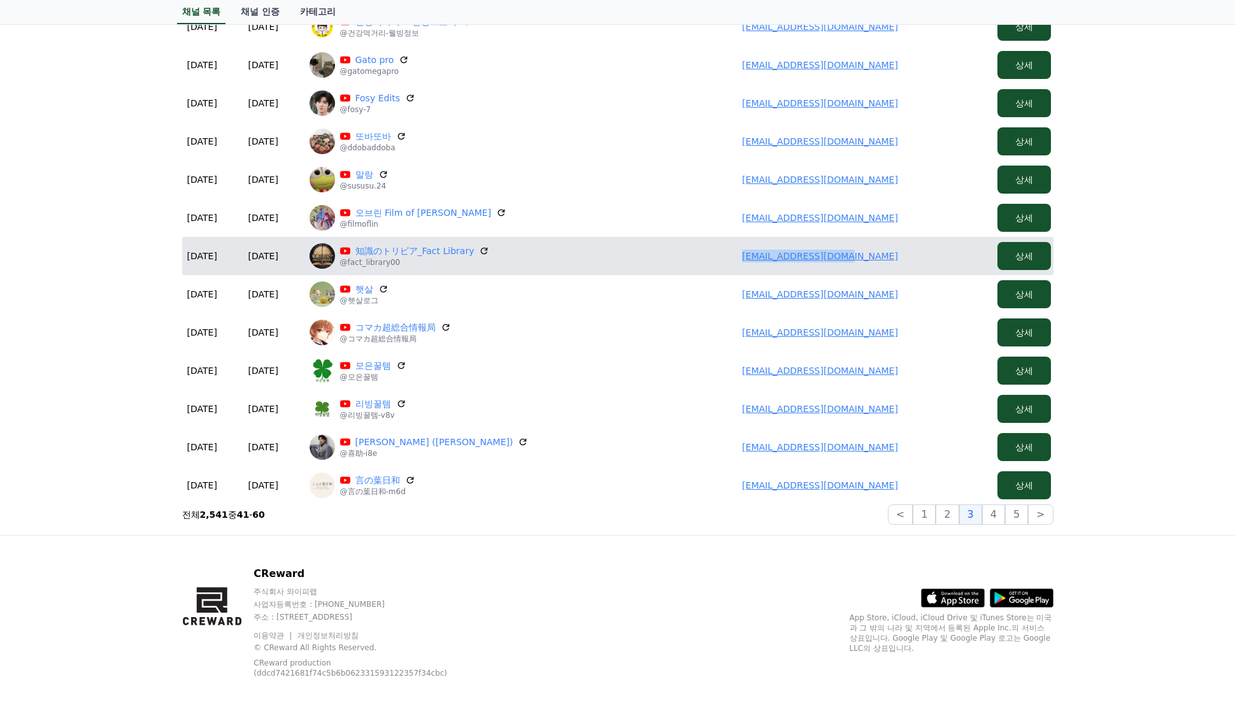
drag, startPoint x: 900, startPoint y: 253, endPoint x: 695, endPoint y: 248, distance: 205.7
click at [700, 250] on td "1220yuki10@gmail.com" at bounding box center [820, 256] width 344 height 38
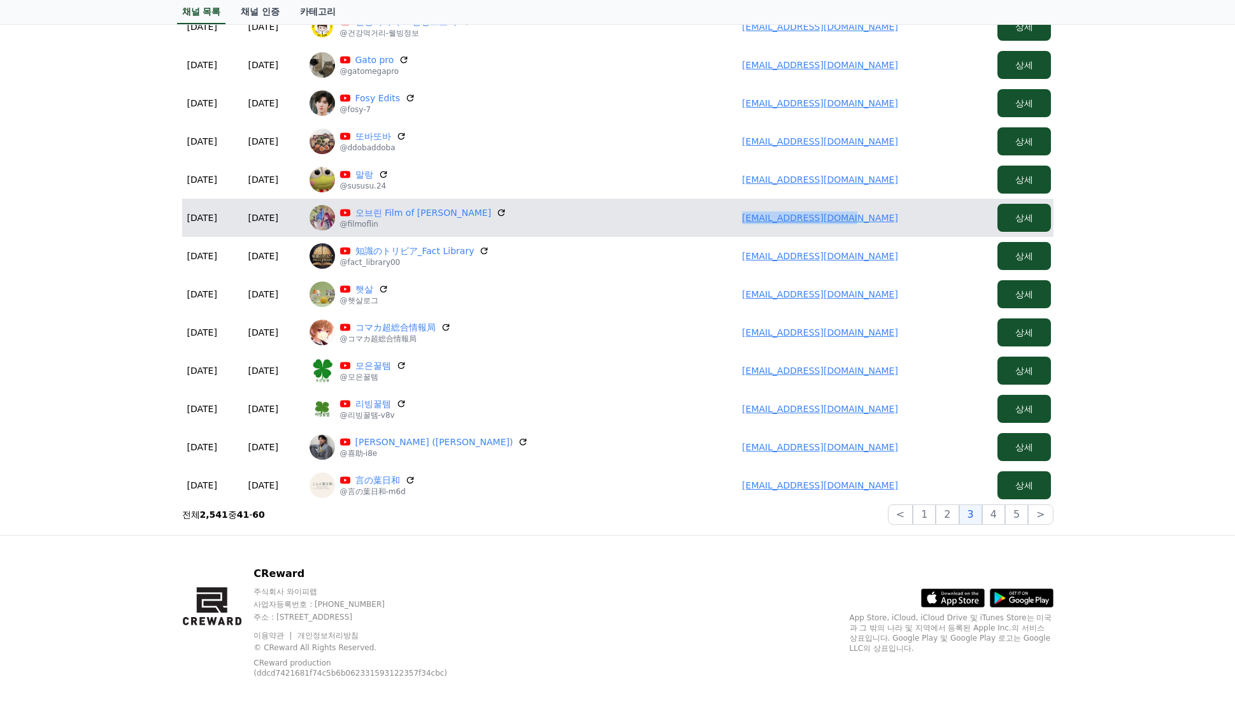
drag, startPoint x: 924, startPoint y: 209, endPoint x: 743, endPoint y: 216, distance: 181.0
click at [744, 216] on td "selin873190@gmail.com" at bounding box center [820, 218] width 344 height 38
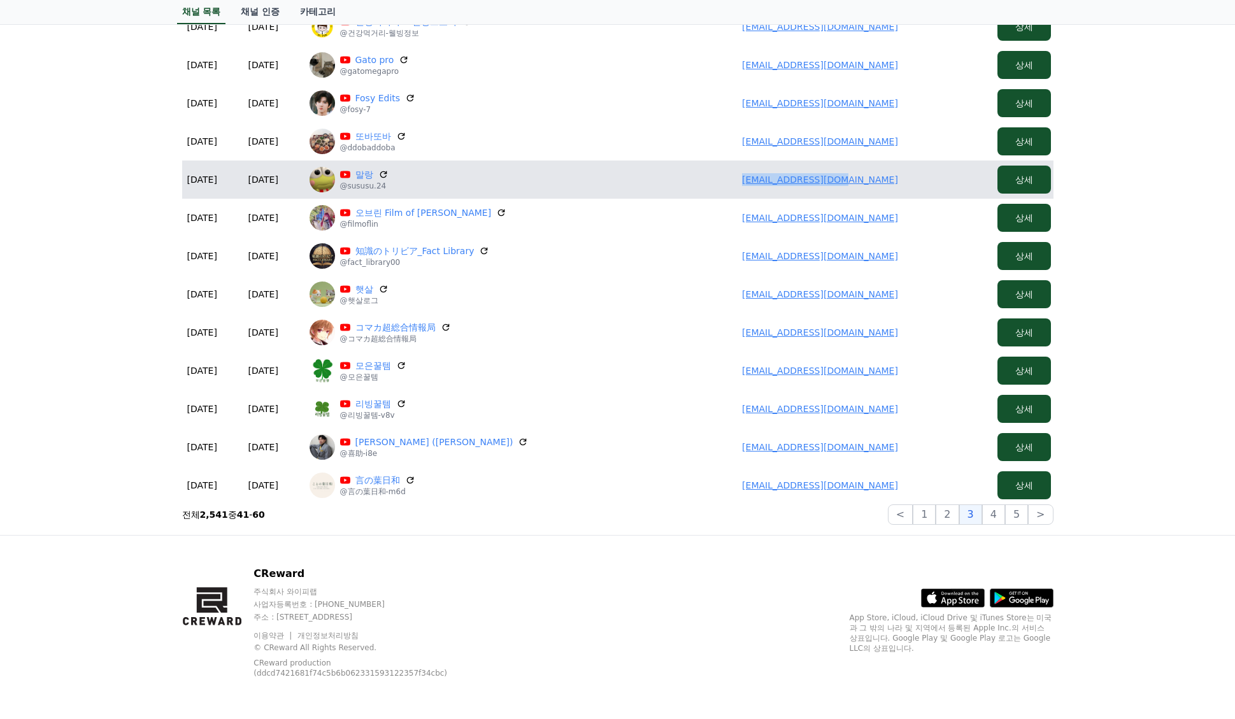
drag, startPoint x: 905, startPoint y: 184, endPoint x: 735, endPoint y: 185, distance: 170.6
click at [735, 185] on td "tnals9137@gmail.com" at bounding box center [820, 179] width 344 height 38
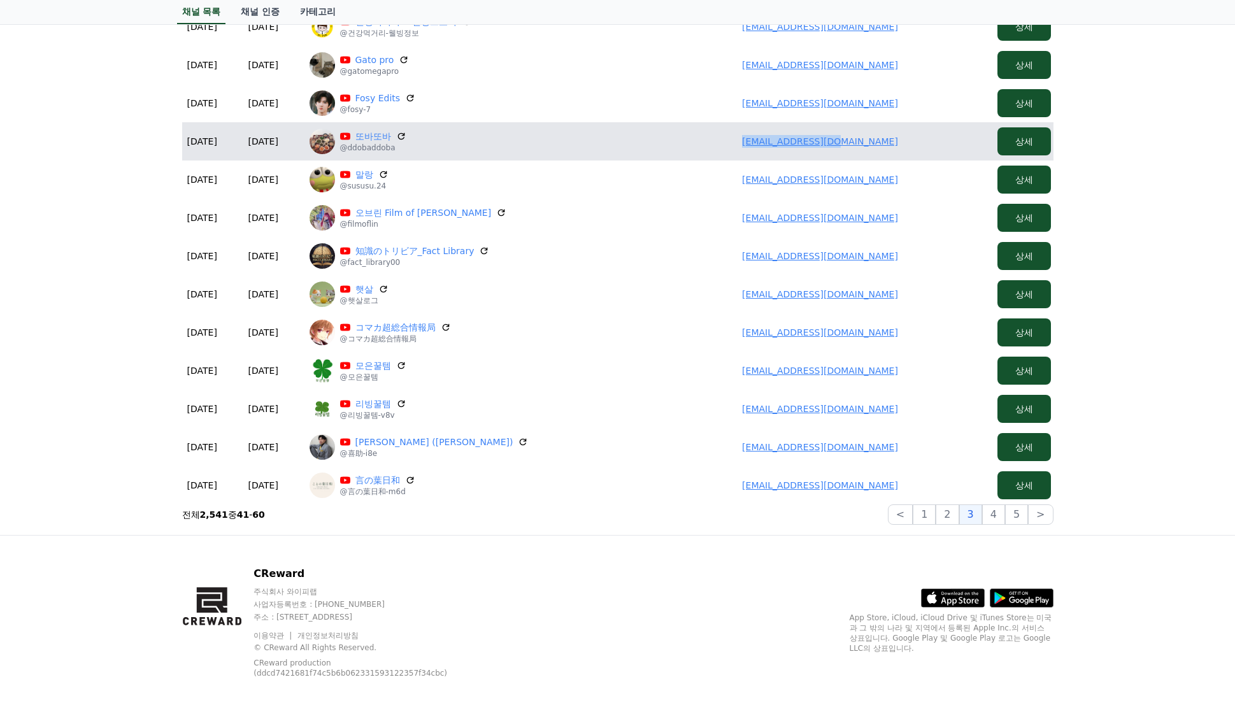
drag, startPoint x: 814, startPoint y: 144, endPoint x: 743, endPoint y: 143, distance: 71.3
click at [743, 143] on td "jutaangi@naver.com" at bounding box center [820, 141] width 344 height 38
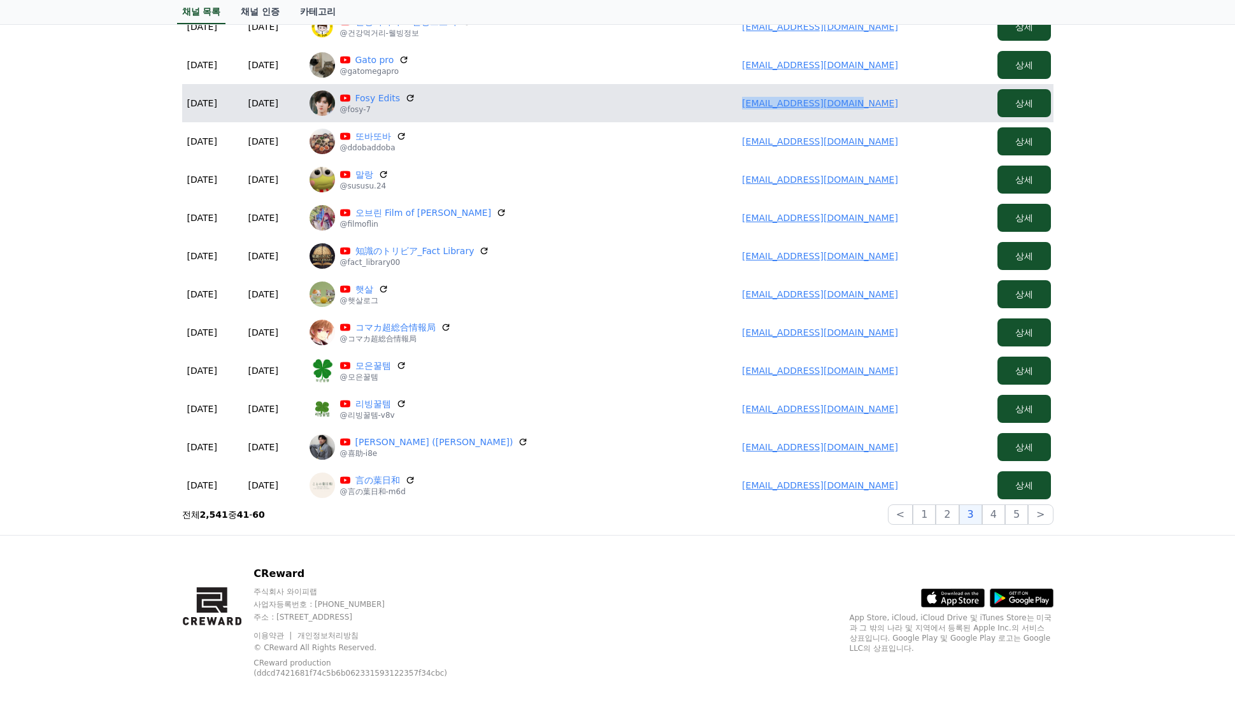
drag, startPoint x: 913, startPoint y: 107, endPoint x: 744, endPoint y: 104, distance: 168.8
click at [744, 104] on td "adanmesoma34@gmail.com" at bounding box center [820, 103] width 344 height 38
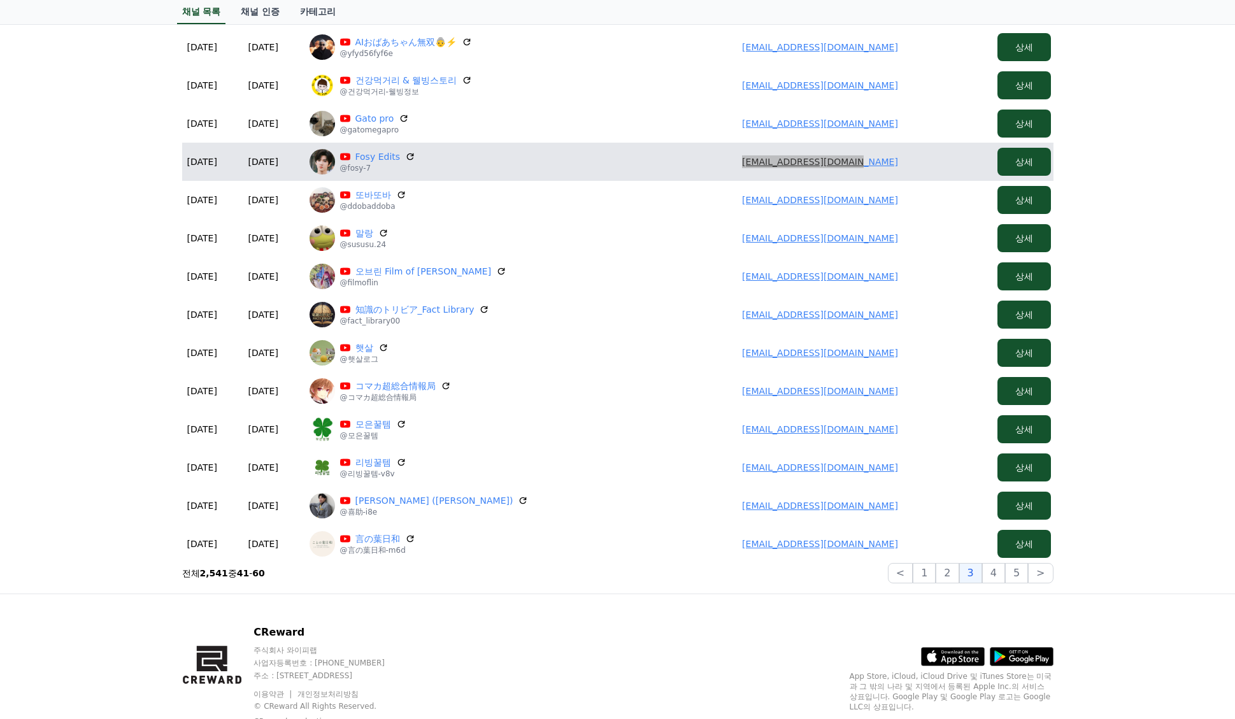
scroll to position [363, 0]
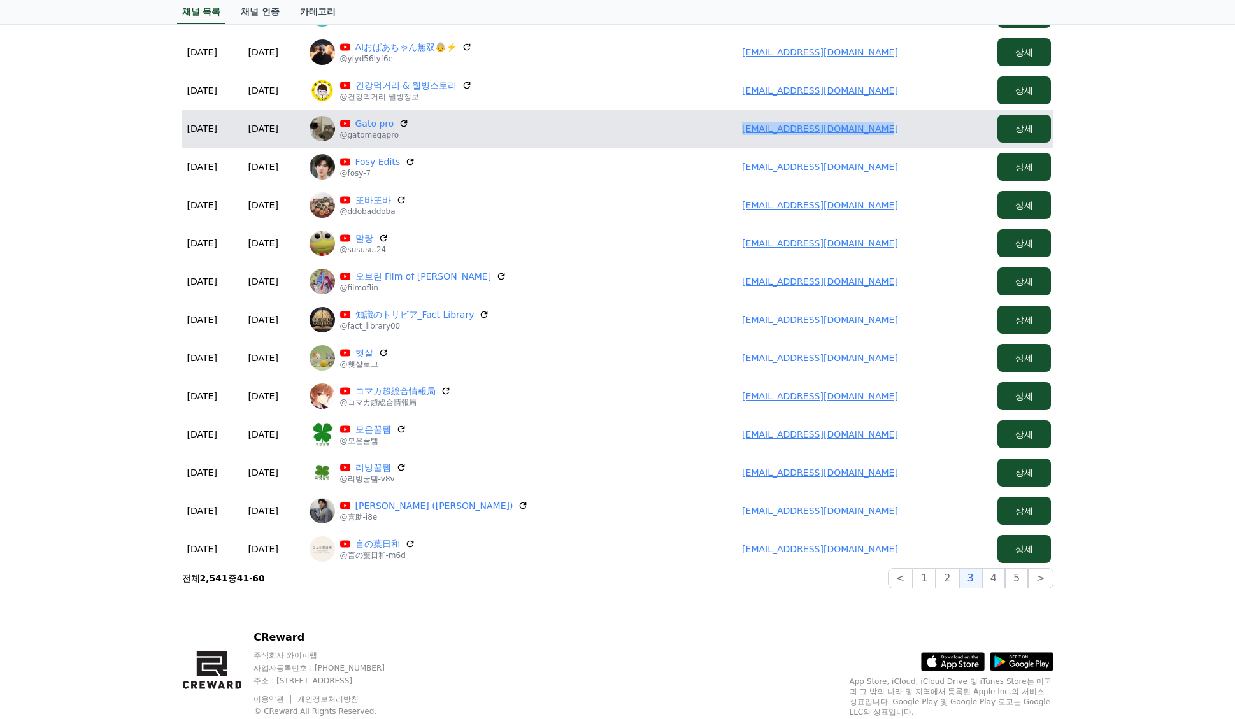
drag, startPoint x: 909, startPoint y: 136, endPoint x: 707, endPoint y: 134, distance: 201.9
click at [707, 134] on td "sosaredessociales@gmail.com" at bounding box center [820, 129] width 344 height 38
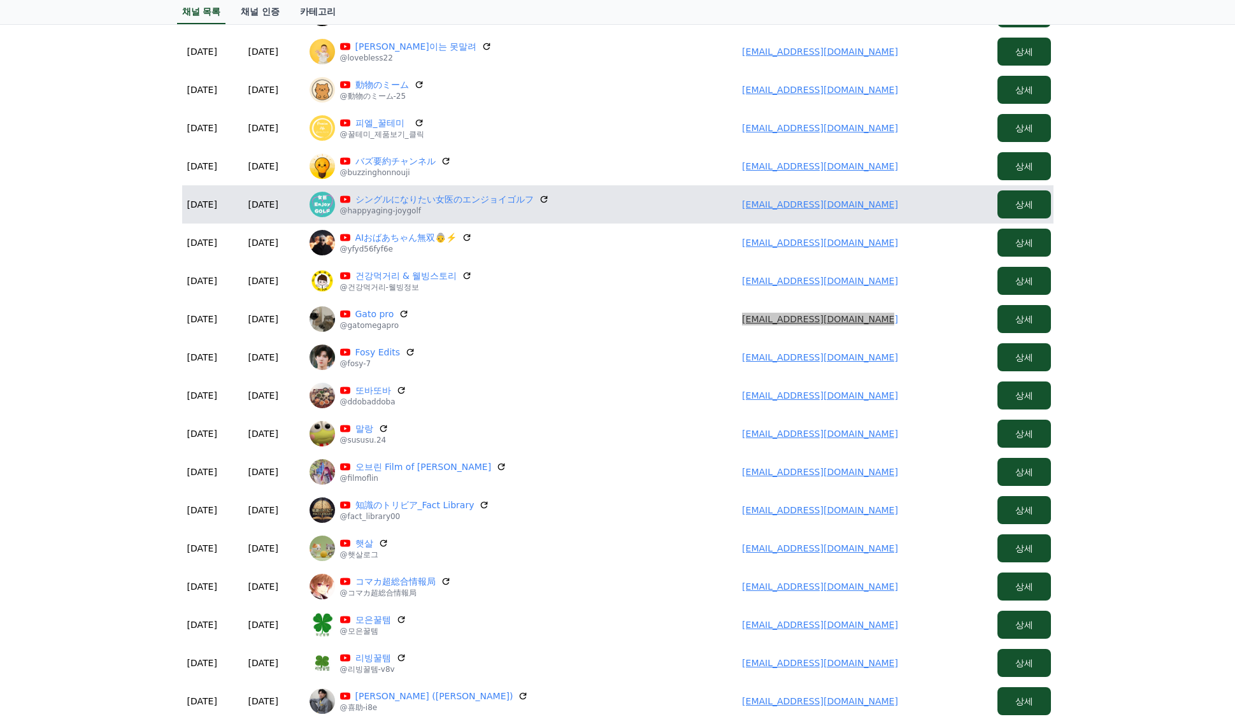
scroll to position [172, 0]
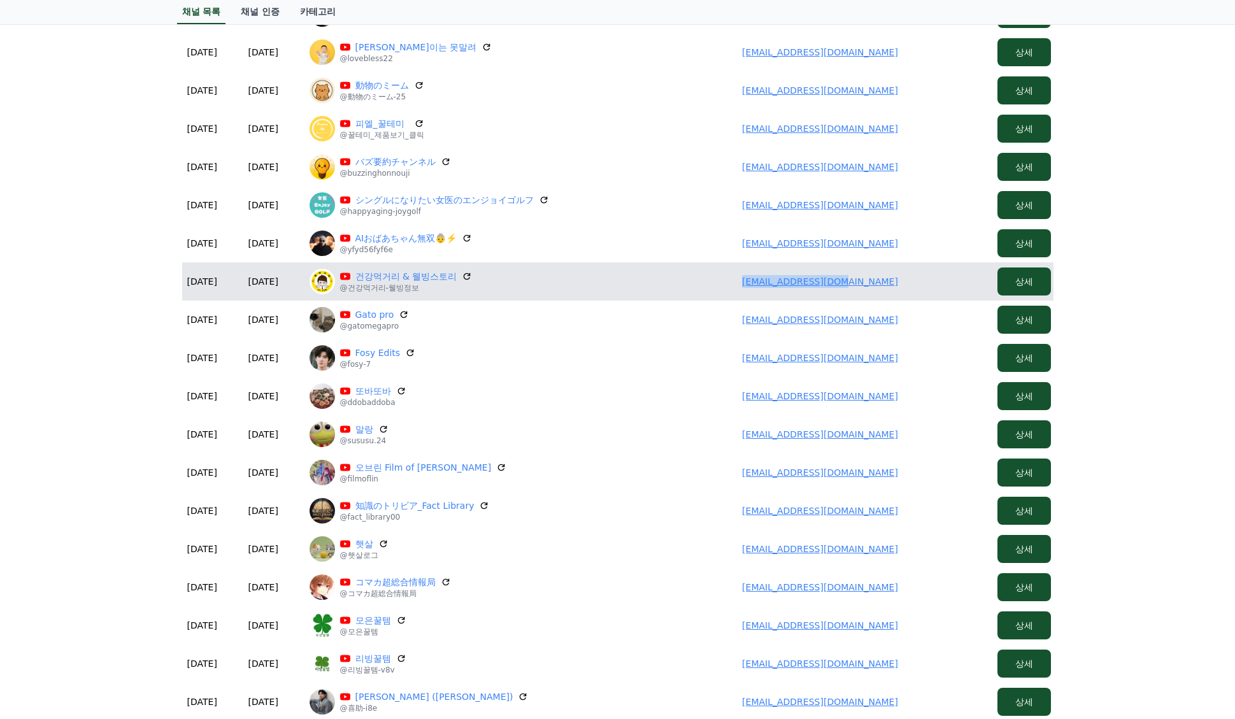
drag, startPoint x: 896, startPoint y: 277, endPoint x: 760, endPoint y: 271, distance: 136.4
click at [760, 271] on td "ysiadtech@gmail.com" at bounding box center [820, 281] width 344 height 38
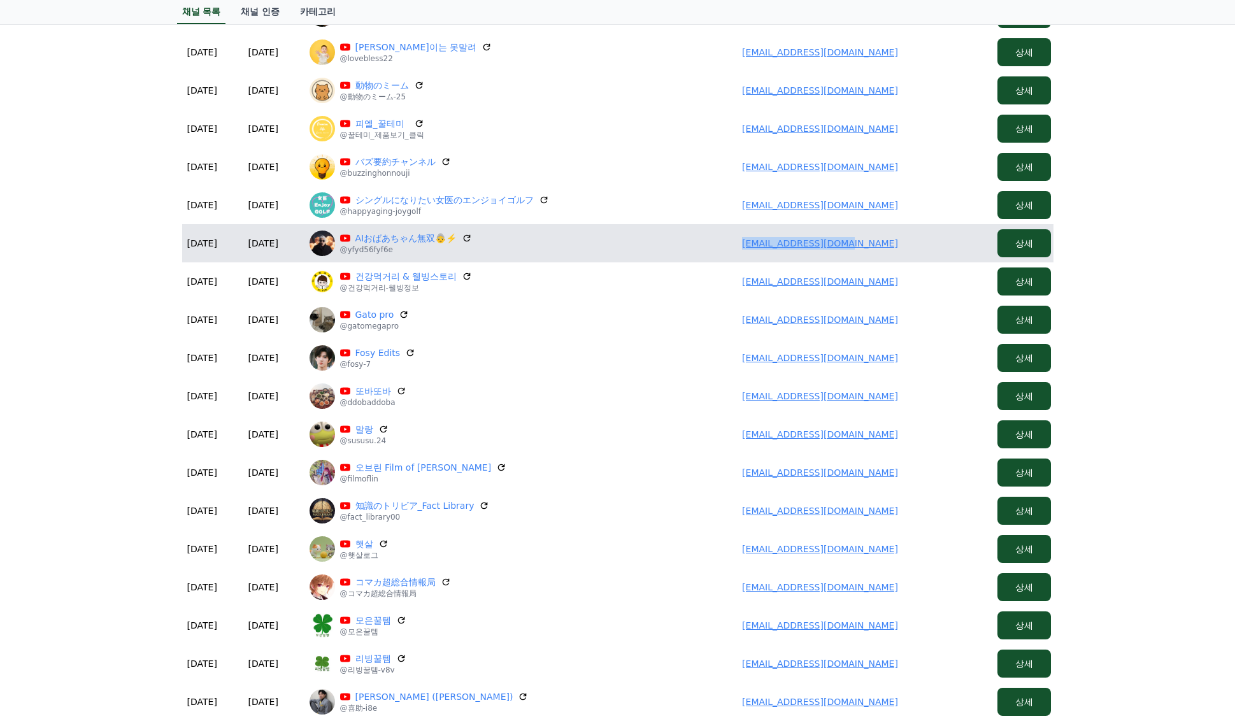
drag, startPoint x: 907, startPoint y: 239, endPoint x: 757, endPoint y: 242, distance: 150.3
click at [756, 242] on td "k.tkhs2008@gmail.com" at bounding box center [820, 243] width 344 height 38
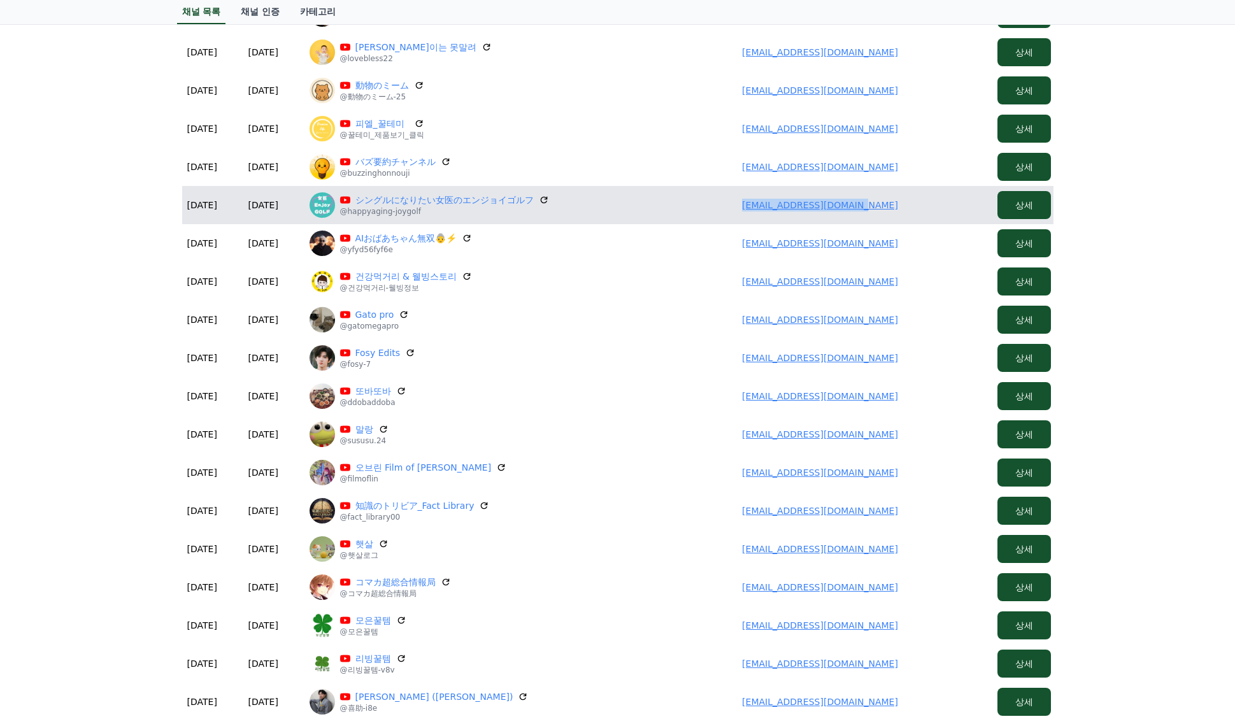
drag, startPoint x: 912, startPoint y: 202, endPoint x: 741, endPoint y: 204, distance: 171.3
click at [741, 204] on td "kakukogolf913@gmail.com" at bounding box center [820, 205] width 344 height 38
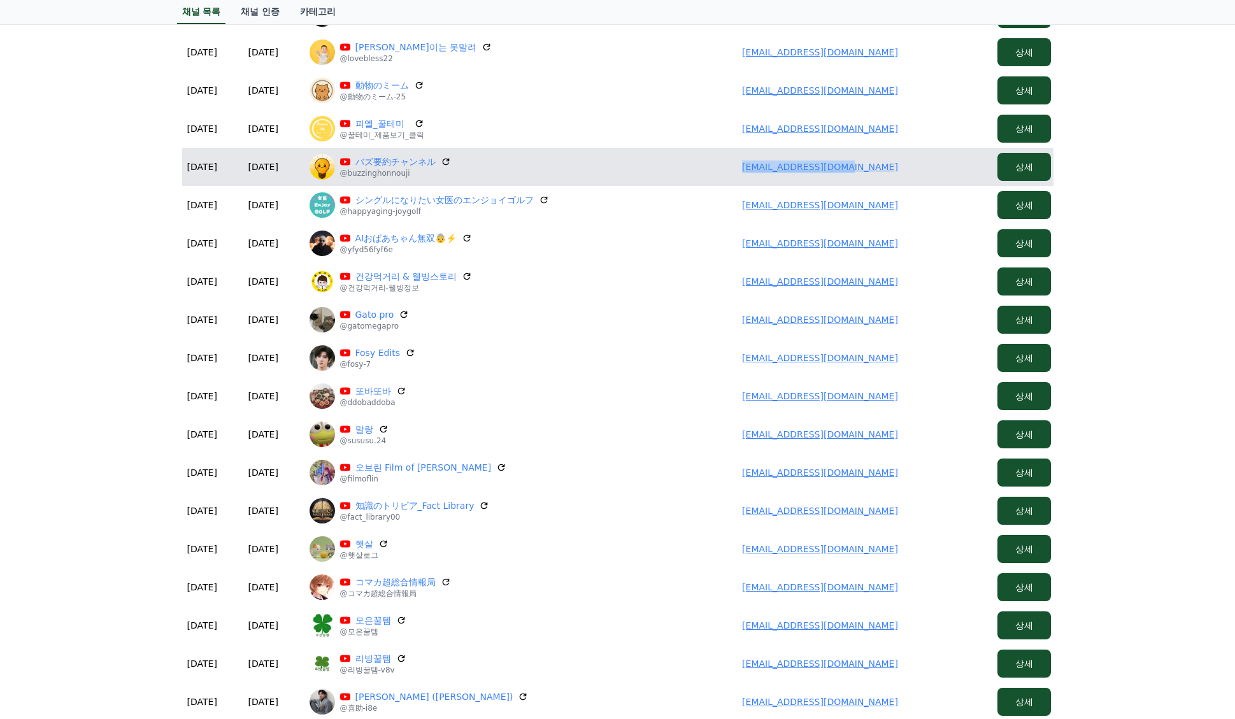
drag, startPoint x: 798, startPoint y: 169, endPoint x: 742, endPoint y: 171, distance: 55.4
click at [742, 171] on td "asukasumie@gmail.com" at bounding box center [820, 167] width 344 height 38
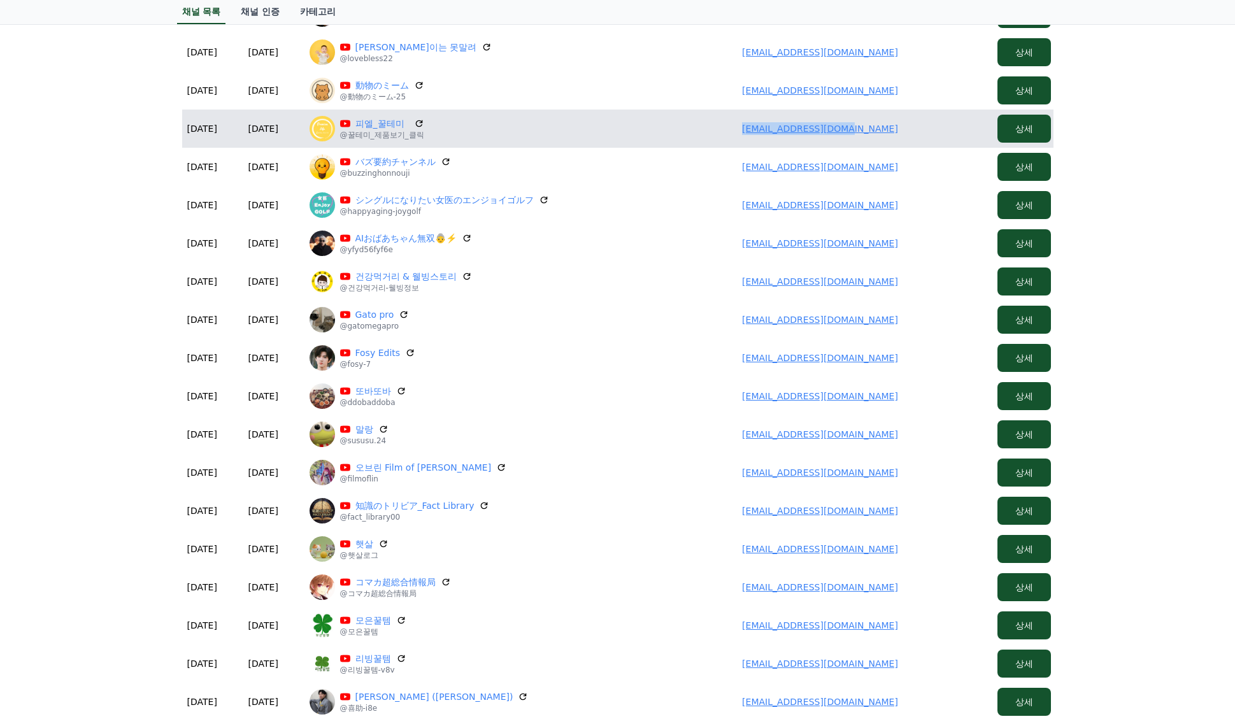
drag, startPoint x: 887, startPoint y: 124, endPoint x: 706, endPoint y: 129, distance: 181.5
click at [706, 129] on td "pl84798119@gmail.com" at bounding box center [820, 129] width 344 height 38
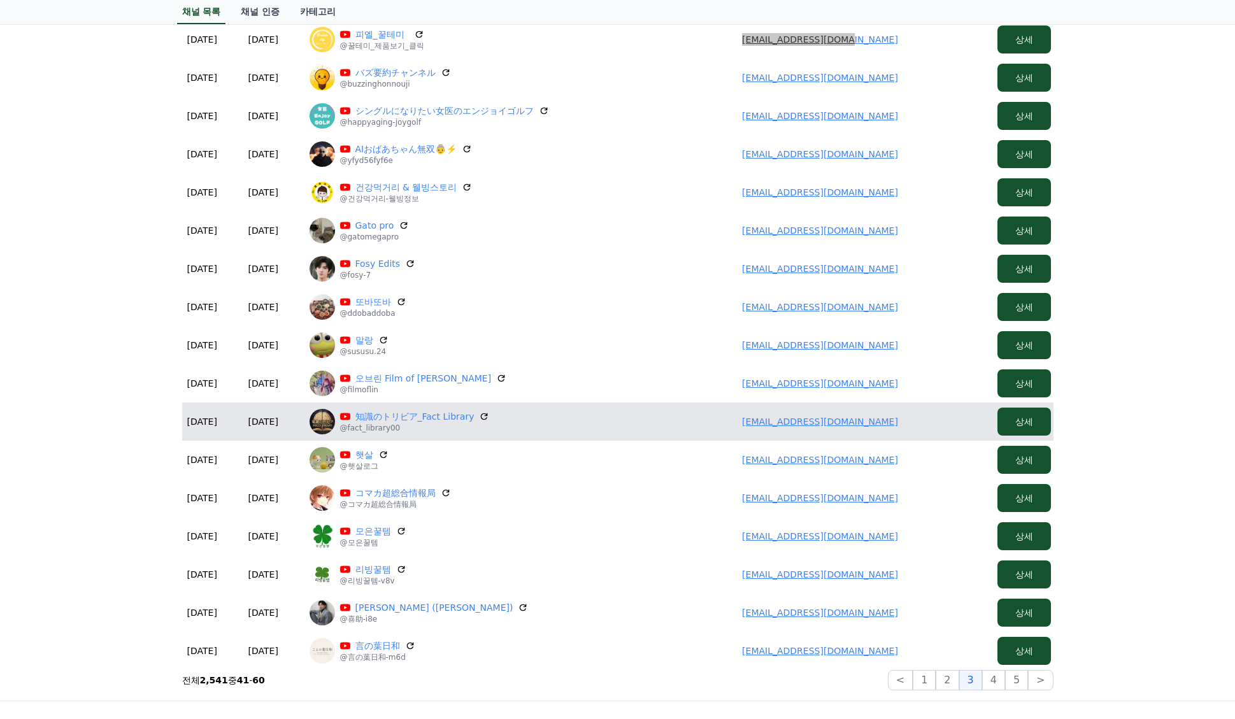
scroll to position [299, 0]
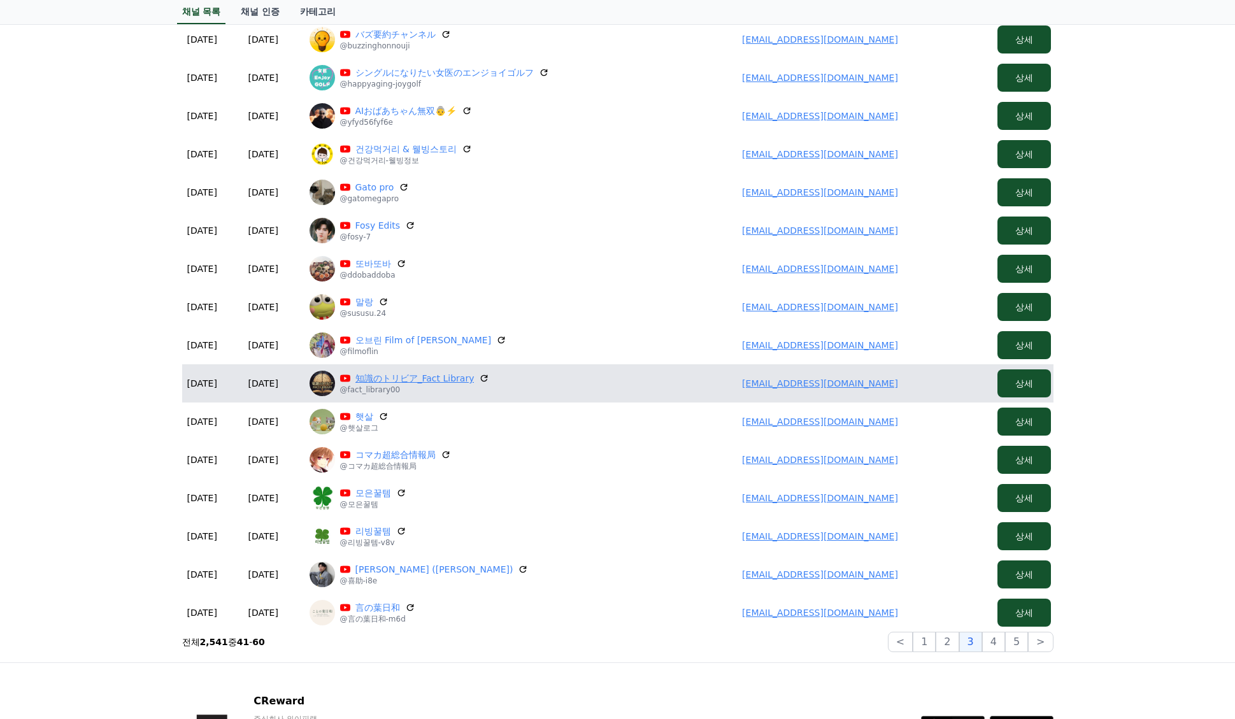
click at [411, 381] on link "知識のトリビア_Fact Library" at bounding box center [414, 378] width 119 height 13
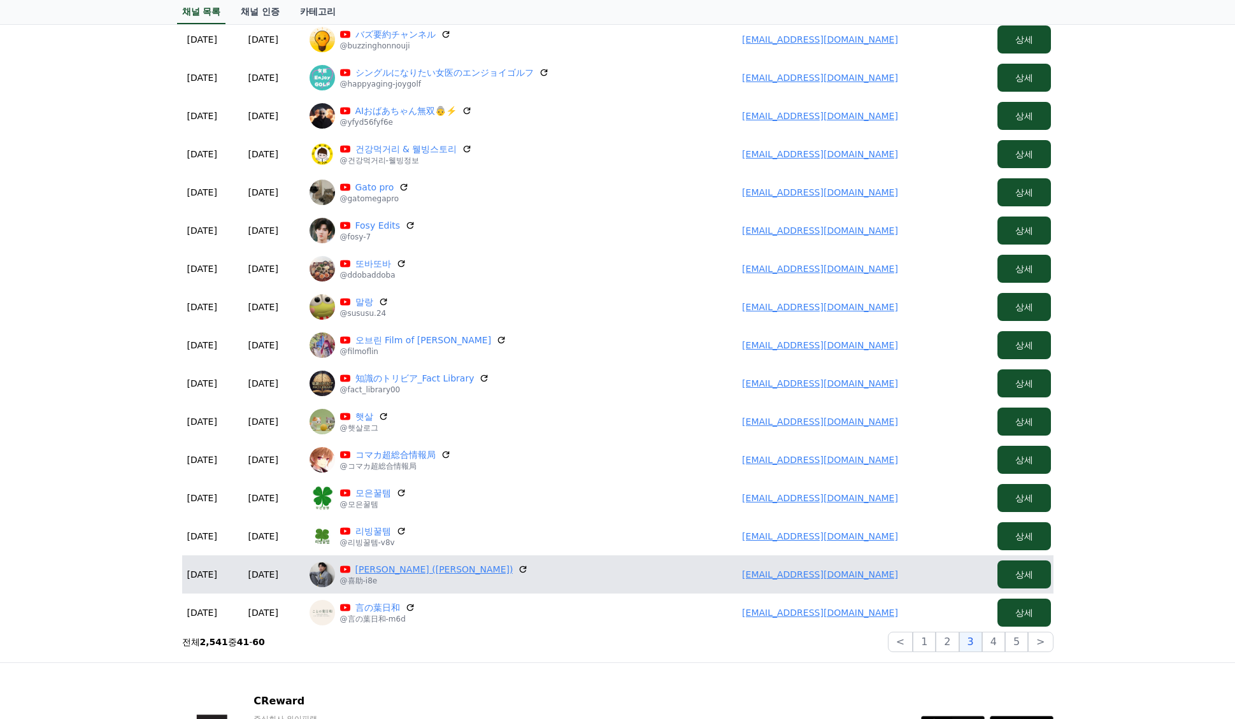
click at [386, 572] on link "喜助 (Kisuke)" at bounding box center [434, 569] width 158 height 13
click at [828, 570] on link "wtnbky0723@gmail.com" at bounding box center [820, 574] width 156 height 10
click at [826, 576] on link "wtnbky0723@gmail.com" at bounding box center [820, 574] width 156 height 10
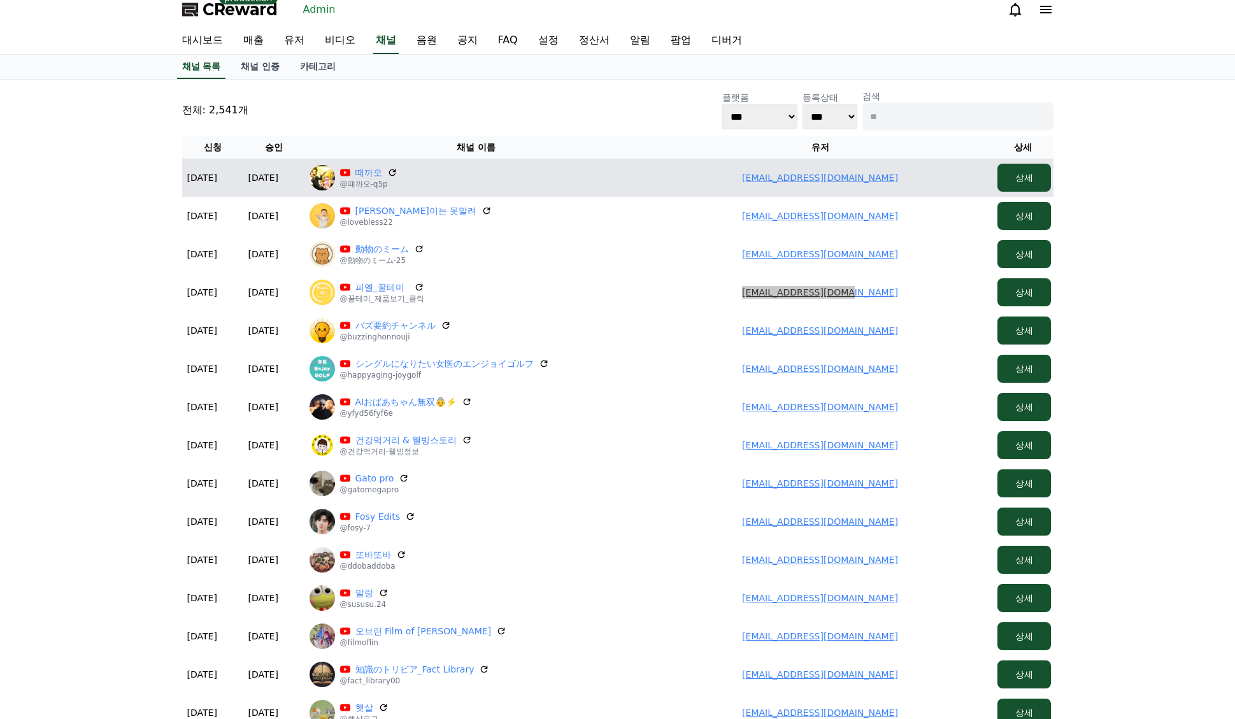
scroll to position [0, 0]
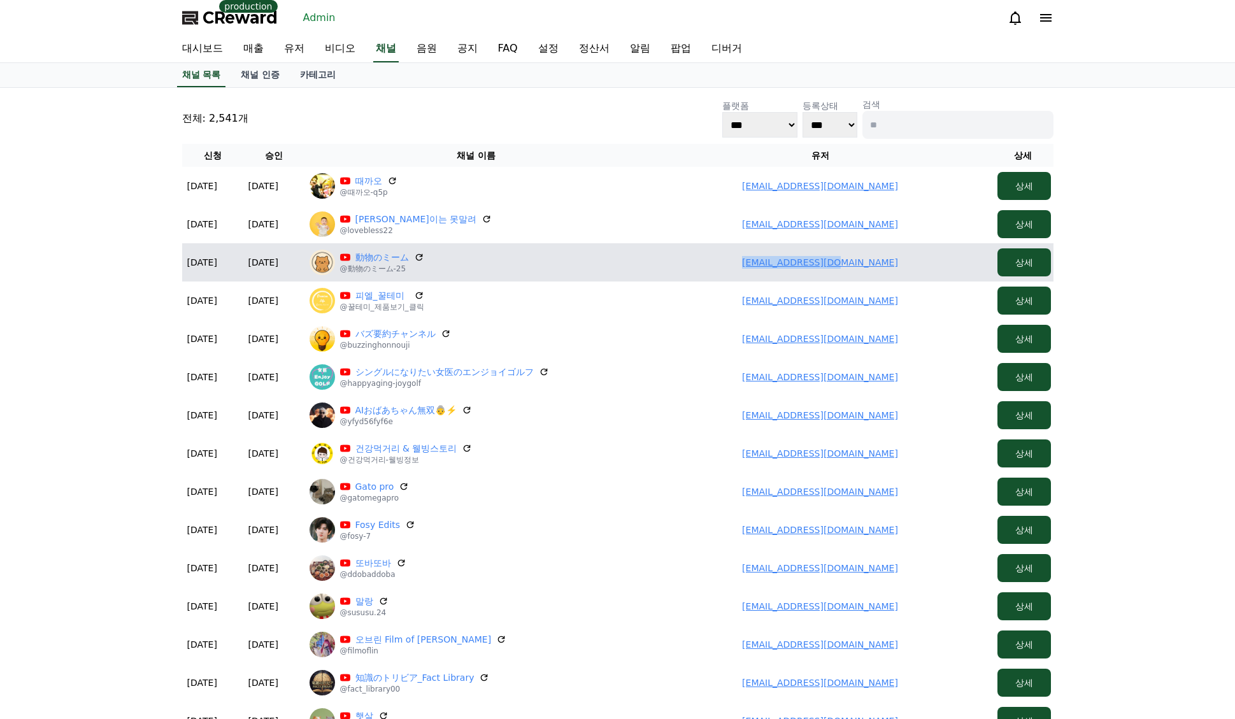
drag, startPoint x: 881, startPoint y: 258, endPoint x: 747, endPoint y: 264, distance: 134.5
click at [747, 264] on td "pilgugi4@gmail.com" at bounding box center [820, 262] width 344 height 38
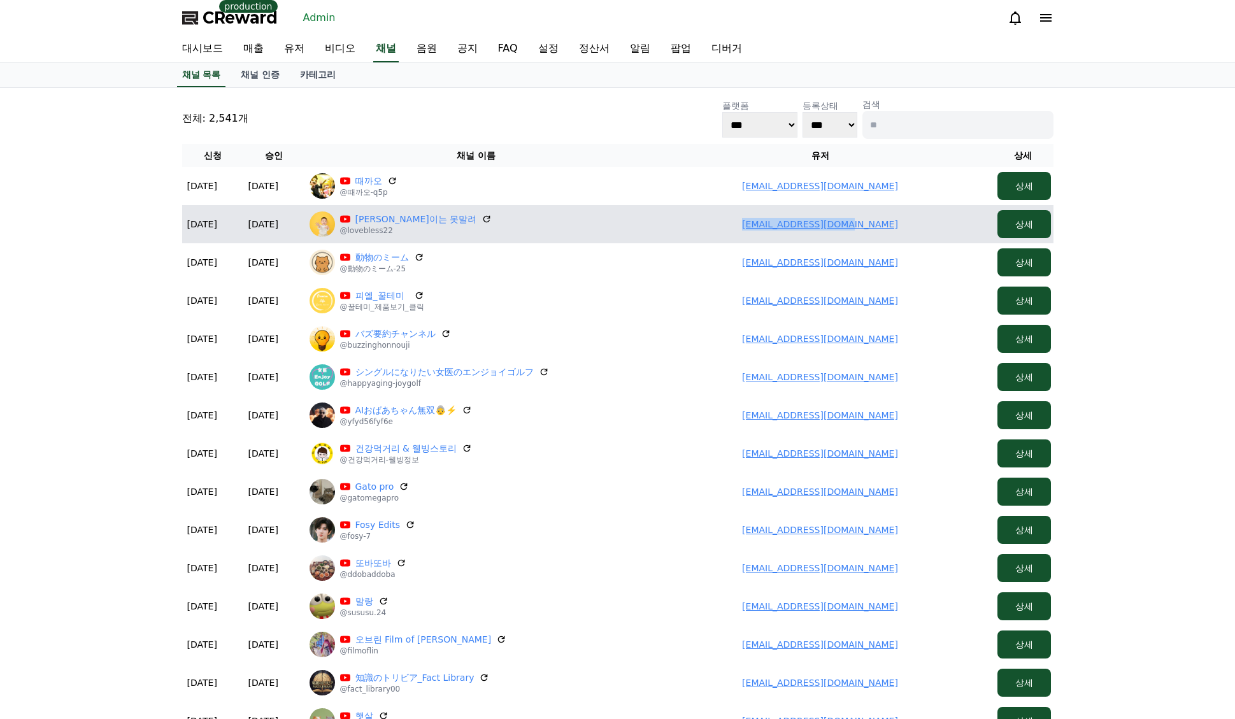
drag, startPoint x: 907, startPoint y: 229, endPoint x: 708, endPoint y: 221, distance: 199.4
click at [707, 220] on td "kimiyrae89@gmail.com" at bounding box center [820, 224] width 344 height 38
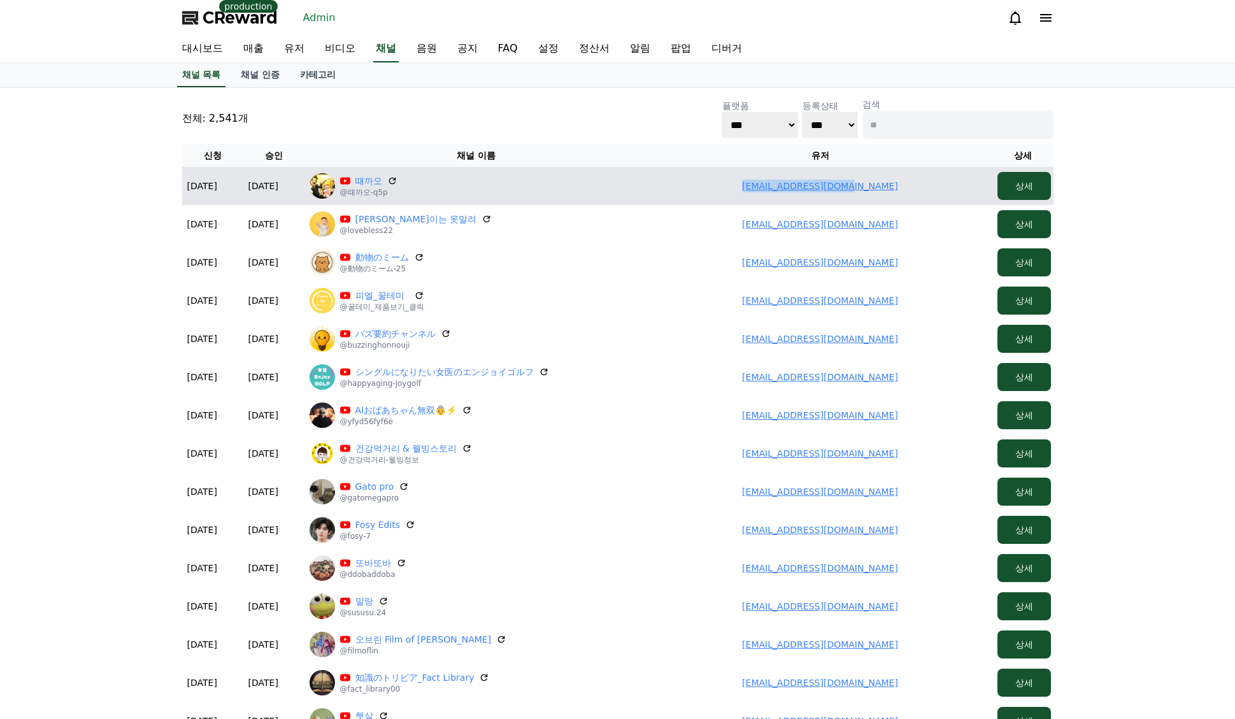
drag, startPoint x: 896, startPoint y: 190, endPoint x: 667, endPoint y: 187, distance: 228.6
click at [667, 187] on td "kkaottae72@gmail.com" at bounding box center [820, 186] width 344 height 38
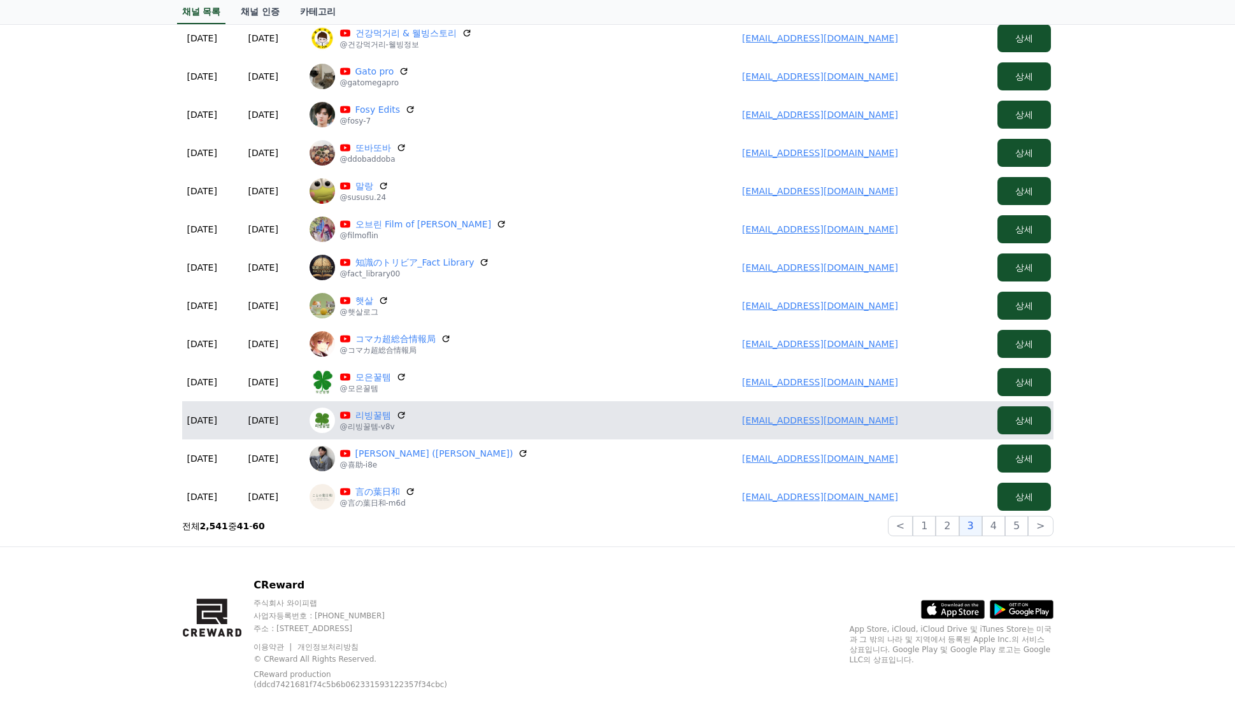
scroll to position [427, 0]
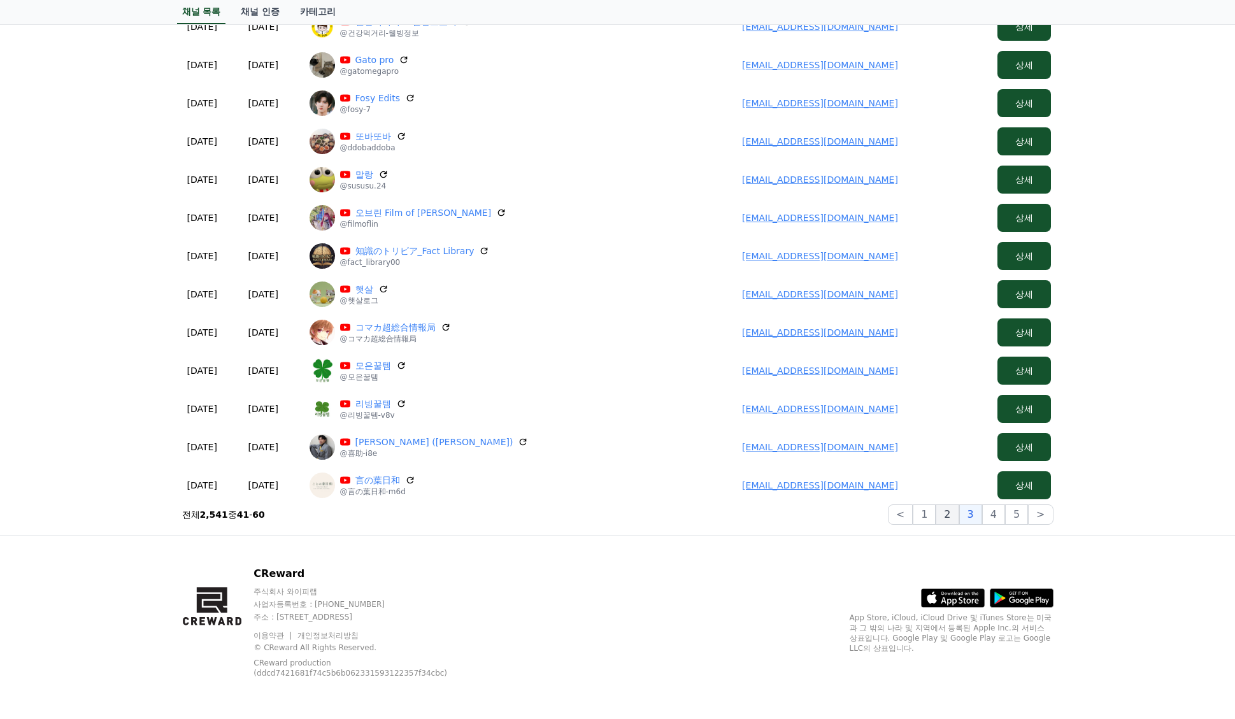
click at [949, 522] on button "2" at bounding box center [946, 514] width 23 height 20
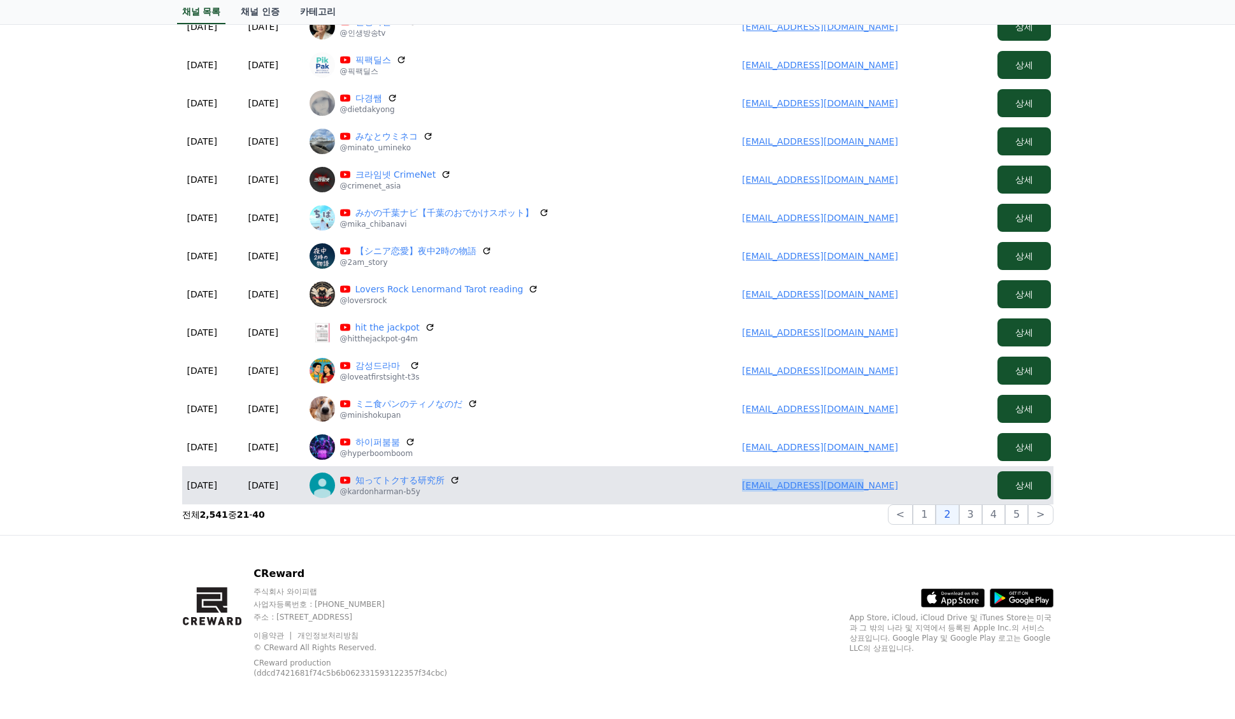
drag, startPoint x: 905, startPoint y: 485, endPoint x: 742, endPoint y: 498, distance: 163.5
click at [739, 499] on td "dynabook4649@gmail.com" at bounding box center [820, 485] width 344 height 38
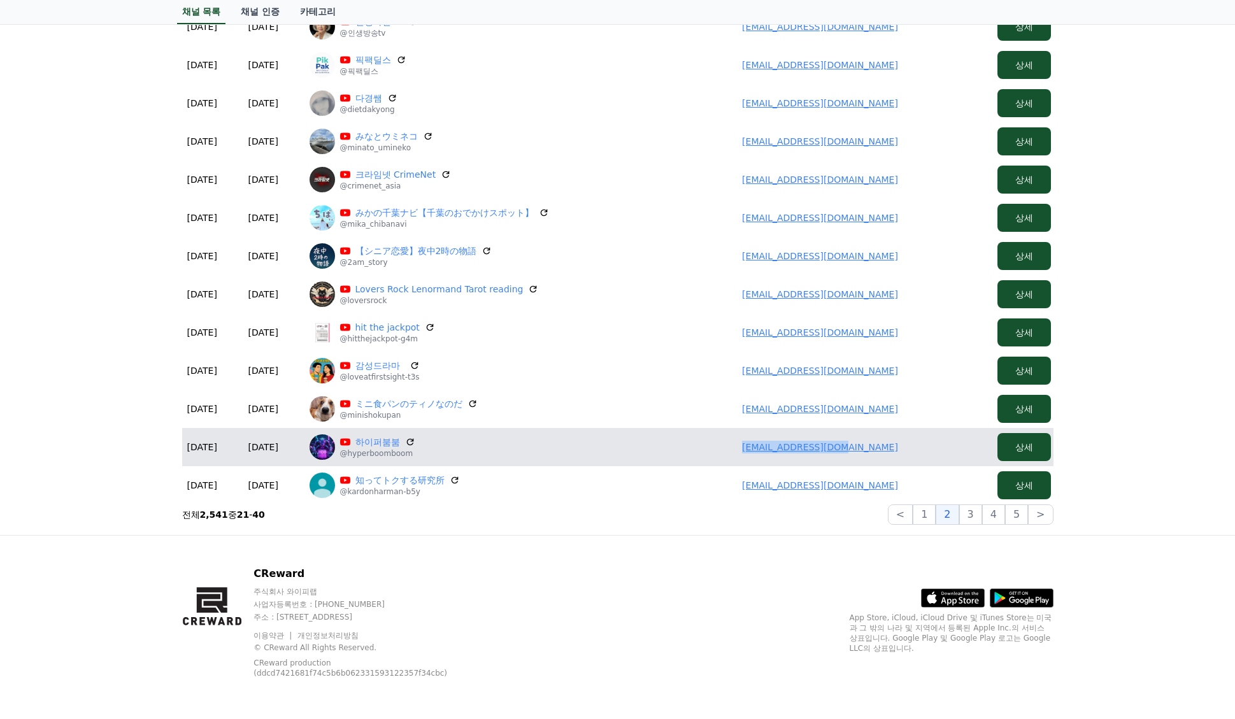
drag, startPoint x: 888, startPoint y: 450, endPoint x: 685, endPoint y: 434, distance: 203.1
click at [684, 435] on td "afterkwon@gmail.com" at bounding box center [820, 447] width 344 height 38
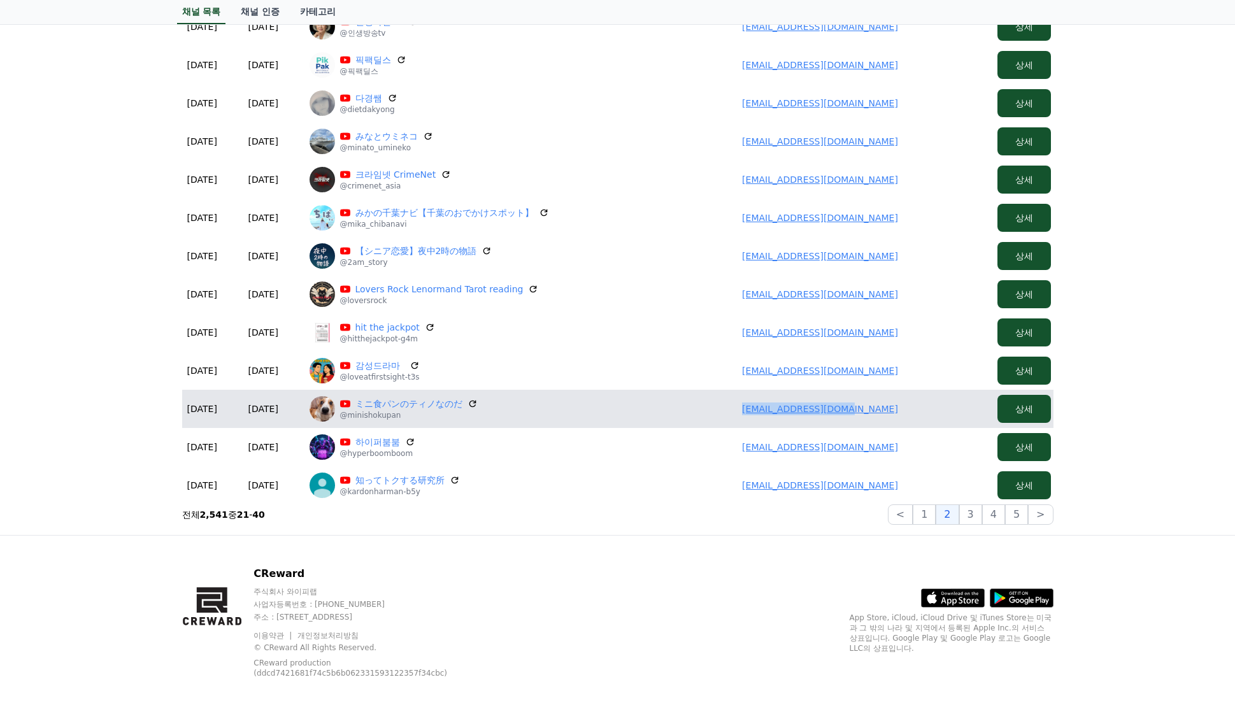
drag, startPoint x: 885, startPoint y: 409, endPoint x: 732, endPoint y: 399, distance: 153.8
click at [732, 399] on td "moriiito22@gmail.com" at bounding box center [820, 409] width 344 height 38
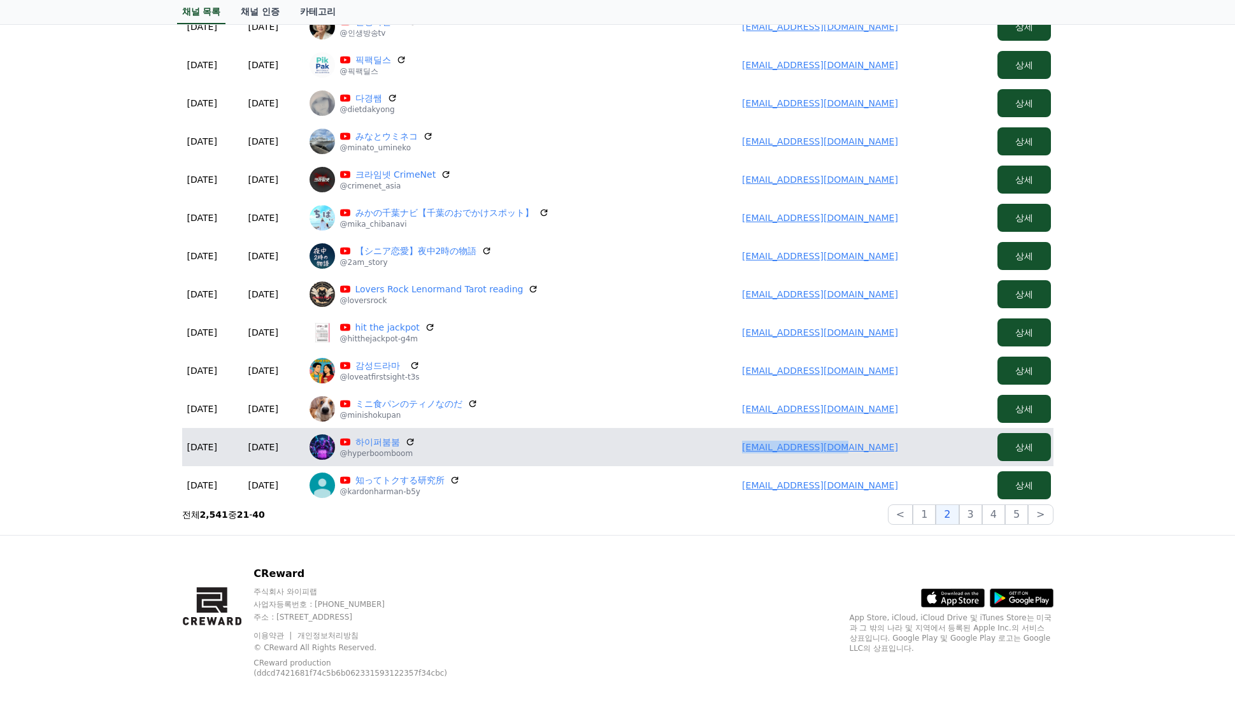
drag, startPoint x: 893, startPoint y: 451, endPoint x: 725, endPoint y: 454, distance: 168.8
click at [723, 454] on td "afterkwon@gmail.com" at bounding box center [820, 447] width 344 height 38
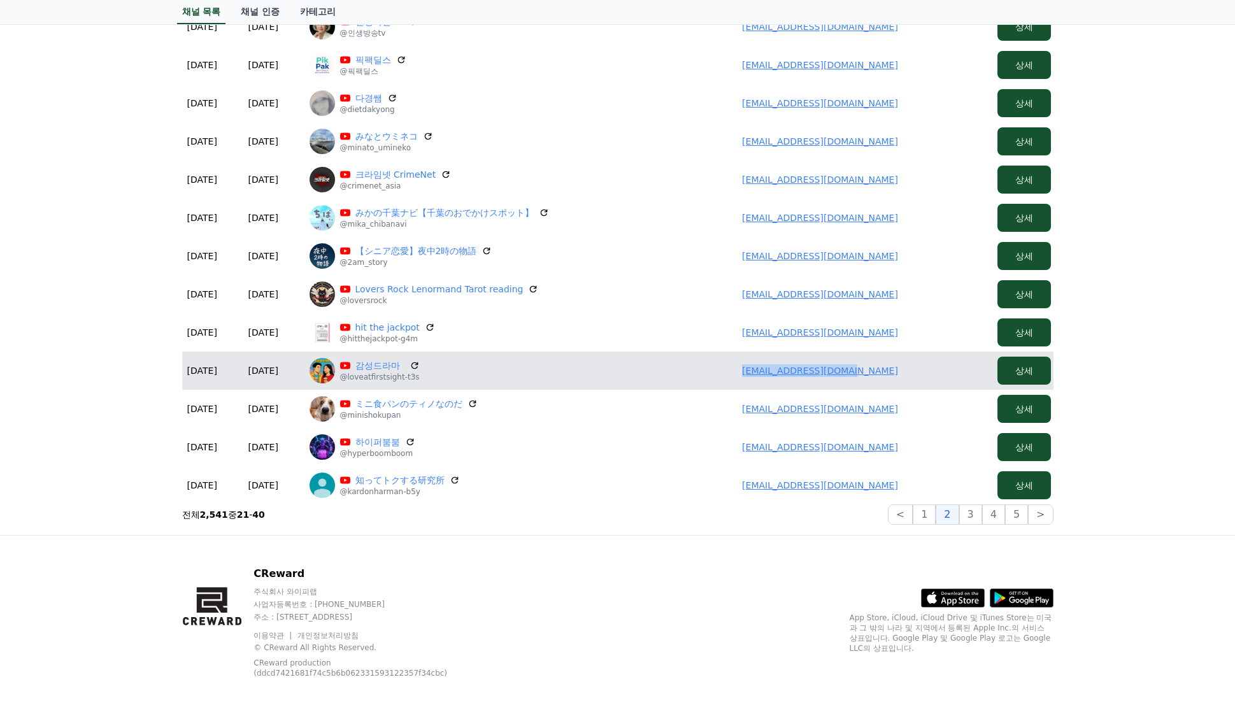
drag, startPoint x: 902, startPoint y: 374, endPoint x: 756, endPoint y: 373, distance: 145.8
click at [756, 373] on td "crystal0388@naver.com" at bounding box center [820, 370] width 344 height 38
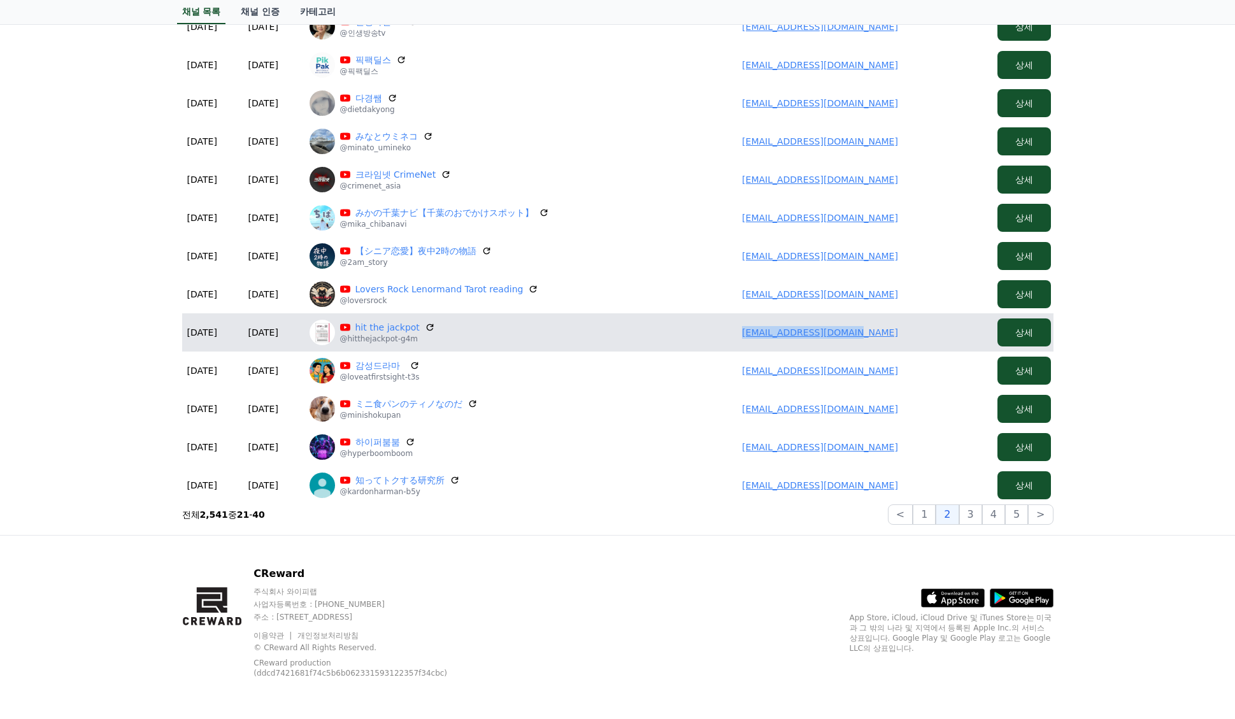
drag, startPoint x: 900, startPoint y: 329, endPoint x: 731, endPoint y: 329, distance: 168.7
click at [731, 330] on td "utubedenver1@gmail.com" at bounding box center [820, 332] width 344 height 38
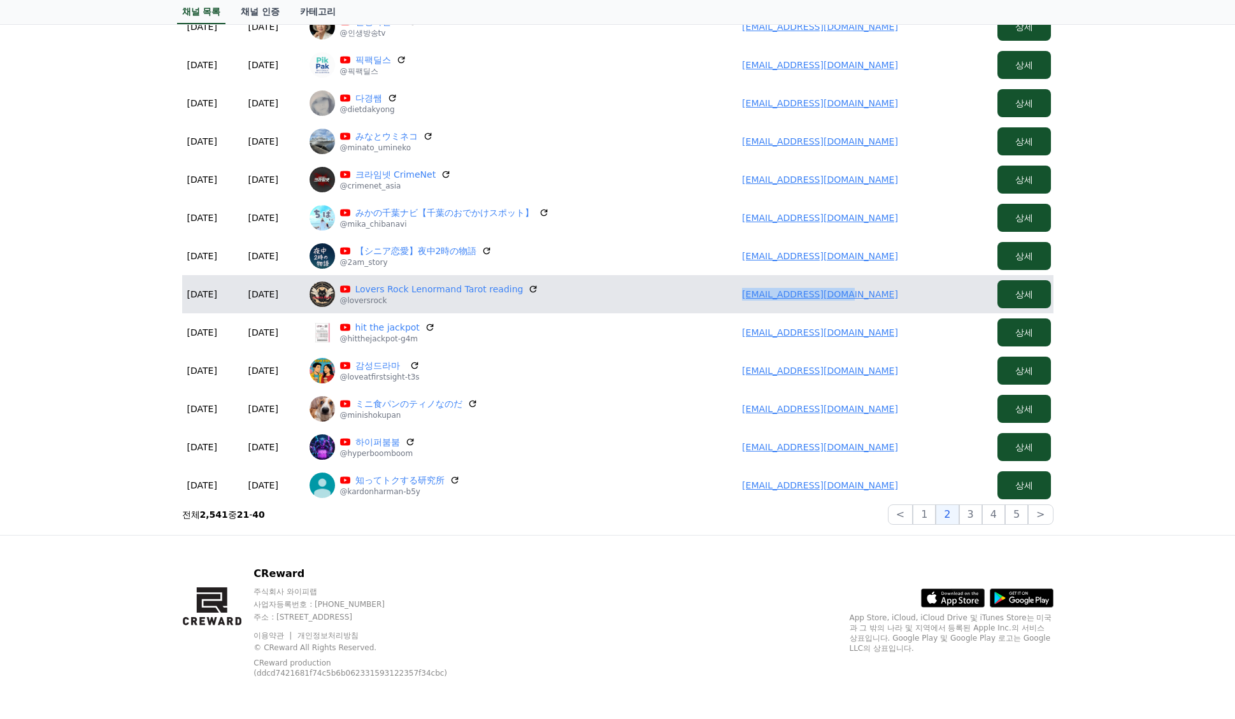
drag, startPoint x: 911, startPoint y: 283, endPoint x: 726, endPoint y: 287, distance: 184.7
click at [726, 287] on td "44sakurada@gmail.com" at bounding box center [820, 294] width 344 height 38
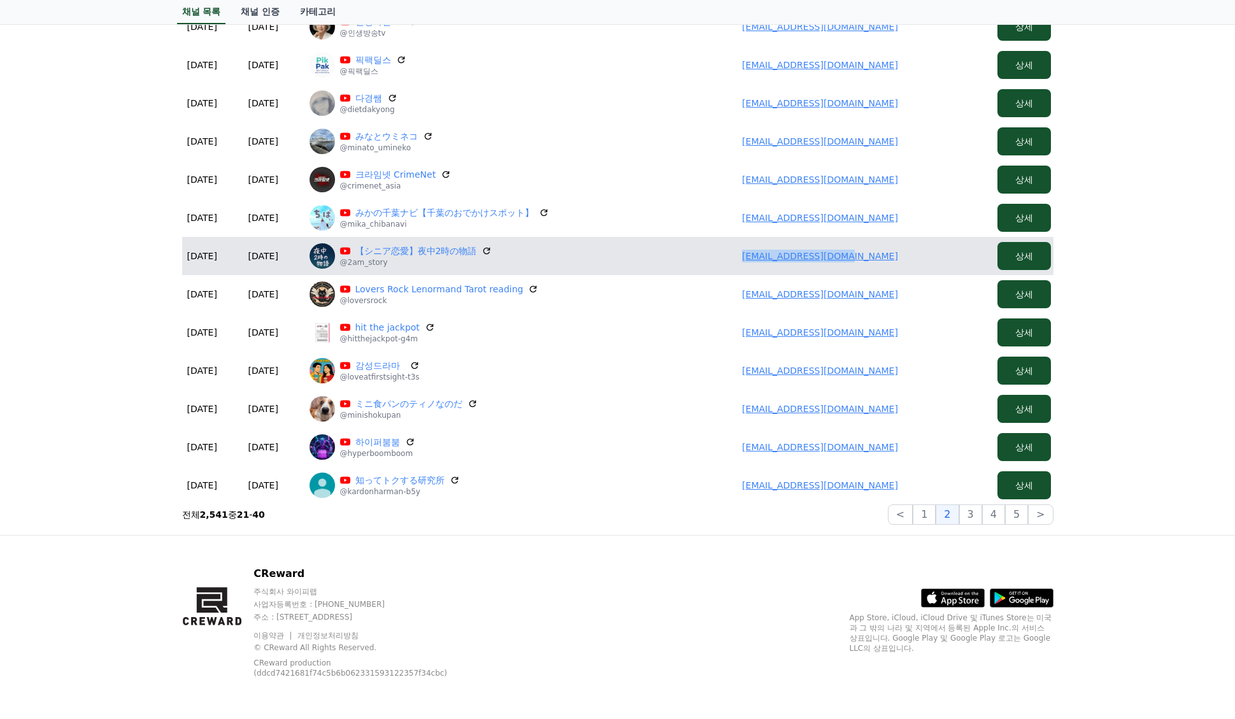
drag, startPoint x: 923, startPoint y: 246, endPoint x: 755, endPoint y: 252, distance: 168.2
click at [755, 252] on td "yanquan125@gmail.com" at bounding box center [820, 256] width 344 height 38
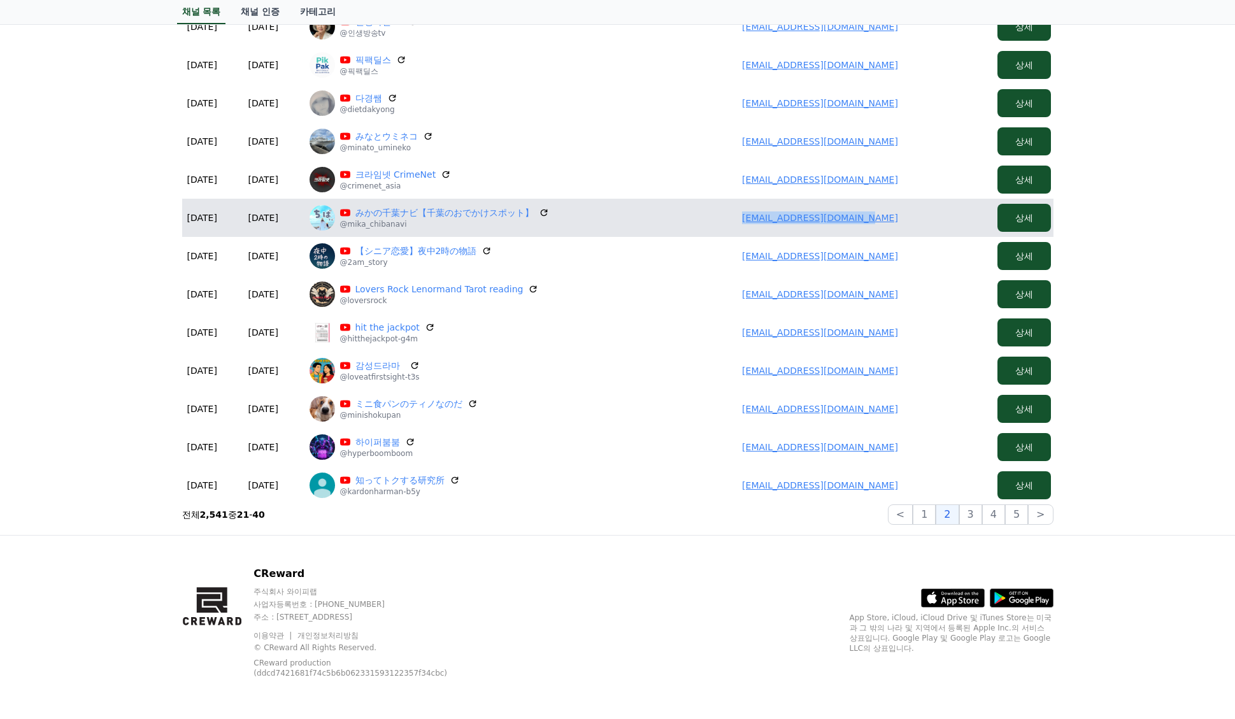
drag, startPoint x: 863, startPoint y: 215, endPoint x: 741, endPoint y: 215, distance: 122.3
click at [741, 215] on td "mika.chibanavi@gmail.com" at bounding box center [820, 218] width 344 height 38
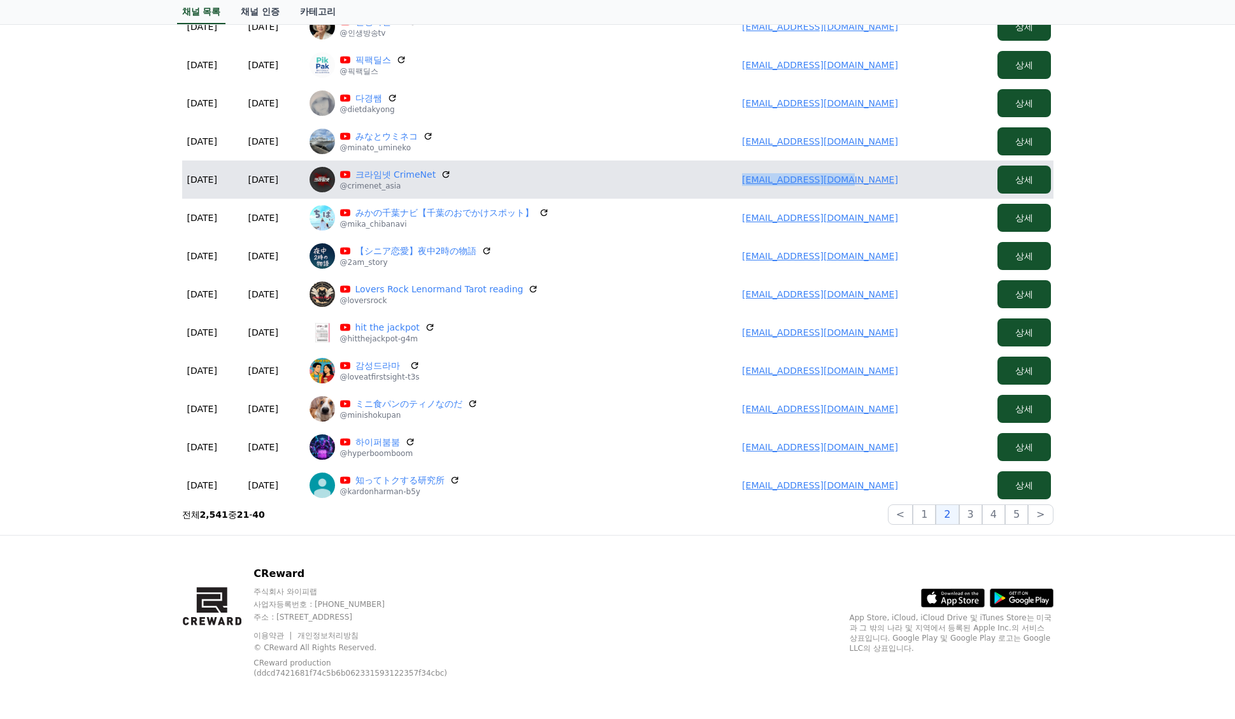
drag, startPoint x: 892, startPoint y: 176, endPoint x: 717, endPoint y: 175, distance: 175.1
click at [721, 177] on td "jinholim87@gmail.com" at bounding box center [820, 179] width 344 height 38
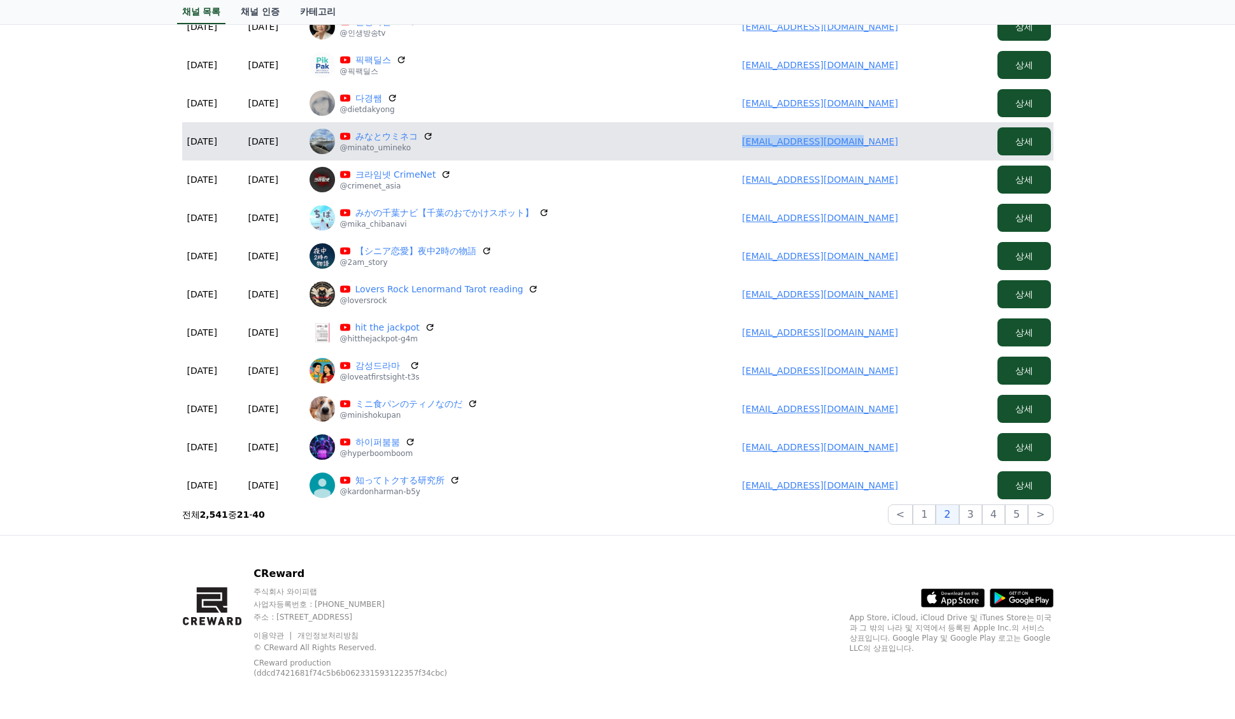
drag, startPoint x: 932, startPoint y: 145, endPoint x: 691, endPoint y: 148, distance: 241.3
click at [691, 148] on td "yoichisato82@gmail.com" at bounding box center [820, 141] width 344 height 38
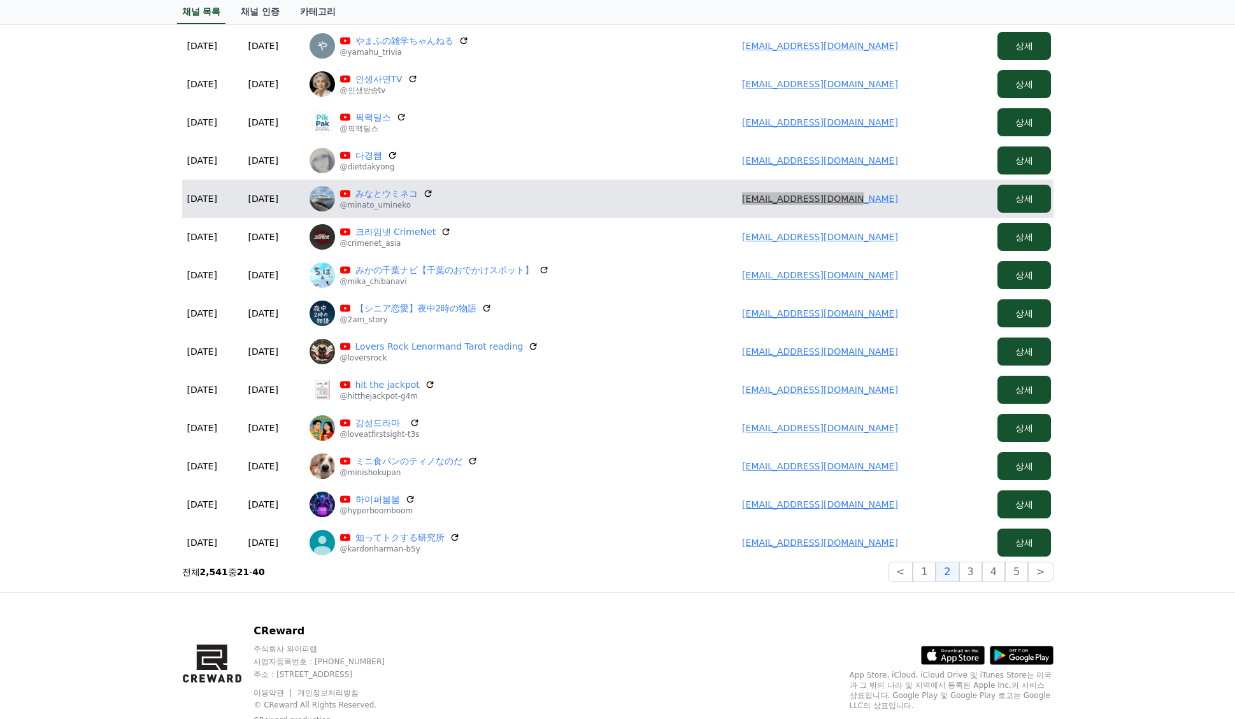
scroll to position [363, 0]
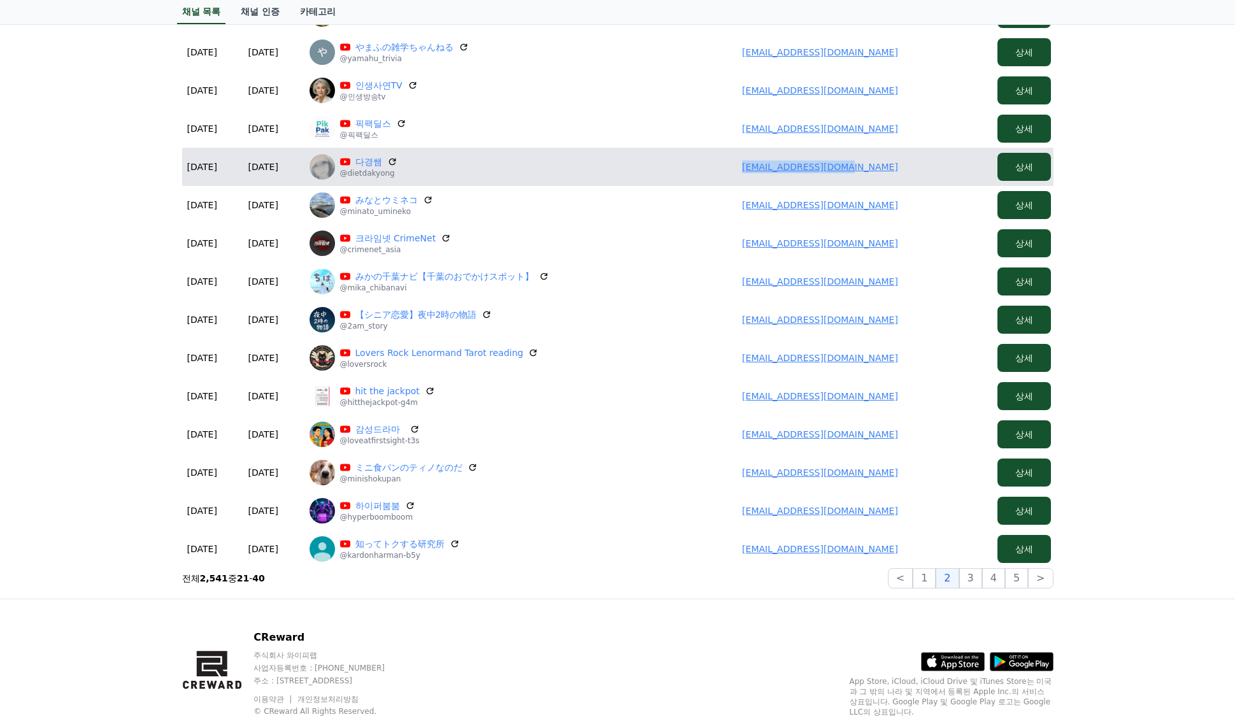
drag, startPoint x: 886, startPoint y: 171, endPoint x: 723, endPoint y: 169, distance: 163.0
click at [723, 169] on td "tnrrud0901@gmail.com" at bounding box center [820, 167] width 344 height 38
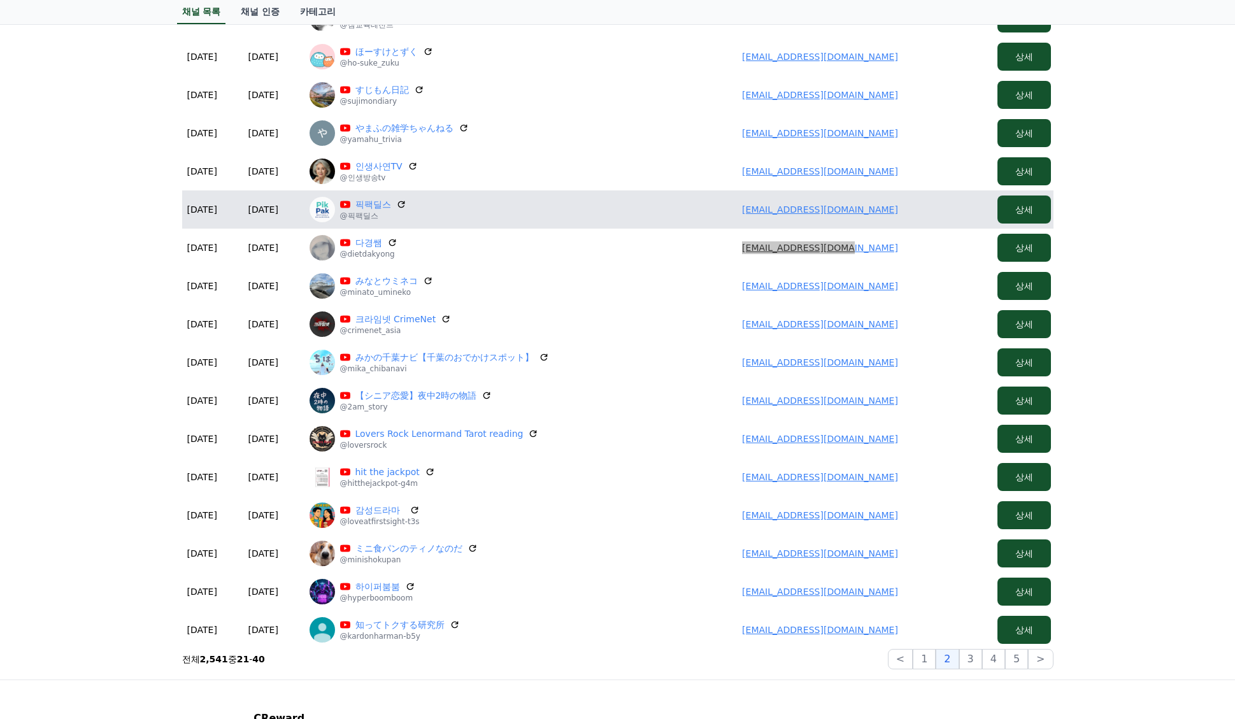
scroll to position [236, 0]
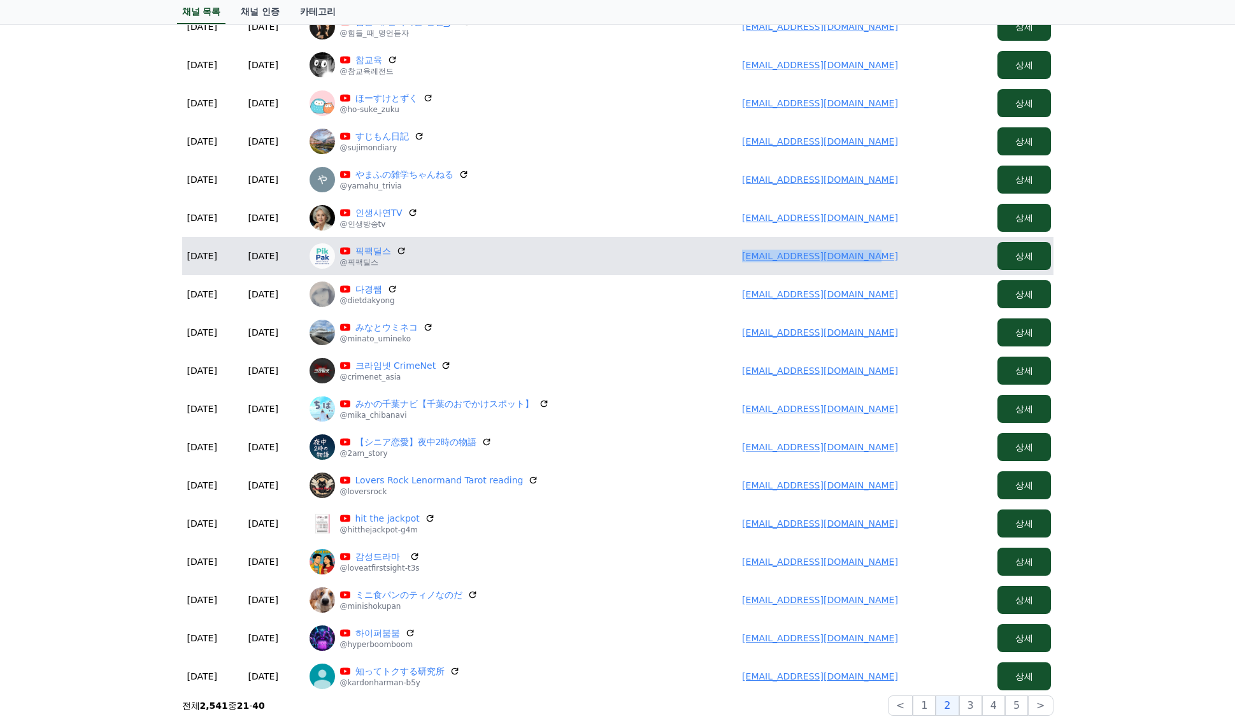
drag, startPoint x: 916, startPoint y: 259, endPoint x: 706, endPoint y: 246, distance: 210.5
click at [708, 248] on td "poppoptokstudio@gmail.com" at bounding box center [820, 256] width 344 height 38
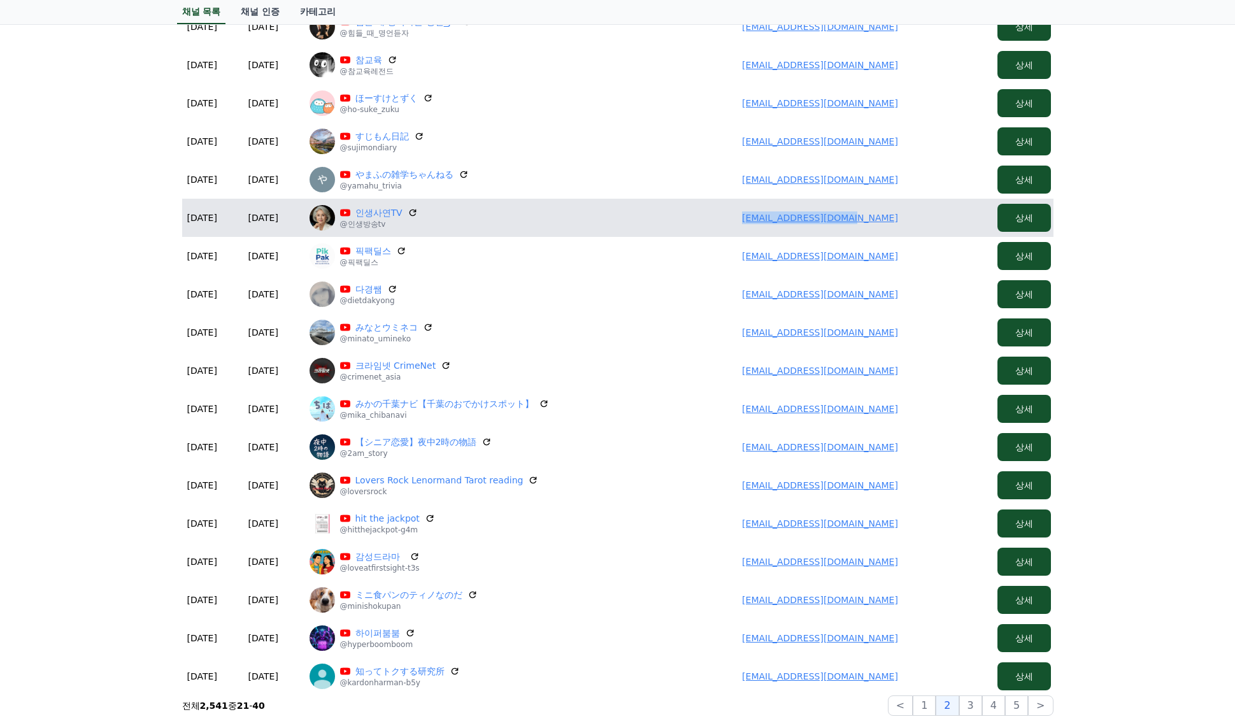
drag, startPoint x: 757, startPoint y: 220, endPoint x: 728, endPoint y: 221, distance: 28.7
click at [728, 221] on td "coolkorea77@gmail.com" at bounding box center [820, 218] width 344 height 38
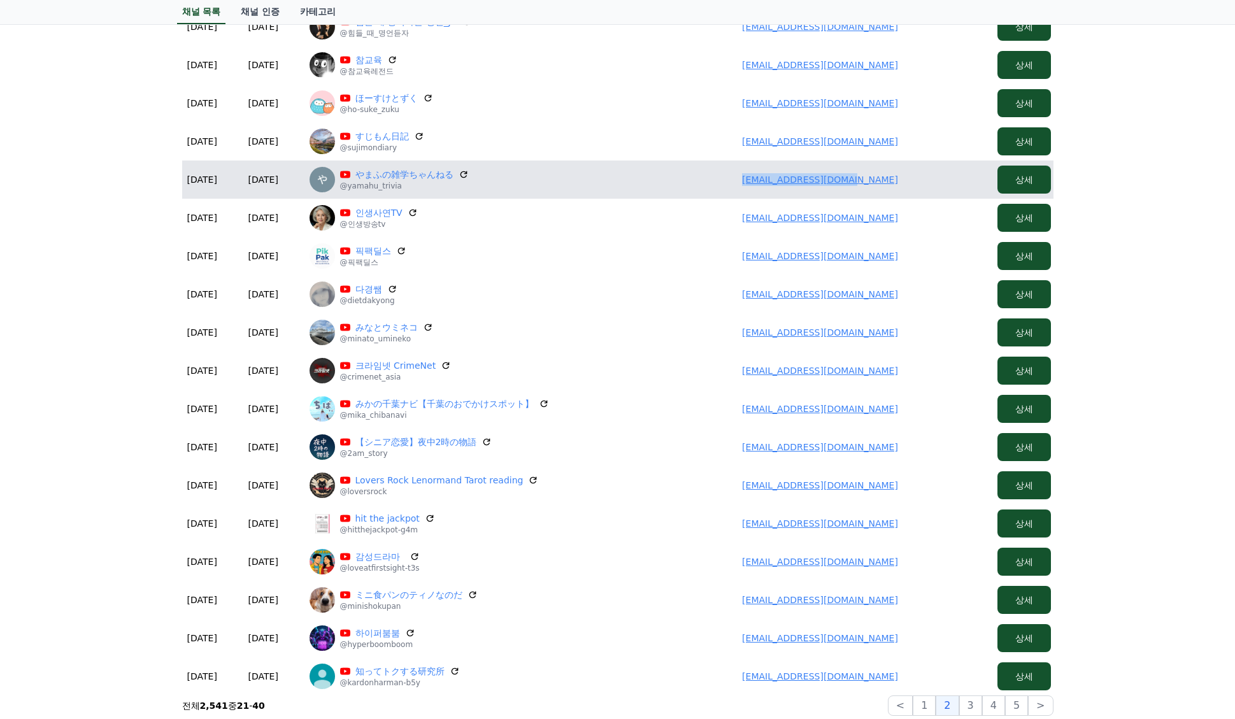
drag, startPoint x: 918, startPoint y: 176, endPoint x: 688, endPoint y: 188, distance: 230.2
click at [688, 188] on td "ryo07250413@gmail.com" at bounding box center [820, 179] width 344 height 38
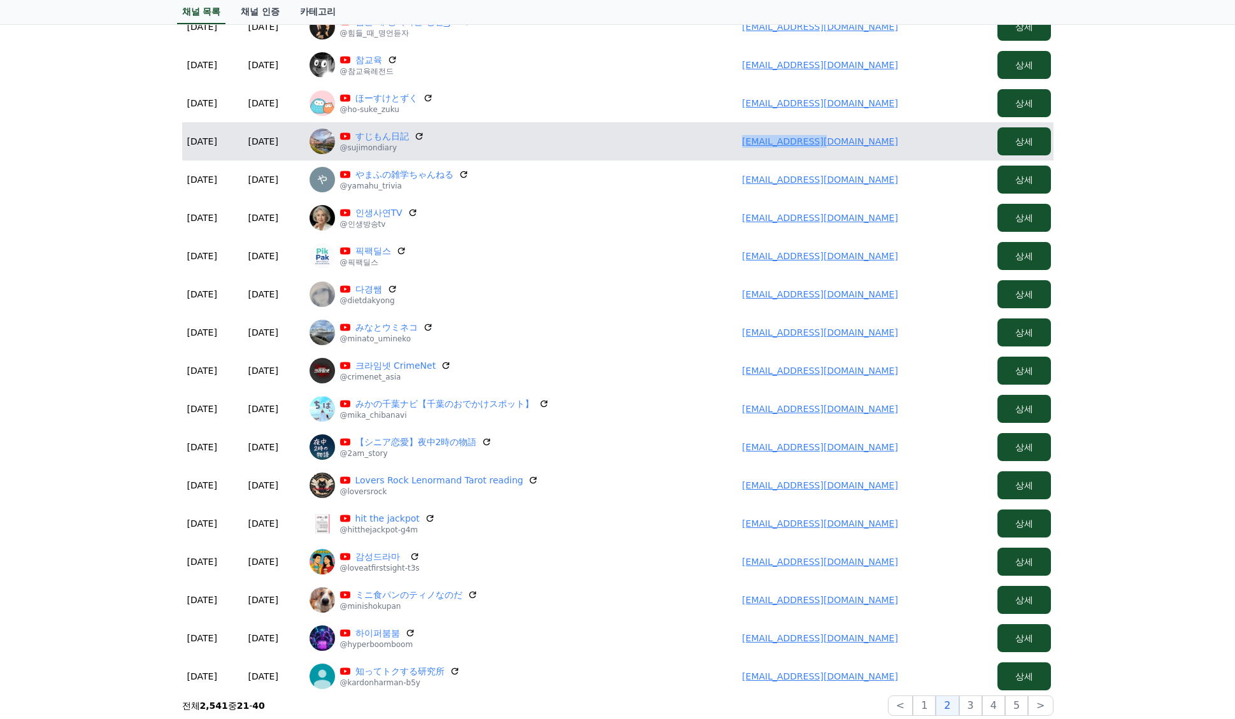
drag, startPoint x: 868, startPoint y: 143, endPoint x: 763, endPoint y: 144, distance: 104.4
click at [763, 144] on td "tcdhrk@gmail.com" at bounding box center [820, 141] width 344 height 38
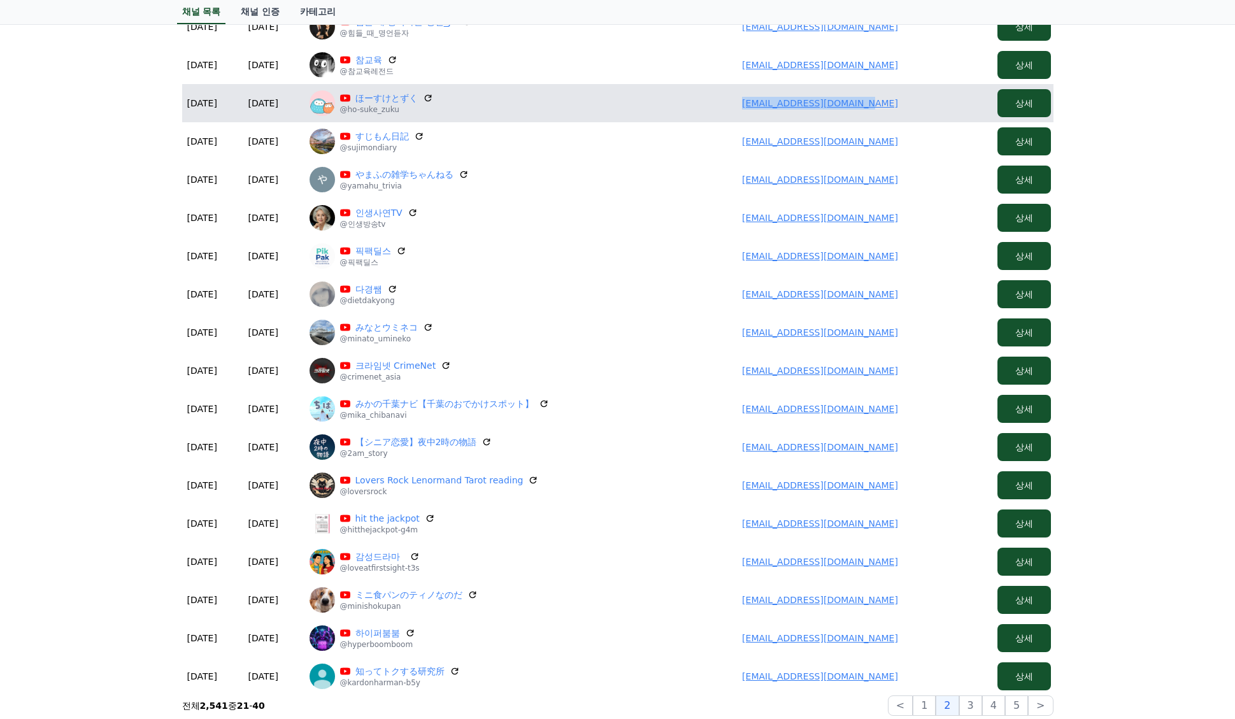
drag, startPoint x: 900, startPoint y: 107, endPoint x: 735, endPoint y: 117, distance: 165.2
click at [735, 117] on td "fukurounofuufu@gmail.com" at bounding box center [820, 103] width 344 height 38
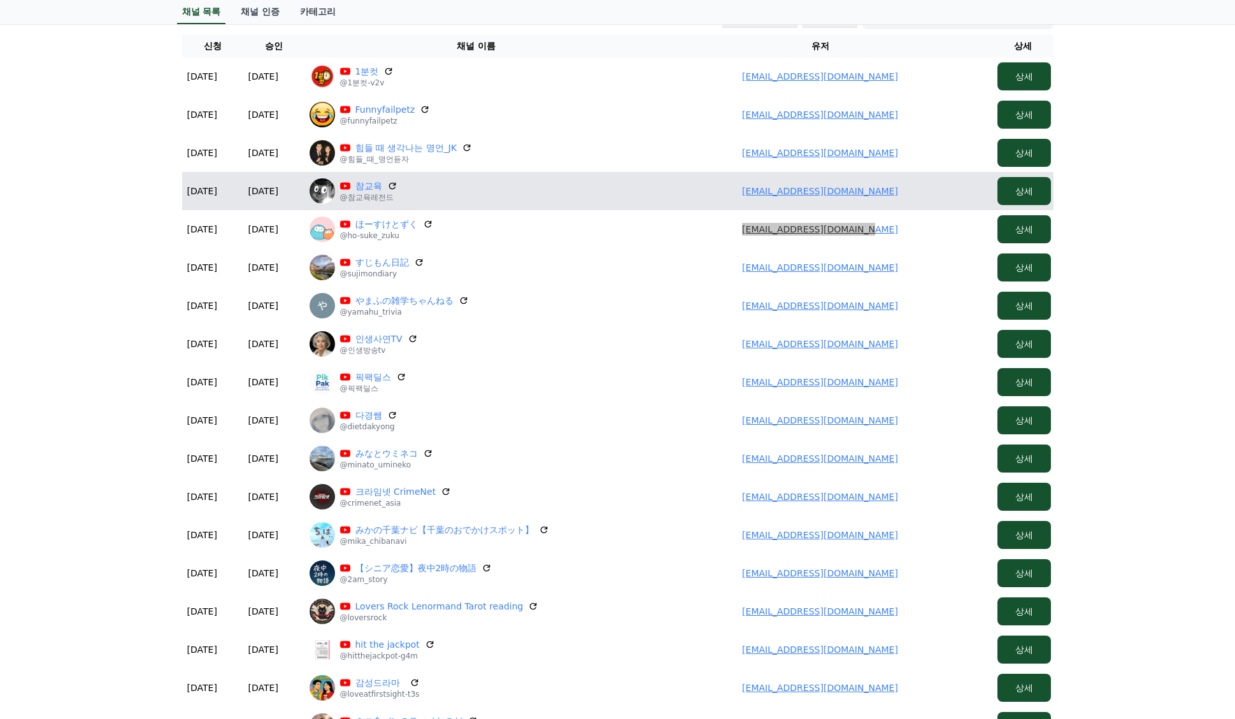
scroll to position [108, 0]
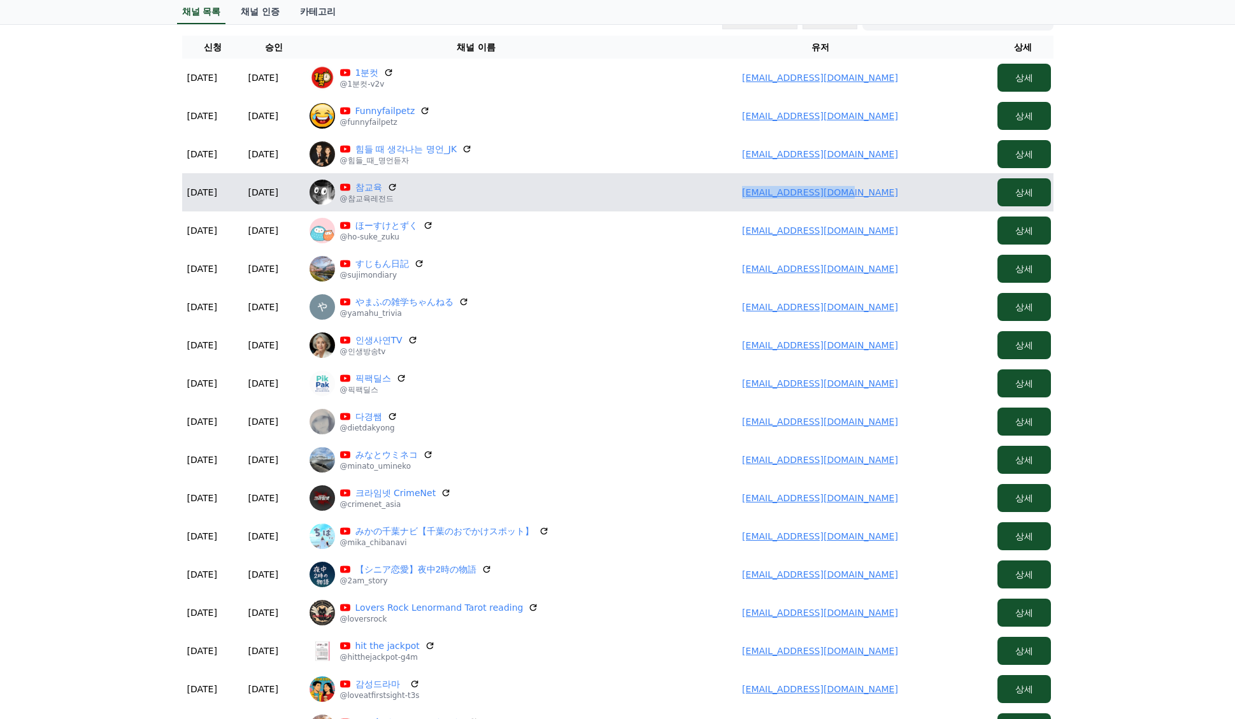
drag, startPoint x: 914, startPoint y: 194, endPoint x: 735, endPoint y: 206, distance: 179.9
click at [734, 206] on td "newsrang55@gmail.com" at bounding box center [820, 192] width 344 height 38
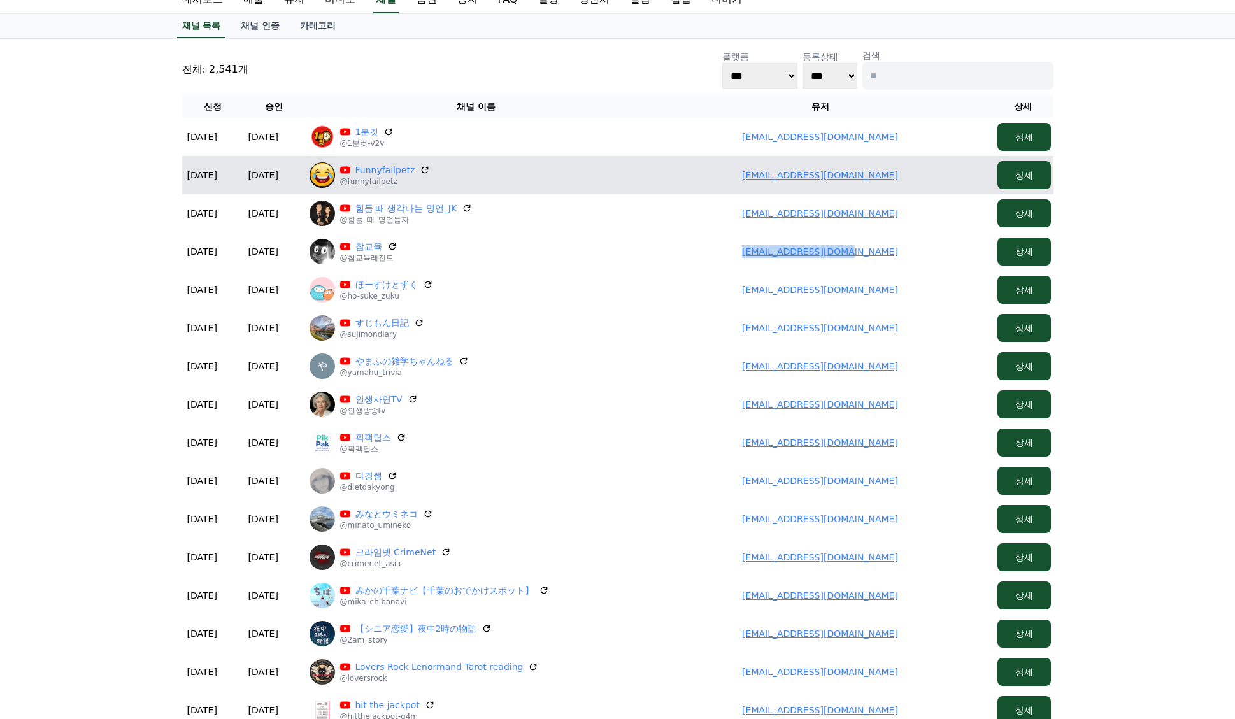
scroll to position [45, 0]
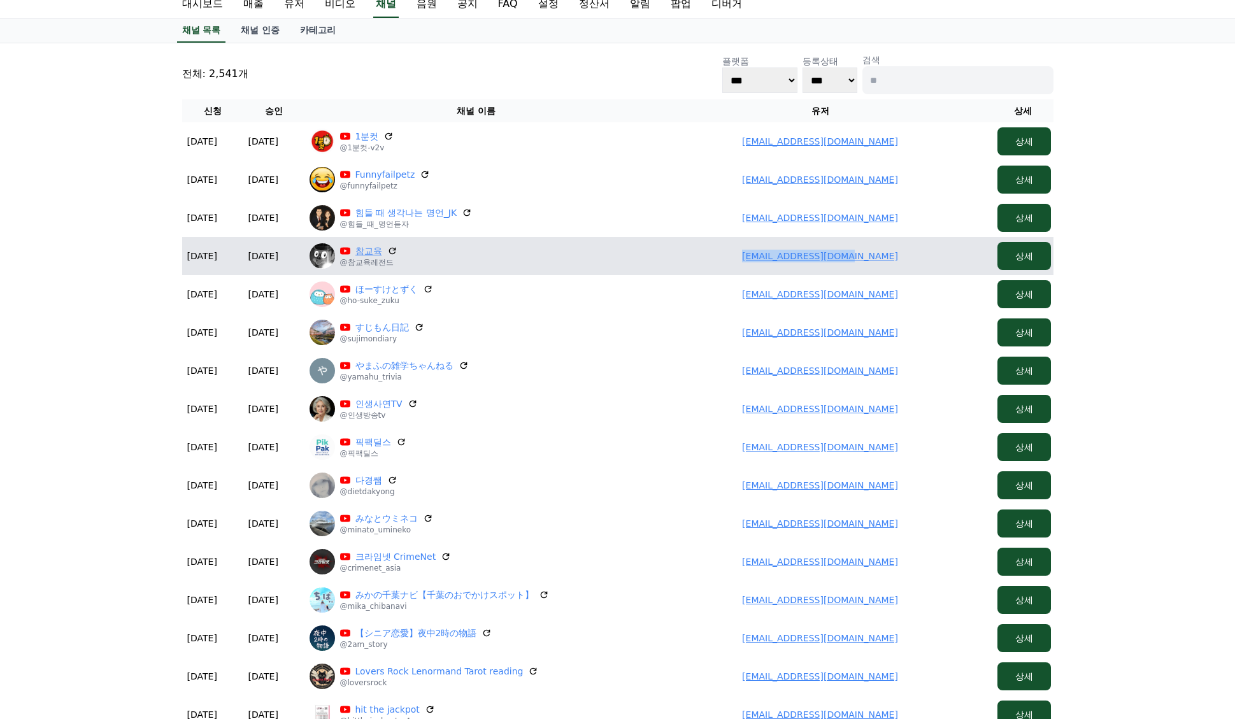
click at [369, 255] on link "참교육" at bounding box center [368, 251] width 27 height 13
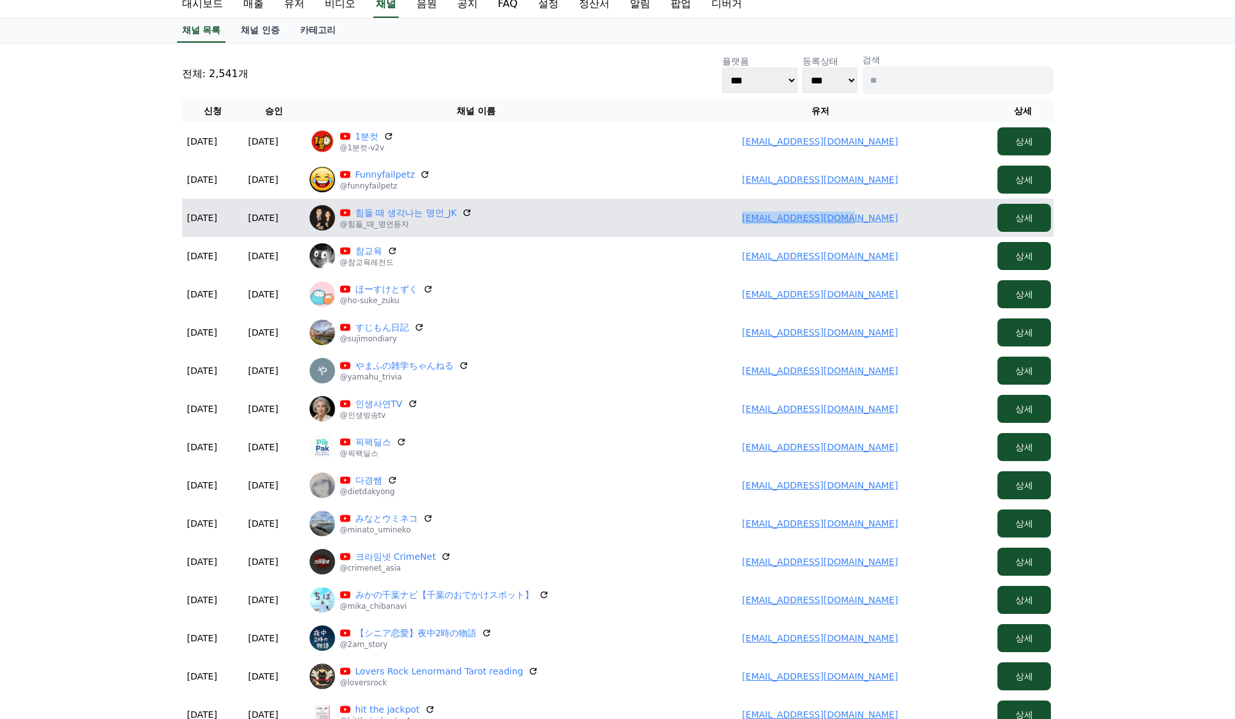
drag, startPoint x: 919, startPoint y: 223, endPoint x: 713, endPoint y: 220, distance: 205.7
click at [709, 222] on td "geniusjoym@gmail.com" at bounding box center [820, 218] width 344 height 38
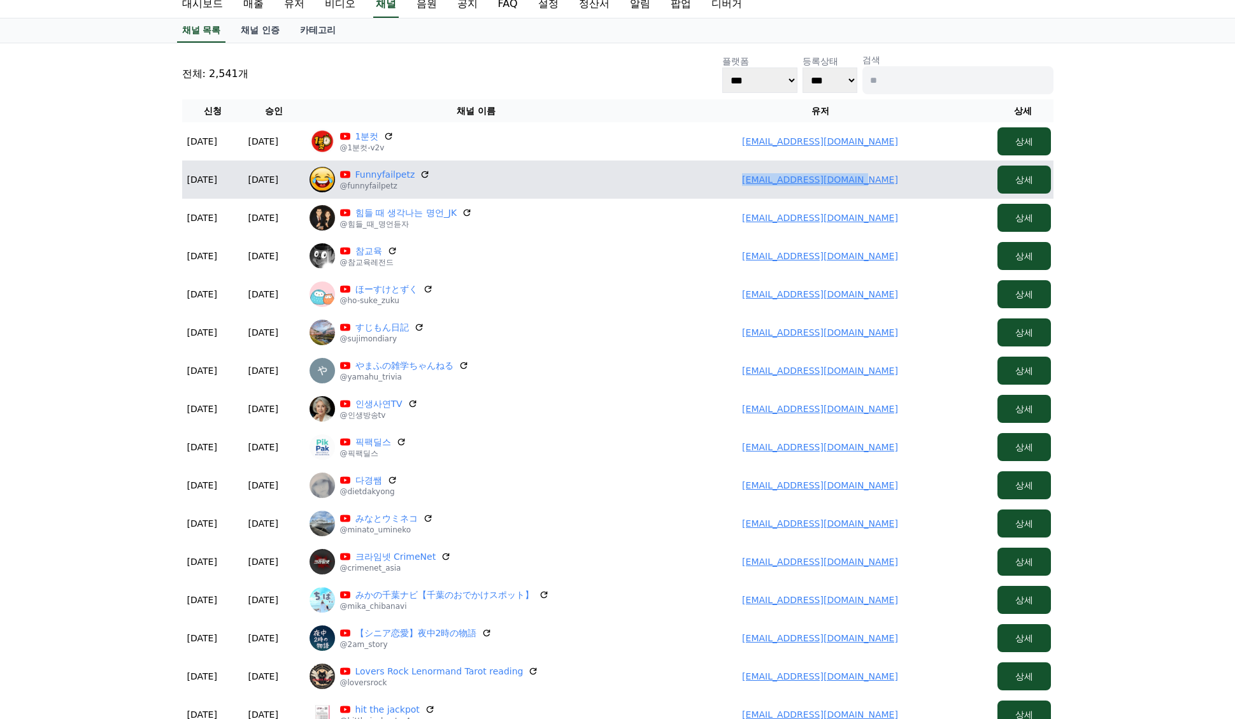
drag, startPoint x: 900, startPoint y: 183, endPoint x: 714, endPoint y: 182, distance: 185.9
click at [714, 183] on td "Alexnam123997@gmail.com" at bounding box center [820, 179] width 344 height 38
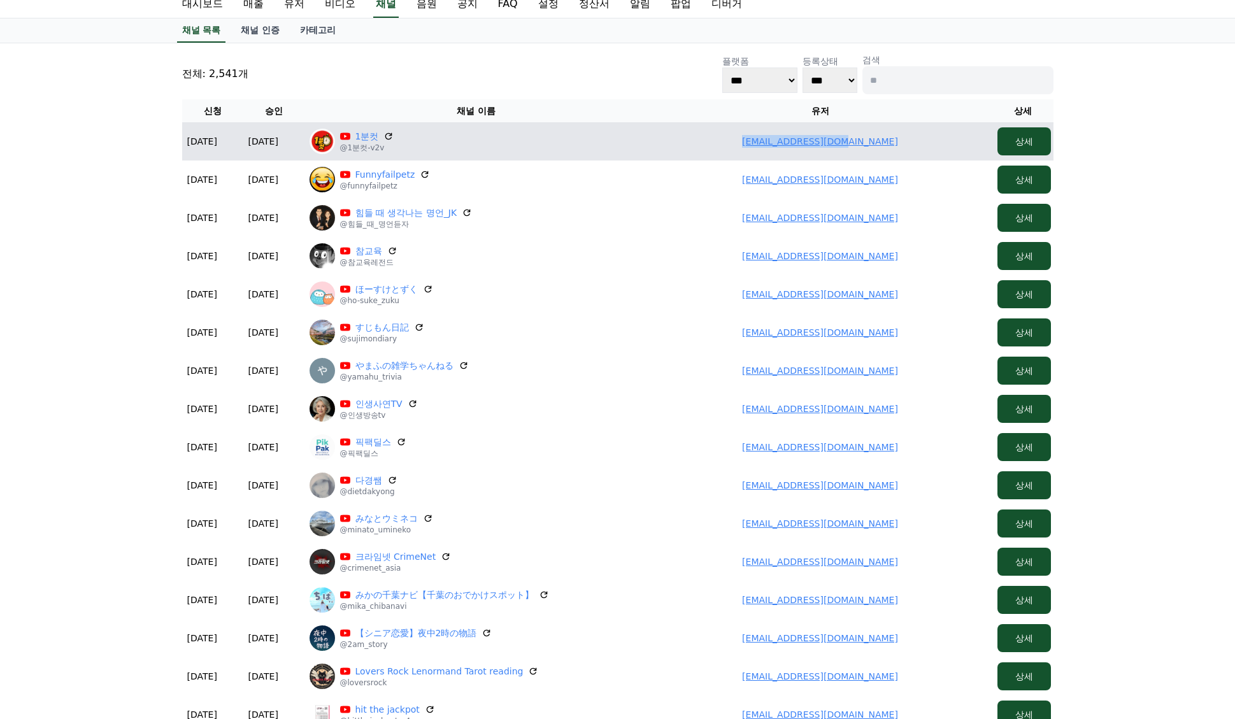
drag, startPoint x: 893, startPoint y: 143, endPoint x: 737, endPoint y: 141, distance: 156.0
click at [737, 141] on td "pajuquick@naver.com" at bounding box center [820, 141] width 344 height 38
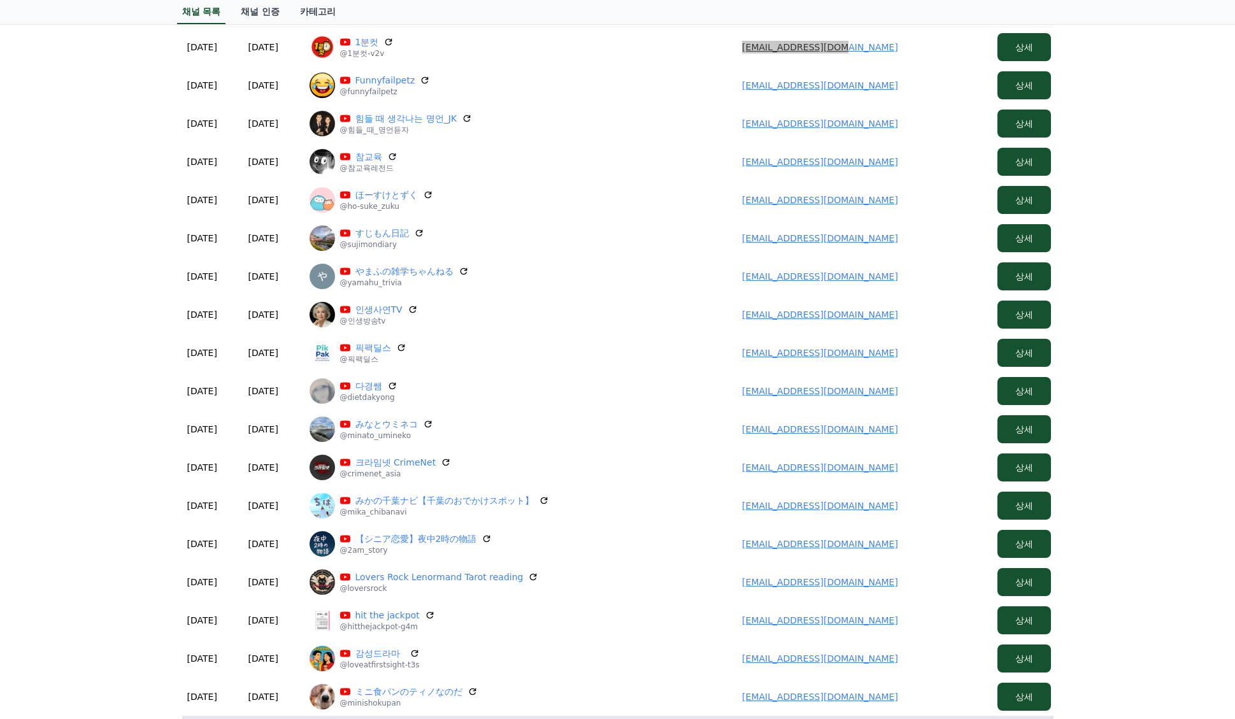
scroll to position [427, 0]
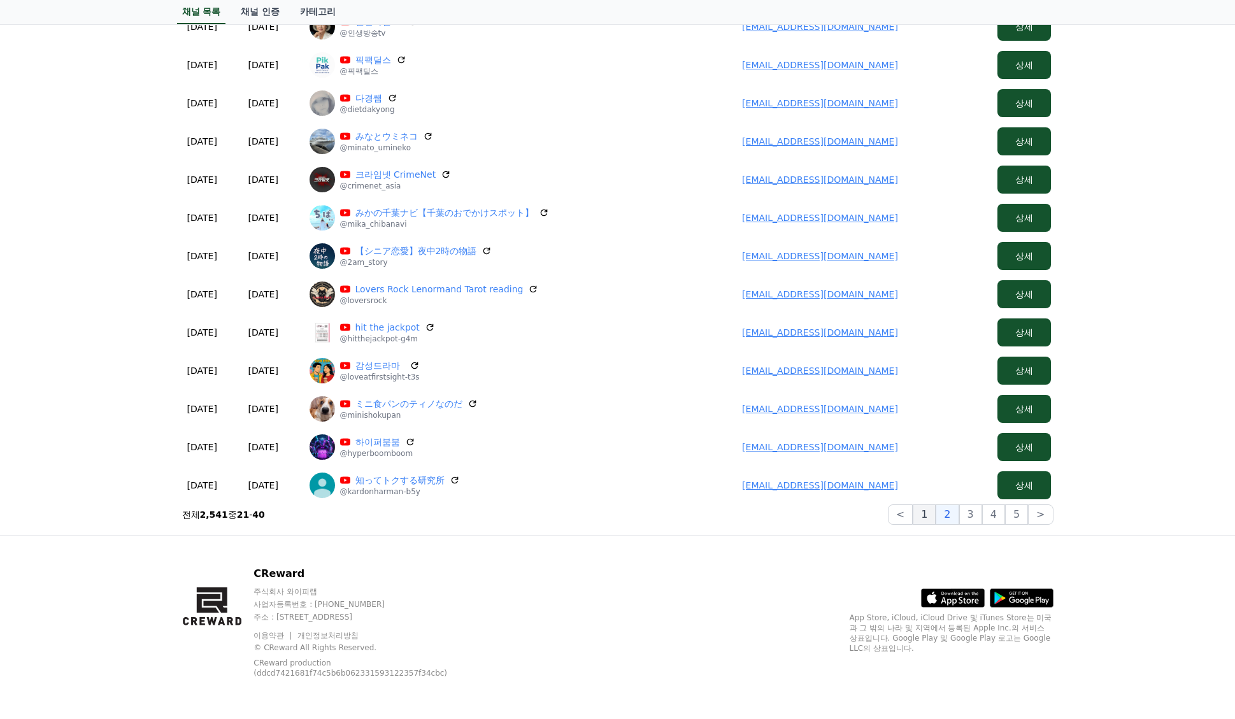
click at [935, 511] on button "1" at bounding box center [923, 514] width 23 height 20
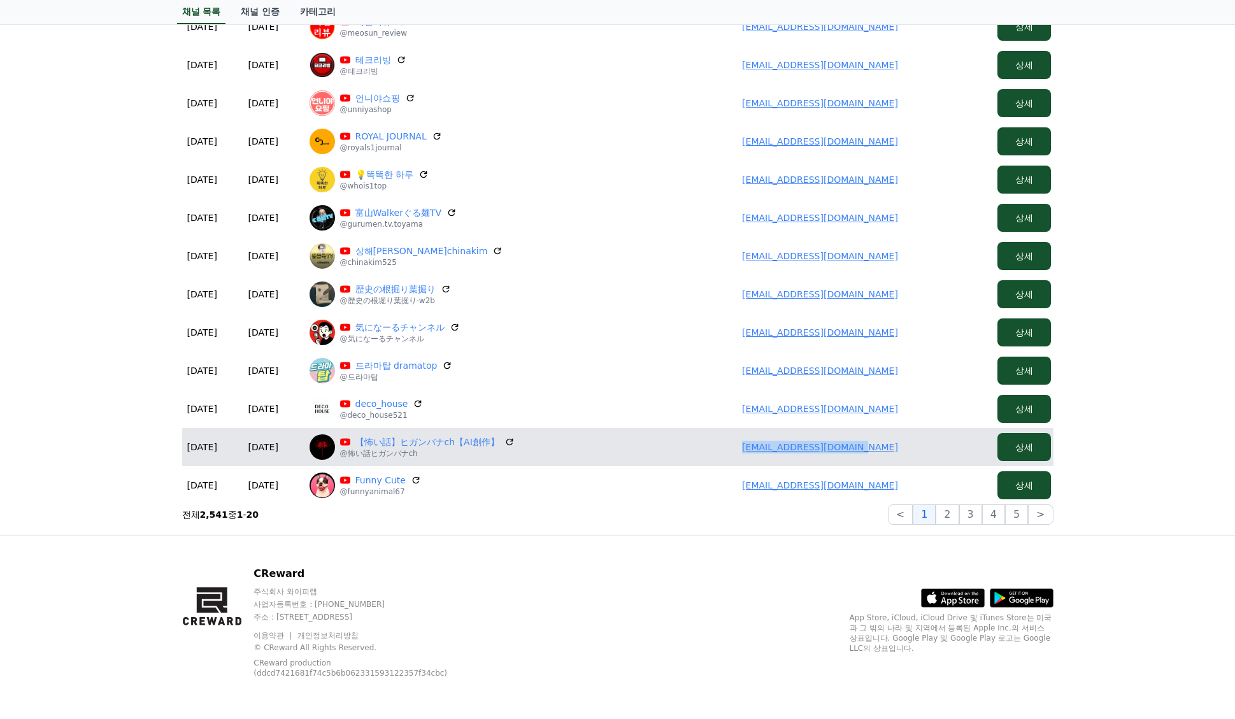
drag, startPoint x: 898, startPoint y: 448, endPoint x: 757, endPoint y: 446, distance: 140.7
click at [757, 446] on td "ayuyuchan2929@gmail.com" at bounding box center [820, 447] width 344 height 38
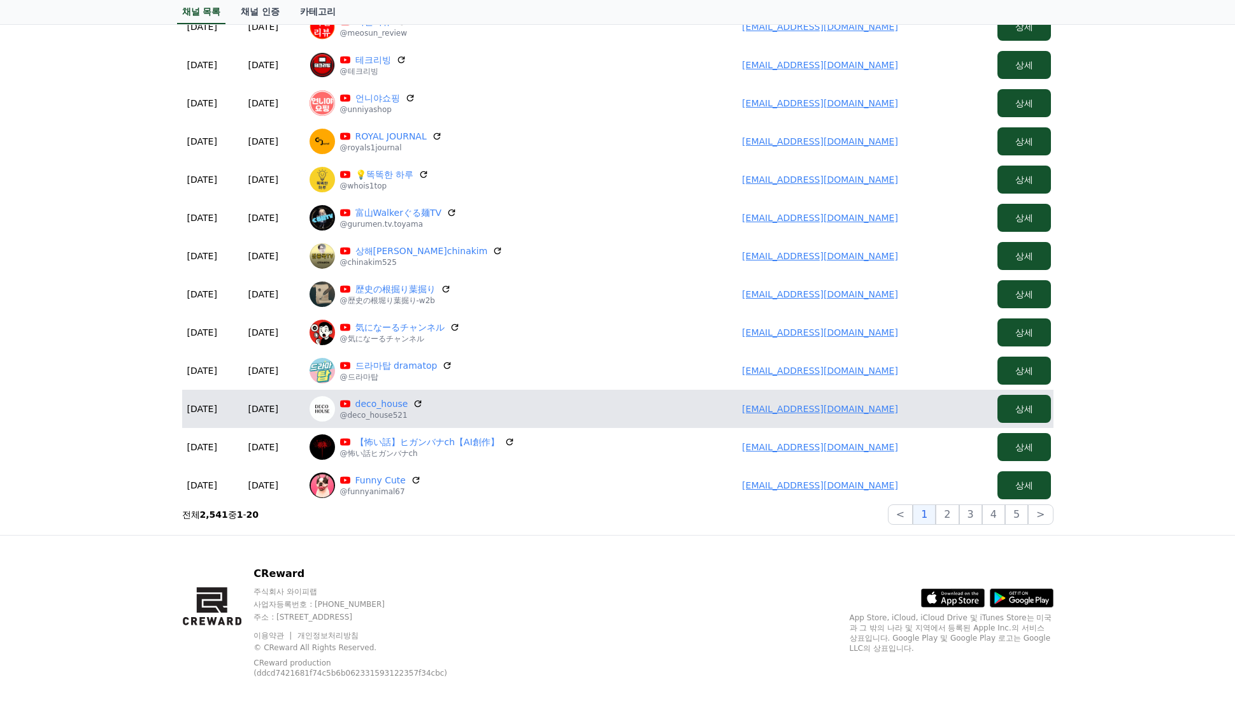
drag, startPoint x: 935, startPoint y: 415, endPoint x: 913, endPoint y: 413, distance: 21.7
click at [913, 413] on td "leeguangho521@gmail.com" at bounding box center [820, 409] width 344 height 38
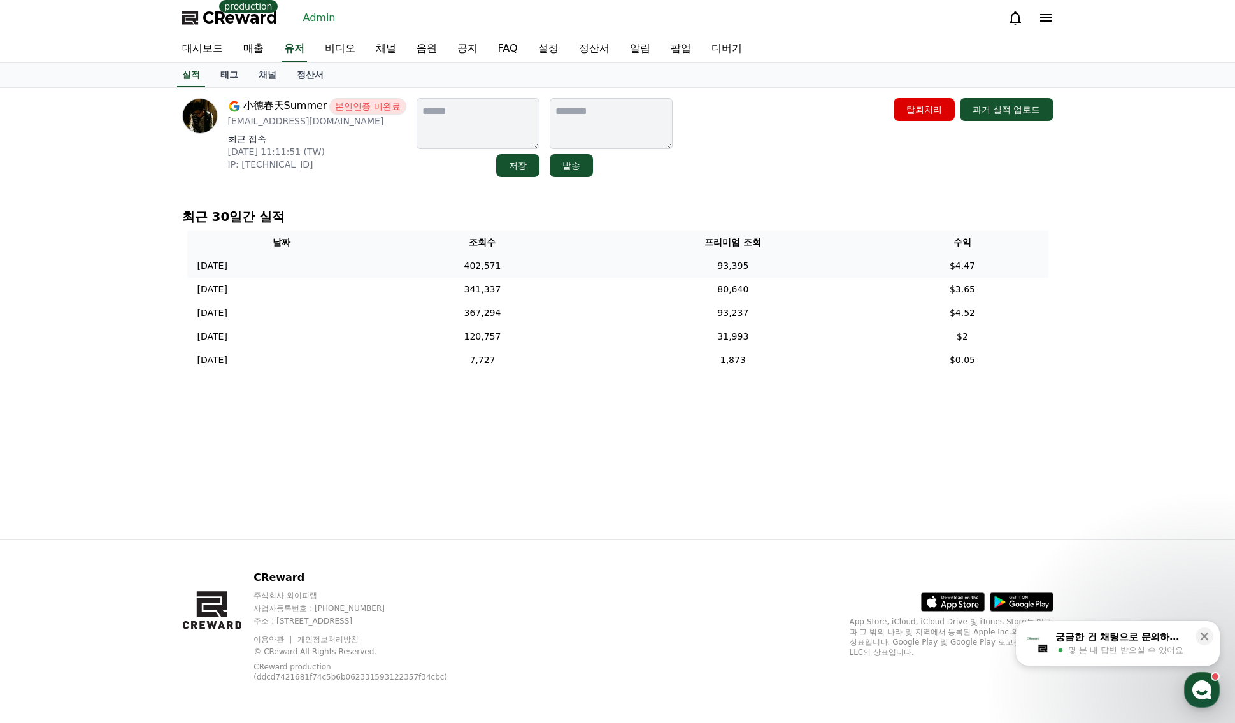
click at [625, 262] on td "93,395" at bounding box center [732, 266] width 287 height 24
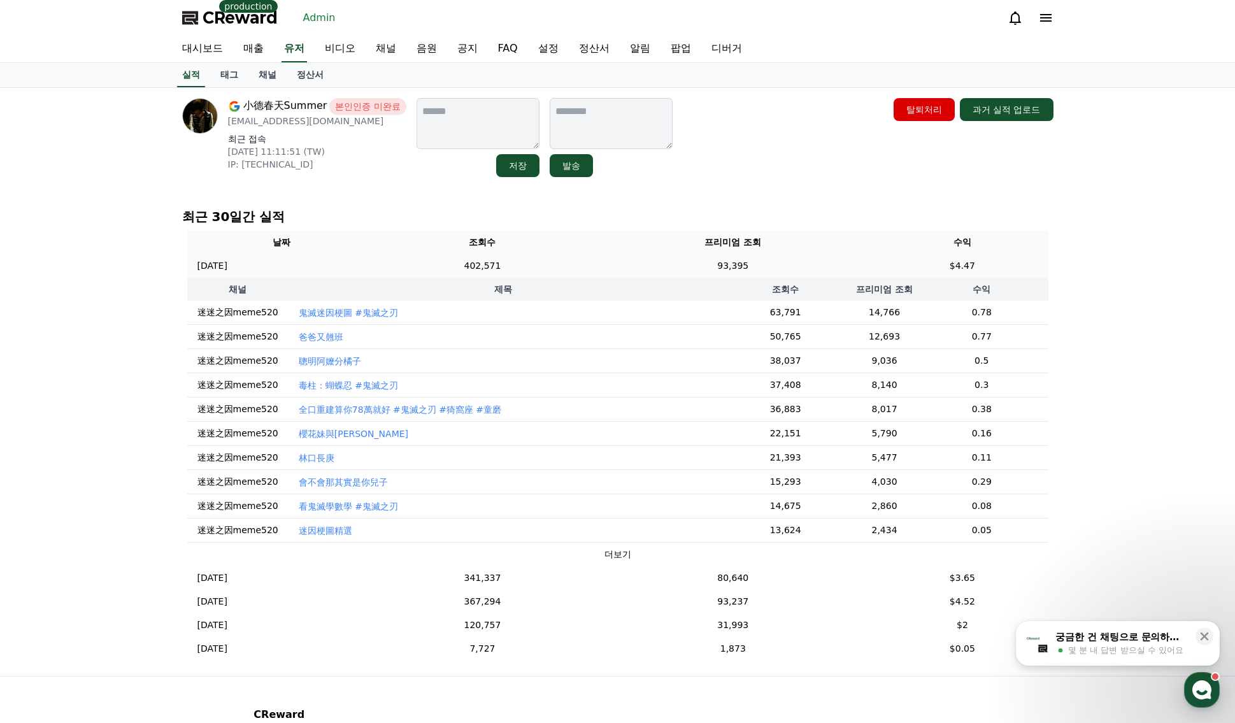
click at [656, 262] on td "93,395" at bounding box center [732, 266] width 287 height 24
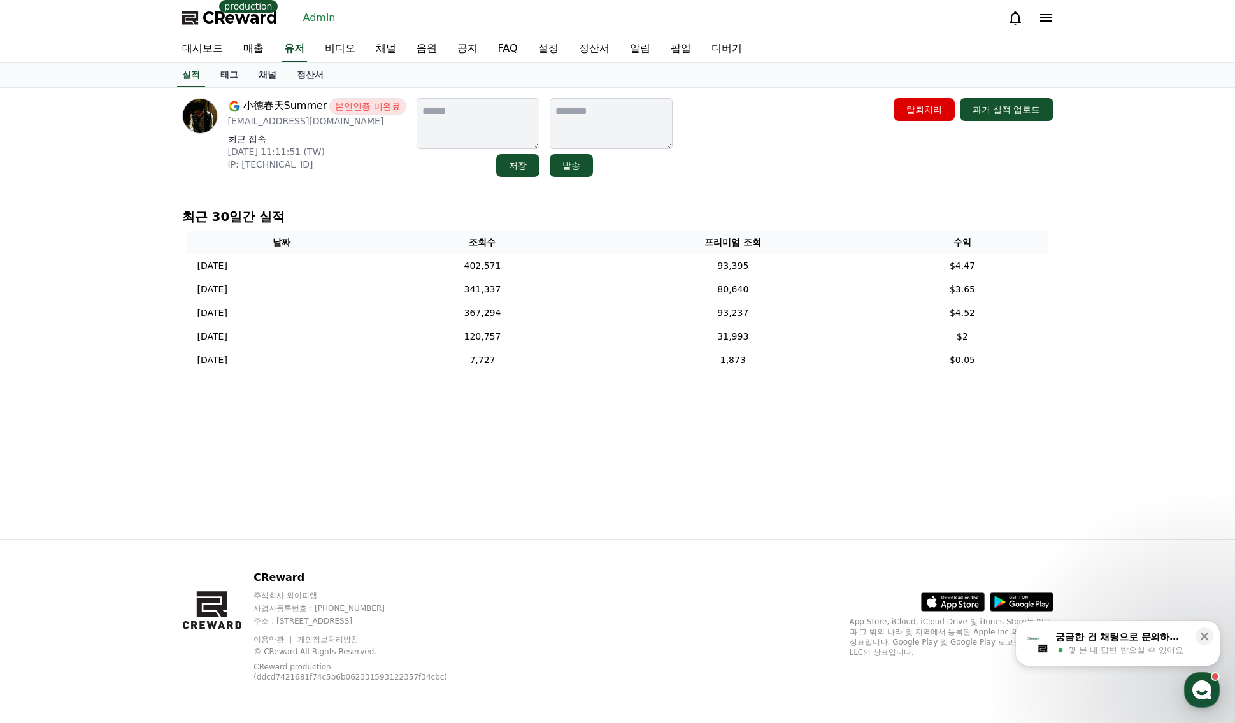
click at [264, 76] on link "채널" at bounding box center [267, 75] width 38 height 24
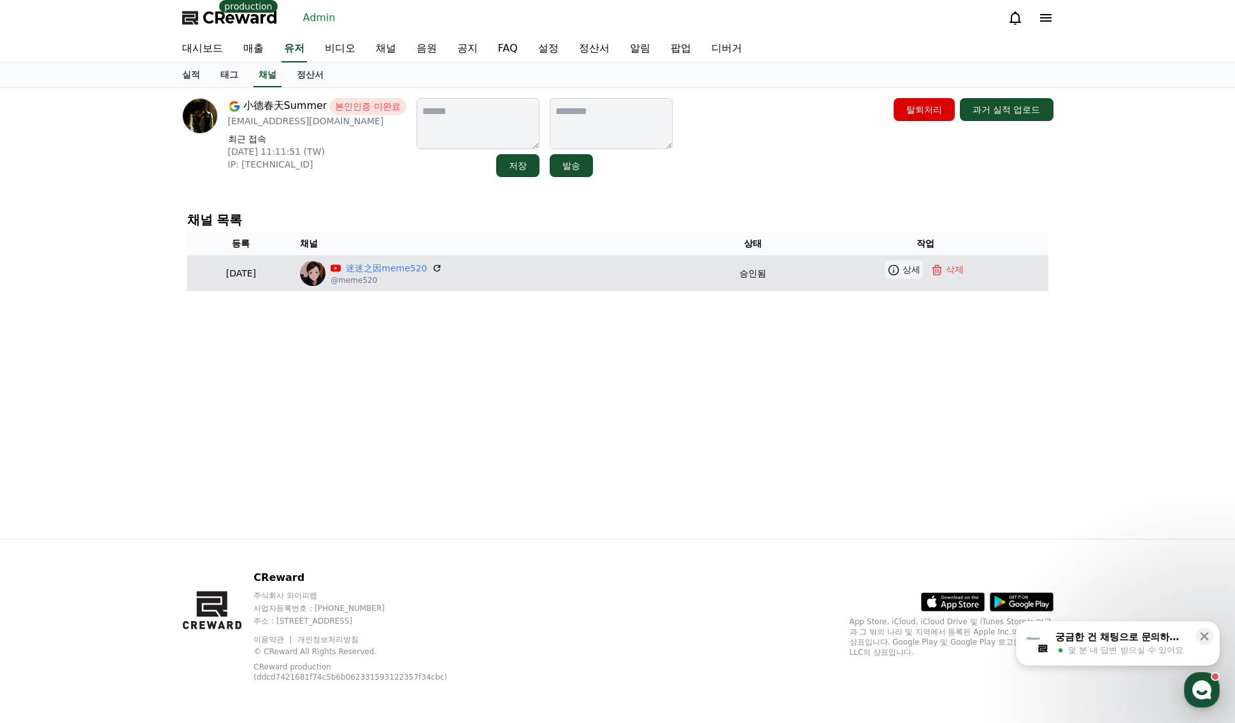
click at [914, 270] on p "상세" at bounding box center [911, 269] width 18 height 13
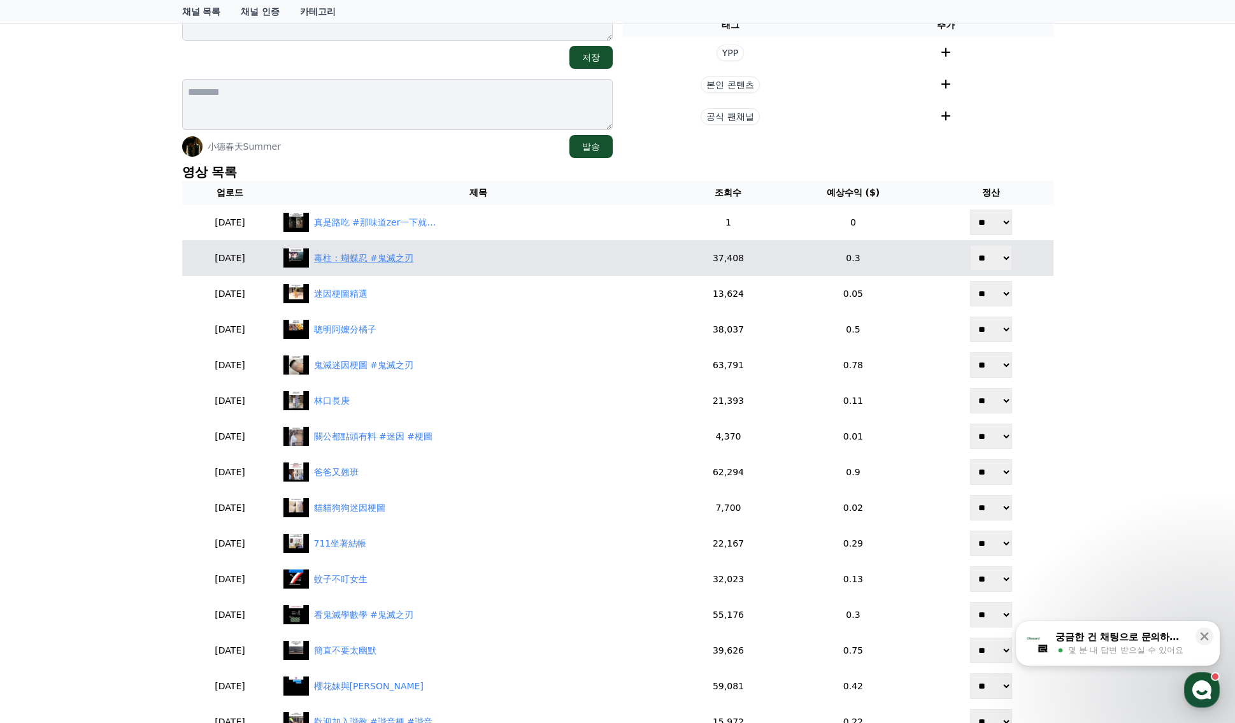
scroll to position [206, 0]
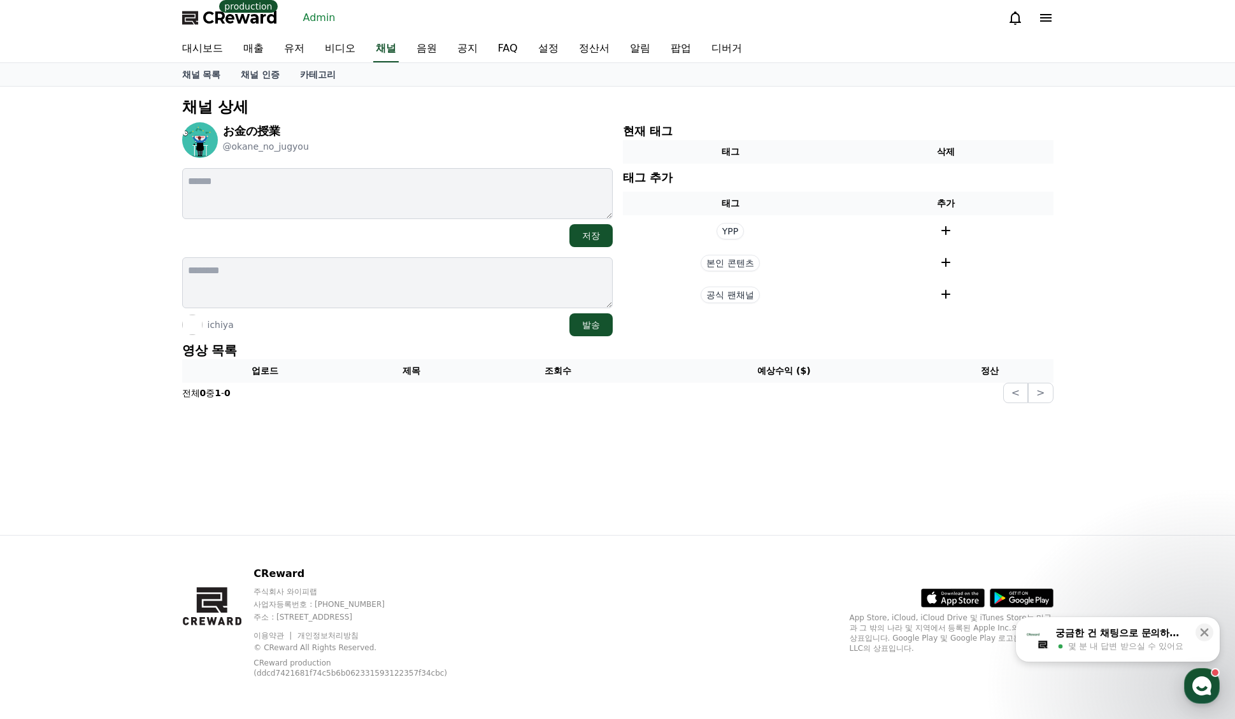
click at [397, 110] on p "채널 상세" at bounding box center [617, 107] width 871 height 20
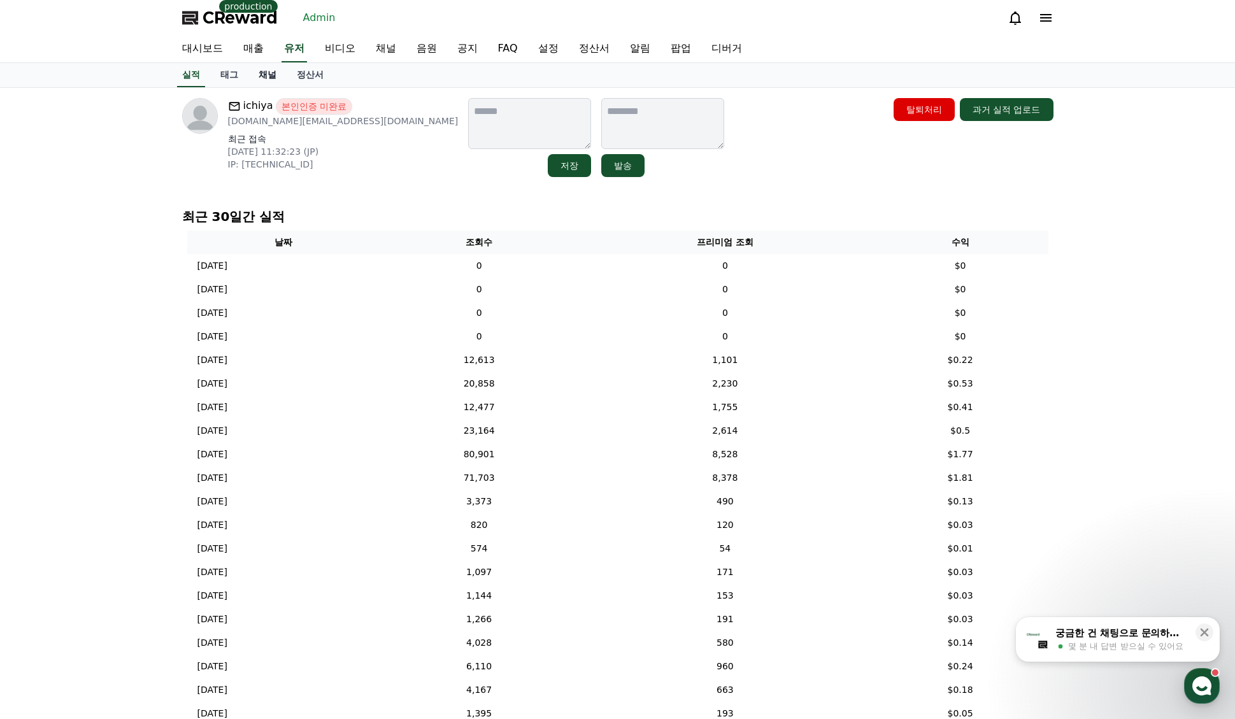
click at [264, 78] on link "채널" at bounding box center [267, 75] width 38 height 24
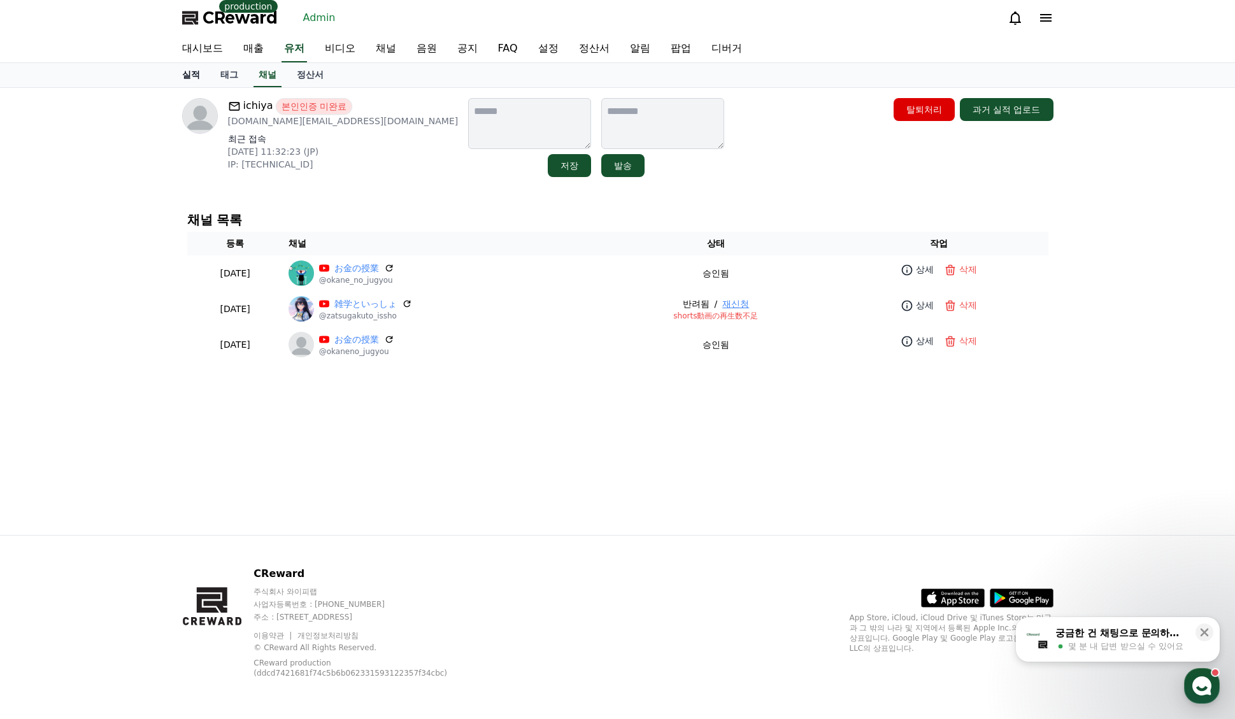
click at [181, 76] on link "실적" at bounding box center [191, 75] width 38 height 24
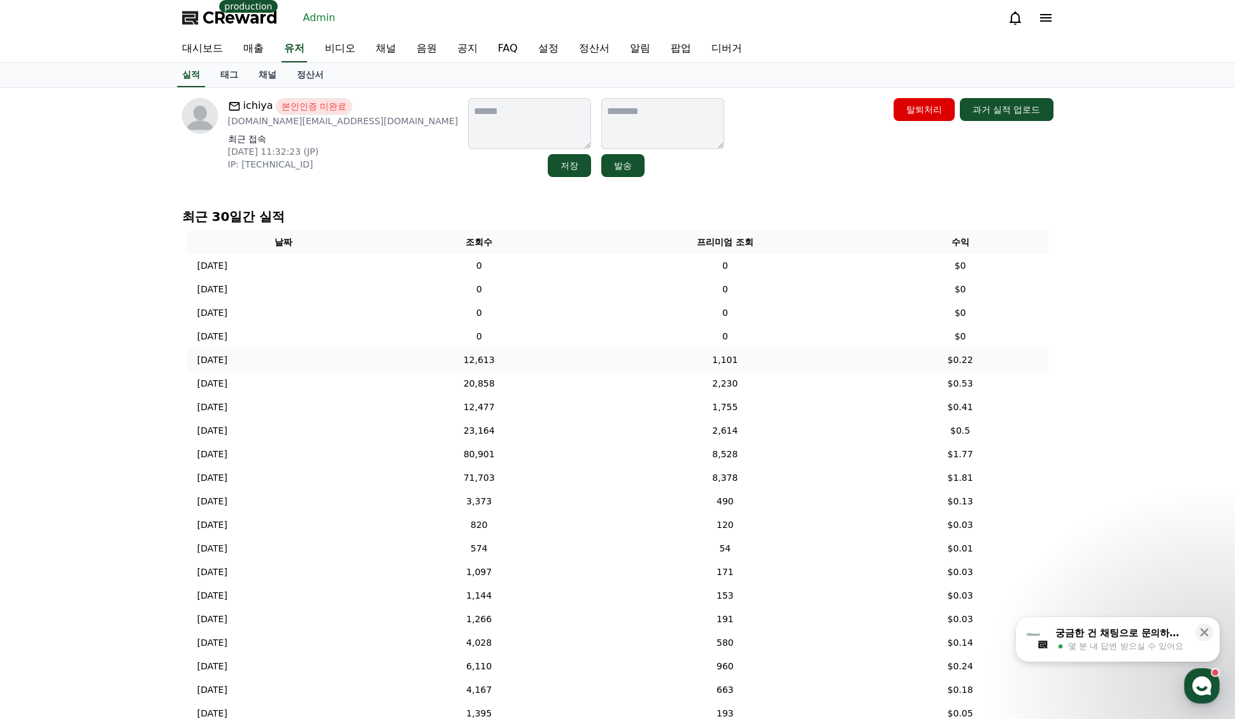
click at [898, 357] on td "$0.22" at bounding box center [960, 360] width 176 height 24
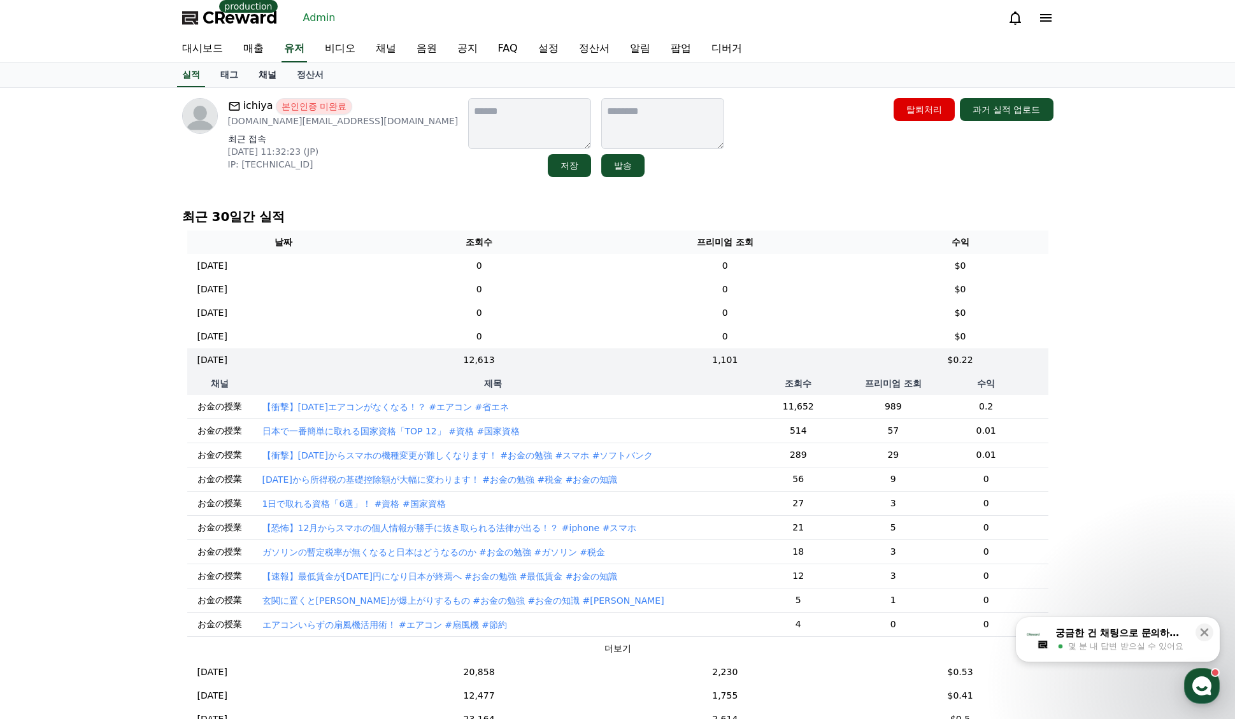
click at [267, 75] on link "채널" at bounding box center [267, 75] width 38 height 24
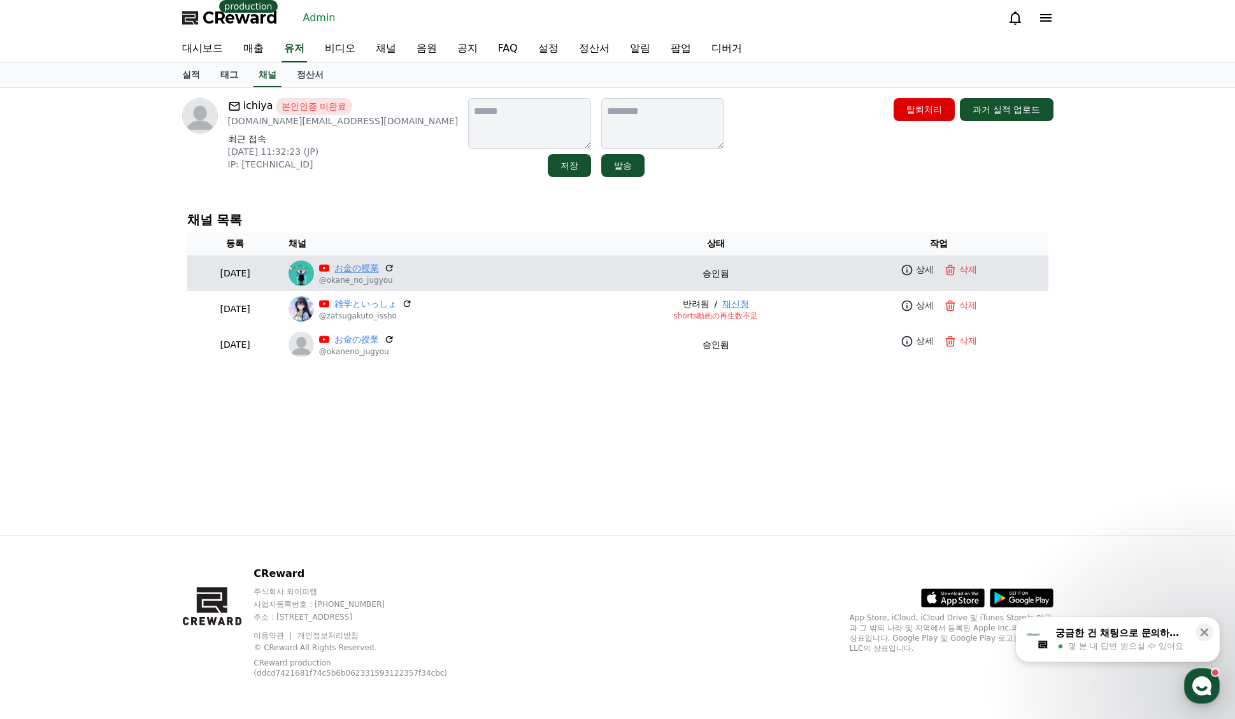
click at [379, 269] on link "お金の授業" at bounding box center [356, 268] width 45 height 13
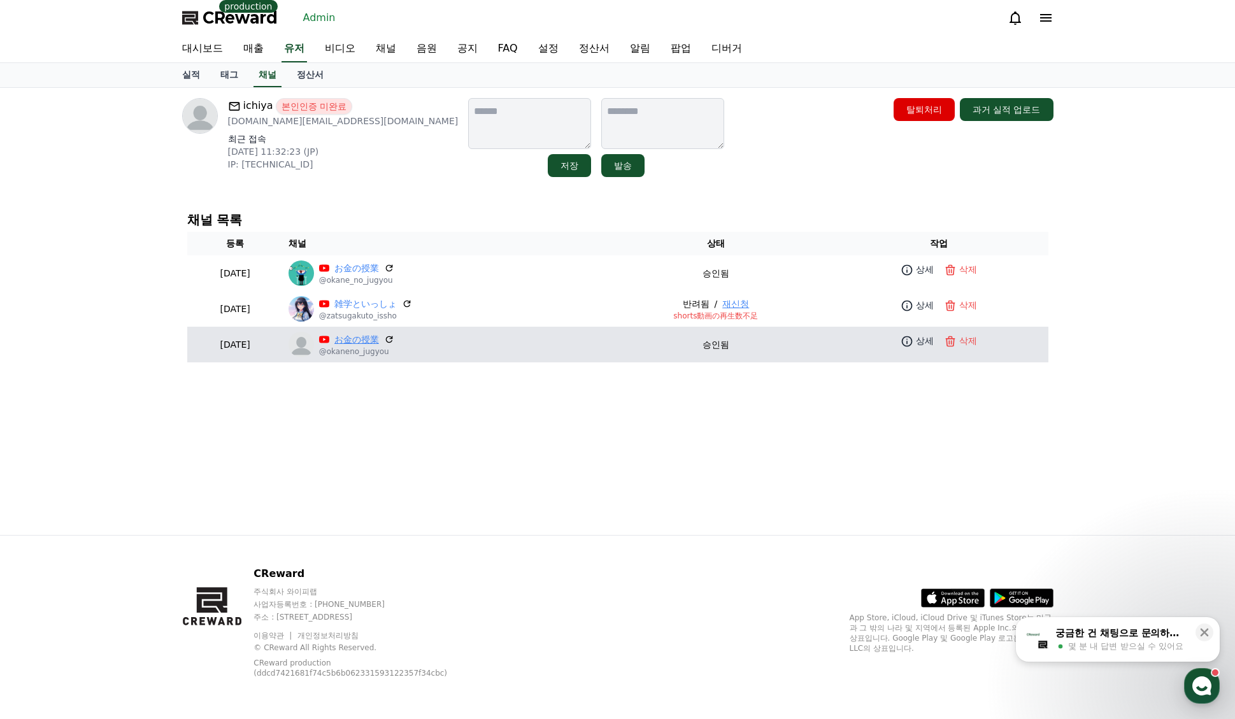
click at [379, 337] on link "お金の授業" at bounding box center [356, 339] width 45 height 13
click at [928, 345] on p "상세" at bounding box center [925, 340] width 18 height 13
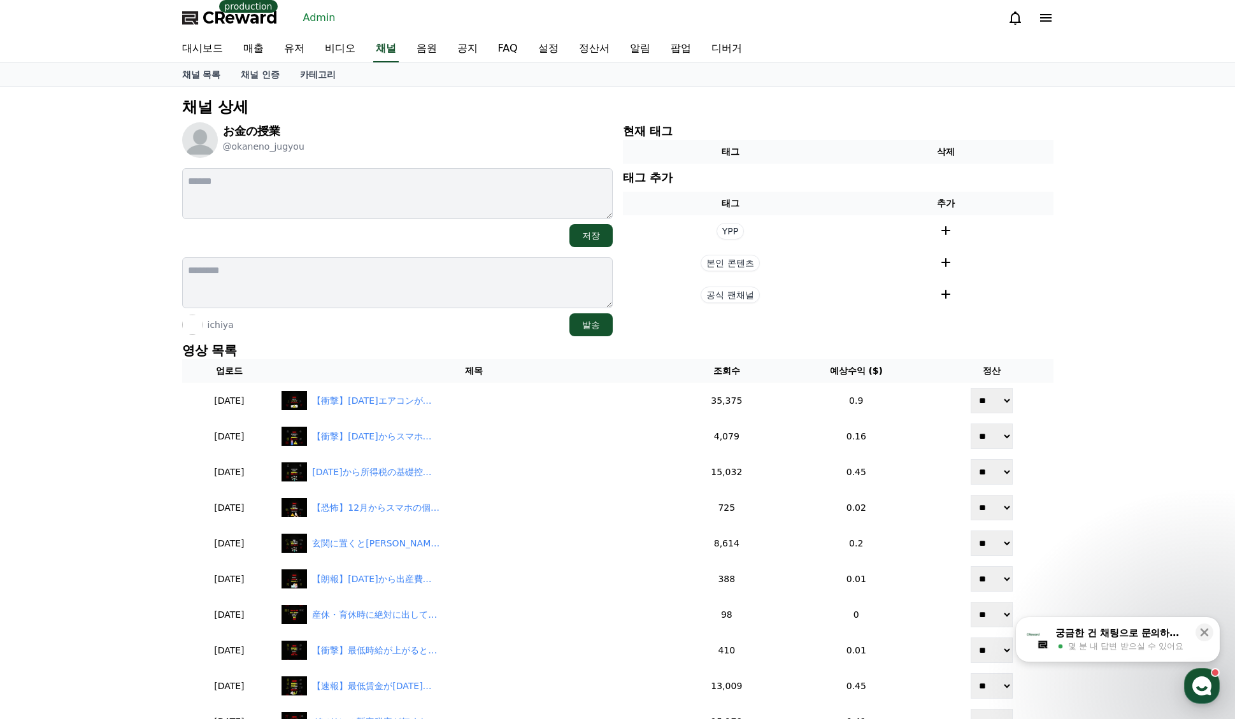
click at [1156, 311] on div "채널 상세 お金の授業 @okaneno_jugyou 저장 [PERSON_NAME] 현재 태그 태그 삭제 태그 추가 태그 추가 YPP 본인 콘텐츠…" at bounding box center [617, 607] width 1235 height 1040
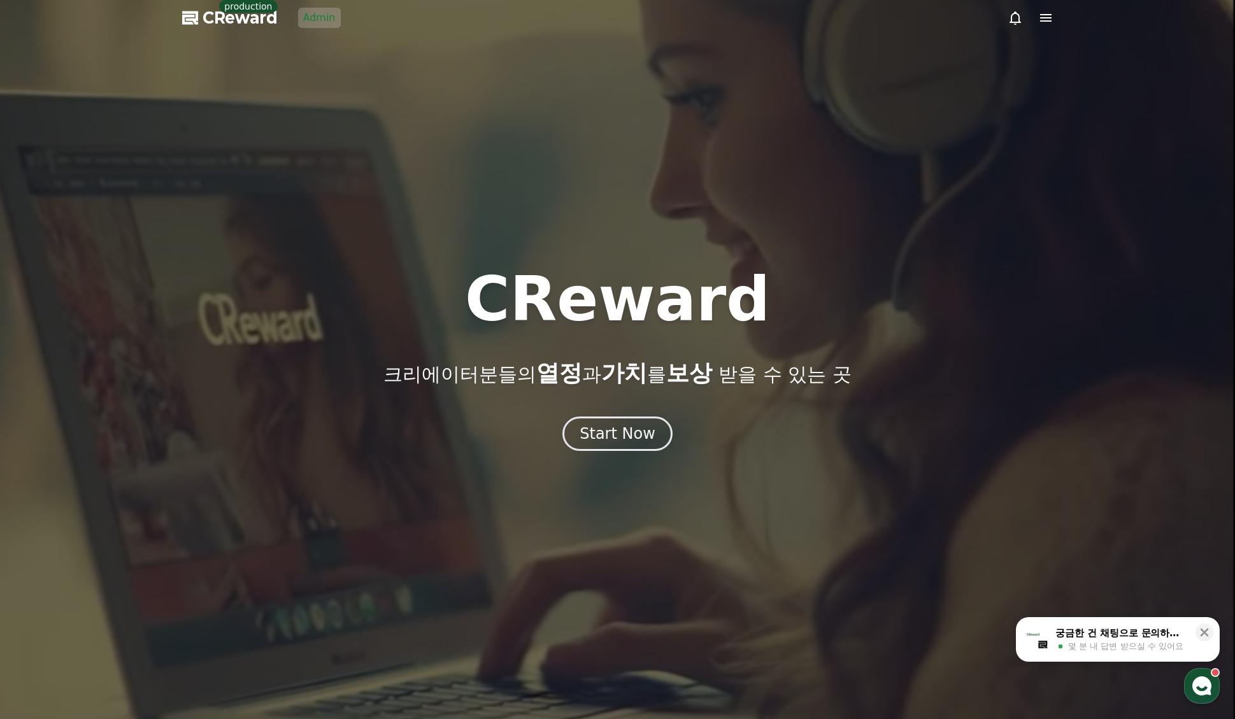
click at [327, 27] on link "Admin" at bounding box center [319, 18] width 43 height 20
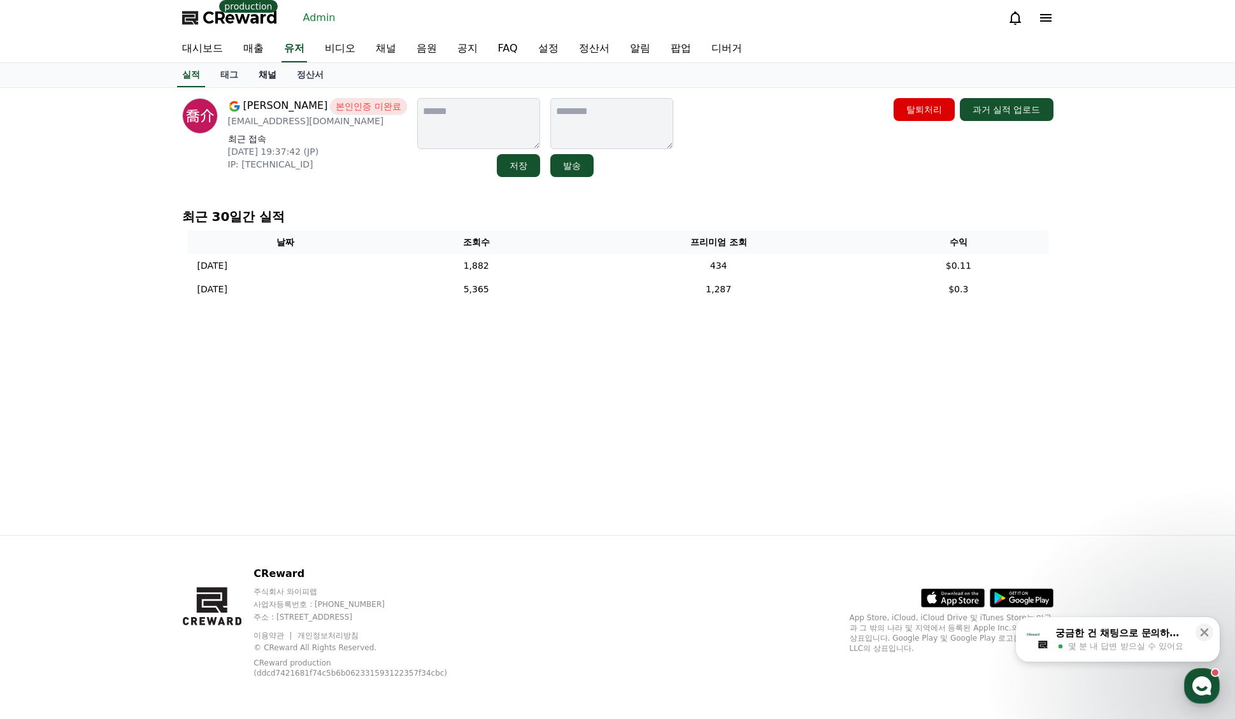
click at [266, 82] on link "채널" at bounding box center [267, 75] width 38 height 24
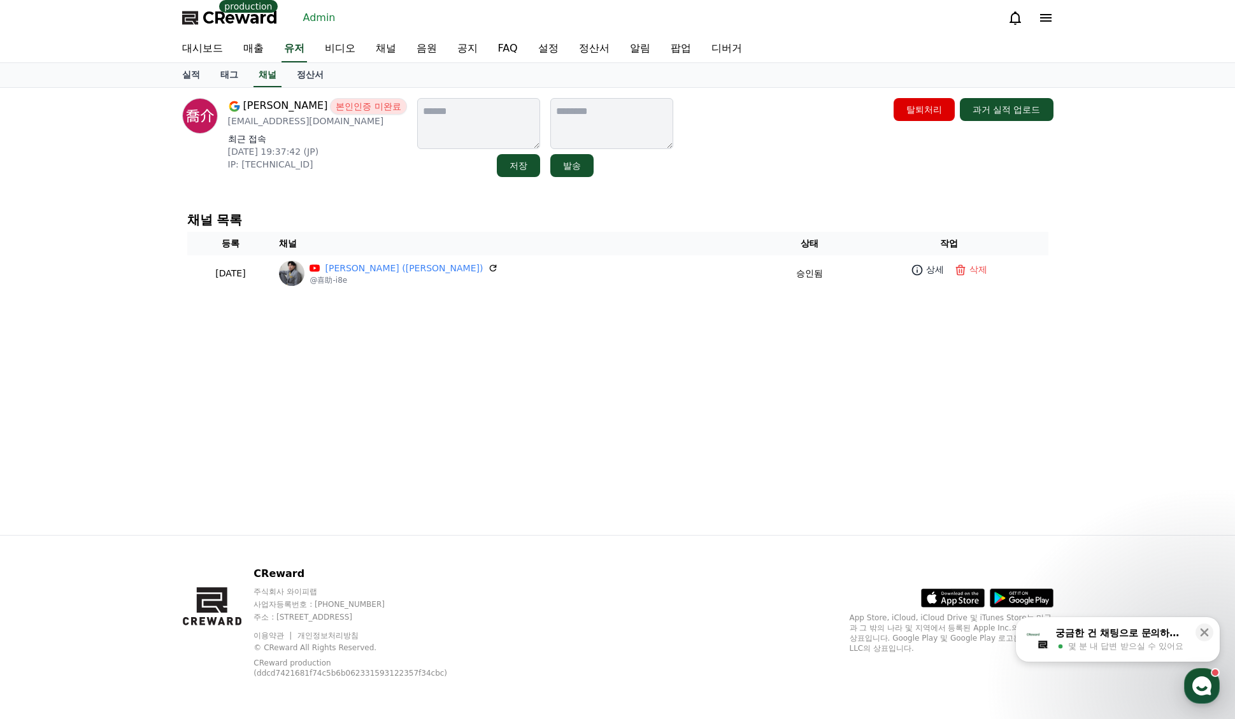
click at [439, 409] on div "渡部喬介 본인인증 미완료 wtnbky0723@gmail.com 최근 접속 2025-08-21 19:37:42 (JP) IP: 2400:2411…" at bounding box center [617, 311] width 891 height 447
click at [450, 399] on div "渡部喬介 본인인증 미완료 wtnbky0723@gmail.com 최근 접속 2025-08-21 19:37:42 (JP) IP: 2400:2411…" at bounding box center [617, 311] width 891 height 447
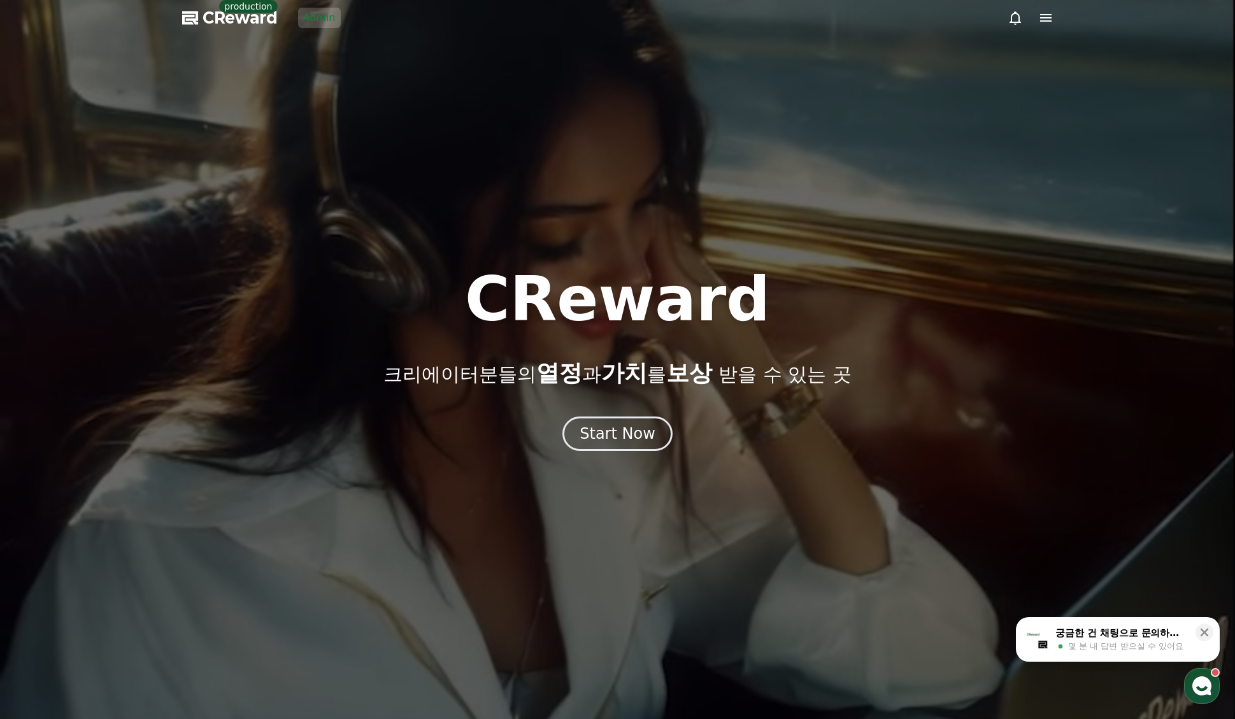
click at [308, 34] on div at bounding box center [617, 359] width 1235 height 719
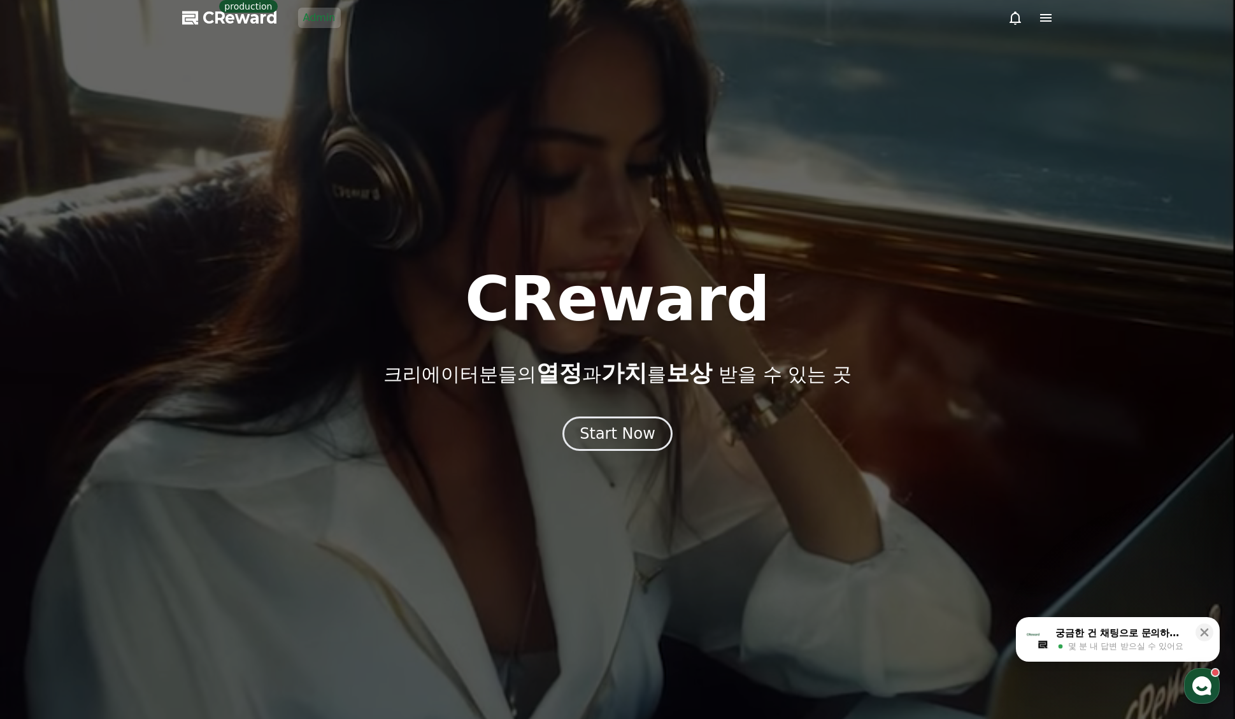
click at [309, 27] on link "Admin" at bounding box center [319, 18] width 43 height 20
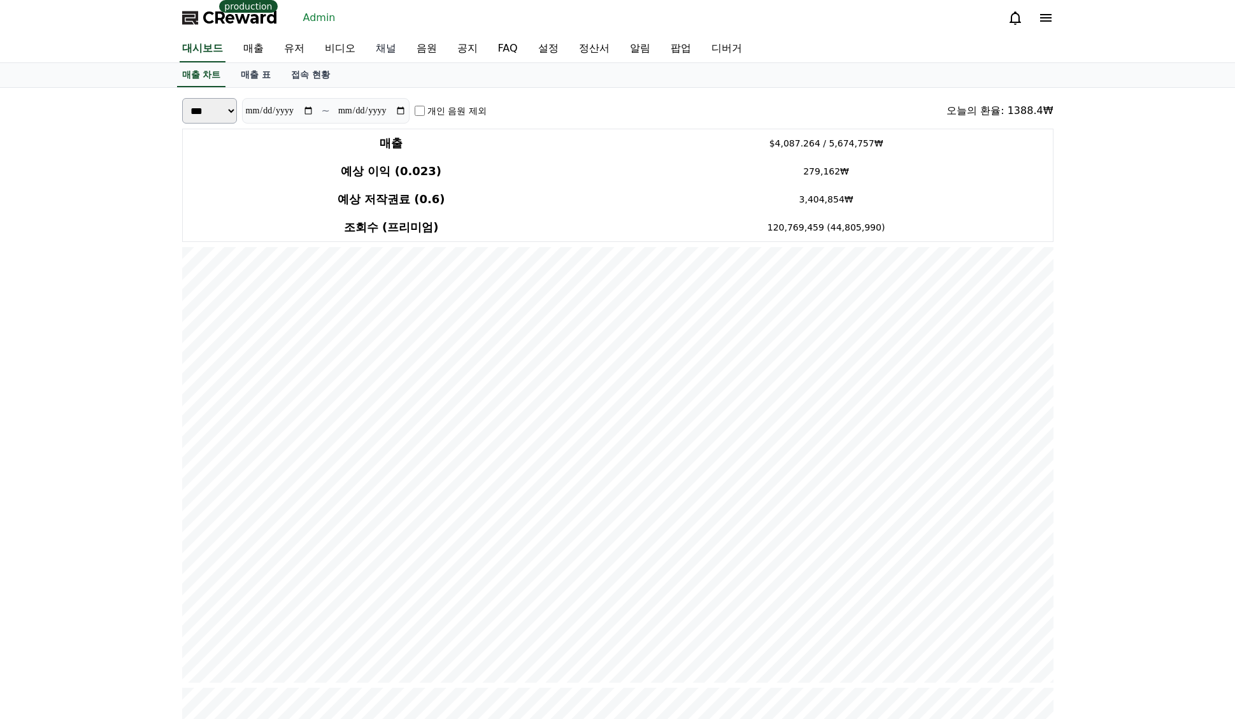
click at [393, 59] on link "채널" at bounding box center [385, 49] width 41 height 27
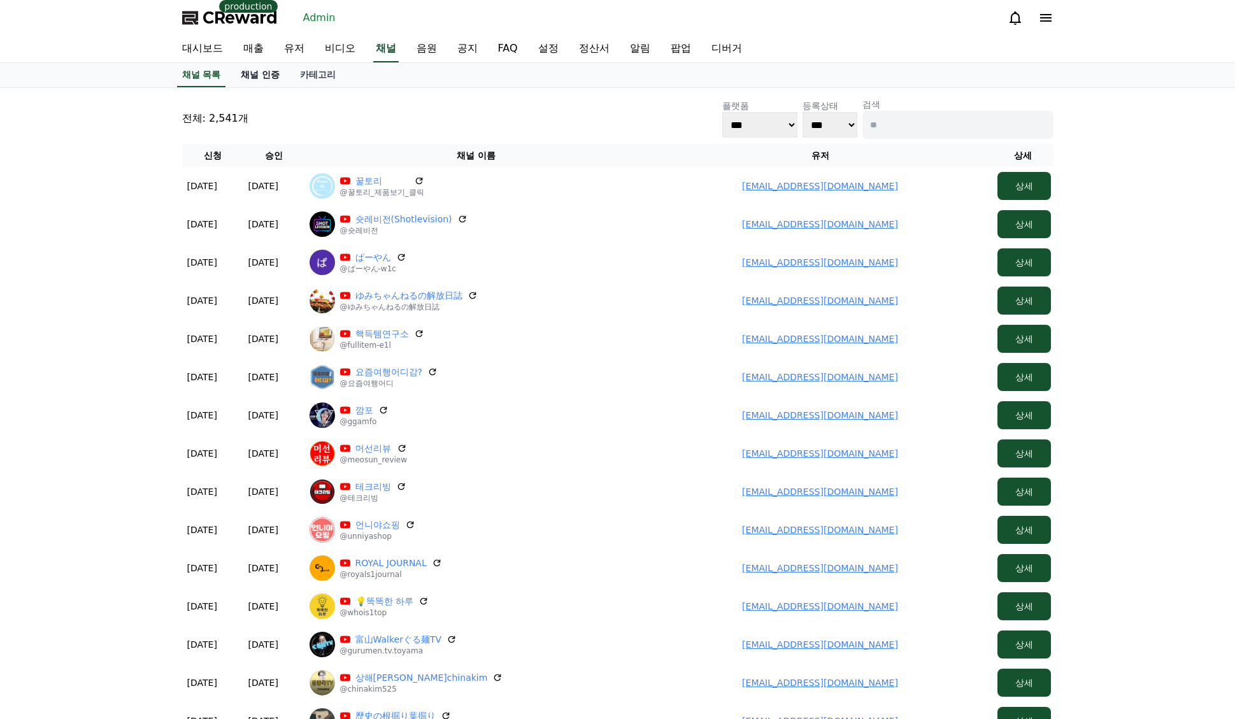
click at [275, 82] on link "채널 인증" at bounding box center [260, 75] width 59 height 24
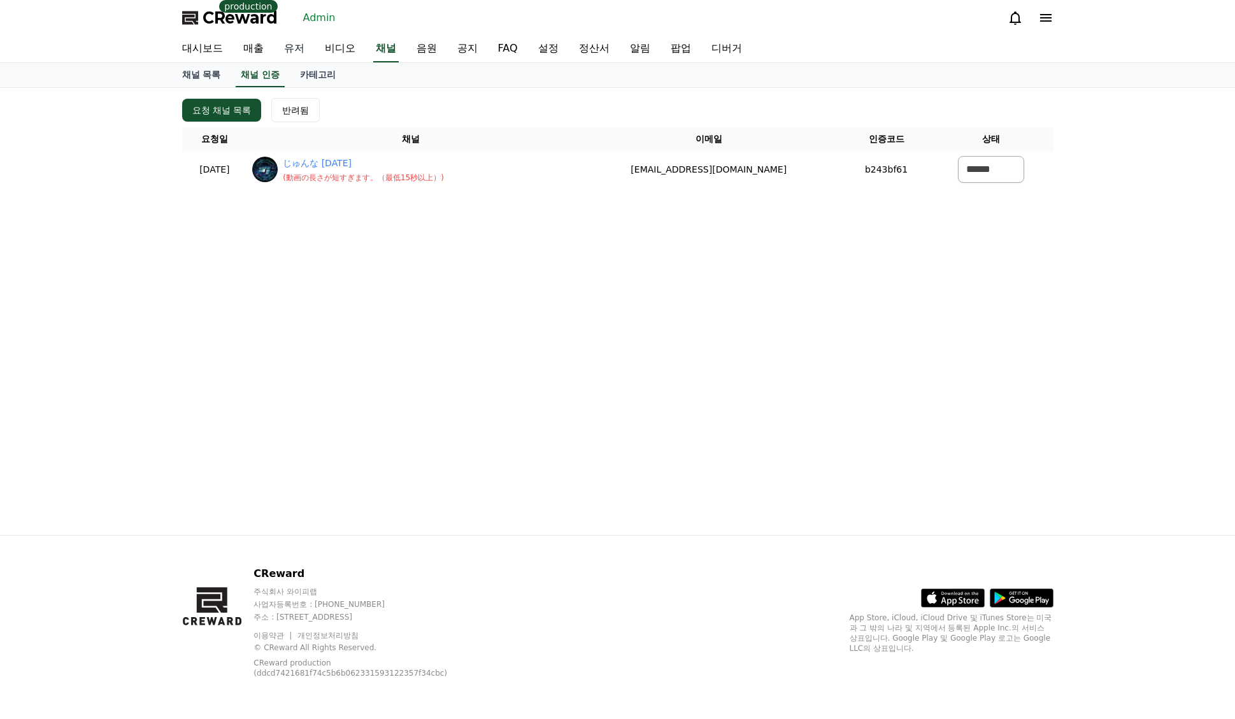
click at [294, 50] on link "유저" at bounding box center [294, 49] width 41 height 27
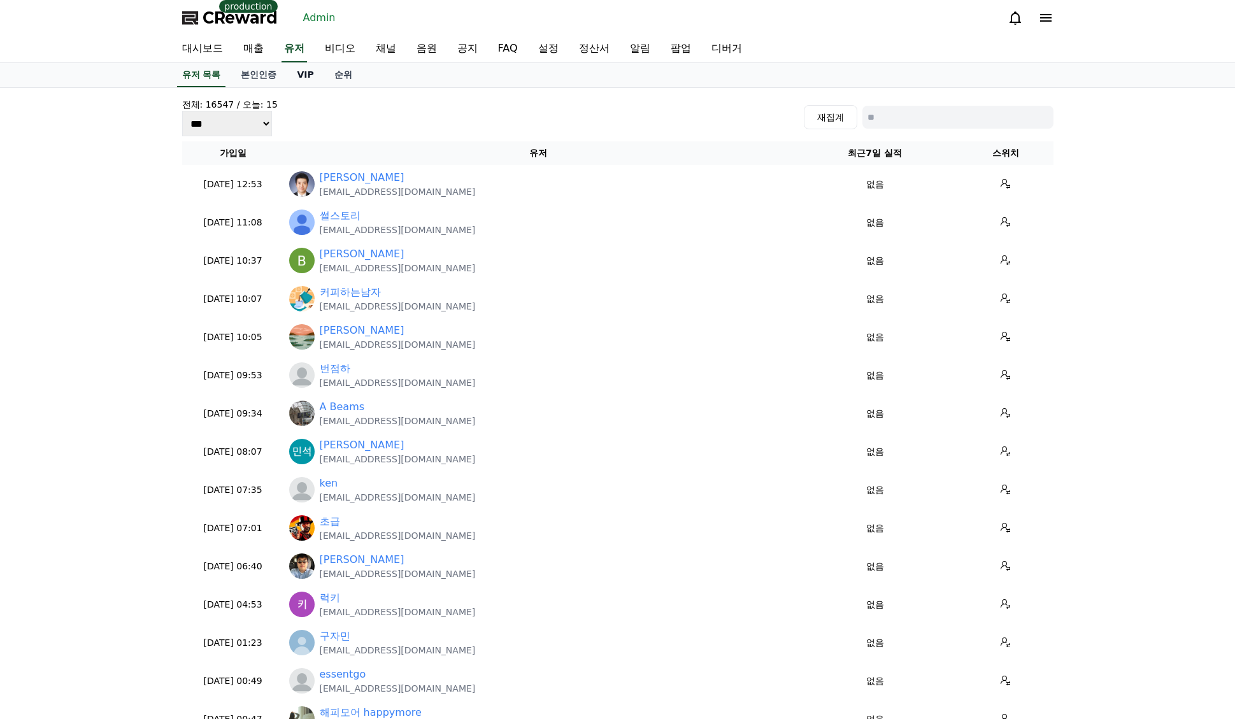
click at [311, 78] on link "VIP" at bounding box center [305, 75] width 37 height 24
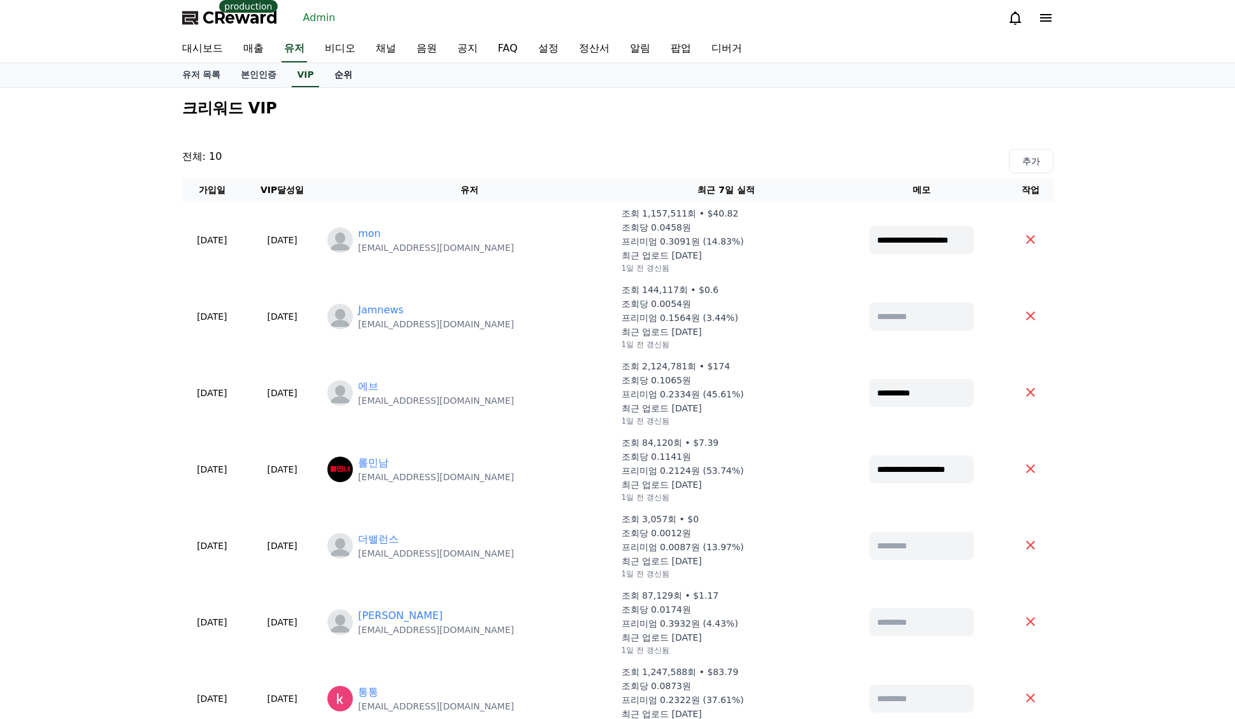
click at [333, 77] on link "순위" at bounding box center [343, 75] width 38 height 24
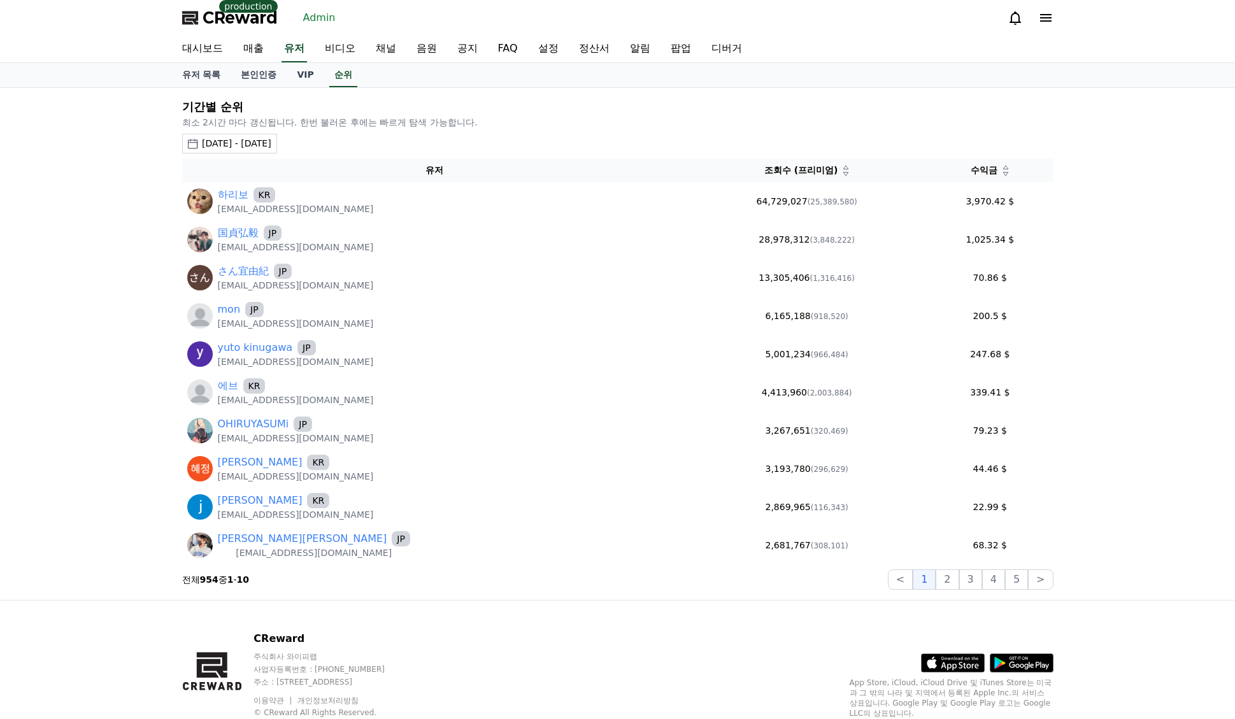
click at [1003, 172] on icon at bounding box center [1005, 174] width 5 height 4
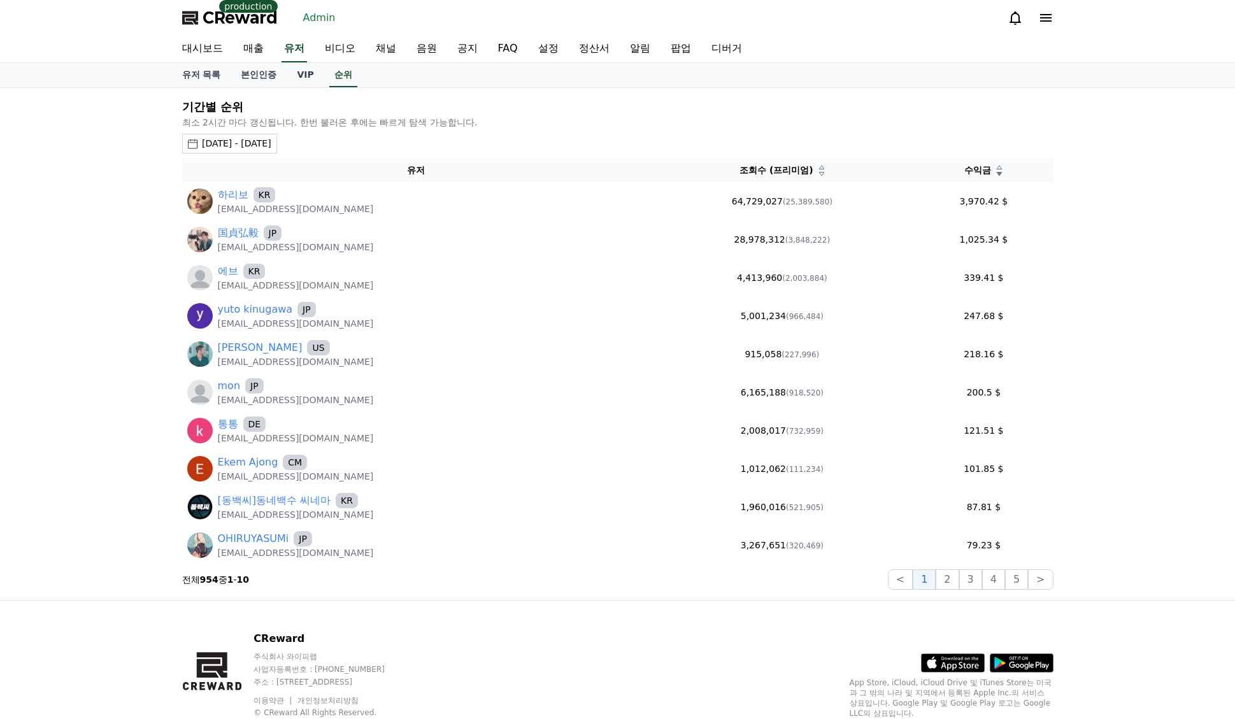
click at [251, 145] on div "2025-07-26 - 2025-08-26" at bounding box center [236, 143] width 69 height 13
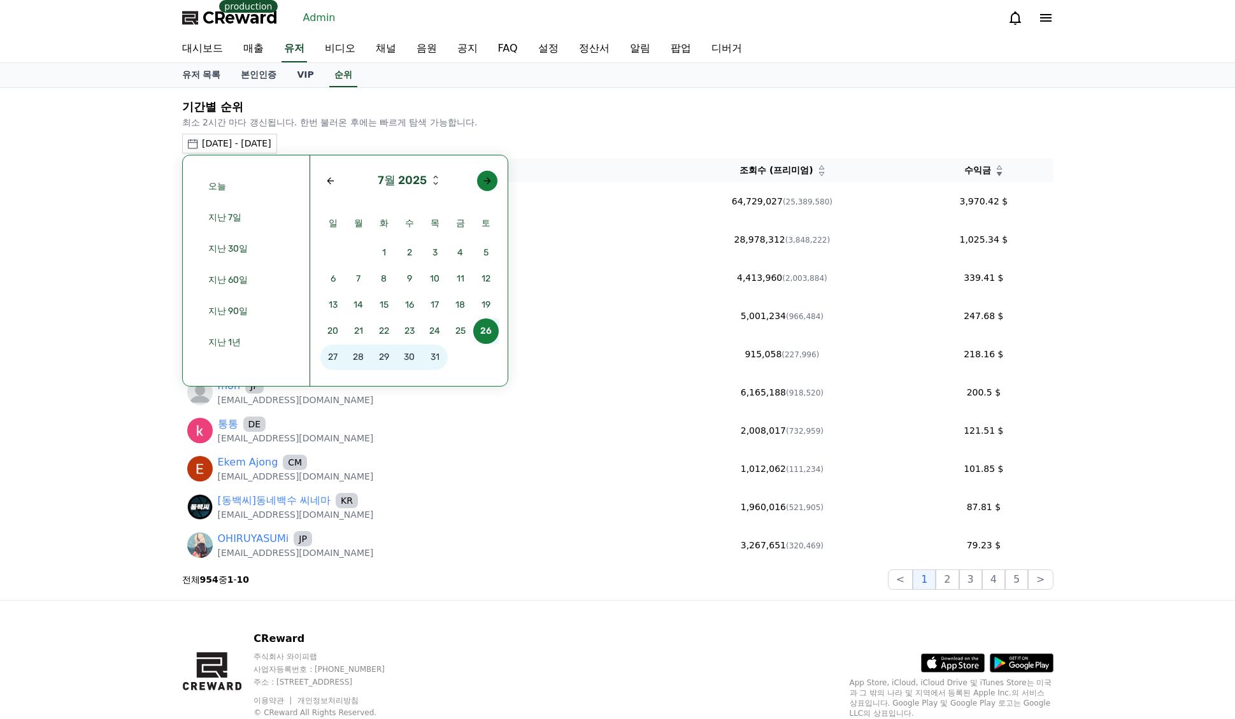
click at [483, 183] on div "Next month" at bounding box center [487, 181] width 10 height 10
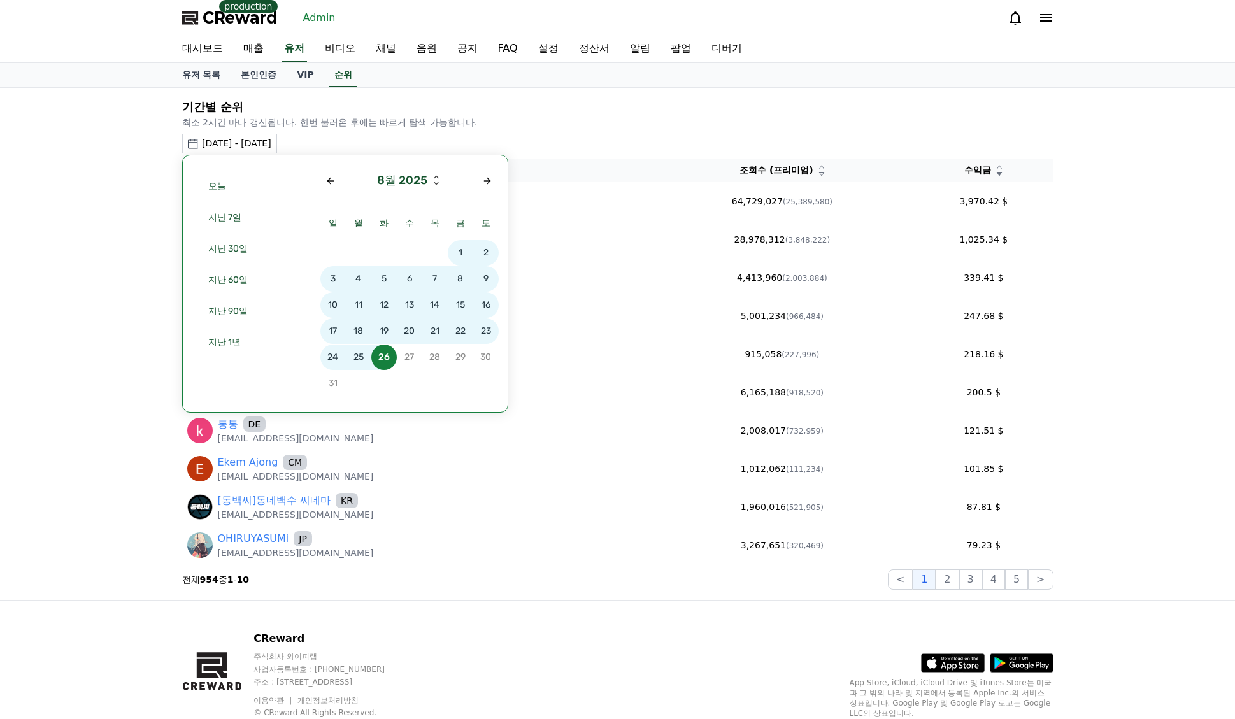
click at [337, 331] on span "17" at bounding box center [332, 330] width 25 height 25
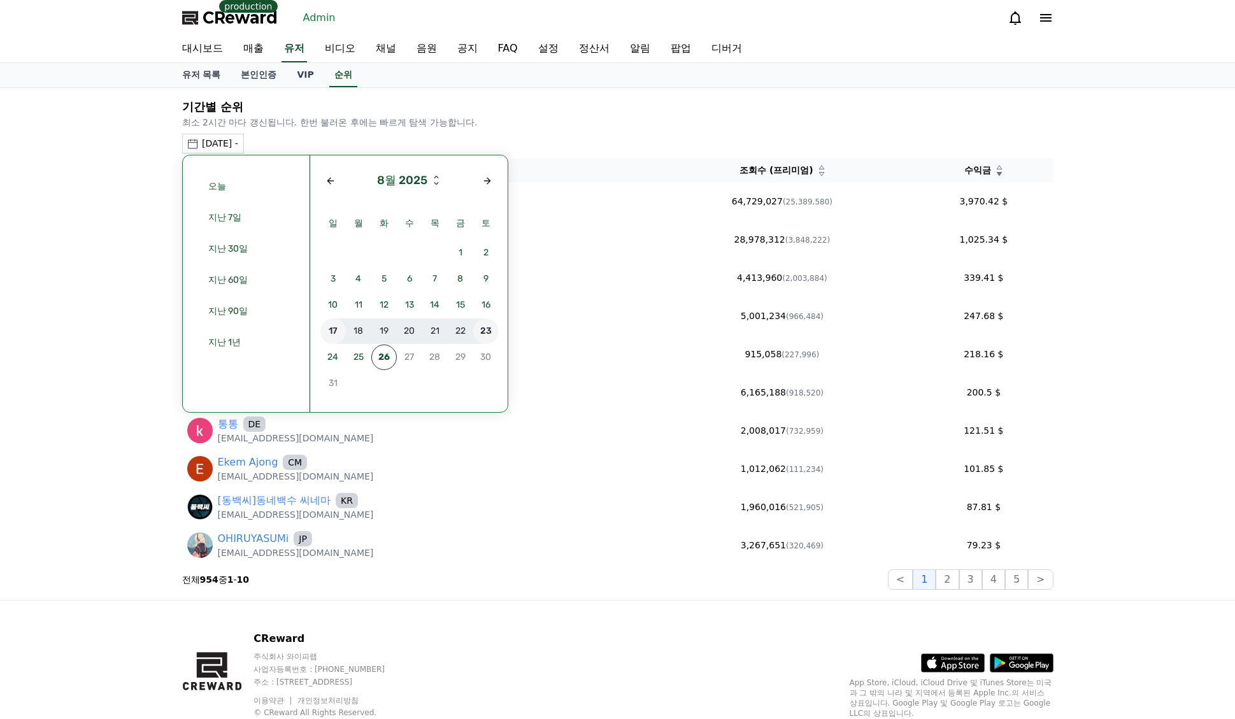
click at [481, 336] on span "23" at bounding box center [485, 330] width 25 height 25
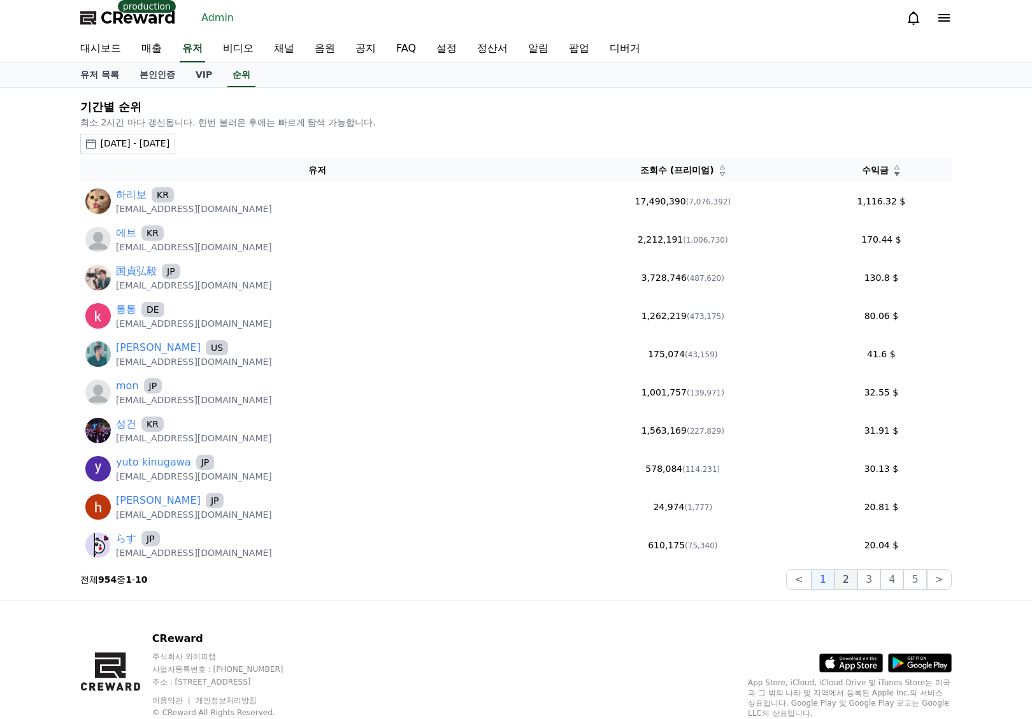
click at [854, 581] on button "2" at bounding box center [845, 579] width 23 height 20
